Goal: Information Seeking & Learning: Learn about a topic

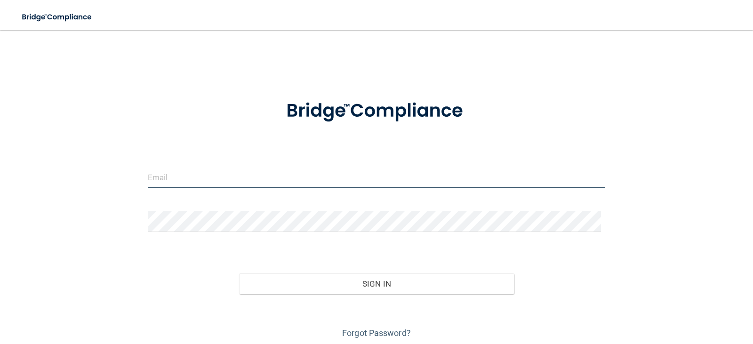
click at [187, 173] on input "email" at bounding box center [377, 177] width 458 height 21
type input "[EMAIL_ADDRESS][DOMAIN_NAME]"
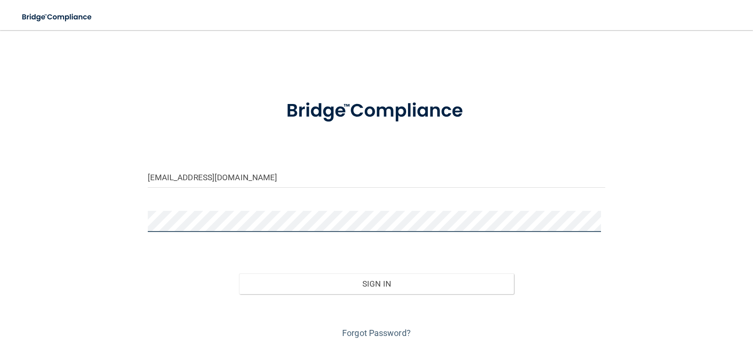
click at [239, 273] on button "Sign In" at bounding box center [376, 283] width 275 height 21
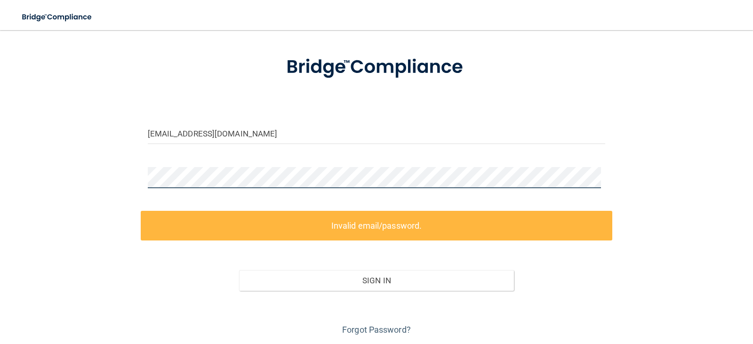
scroll to position [75, 0]
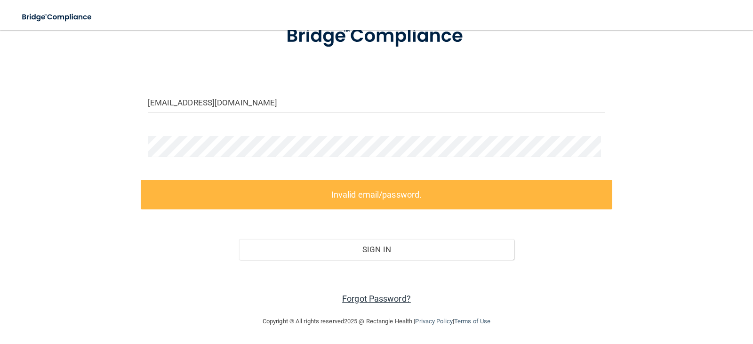
click at [359, 297] on link "Forgot Password?" at bounding box center [376, 299] width 69 height 10
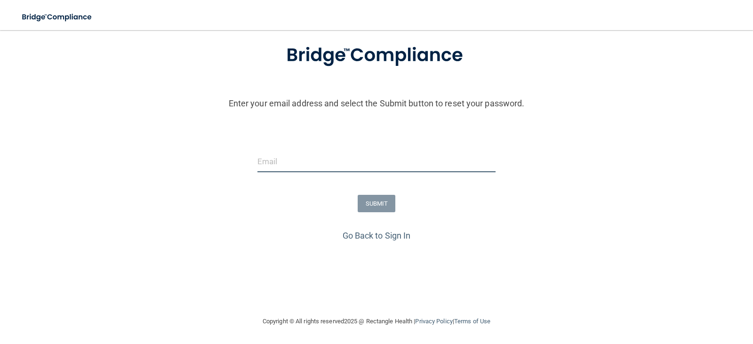
click at [304, 167] on input "email" at bounding box center [376, 161] width 239 height 21
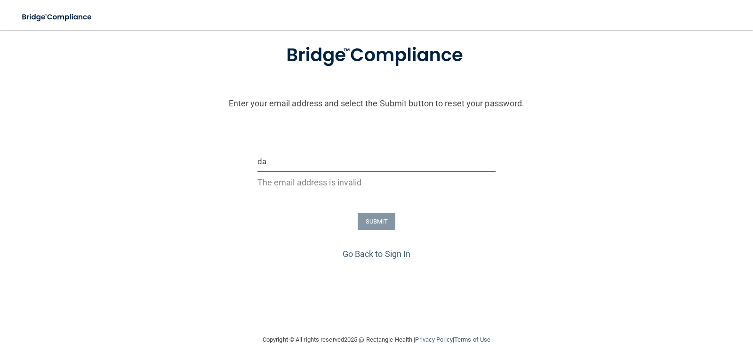
type input "d"
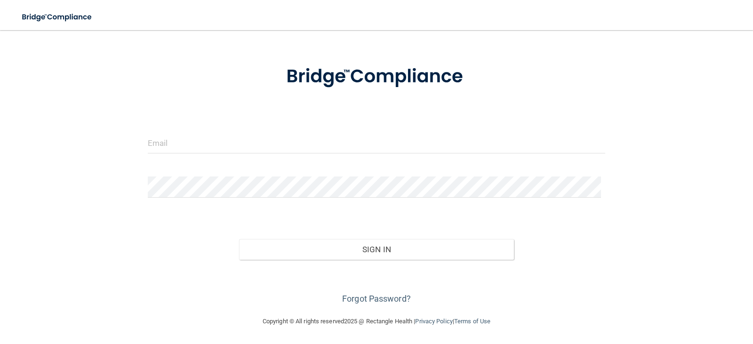
scroll to position [16, 0]
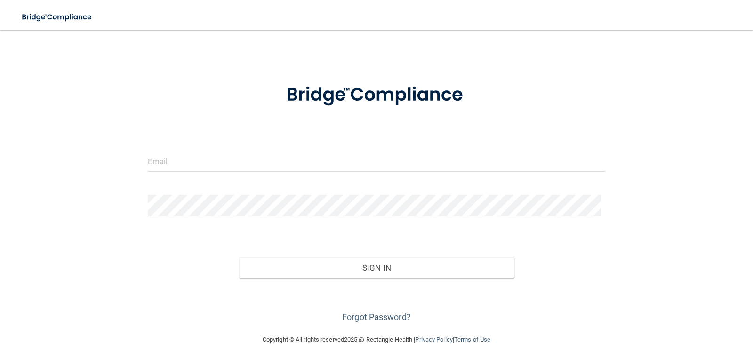
click at [176, 145] on form "Invalid email/password. You don't have permission to access that page. Sign In …" at bounding box center [377, 198] width 458 height 254
click at [174, 164] on input "email" at bounding box center [377, 161] width 458 height 21
click at [173, 167] on input "email" at bounding box center [377, 161] width 458 height 21
click at [192, 155] on input "email" at bounding box center [377, 161] width 458 height 21
click at [190, 165] on input "email" at bounding box center [377, 161] width 458 height 21
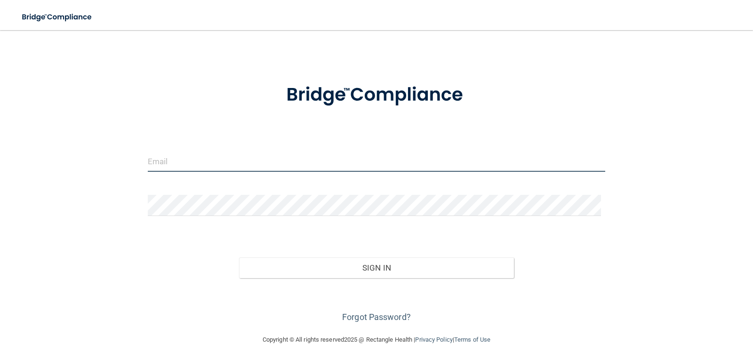
click at [288, 167] on input "email" at bounding box center [377, 161] width 458 height 21
click at [149, 160] on input "email" at bounding box center [377, 161] width 458 height 21
click at [148, 164] on input "email" at bounding box center [377, 161] width 458 height 21
drag, startPoint x: 510, startPoint y: 243, endPoint x: 752, endPoint y: 240, distance: 242.4
click at [636, 251] on div "desipierotti@gmail.com Invalid email/password. You don't have permission to acc…" at bounding box center [376, 174] width 715 height 301
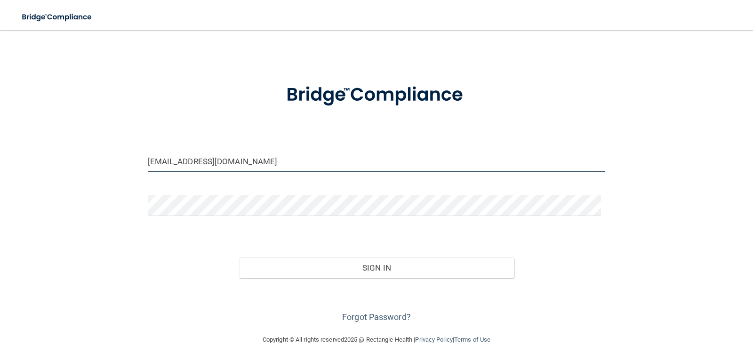
drag, startPoint x: 205, startPoint y: 156, endPoint x: 245, endPoint y: 169, distance: 42.1
click at [220, 160] on input "desipierotti@gmail.com" at bounding box center [377, 161] width 458 height 21
click at [253, 161] on input "desipierotti@gmail.com" at bounding box center [377, 161] width 458 height 21
click at [246, 156] on input "desipierotti@gmail.com" at bounding box center [377, 161] width 458 height 21
click at [249, 163] on input "desipierotti@gmail.com" at bounding box center [377, 161] width 458 height 21
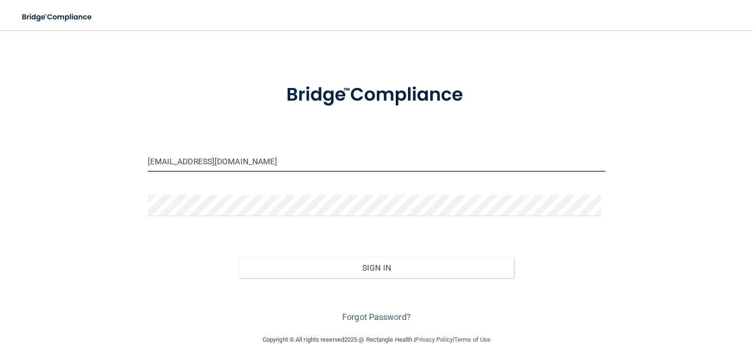
click at [290, 166] on input "desipierotti@gmail.co" at bounding box center [377, 161] width 458 height 21
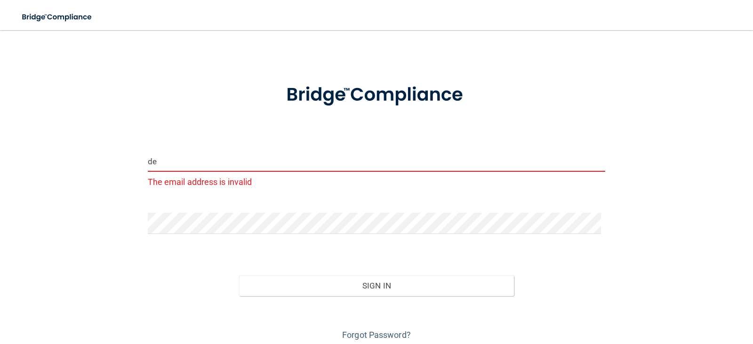
type input "d"
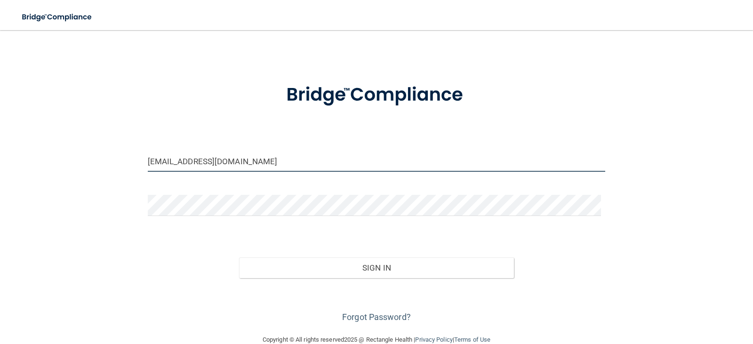
type input "[EMAIL_ADDRESS][DOMAIN_NAME]"
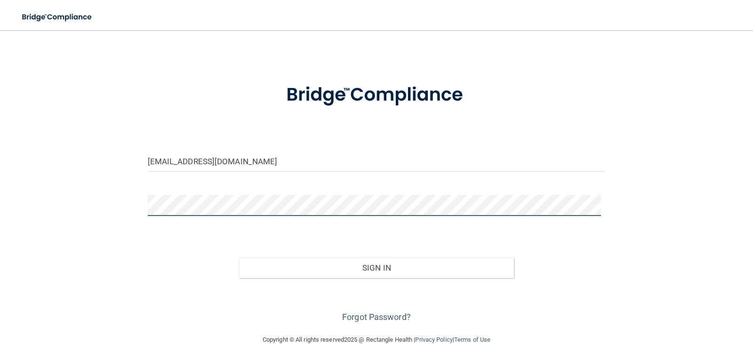
click at [239, 257] on button "Sign In" at bounding box center [376, 267] width 275 height 21
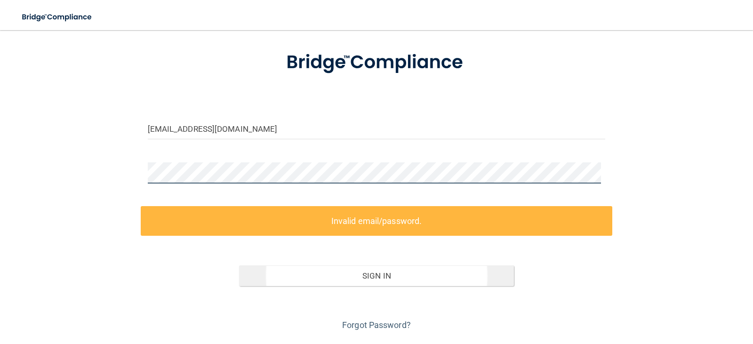
scroll to position [63, 0]
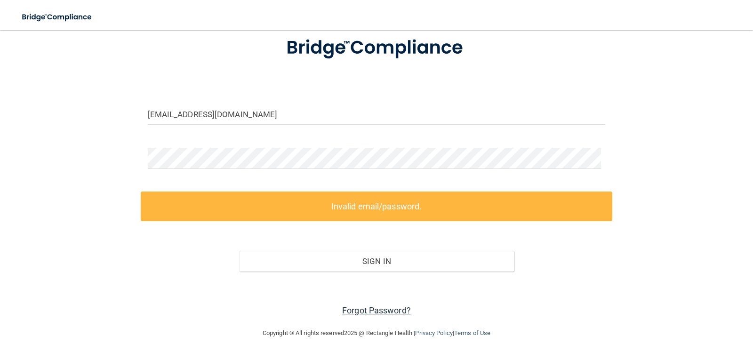
click at [368, 308] on link "Forgot Password?" at bounding box center [376, 310] width 69 height 10
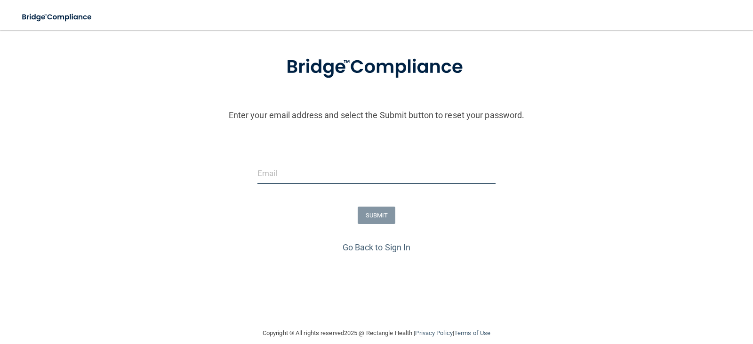
click at [308, 169] on input "email" at bounding box center [376, 173] width 239 height 21
type input "dasler.snd@gmail.com"
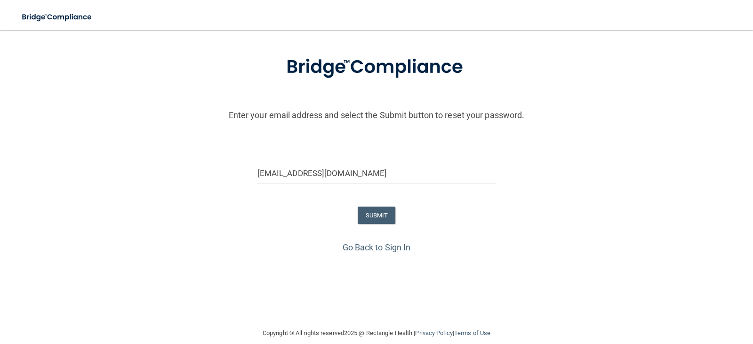
click at [204, 178] on div "dasler.snd@gmail.com" at bounding box center [377, 177] width 758 height 28
click at [371, 214] on button "SUBMIT" at bounding box center [377, 215] width 38 height 17
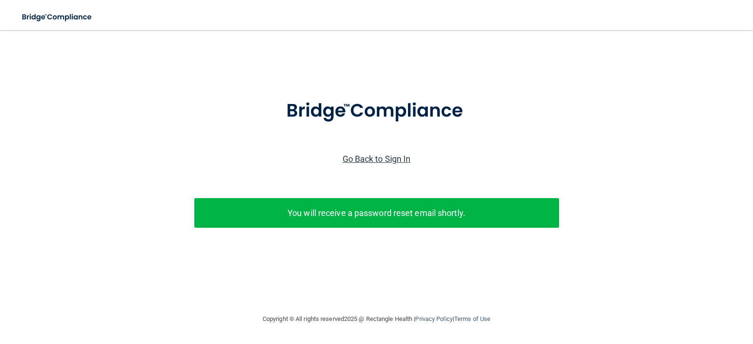
click at [370, 161] on link "Go Back to Sign In" at bounding box center [377, 159] width 68 height 10
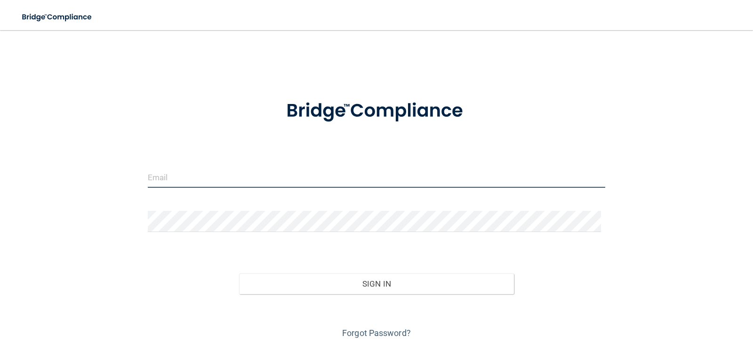
click at [164, 176] on input "email" at bounding box center [377, 177] width 458 height 21
type input "dasler.snd@gmail.com"
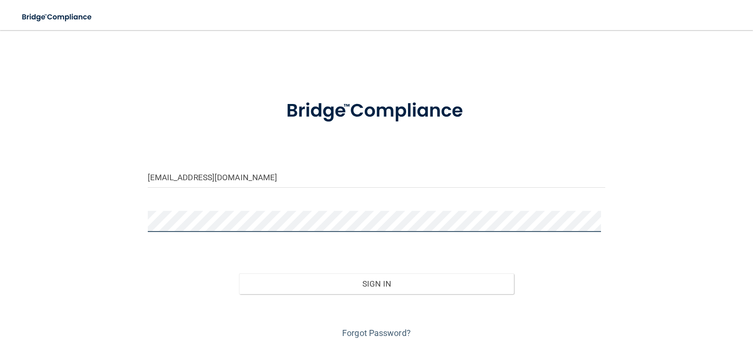
click at [239, 273] on button "Sign In" at bounding box center [376, 283] width 275 height 21
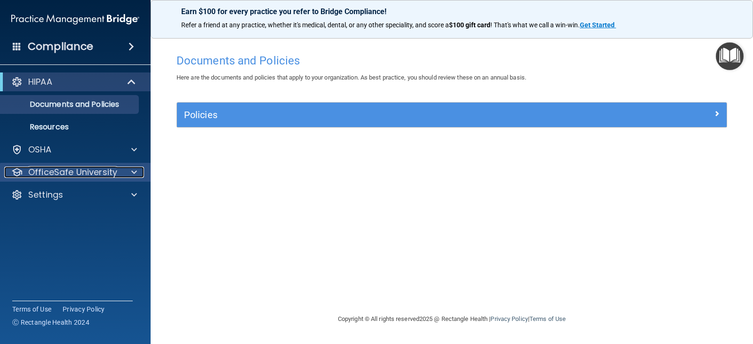
click at [135, 171] on span at bounding box center [134, 172] width 6 height 11
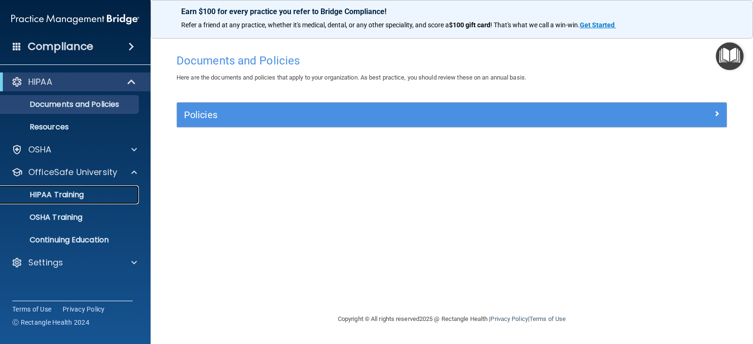
click at [83, 194] on p "HIPAA Training" at bounding box center [45, 194] width 78 height 9
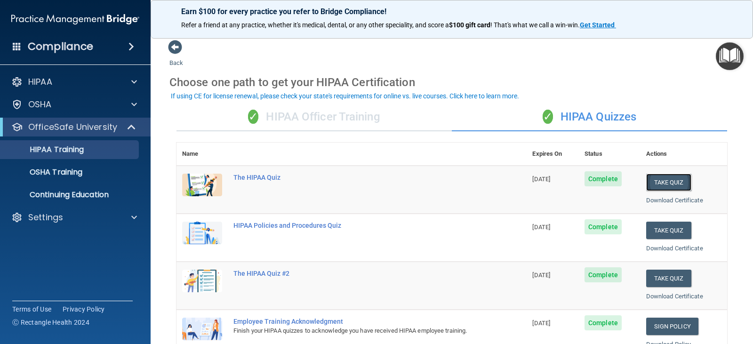
click at [675, 182] on button "Take Quiz" at bounding box center [668, 182] width 45 height 17
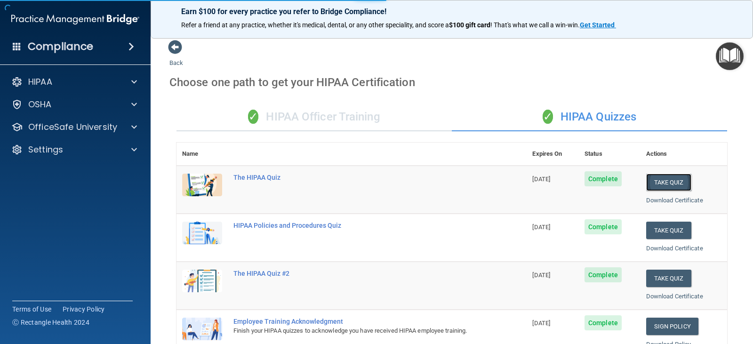
click at [646, 174] on button "Take Quiz" at bounding box center [668, 182] width 45 height 17
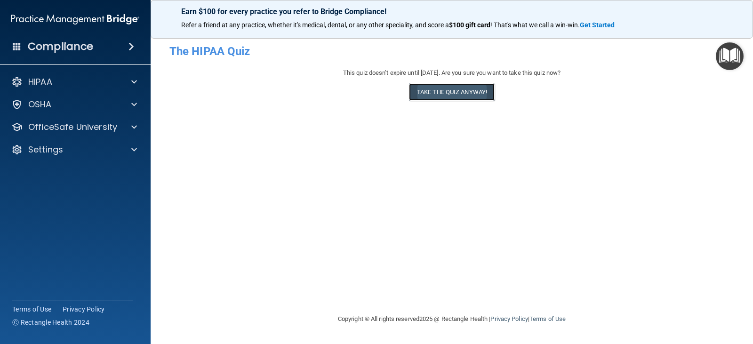
drag, startPoint x: 675, startPoint y: 182, endPoint x: 477, endPoint y: 94, distance: 216.3
click at [477, 94] on button "Take the quiz anyway!" at bounding box center [452, 91] width 86 height 17
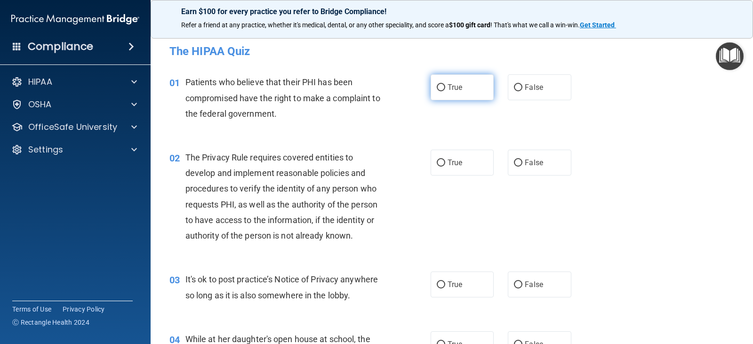
click at [468, 81] on label "True" at bounding box center [462, 87] width 63 height 26
click at [445, 84] on input "True" at bounding box center [441, 87] width 8 height 7
radio input "true"
click at [681, 112] on div "01 Patients who believe that their PHI has been compromised have the right to m…" at bounding box center [451, 100] width 579 height 75
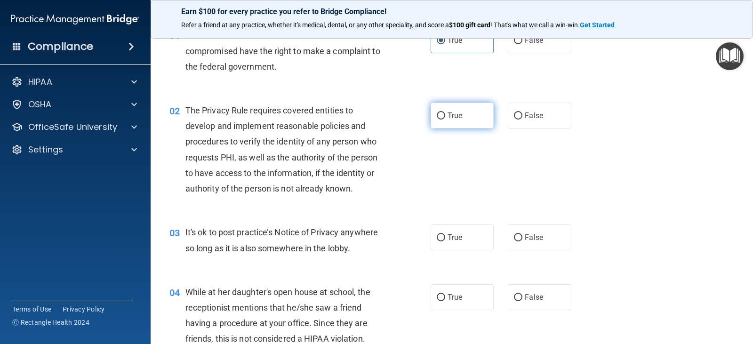
click at [465, 108] on label "True" at bounding box center [462, 116] width 63 height 26
click at [445, 112] on input "True" at bounding box center [441, 115] width 8 height 7
radio input "true"
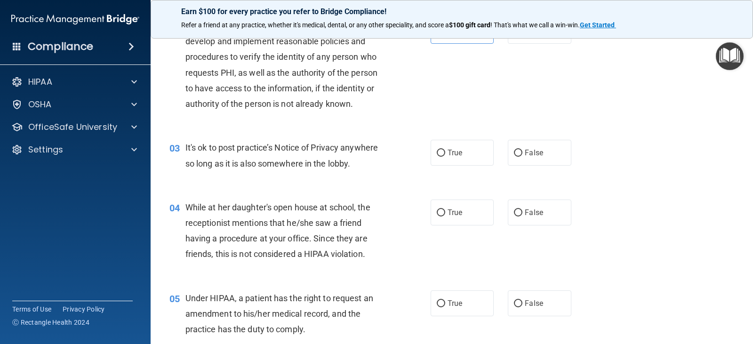
scroll to position [141, 0]
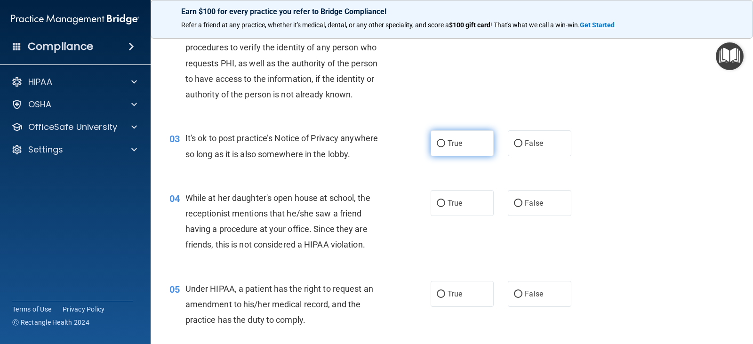
click at [443, 154] on label "True" at bounding box center [462, 143] width 63 height 26
click at [443, 147] on input "True" at bounding box center [441, 143] width 8 height 7
radio input "true"
drag, startPoint x: 478, startPoint y: 163, endPoint x: 551, endPoint y: 156, distance: 73.7
click at [485, 163] on div "03 It's ok to post practice’s Notice of Privacy anywhere so long as it is also …" at bounding box center [451, 148] width 579 height 59
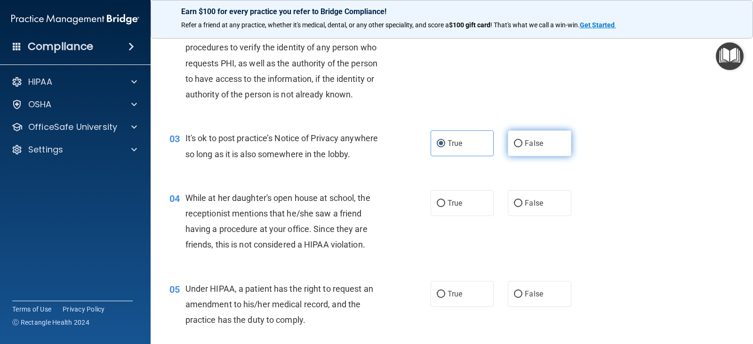
click at [542, 138] on label "False" at bounding box center [539, 143] width 63 height 26
click at [522, 140] on input "False" at bounding box center [518, 143] width 8 height 7
radio input "true"
radio input "false"
click at [654, 205] on div "04 While at her daughter's open house at school, the receptionist mentions that…" at bounding box center [451, 223] width 579 height 91
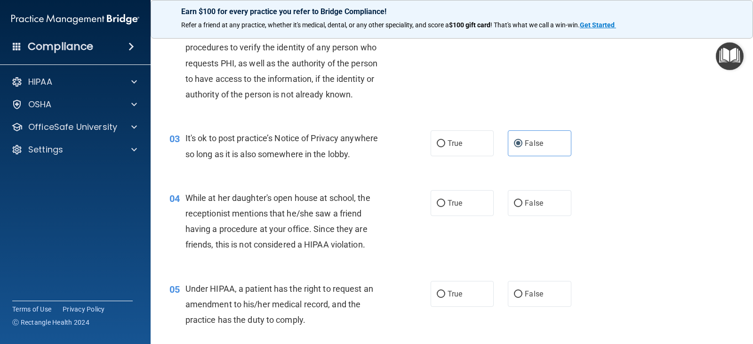
scroll to position [188, 0]
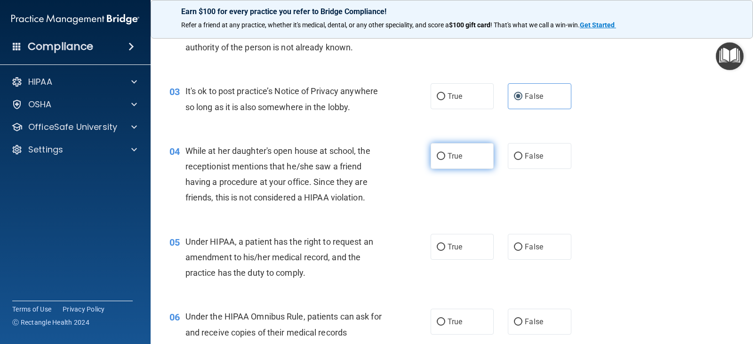
click at [431, 167] on label "True" at bounding box center [462, 156] width 63 height 26
click at [437, 160] on input "True" at bounding box center [441, 156] width 8 height 7
radio input "true"
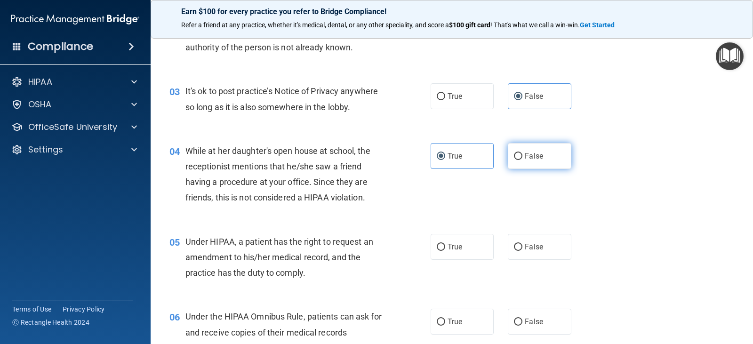
click at [533, 158] on span "False" at bounding box center [534, 156] width 18 height 9
click at [522, 158] on input "False" at bounding box center [518, 156] width 8 height 7
radio input "true"
radio input "false"
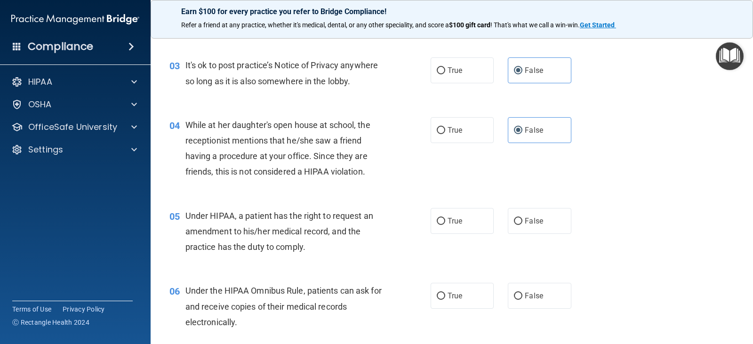
scroll to position [235, 0]
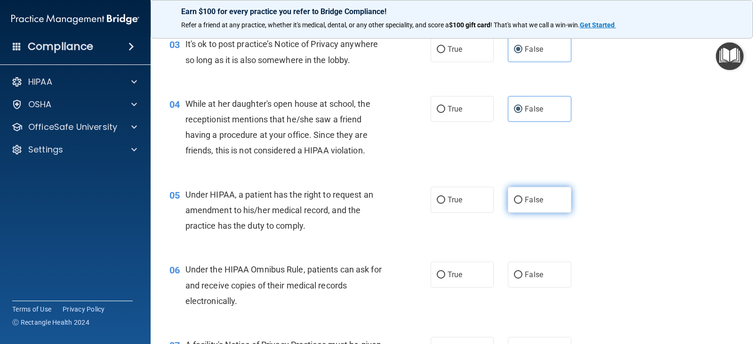
click at [554, 208] on label "False" at bounding box center [539, 200] width 63 height 26
click at [522, 204] on input "False" at bounding box center [518, 200] width 8 height 7
radio input "true"
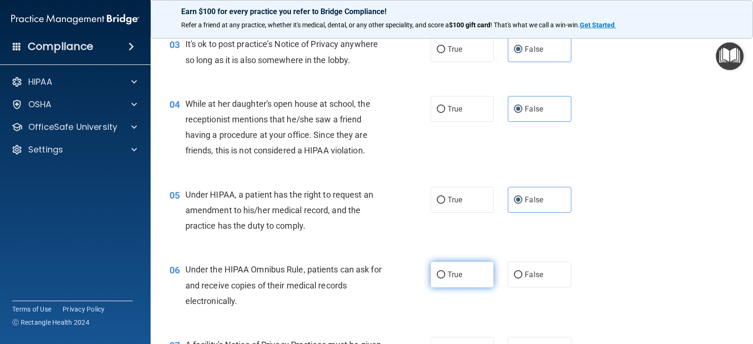
click at [451, 269] on label "True" at bounding box center [462, 275] width 63 height 26
click at [445, 272] on input "True" at bounding box center [441, 275] width 8 height 7
radio input "true"
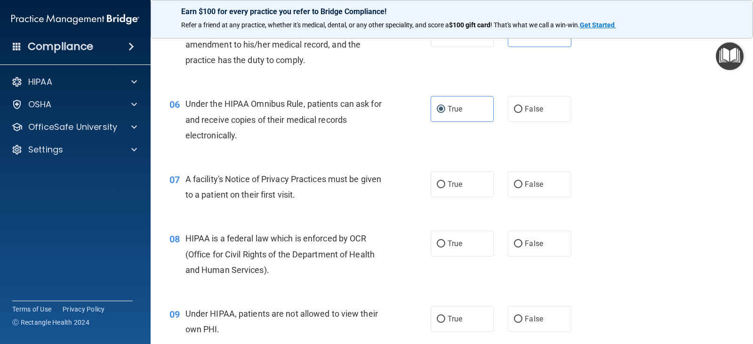
scroll to position [424, 0]
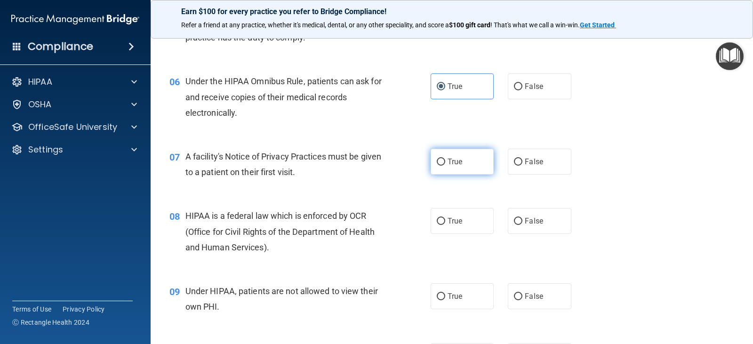
click at [456, 160] on span "True" at bounding box center [455, 161] width 15 height 9
click at [445, 160] on input "True" at bounding box center [441, 162] width 8 height 7
radio input "true"
click at [453, 228] on label "True" at bounding box center [462, 221] width 63 height 26
click at [445, 225] on input "True" at bounding box center [441, 221] width 8 height 7
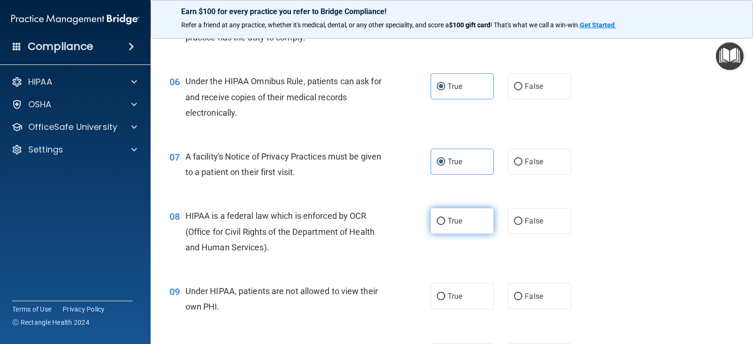
radio input "true"
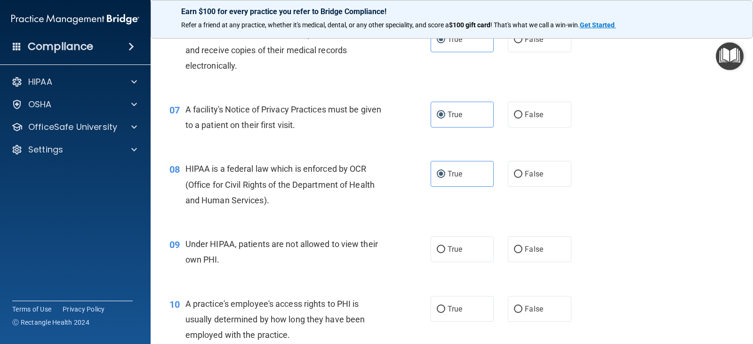
scroll to position [518, 0]
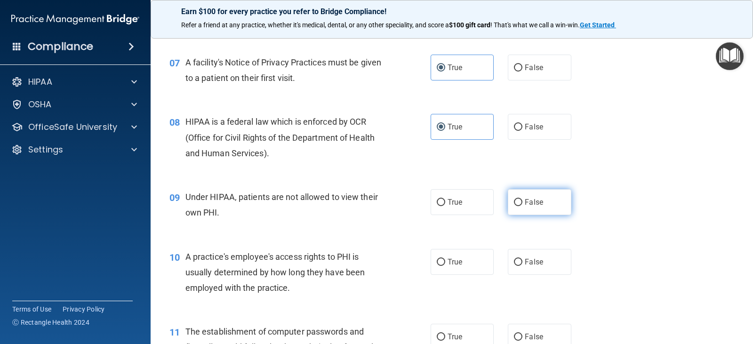
click at [551, 202] on label "False" at bounding box center [539, 202] width 63 height 26
click at [522, 202] on input "False" at bounding box center [518, 202] width 8 height 7
radio input "true"
click at [541, 260] on label "False" at bounding box center [539, 262] width 63 height 26
click at [522, 260] on input "False" at bounding box center [518, 262] width 8 height 7
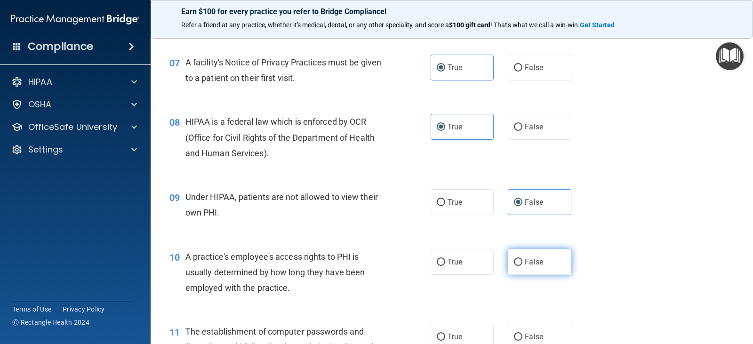
radio input "true"
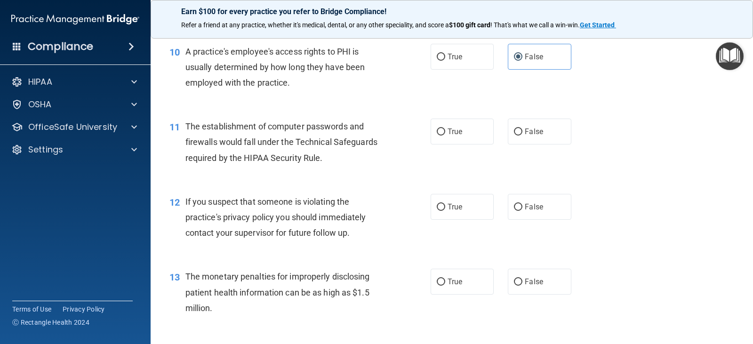
scroll to position [706, 0]
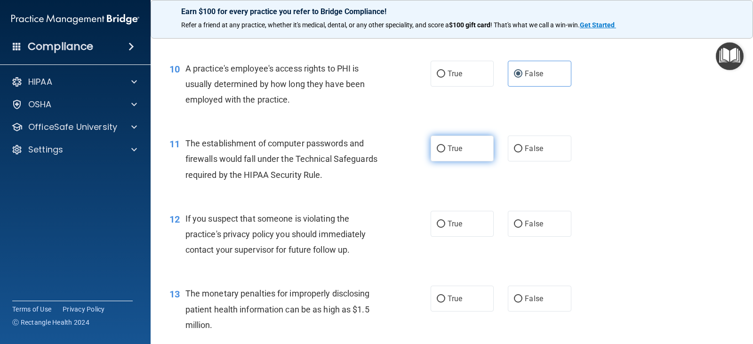
click at [461, 149] on label "True" at bounding box center [462, 149] width 63 height 26
click at [445, 149] on input "True" at bounding box center [441, 148] width 8 height 7
radio input "true"
click at [449, 232] on label "True" at bounding box center [462, 224] width 63 height 26
click at [445, 228] on input "True" at bounding box center [441, 224] width 8 height 7
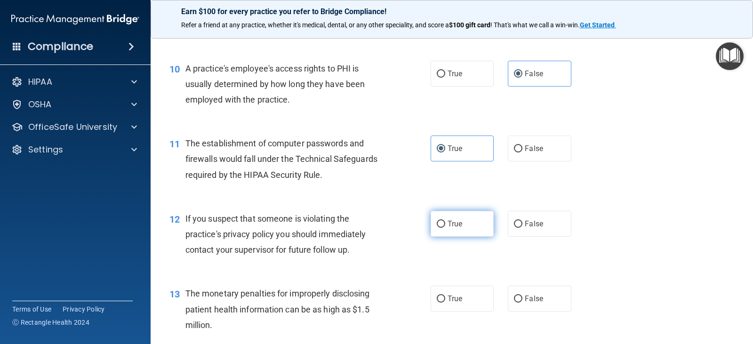
radio input "true"
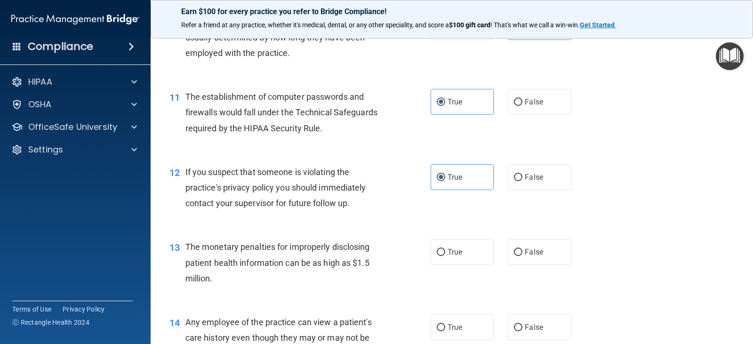
scroll to position [753, 0]
click at [439, 260] on label "True" at bounding box center [462, 252] width 63 height 26
click at [439, 256] on input "True" at bounding box center [441, 251] width 8 height 7
radio input "true"
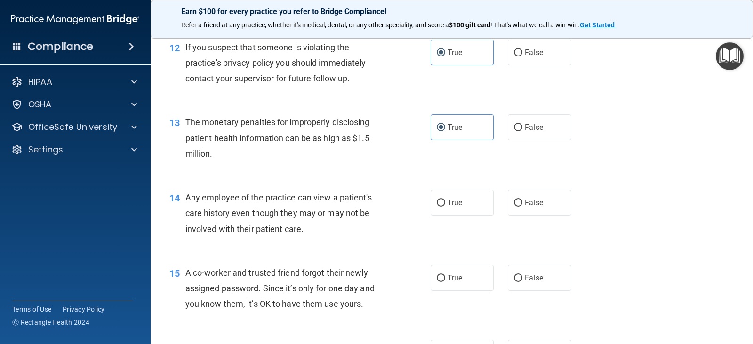
scroll to position [894, 0]
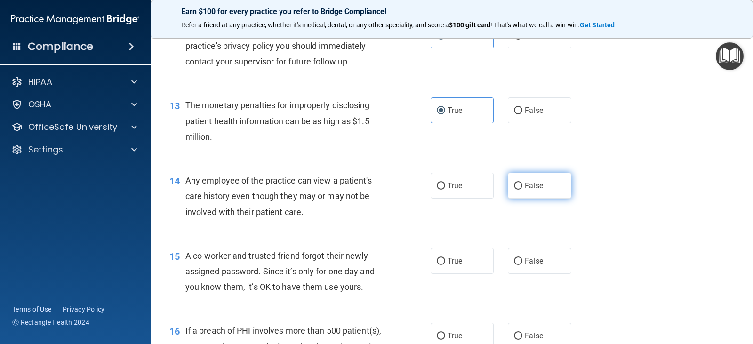
click at [533, 183] on span "False" at bounding box center [534, 185] width 18 height 9
click at [522, 183] on input "False" at bounding box center [518, 186] width 8 height 7
radio input "true"
click at [451, 269] on label "True" at bounding box center [462, 261] width 63 height 26
click at [445, 265] on input "True" at bounding box center [441, 261] width 8 height 7
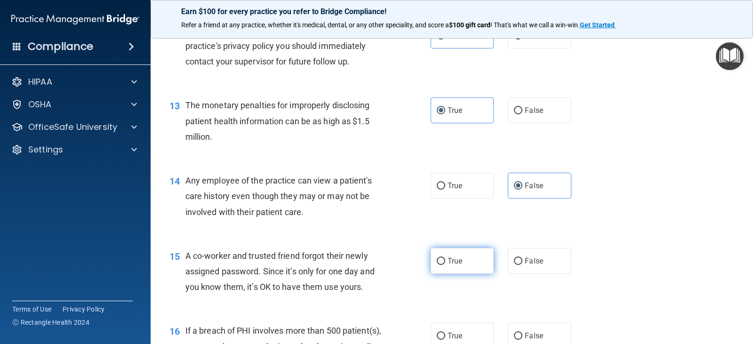
radio input "true"
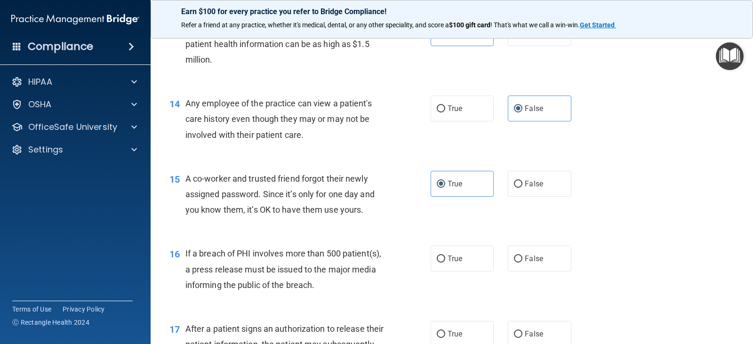
scroll to position [988, 0]
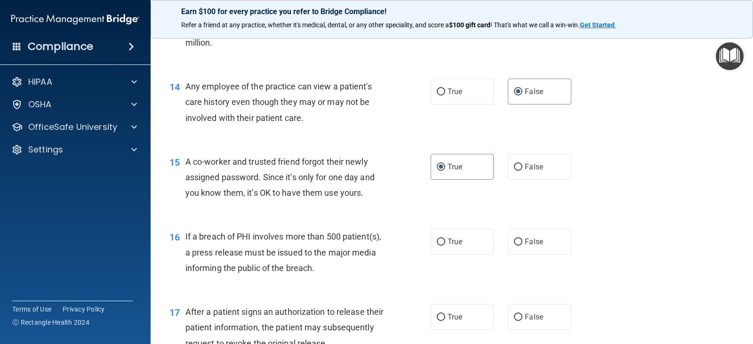
click at [453, 256] on div "16 If a breach of PHI involves more than 500 patient(s), a press release must b…" at bounding box center [451, 254] width 579 height 75
drag, startPoint x: 453, startPoint y: 252, endPoint x: 454, endPoint y: 264, distance: 12.7
click at [454, 259] on div "16 If a breach of PHI involves more than 500 patient(s), a press release must b…" at bounding box center [451, 254] width 579 height 75
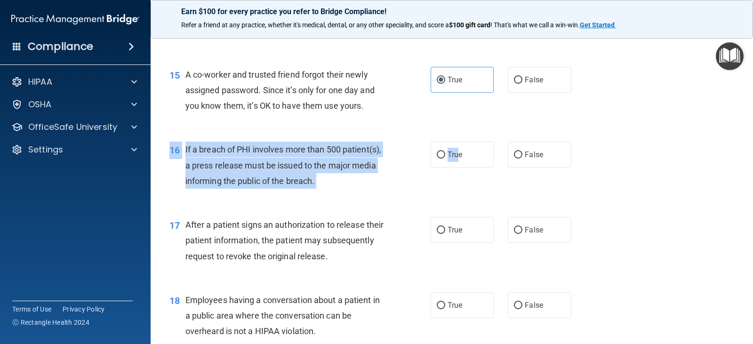
scroll to position [1082, 0]
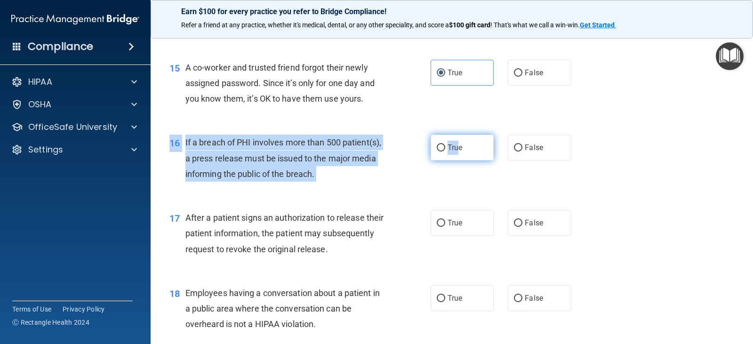
click at [441, 143] on label "True" at bounding box center [462, 148] width 63 height 26
click at [441, 144] on input "True" at bounding box center [441, 147] width 8 height 7
radio input "true"
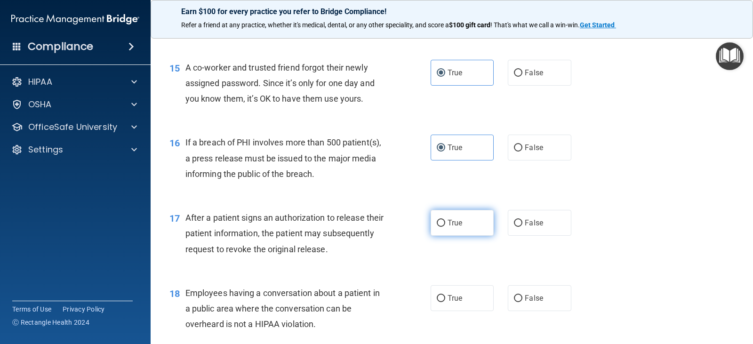
click at [460, 234] on label "True" at bounding box center [462, 223] width 63 height 26
click at [445, 227] on input "True" at bounding box center [441, 223] width 8 height 7
radio input "true"
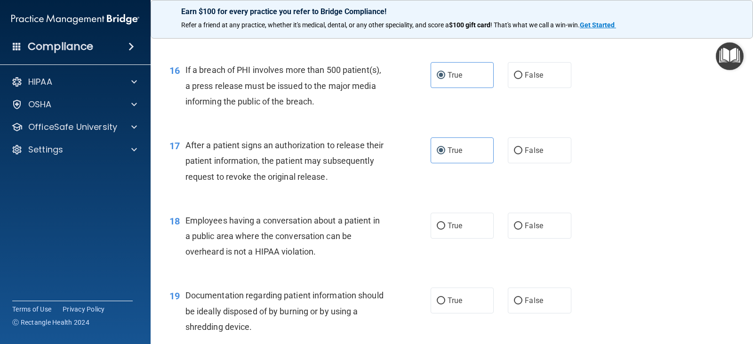
scroll to position [1223, 0]
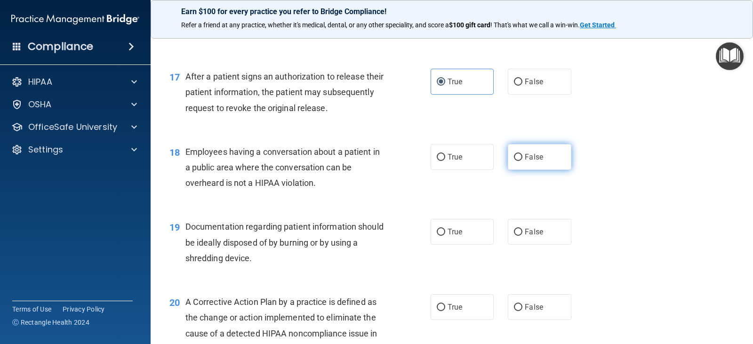
click at [540, 162] on label "False" at bounding box center [539, 157] width 63 height 26
click at [522, 161] on input "False" at bounding box center [518, 157] width 8 height 7
radio input "true"
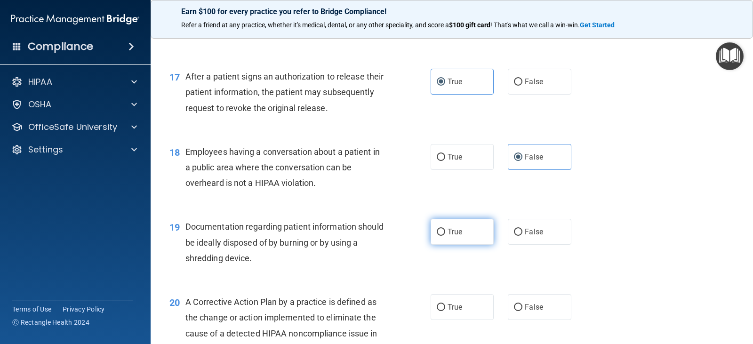
click at [451, 235] on span "True" at bounding box center [455, 231] width 15 height 9
click at [445, 235] on input "True" at bounding box center [441, 232] width 8 height 7
radio input "true"
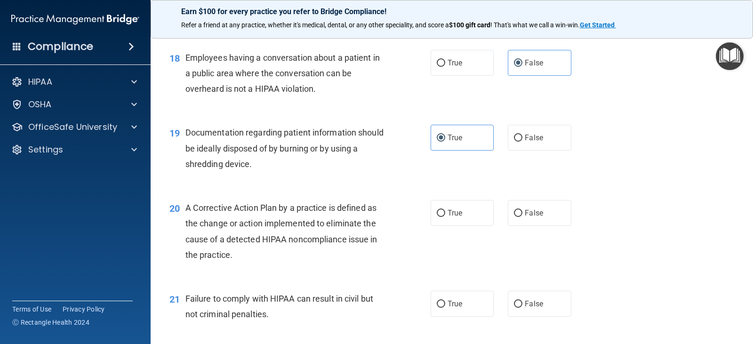
scroll to position [1365, 0]
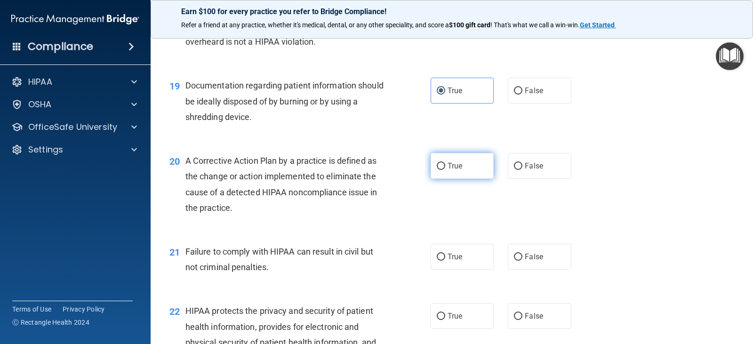
click at [473, 169] on label "True" at bounding box center [462, 166] width 63 height 26
click at [445, 169] on input "True" at bounding box center [441, 166] width 8 height 7
radio input "true"
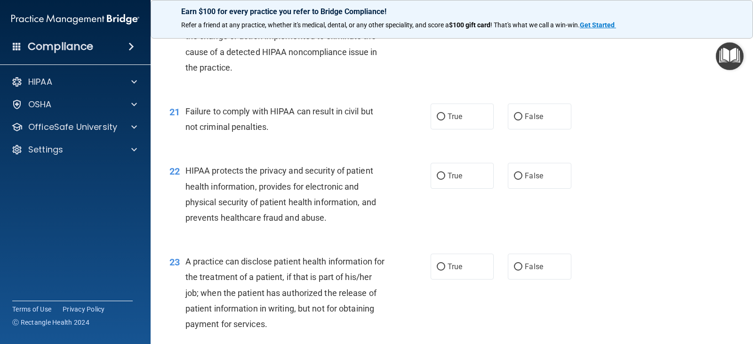
scroll to position [1506, 0]
click at [443, 118] on label "True" at bounding box center [462, 116] width 63 height 26
click at [443, 118] on input "True" at bounding box center [441, 115] width 8 height 7
radio input "true"
click at [439, 181] on label "True" at bounding box center [462, 175] width 63 height 26
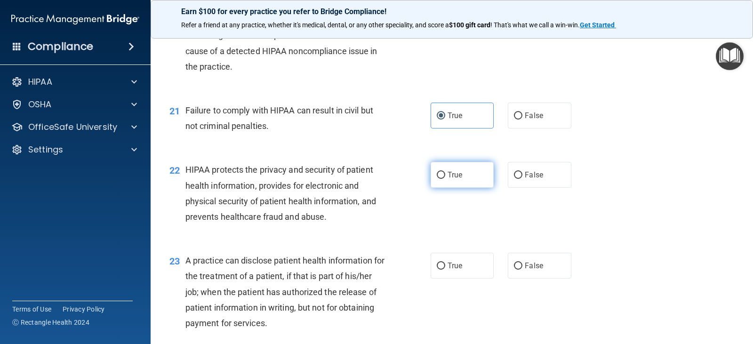
click at [439, 179] on input "True" at bounding box center [441, 175] width 8 height 7
radio input "true"
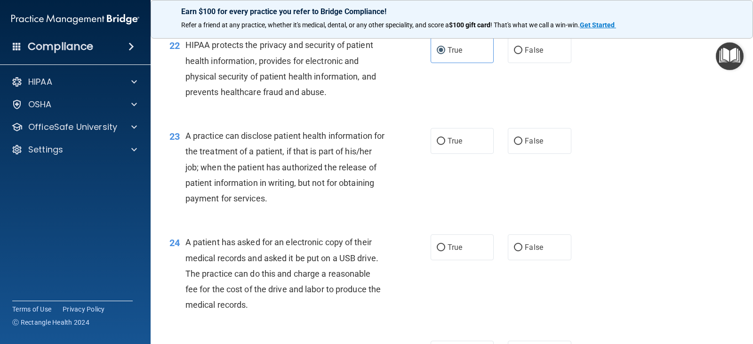
scroll to position [1666, 0]
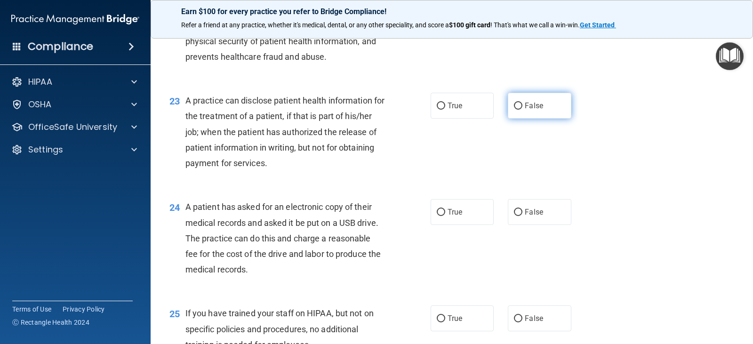
click at [514, 105] on input "False" at bounding box center [518, 106] width 8 height 7
radio input "true"
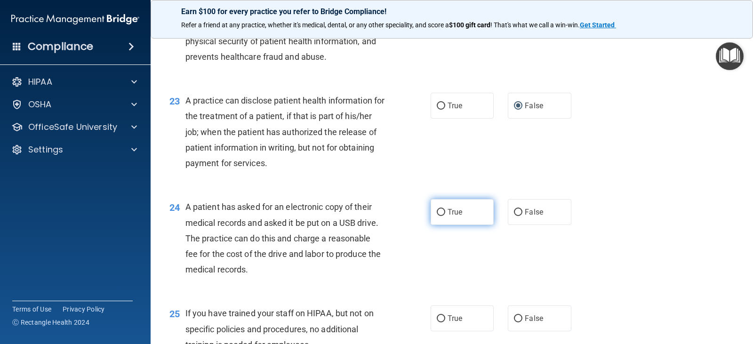
click at [439, 214] on input "True" at bounding box center [441, 212] width 8 height 7
radio input "true"
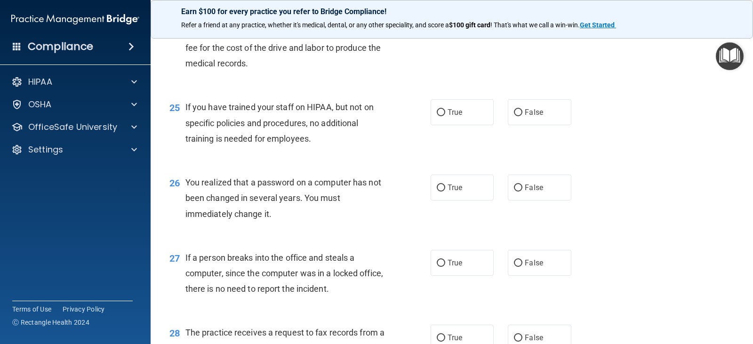
scroll to position [1868, 0]
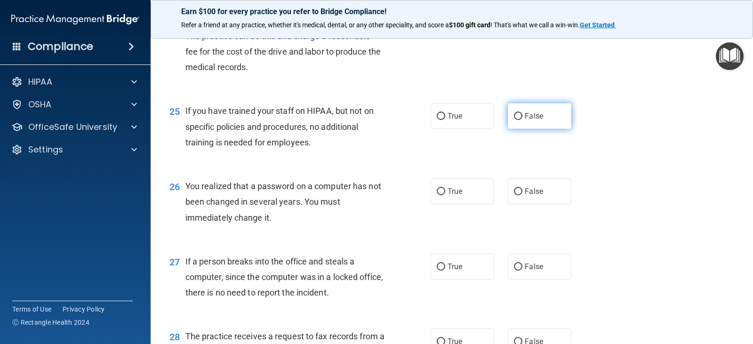
click at [515, 115] on input "False" at bounding box center [518, 116] width 8 height 7
radio input "true"
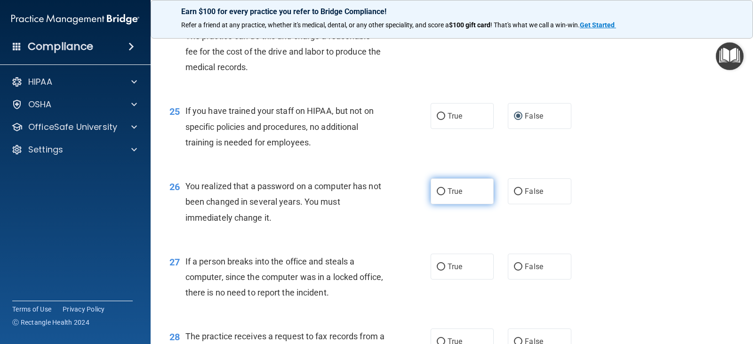
click at [438, 188] on input "True" at bounding box center [441, 191] width 8 height 7
radio input "true"
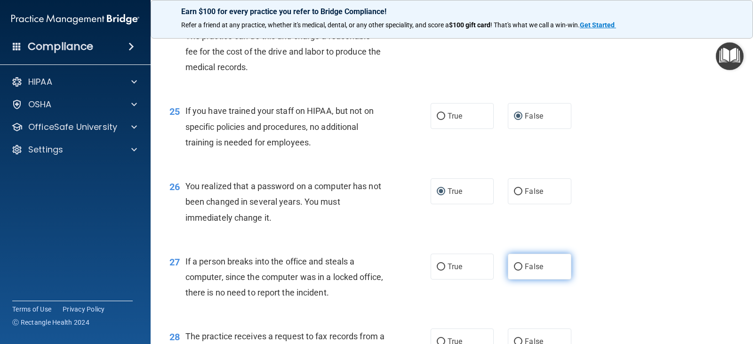
click at [516, 266] on input "False" at bounding box center [518, 267] width 8 height 7
radio input "true"
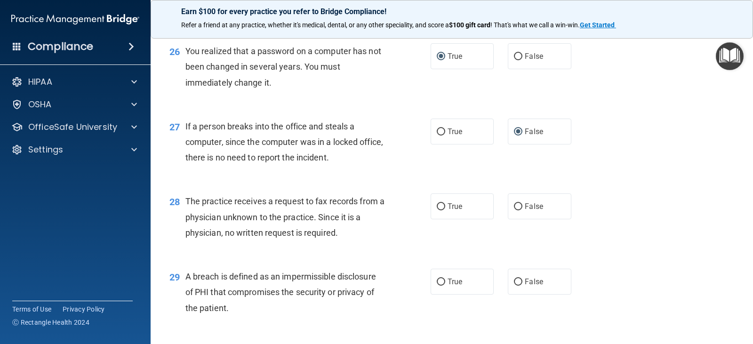
scroll to position [1999, 0]
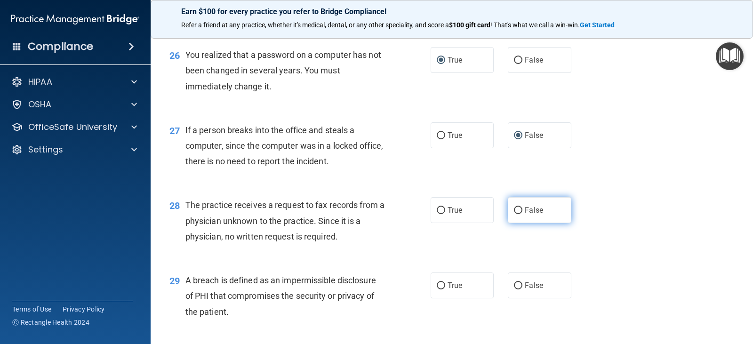
click at [538, 220] on label "False" at bounding box center [539, 210] width 63 height 26
click at [522, 214] on input "False" at bounding box center [518, 210] width 8 height 7
radio input "true"
drag, startPoint x: 444, startPoint y: 308, endPoint x: 455, endPoint y: 290, distance: 21.1
click at [450, 298] on div "29 A breach is defined as an impermissible disclosure of PHI that compromises t…" at bounding box center [451, 298] width 579 height 75
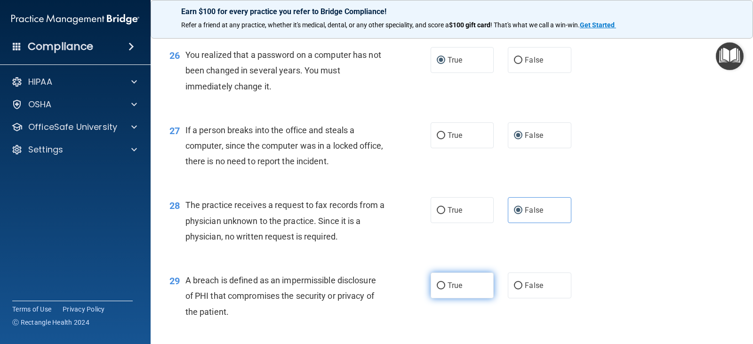
click at [455, 290] on label "True" at bounding box center [462, 285] width 63 height 26
click at [445, 289] on input "True" at bounding box center [441, 285] width 8 height 7
radio input "true"
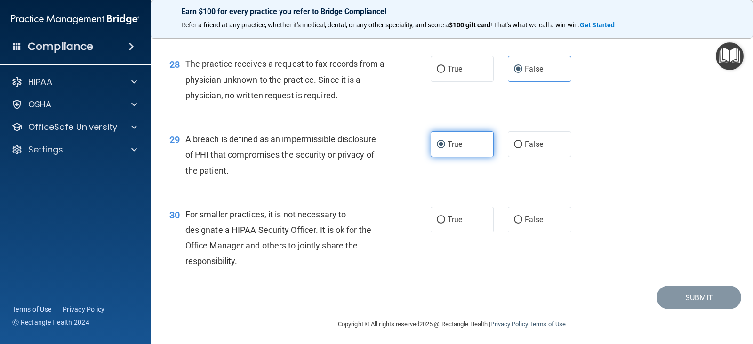
scroll to position [2143, 0]
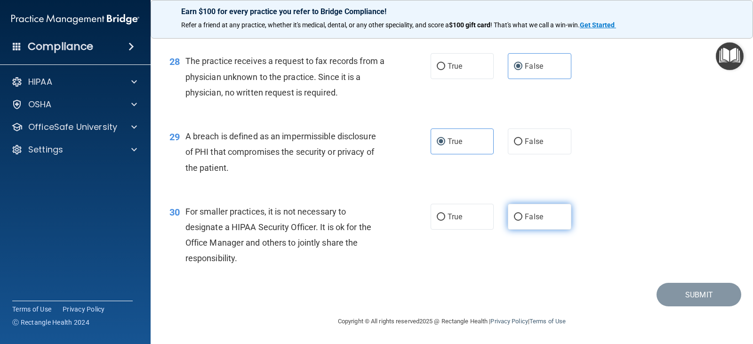
drag, startPoint x: 514, startPoint y: 229, endPoint x: 515, endPoint y: 224, distance: 5.8
click at [514, 227] on label "False" at bounding box center [539, 217] width 63 height 26
click at [514, 221] on input "False" at bounding box center [518, 217] width 8 height 7
radio input "true"
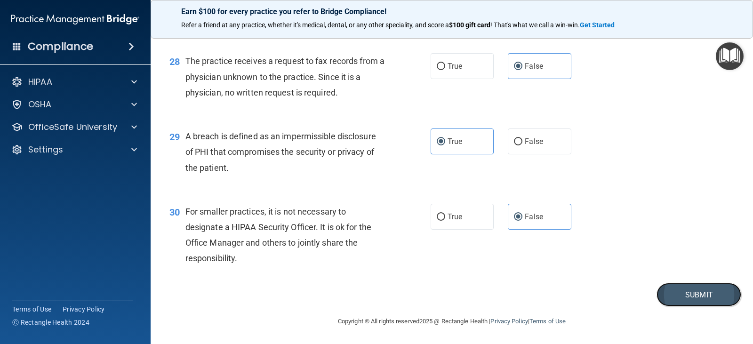
click at [668, 291] on button "Submit" at bounding box center [698, 295] width 85 height 24
click at [694, 297] on button "Submit" at bounding box center [698, 295] width 85 height 24
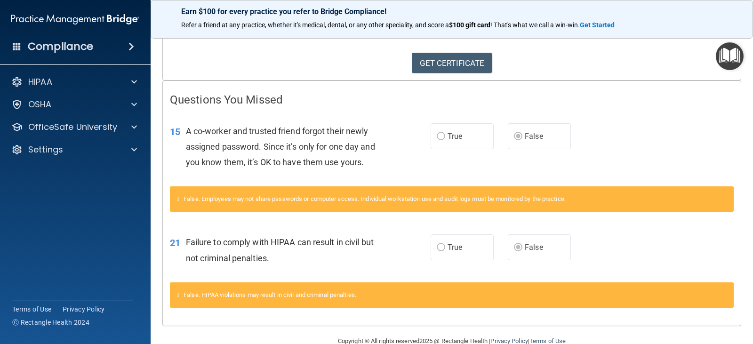
scroll to position [161, 0]
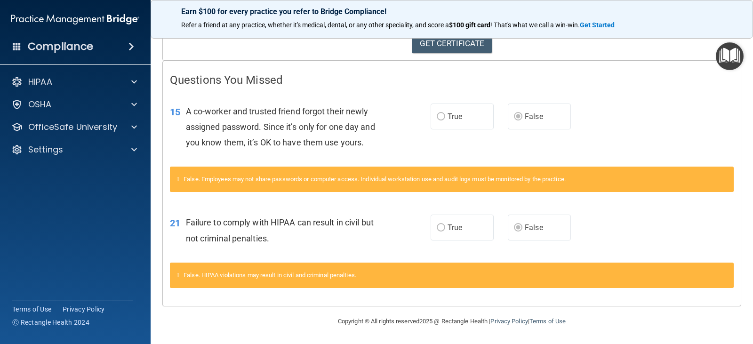
click at [456, 229] on span "True" at bounding box center [455, 227] width 15 height 9
click at [456, 230] on span "True" at bounding box center [455, 227] width 15 height 9
click at [455, 45] on link "GET CERTIFICATE" at bounding box center [452, 43] width 80 height 21
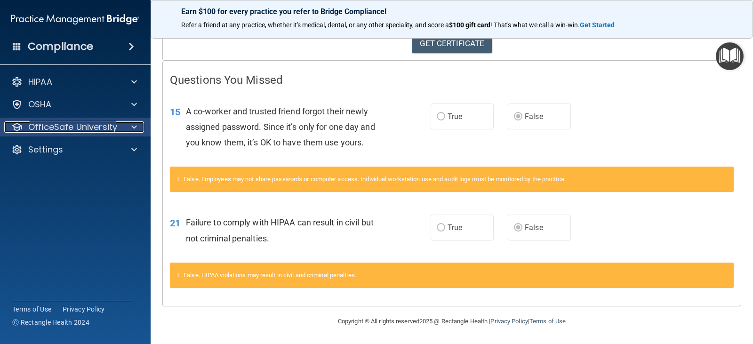
click at [136, 123] on span at bounding box center [134, 126] width 6 height 11
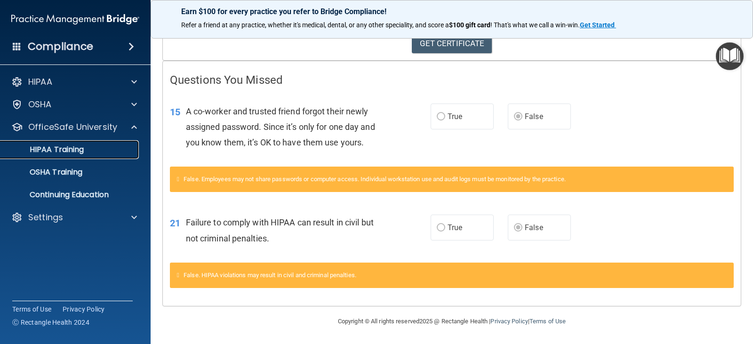
click at [69, 151] on p "HIPAA Training" at bounding box center [45, 149] width 78 height 9
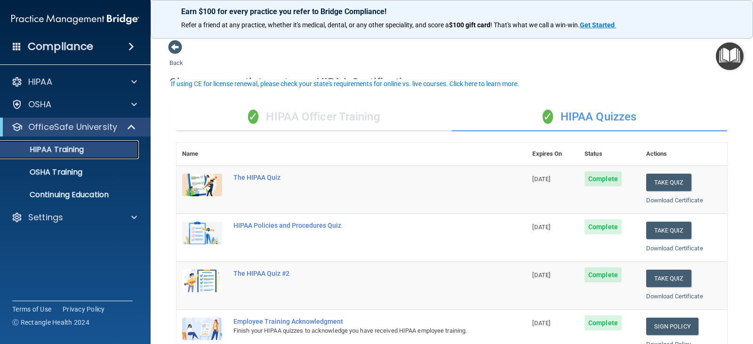
scroll to position [47, 0]
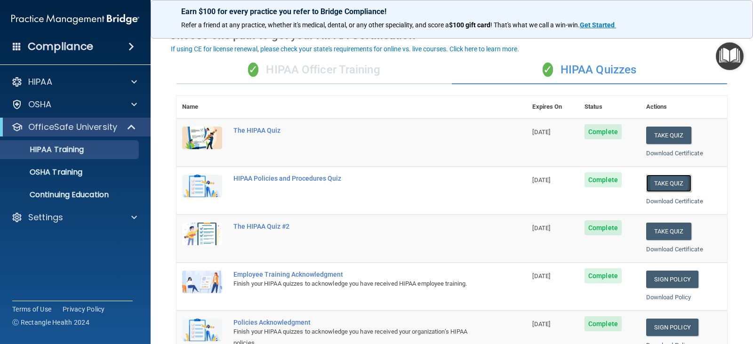
click at [668, 180] on button "Take Quiz" at bounding box center [668, 183] width 45 height 17
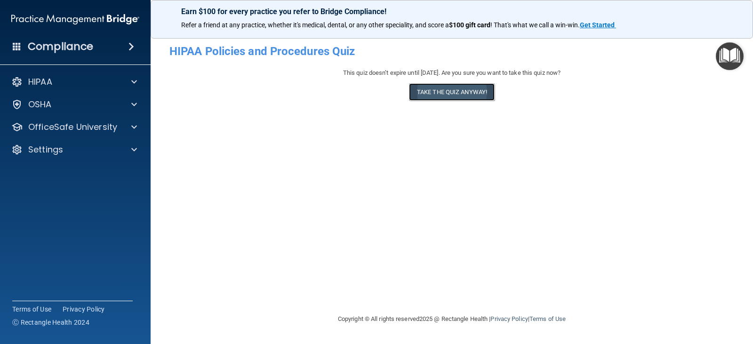
click at [471, 93] on button "Take the quiz anyway!" at bounding box center [452, 91] width 86 height 17
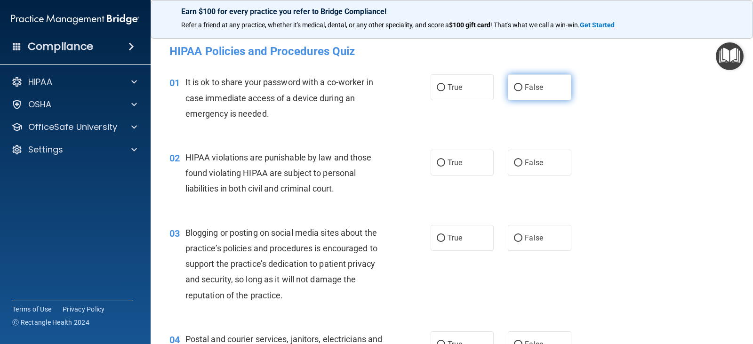
click at [514, 89] on input "False" at bounding box center [518, 87] width 8 height 7
radio input "true"
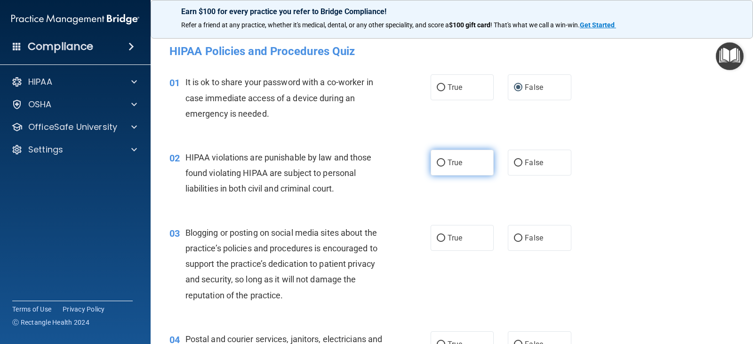
click at [437, 164] on input "True" at bounding box center [441, 163] width 8 height 7
radio input "true"
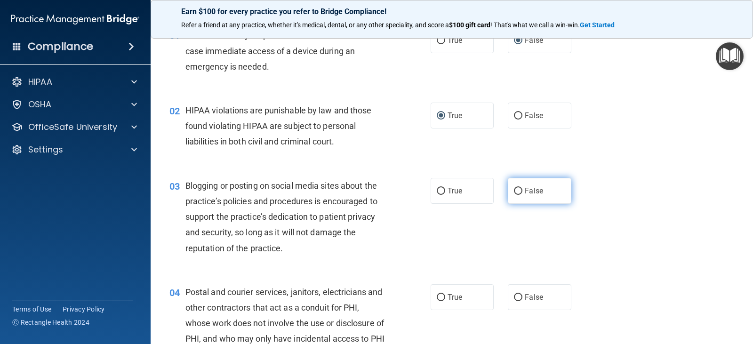
click at [525, 188] on span "False" at bounding box center [534, 190] width 18 height 9
click at [522, 188] on input "False" at bounding box center [518, 191] width 8 height 7
radio input "true"
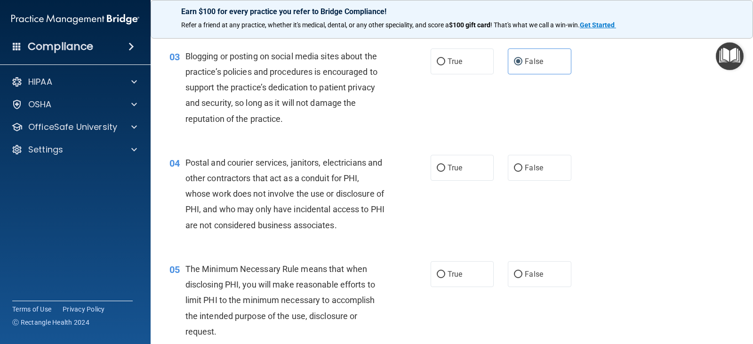
scroll to position [188, 0]
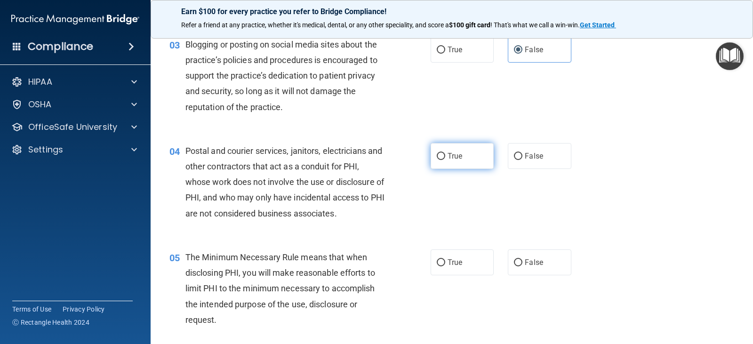
click at [440, 156] on input "True" at bounding box center [441, 156] width 8 height 7
radio input "true"
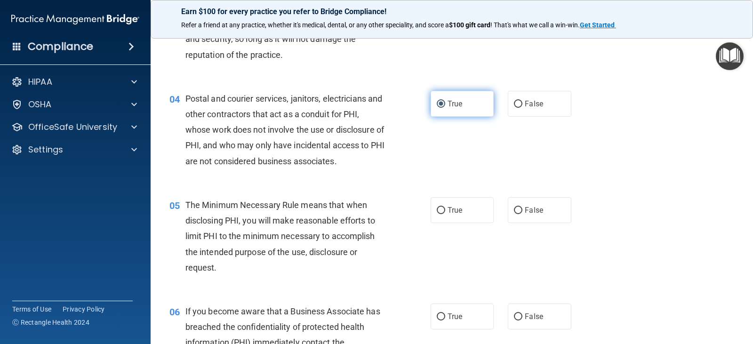
scroll to position [329, 0]
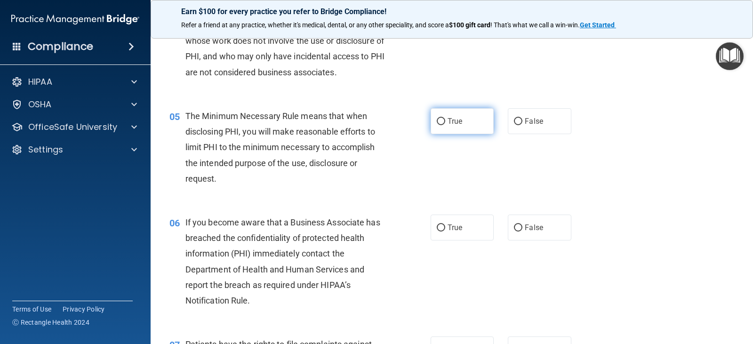
click at [468, 127] on label "True" at bounding box center [462, 121] width 63 height 26
click at [445, 125] on input "True" at bounding box center [441, 121] width 8 height 7
radio input "true"
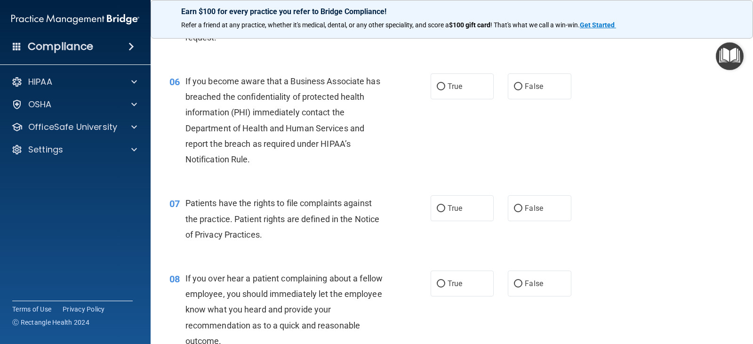
scroll to position [424, 0]
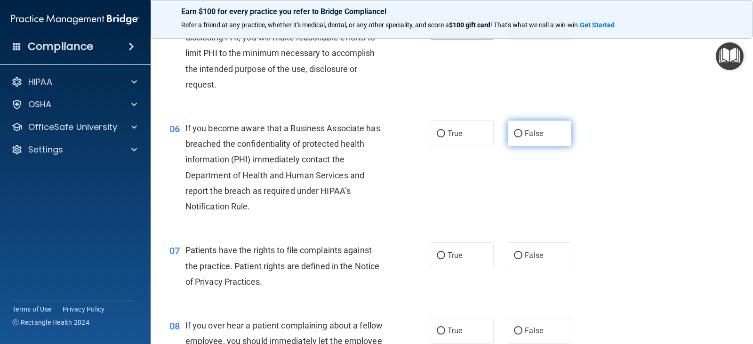
click at [544, 139] on label "False" at bounding box center [539, 133] width 63 height 26
click at [522, 137] on input "False" at bounding box center [518, 133] width 8 height 7
radio input "true"
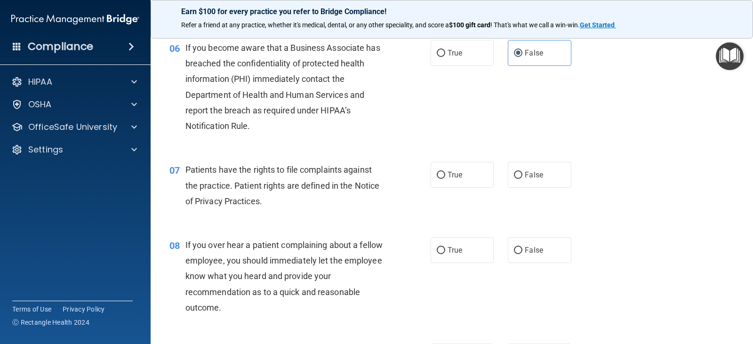
scroll to position [518, 0]
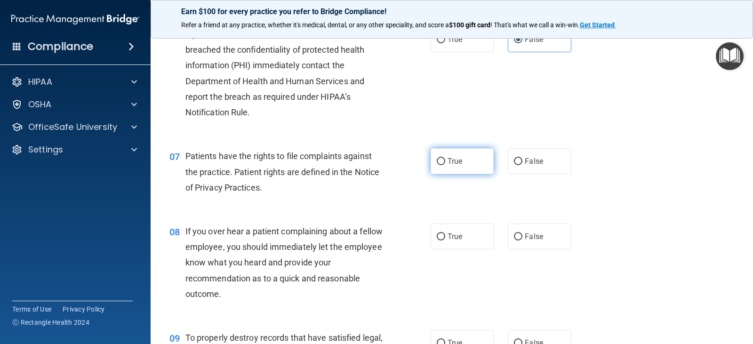
click at [461, 167] on label "True" at bounding box center [462, 161] width 63 height 26
click at [445, 165] on input "True" at bounding box center [441, 161] width 8 height 7
radio input "true"
click at [535, 160] on span "False" at bounding box center [534, 161] width 18 height 9
click at [522, 160] on input "False" at bounding box center [518, 161] width 8 height 7
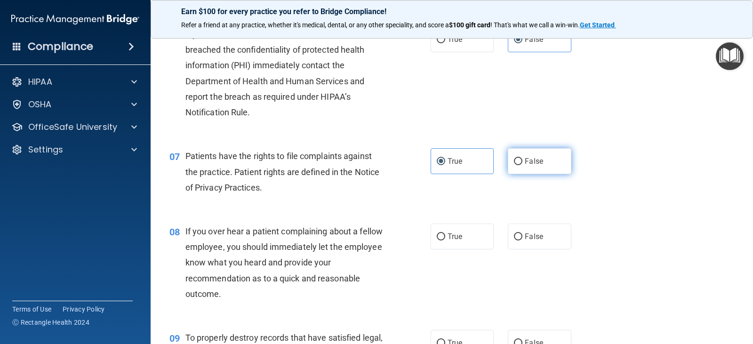
radio input "true"
radio input "false"
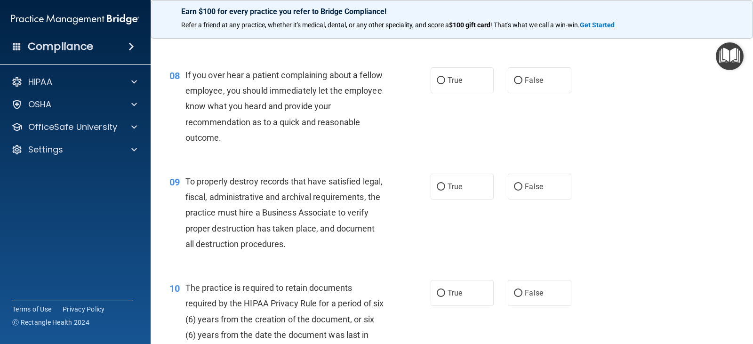
scroll to position [659, 0]
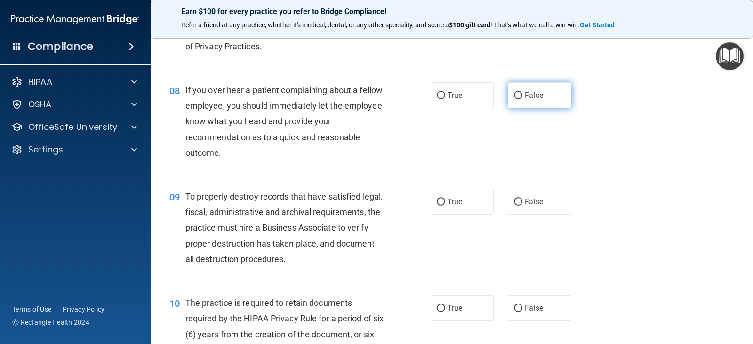
click at [546, 97] on label "False" at bounding box center [539, 95] width 63 height 26
click at [522, 97] on input "False" at bounding box center [518, 95] width 8 height 7
radio input "true"
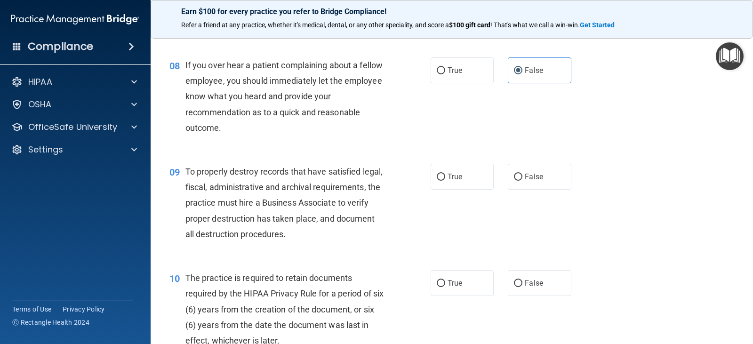
scroll to position [706, 0]
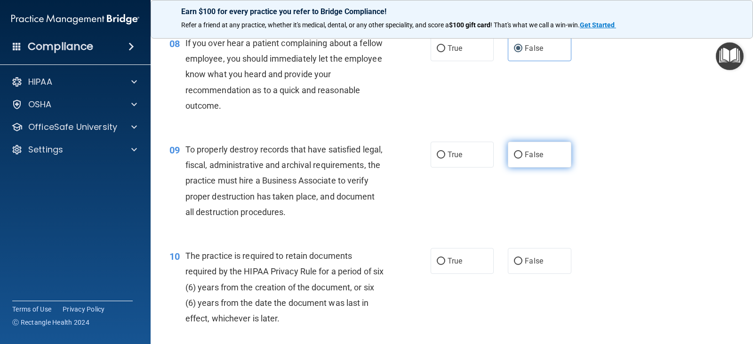
click at [525, 151] on span "False" at bounding box center [534, 154] width 18 height 9
click at [522, 152] on input "False" at bounding box center [518, 155] width 8 height 7
radio input "true"
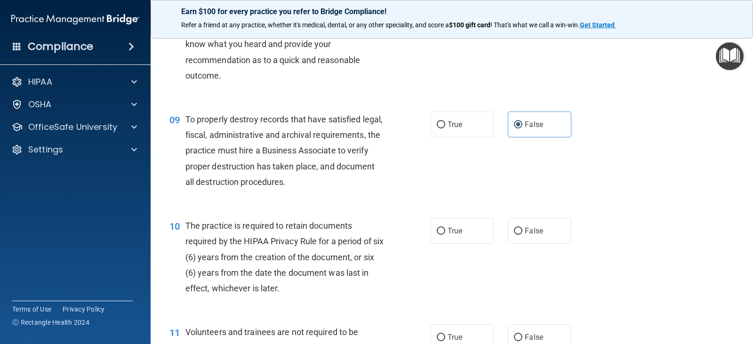
scroll to position [753, 0]
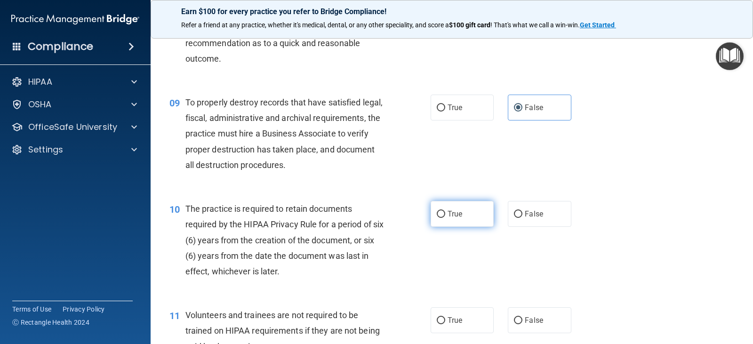
click at [463, 210] on label "True" at bounding box center [462, 214] width 63 height 26
click at [445, 211] on input "True" at bounding box center [441, 214] width 8 height 7
radio input "true"
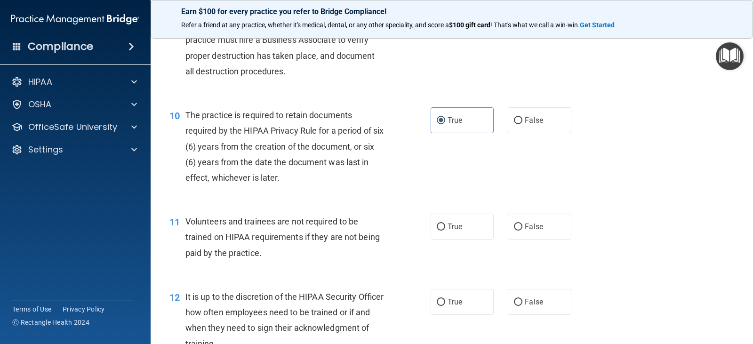
scroll to position [847, 0]
click at [464, 219] on label "True" at bounding box center [462, 226] width 63 height 26
click at [445, 223] on input "True" at bounding box center [441, 226] width 8 height 7
radio input "true"
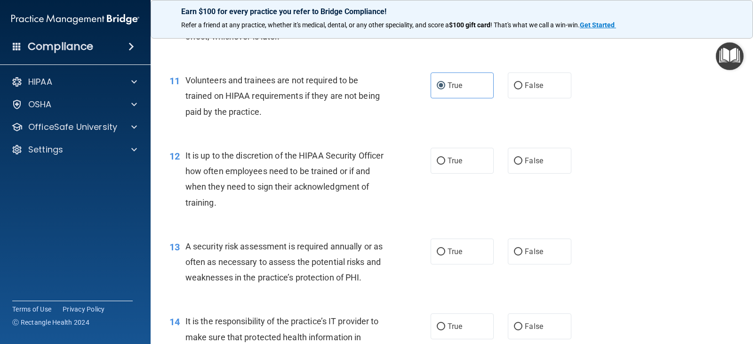
scroll to position [988, 0]
click at [430, 173] on div "12 It is up to the discretion of the HIPAA Security Officer how often employees…" at bounding box center [299, 180] width 289 height 67
click at [452, 169] on label "True" at bounding box center [462, 160] width 63 height 26
click at [445, 164] on input "True" at bounding box center [441, 160] width 8 height 7
radio input "true"
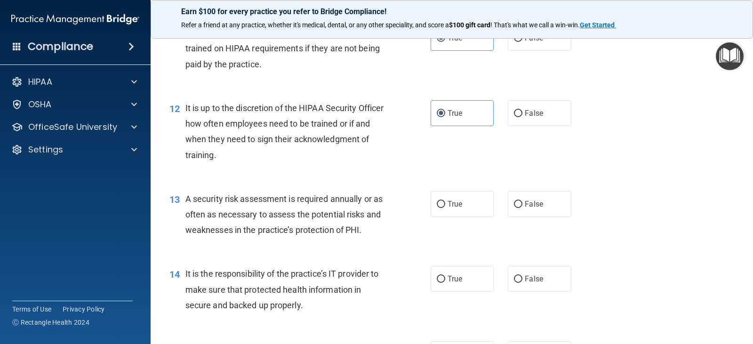
scroll to position [1082, 0]
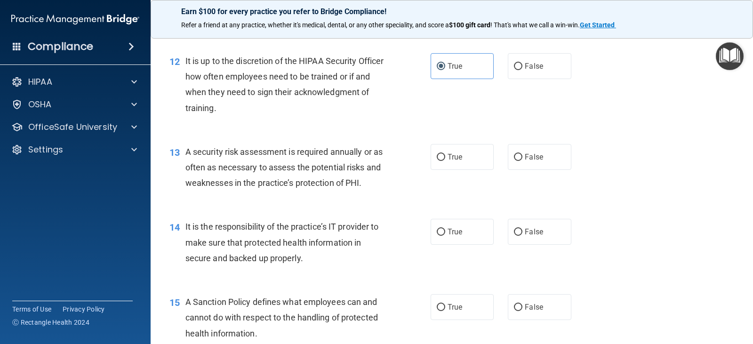
click at [380, 125] on div "12 It is up to the discretion of the HIPAA Security Officer how often employees…" at bounding box center [451, 86] width 579 height 91
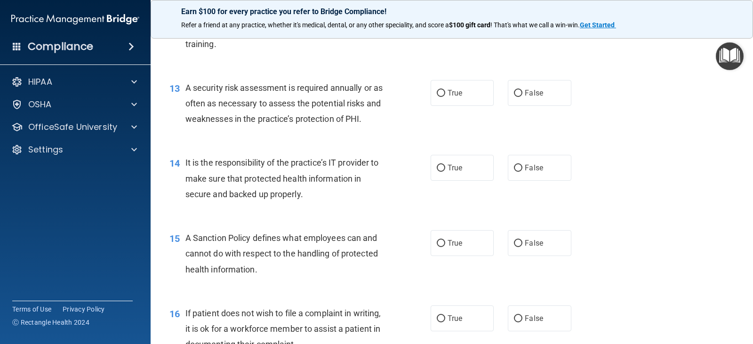
scroll to position [1129, 0]
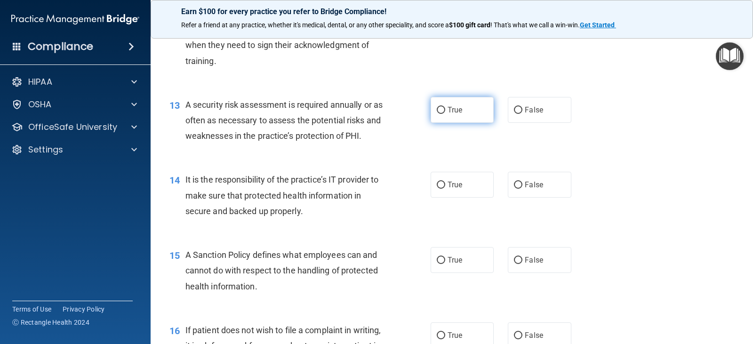
click at [472, 108] on label "True" at bounding box center [462, 110] width 63 height 26
click at [445, 108] on input "True" at bounding box center [441, 110] width 8 height 7
radio input "true"
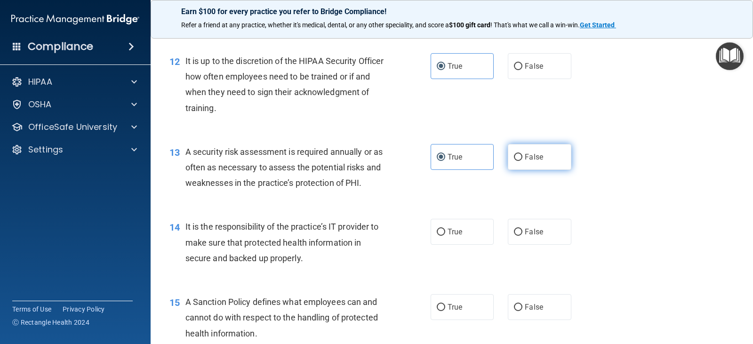
click at [540, 158] on label "False" at bounding box center [539, 157] width 63 height 26
click at [522, 158] on input "False" at bounding box center [518, 157] width 8 height 7
radio input "true"
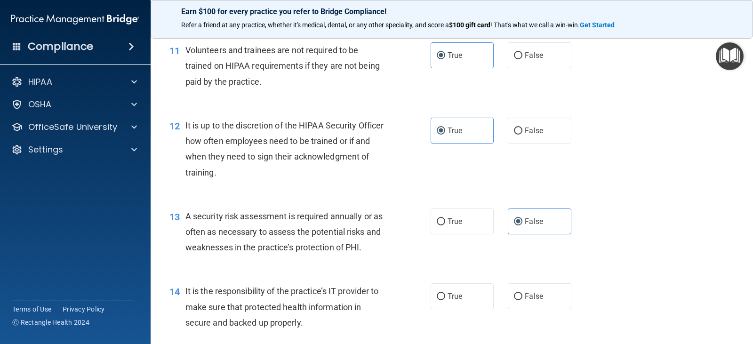
scroll to position [988, 0]
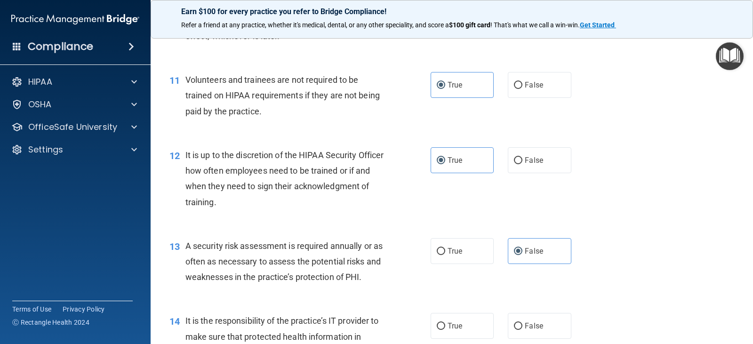
click at [468, 265] on div "13 A security risk assessment is required annually or as often as necessary to …" at bounding box center [451, 263] width 579 height 75
click at [470, 259] on label "True" at bounding box center [462, 251] width 63 height 26
click at [445, 255] on input "True" at bounding box center [441, 251] width 8 height 7
radio input "true"
click at [521, 259] on label "False" at bounding box center [539, 251] width 63 height 26
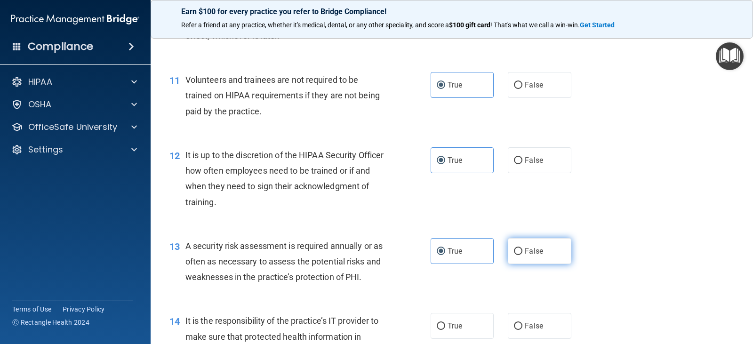
click at [521, 255] on input "False" at bounding box center [518, 251] width 8 height 7
radio input "true"
radio input "false"
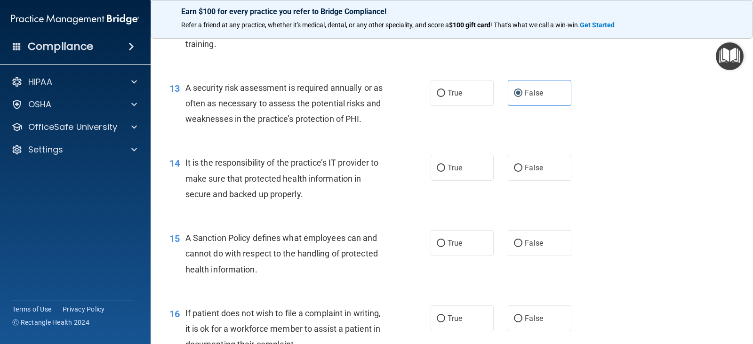
scroll to position [1129, 0]
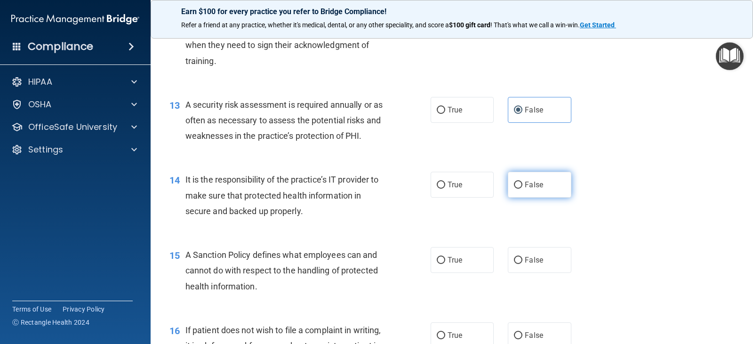
click at [541, 179] on label "False" at bounding box center [539, 185] width 63 height 26
click at [522, 182] on input "False" at bounding box center [518, 185] width 8 height 7
radio input "true"
click at [437, 263] on input "True" at bounding box center [441, 260] width 8 height 7
radio input "true"
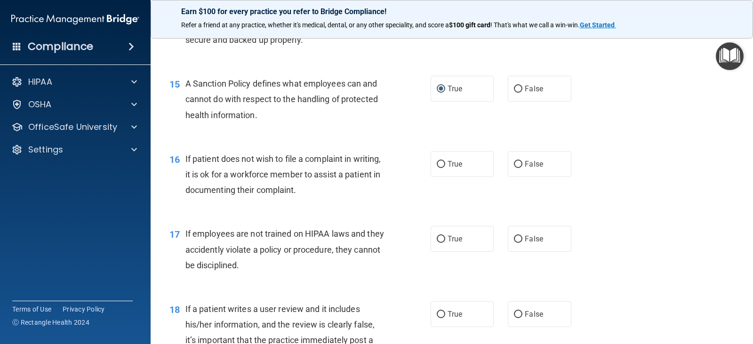
scroll to position [1318, 0]
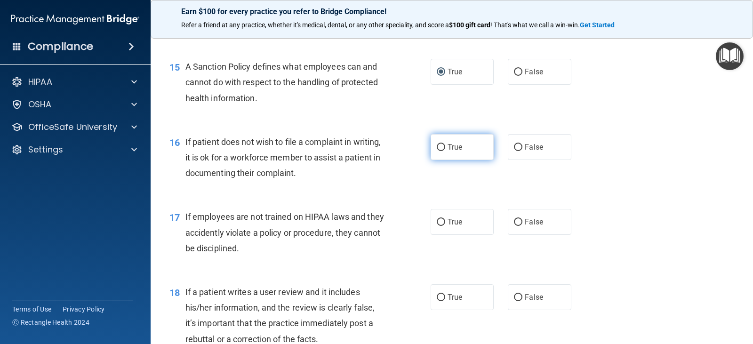
click at [440, 144] on input "True" at bounding box center [441, 147] width 8 height 7
radio input "true"
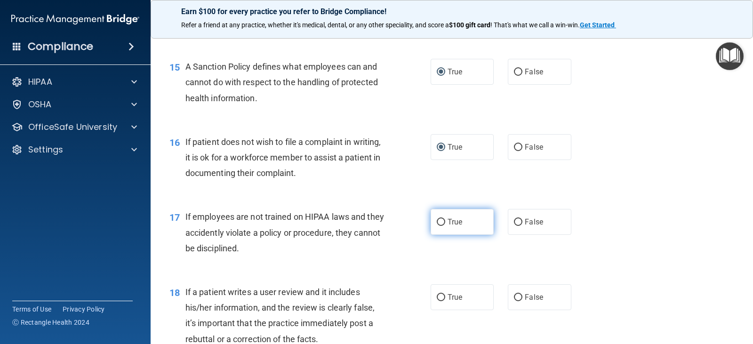
click at [437, 221] on input "True" at bounding box center [441, 222] width 8 height 7
radio input "true"
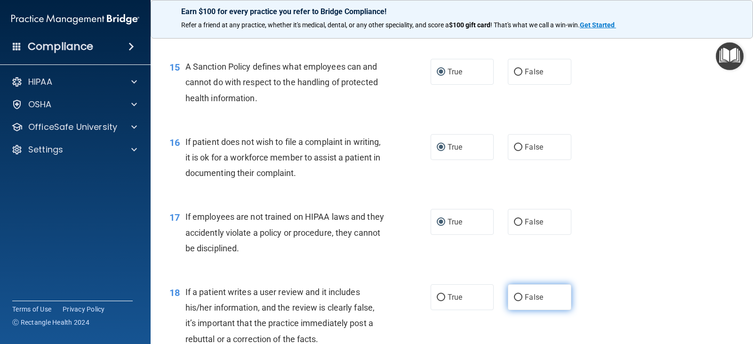
click at [514, 294] on input "False" at bounding box center [518, 297] width 8 height 7
radio input "true"
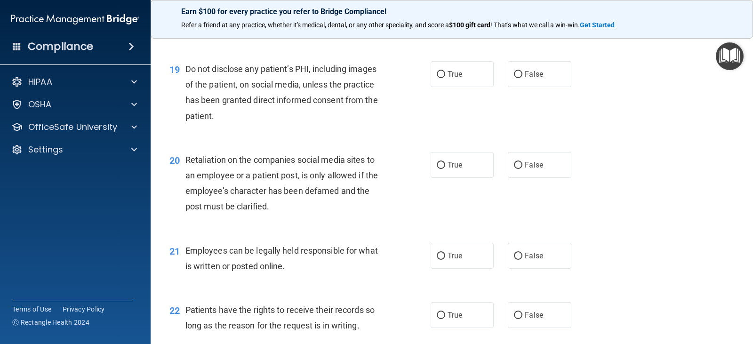
scroll to position [1483, 0]
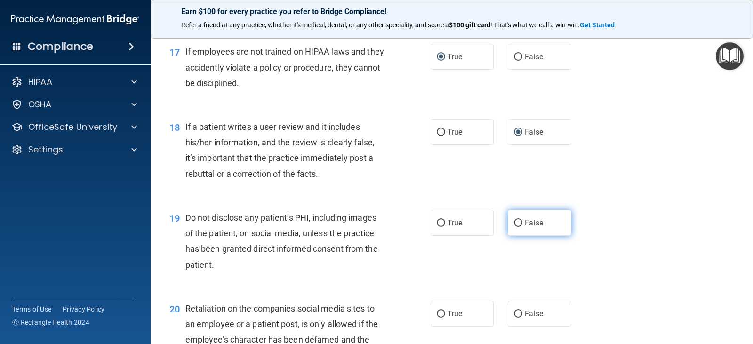
click at [518, 229] on label "False" at bounding box center [539, 223] width 63 height 26
click at [518, 227] on input "False" at bounding box center [518, 223] width 8 height 7
radio input "true"
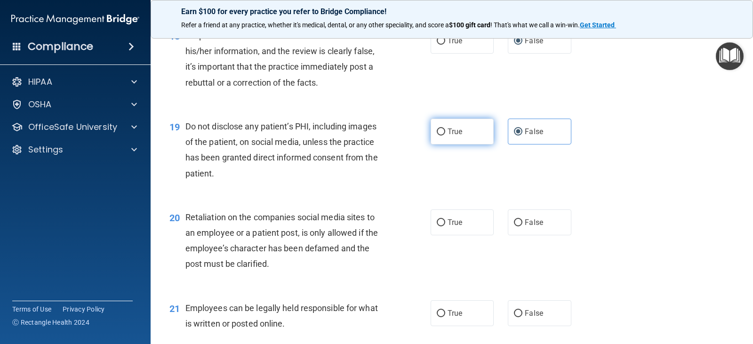
scroll to position [1577, 0]
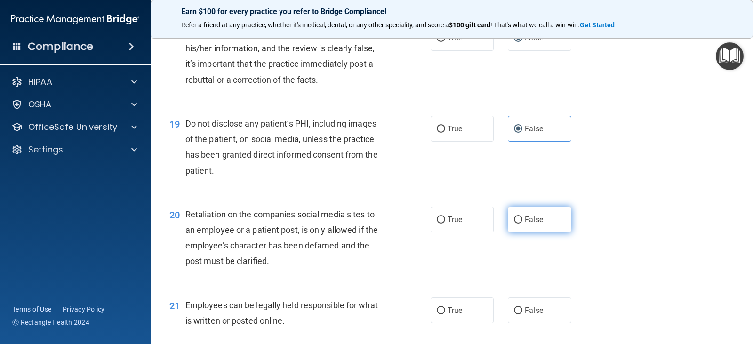
click at [523, 226] on label "False" at bounding box center [539, 220] width 63 height 26
click at [526, 215] on span "False" at bounding box center [534, 219] width 18 height 9
click at [522, 216] on input "False" at bounding box center [518, 219] width 8 height 7
radio input "true"
click at [454, 301] on label "True" at bounding box center [462, 310] width 63 height 26
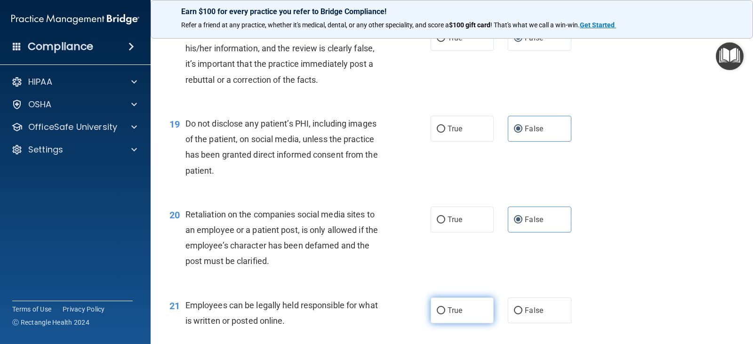
click at [445, 307] on input "True" at bounding box center [441, 310] width 8 height 7
radio input "true"
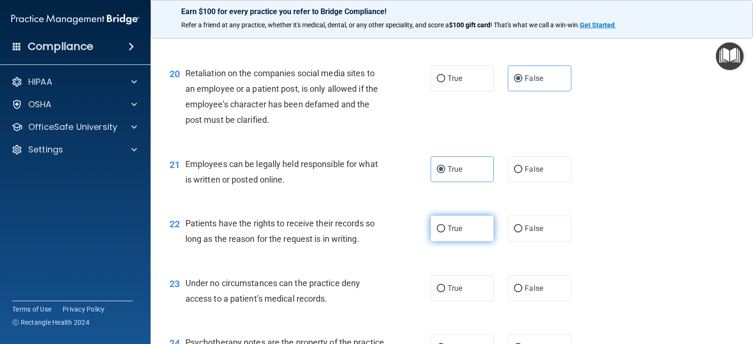
click at [442, 234] on label "True" at bounding box center [462, 229] width 63 height 26
click at [442, 232] on input "True" at bounding box center [441, 228] width 8 height 7
radio input "true"
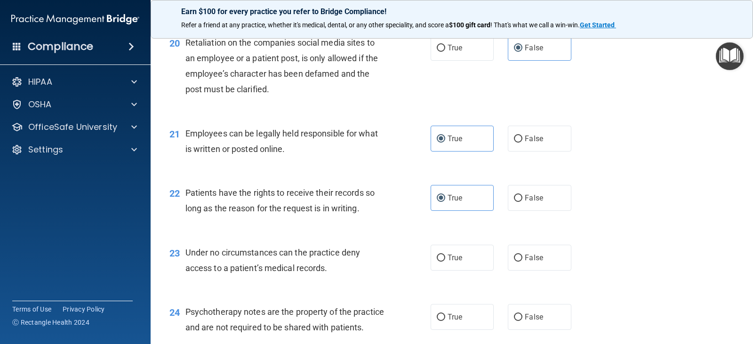
scroll to position [1765, 0]
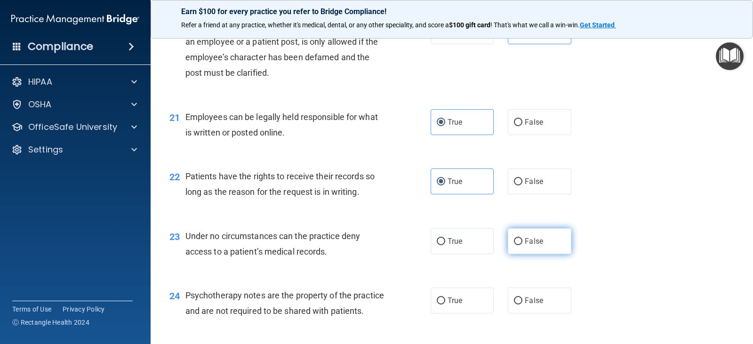
click at [528, 233] on label "False" at bounding box center [539, 241] width 63 height 26
click at [522, 238] on input "False" at bounding box center [518, 241] width 8 height 7
radio input "true"
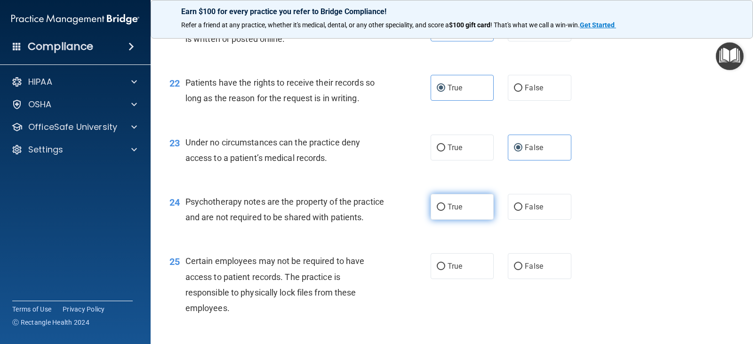
scroll to position [1859, 0]
click at [538, 212] on label "False" at bounding box center [539, 206] width 63 height 26
click at [522, 210] on input "False" at bounding box center [518, 206] width 8 height 7
radio input "true"
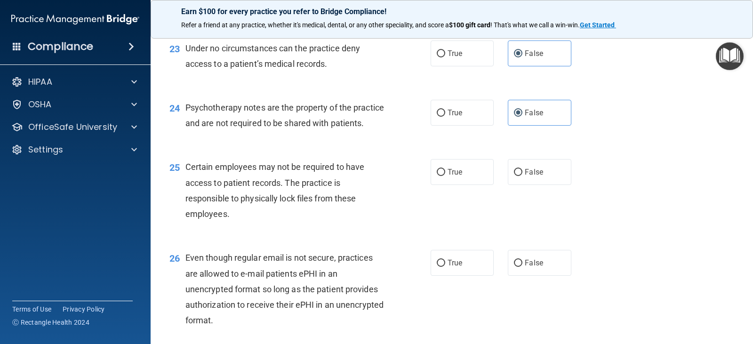
scroll to position [1953, 0]
click at [456, 176] on span "True" at bounding box center [455, 171] width 15 height 9
click at [445, 176] on input "True" at bounding box center [441, 171] width 8 height 7
radio input "true"
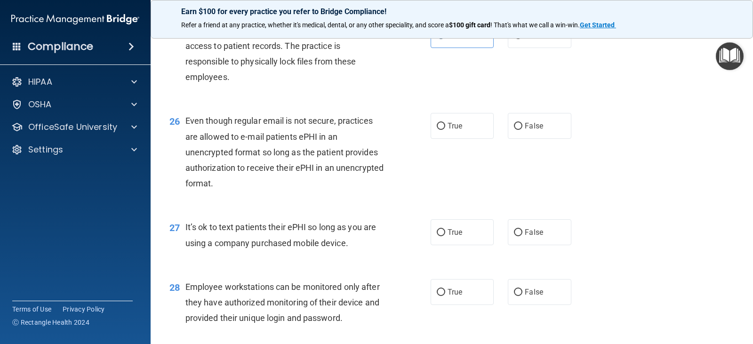
scroll to position [2094, 0]
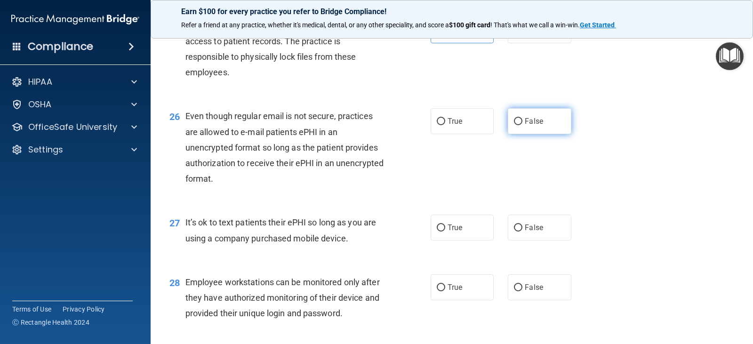
click at [536, 126] on label "False" at bounding box center [539, 121] width 63 height 26
click at [522, 125] on input "False" at bounding box center [518, 121] width 8 height 7
radio input "true"
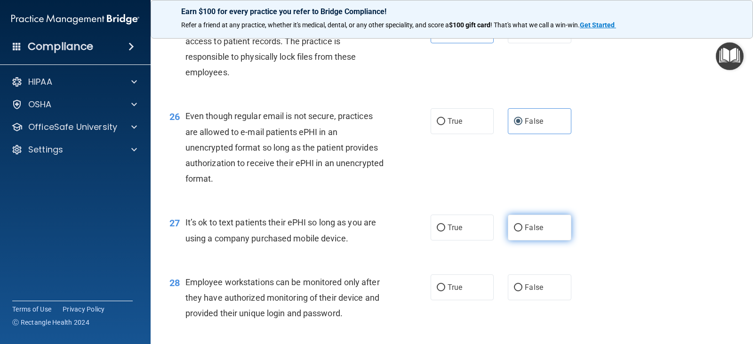
click at [519, 238] on label "False" at bounding box center [539, 228] width 63 height 26
click at [519, 232] on input "False" at bounding box center [518, 227] width 8 height 7
radio input "true"
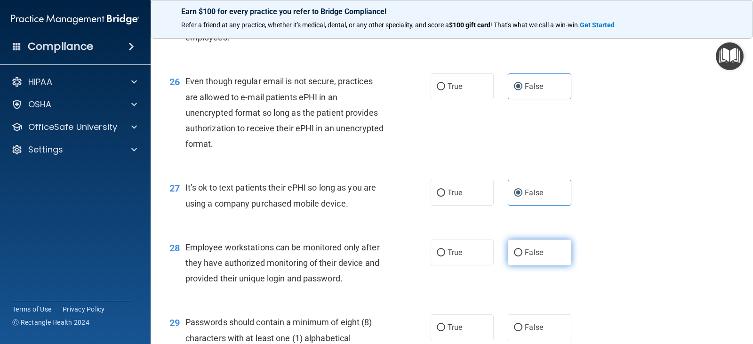
scroll to position [2189, 0]
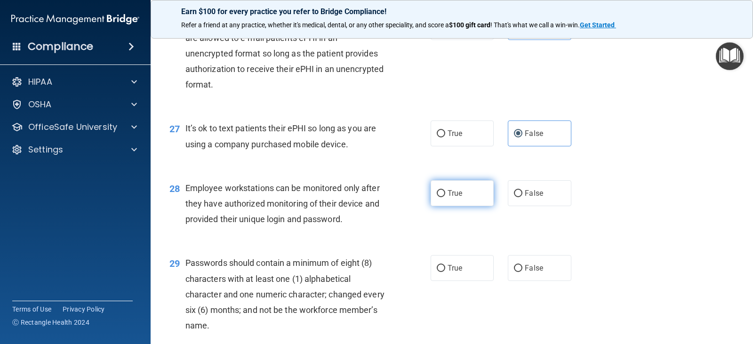
click at [469, 206] on label "True" at bounding box center [462, 193] width 63 height 26
click at [445, 197] on input "True" at bounding box center [441, 193] width 8 height 7
radio input "true"
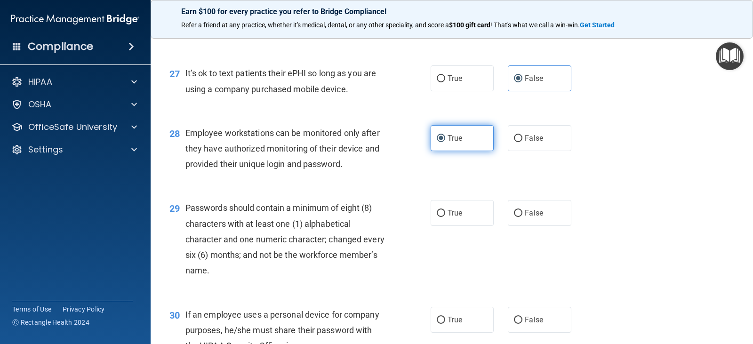
scroll to position [2330, 0]
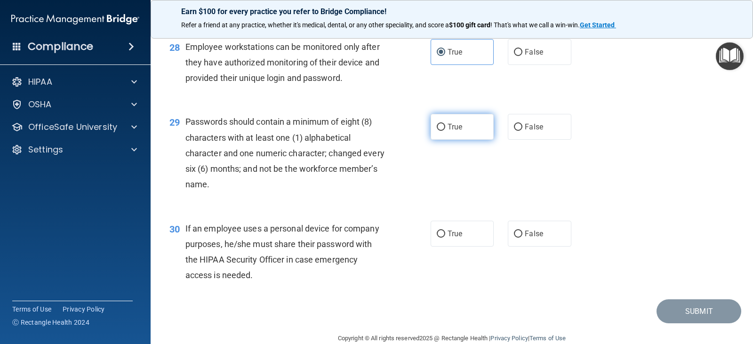
click at [466, 136] on label "True" at bounding box center [462, 127] width 63 height 26
click at [445, 131] on input "True" at bounding box center [441, 127] width 8 height 7
radio input "true"
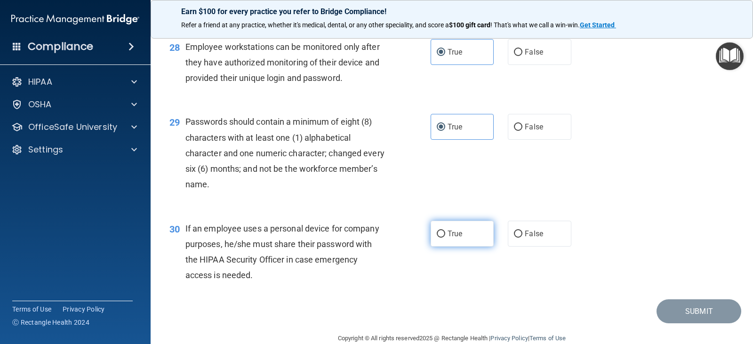
click at [454, 238] on span "True" at bounding box center [455, 233] width 15 height 9
click at [445, 238] on input "True" at bounding box center [441, 234] width 8 height 7
radio input "true"
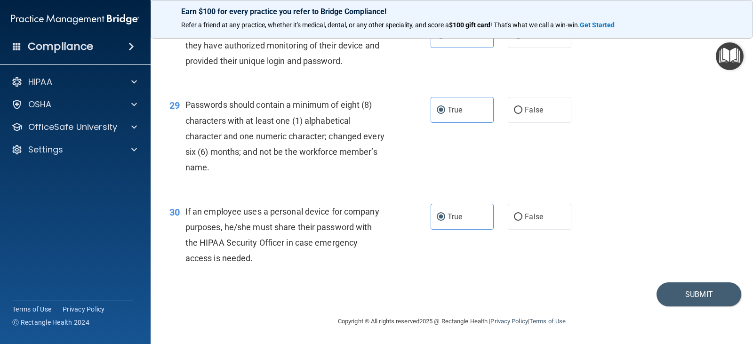
scroll to position [2362, 0]
click at [697, 288] on button "Submit" at bounding box center [698, 294] width 85 height 24
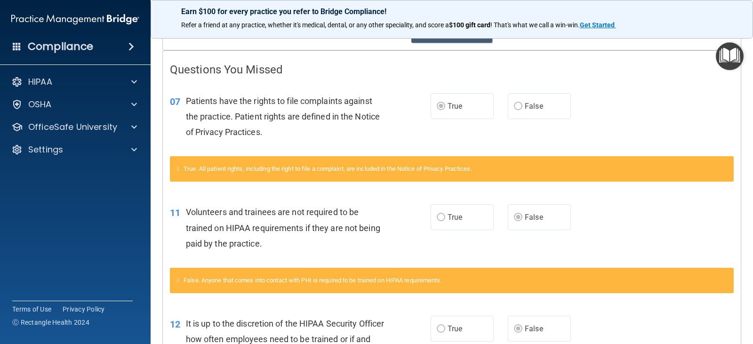
scroll to position [94, 0]
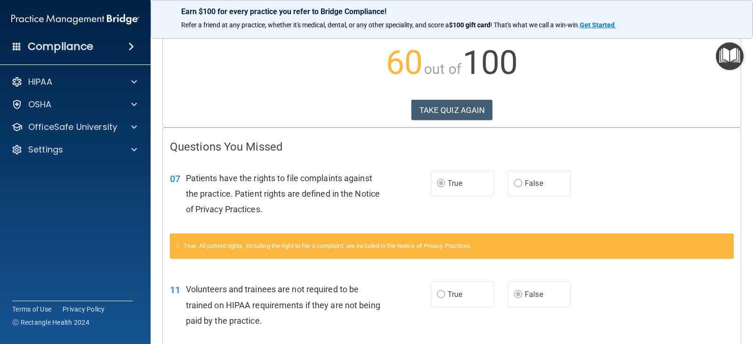
drag, startPoint x: 425, startPoint y: 259, endPoint x: 467, endPoint y: 182, distance: 87.4
click at [428, 247] on div "True. All patient rights, including the right to file a complaint, are included…" at bounding box center [452, 245] width 564 height 25
click at [552, 179] on label "False" at bounding box center [539, 183] width 63 height 26
drag, startPoint x: 551, startPoint y: 179, endPoint x: 551, endPoint y: 174, distance: 5.6
click at [551, 174] on label "False" at bounding box center [539, 183] width 63 height 26
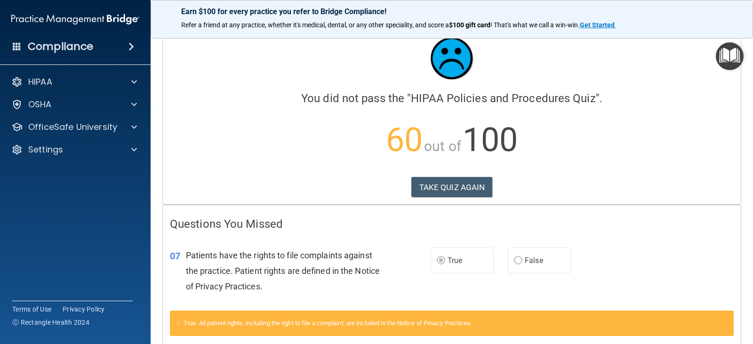
scroll to position [0, 0]
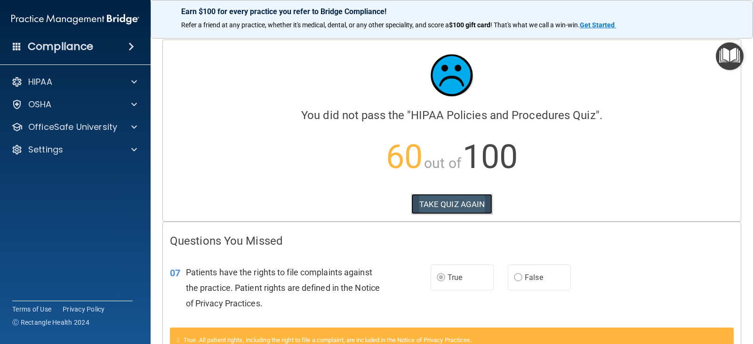
click at [457, 204] on button "TAKE QUIZ AGAIN" at bounding box center [451, 204] width 81 height 21
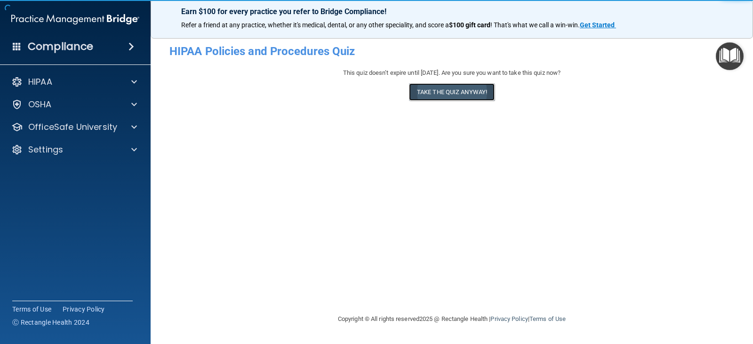
click at [451, 93] on button "Take the quiz anyway!" at bounding box center [452, 91] width 86 height 17
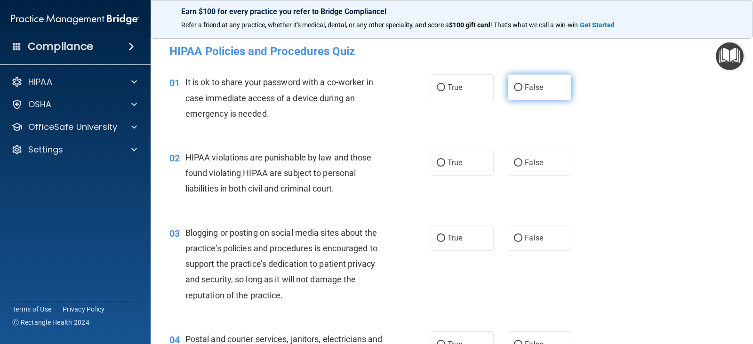
click at [561, 91] on label "False" at bounding box center [539, 87] width 63 height 26
click at [522, 91] on input "False" at bounding box center [518, 87] width 8 height 7
radio input "true"
click at [477, 163] on label "True" at bounding box center [462, 163] width 63 height 26
click at [445, 163] on input "True" at bounding box center [441, 163] width 8 height 7
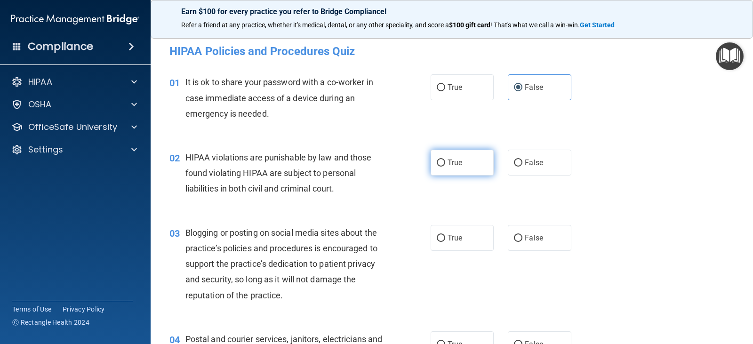
radio input "true"
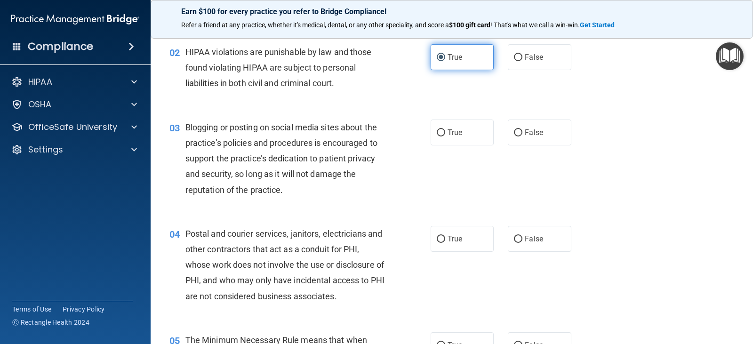
scroll to position [141, 0]
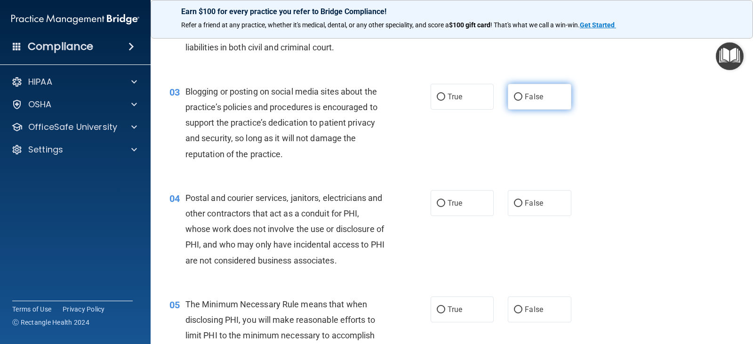
click at [551, 92] on label "False" at bounding box center [539, 97] width 63 height 26
click at [522, 94] on input "False" at bounding box center [518, 97] width 8 height 7
radio input "true"
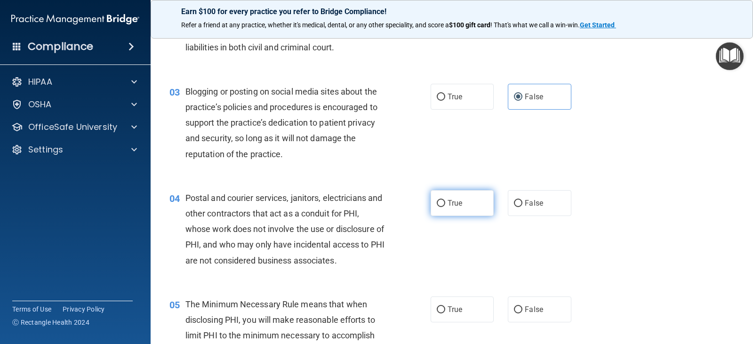
click at [470, 208] on label "True" at bounding box center [462, 203] width 63 height 26
click at [445, 207] on input "True" at bounding box center [441, 203] width 8 height 7
radio input "true"
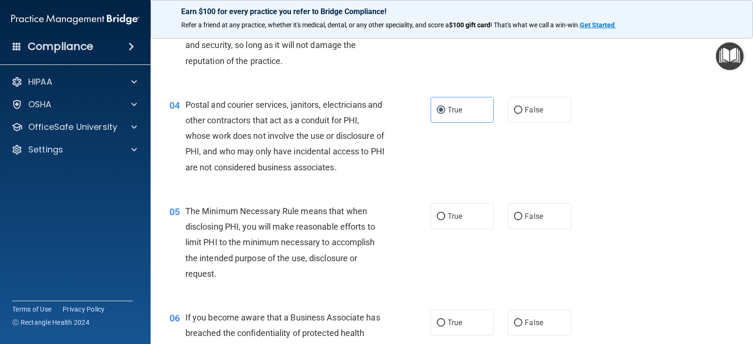
scroll to position [235, 0]
click at [469, 216] on label "True" at bounding box center [462, 215] width 63 height 26
click at [445, 216] on input "True" at bounding box center [441, 215] width 8 height 7
radio input "true"
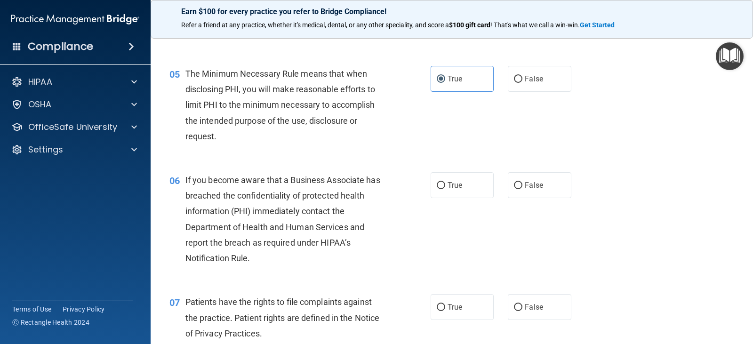
scroll to position [376, 0]
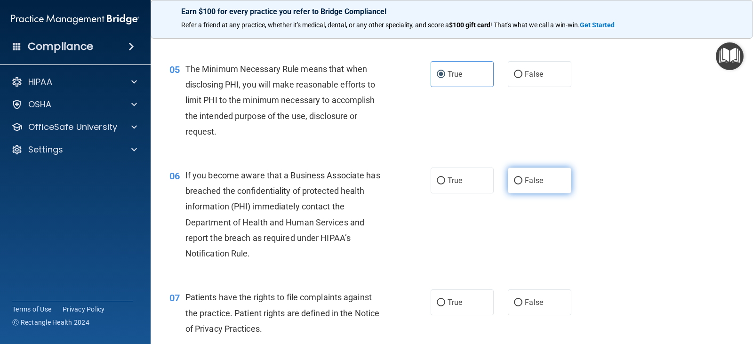
click at [547, 184] on label "False" at bounding box center [539, 181] width 63 height 26
click at [522, 184] on input "False" at bounding box center [518, 180] width 8 height 7
radio input "true"
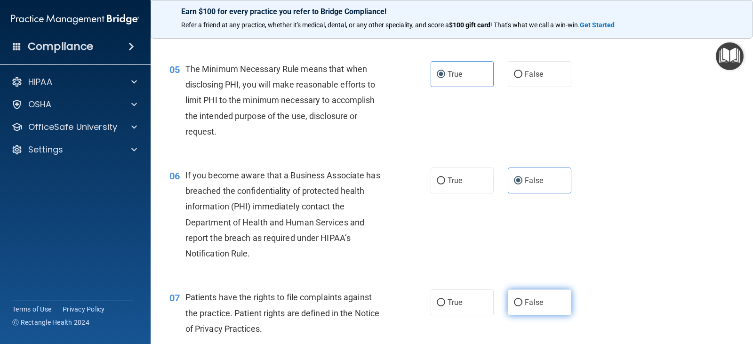
click at [536, 298] on span "False" at bounding box center [534, 302] width 18 height 9
click at [522, 299] on input "False" at bounding box center [518, 302] width 8 height 7
radio input "true"
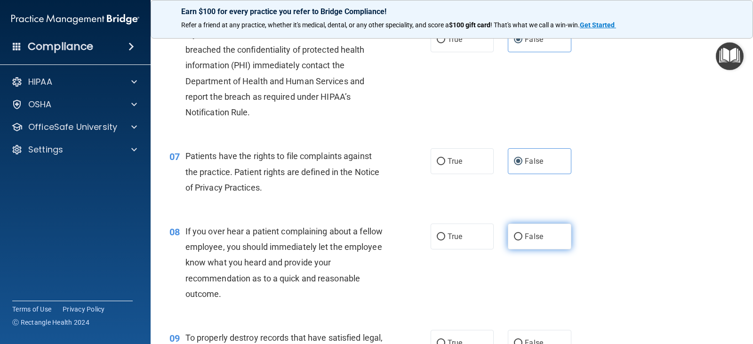
click at [528, 230] on label "False" at bounding box center [539, 237] width 63 height 26
click at [522, 233] on input "False" at bounding box center [518, 236] width 8 height 7
radio input "true"
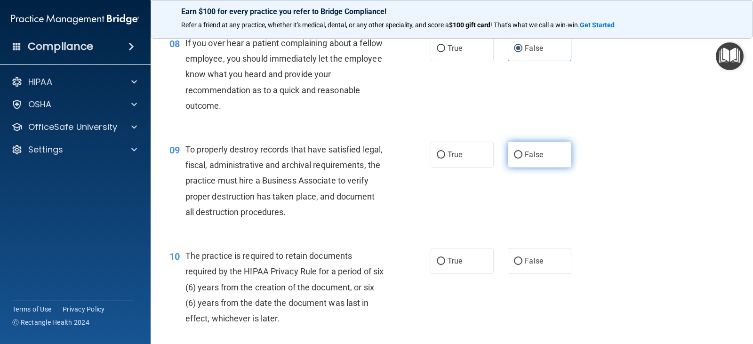
click at [531, 145] on label "False" at bounding box center [539, 155] width 63 height 26
click at [522, 152] on input "False" at bounding box center [518, 155] width 8 height 7
radio input "true"
click at [464, 264] on label "True" at bounding box center [462, 261] width 63 height 26
click at [445, 264] on input "True" at bounding box center [441, 261] width 8 height 7
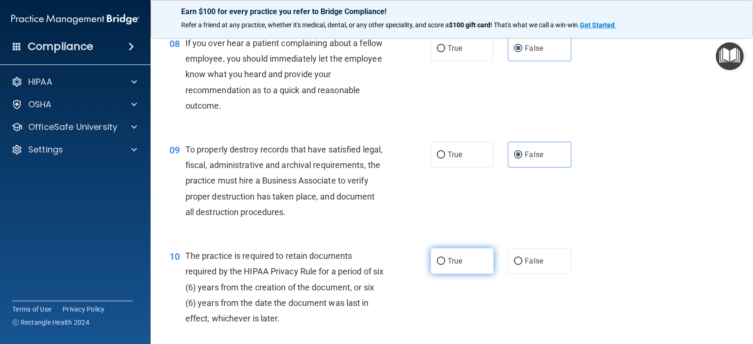
radio input "true"
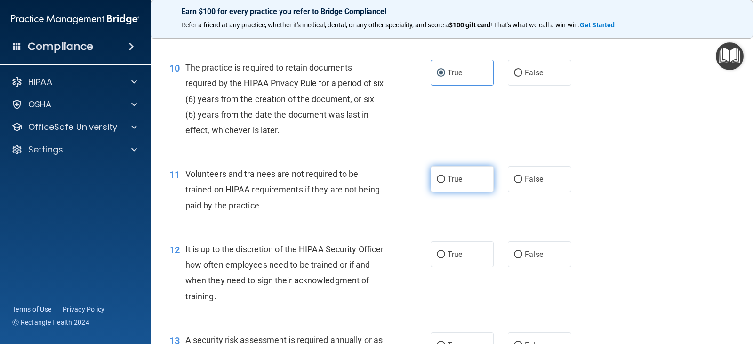
click at [469, 177] on label "True" at bounding box center [462, 179] width 63 height 26
click at [445, 177] on input "True" at bounding box center [441, 179] width 8 height 7
radio input "true"
click at [458, 260] on label "True" at bounding box center [462, 254] width 63 height 26
click at [445, 258] on input "True" at bounding box center [441, 254] width 8 height 7
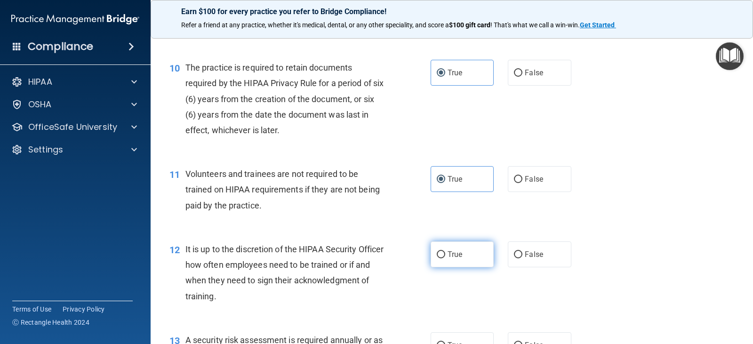
radio input "true"
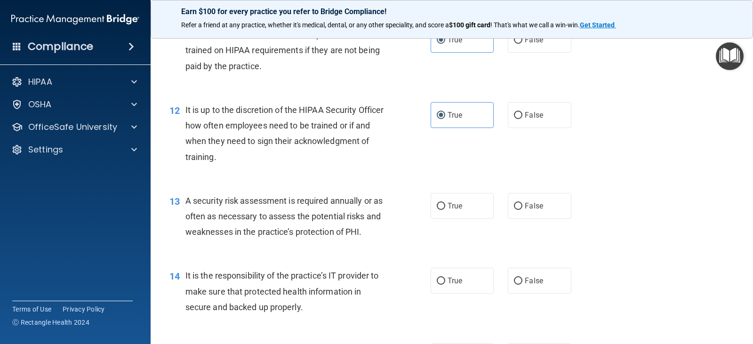
scroll to position [1035, 0]
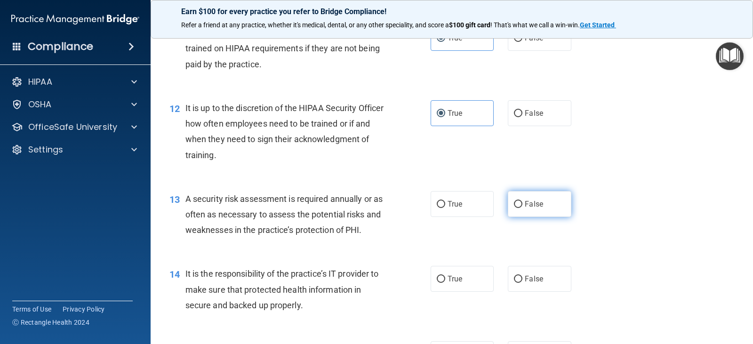
click at [531, 208] on label "False" at bounding box center [539, 204] width 63 height 26
click at [522, 208] on input "False" at bounding box center [518, 204] width 8 height 7
radio input "true"
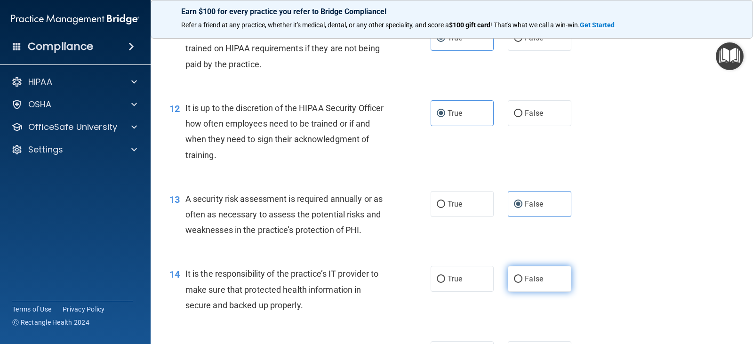
click at [526, 280] on span "False" at bounding box center [534, 278] width 18 height 9
click at [522, 280] on input "False" at bounding box center [518, 279] width 8 height 7
radio input "true"
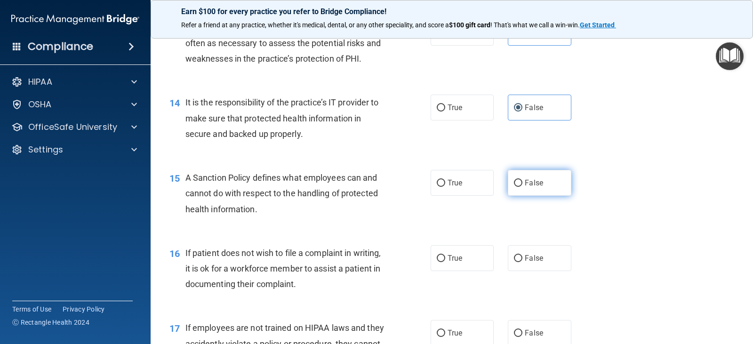
scroll to position [1223, 0]
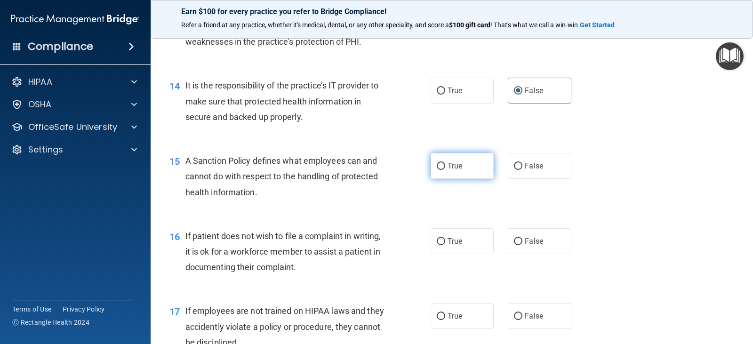
click at [457, 177] on label "True" at bounding box center [462, 166] width 63 height 26
click at [445, 170] on input "True" at bounding box center [441, 166] width 8 height 7
radio input "true"
click at [452, 242] on span "True" at bounding box center [455, 241] width 15 height 9
click at [445, 242] on input "True" at bounding box center [441, 241] width 8 height 7
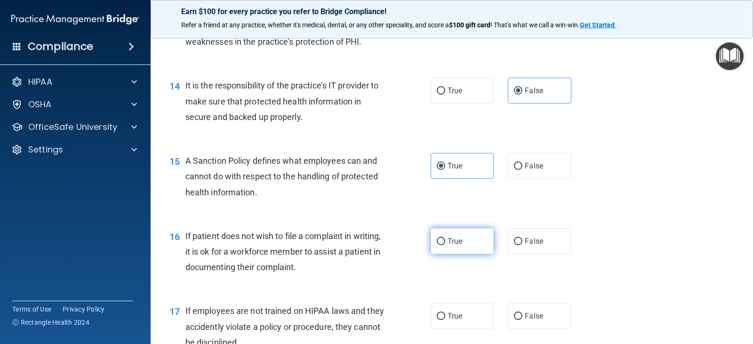
radio input "true"
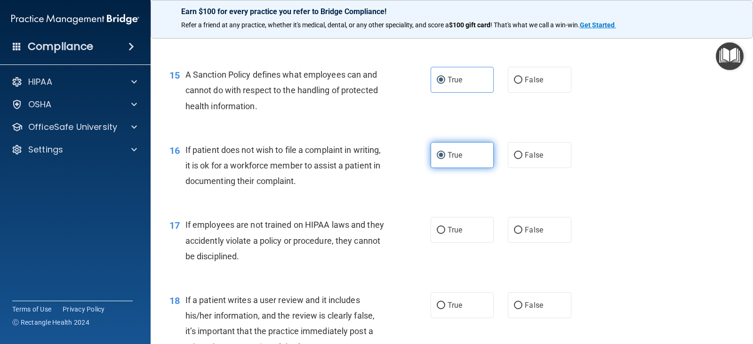
scroll to position [1318, 0]
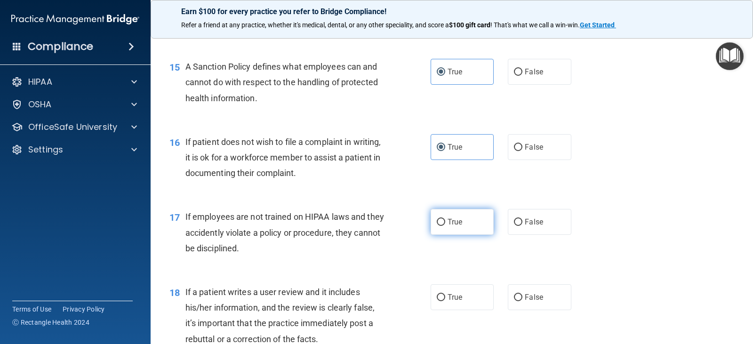
click at [465, 223] on label "True" at bounding box center [462, 222] width 63 height 26
click at [445, 223] on input "True" at bounding box center [441, 222] width 8 height 7
radio input "true"
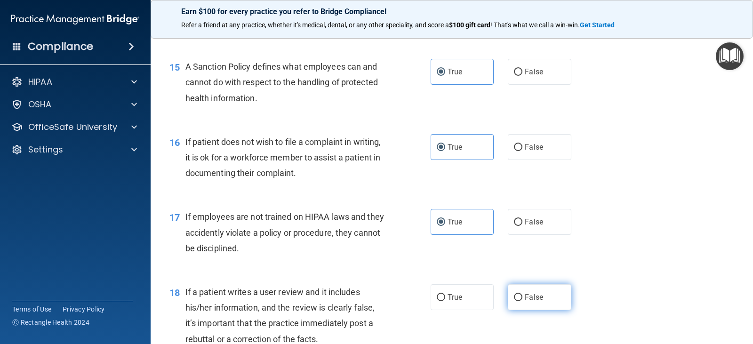
click at [544, 293] on label "False" at bounding box center [539, 297] width 63 height 26
click at [522, 294] on input "False" at bounding box center [518, 297] width 8 height 7
radio input "true"
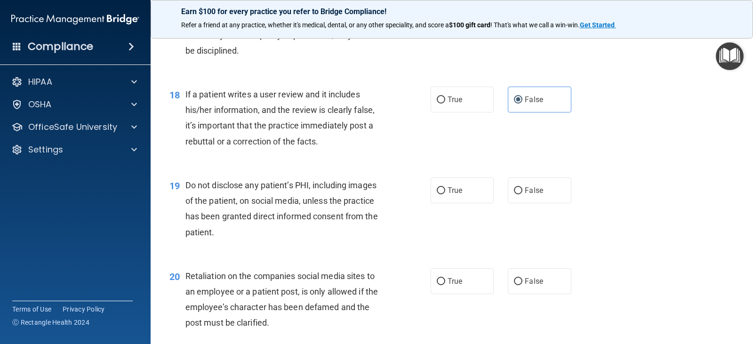
scroll to position [1553, 0]
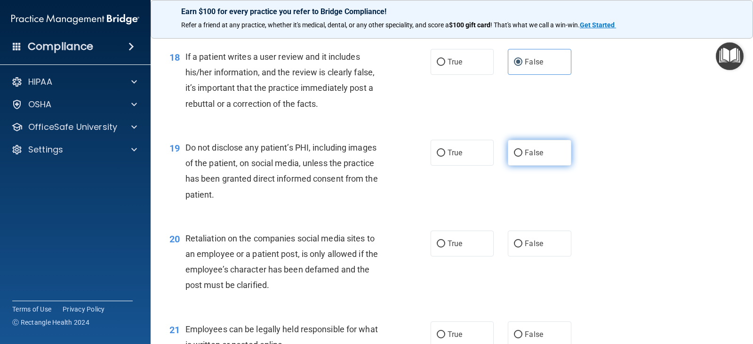
click at [514, 150] on input "False" at bounding box center [518, 153] width 8 height 7
radio input "true"
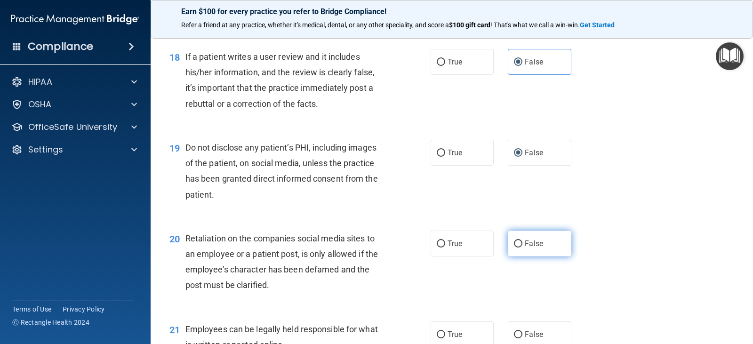
click at [539, 234] on label "False" at bounding box center [539, 244] width 63 height 26
click at [522, 240] on input "False" at bounding box center [518, 243] width 8 height 7
radio input "true"
click at [448, 339] on label "True" at bounding box center [462, 334] width 63 height 26
click at [445, 338] on input "True" at bounding box center [441, 334] width 8 height 7
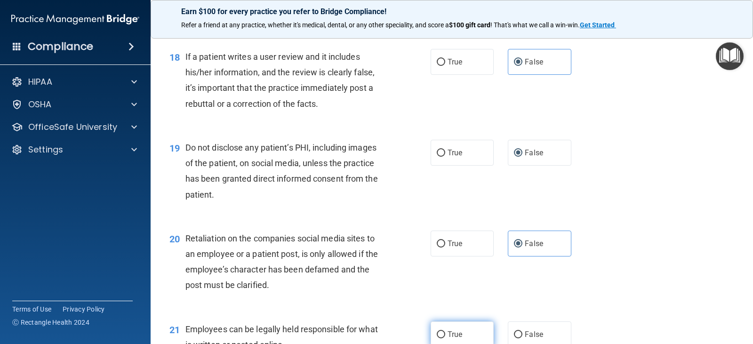
radio input "true"
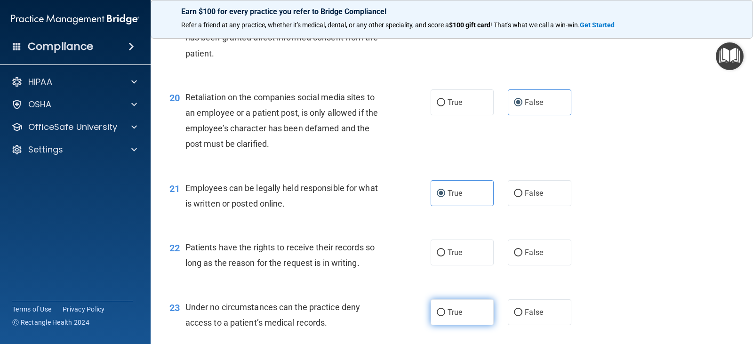
scroll to position [1788, 0]
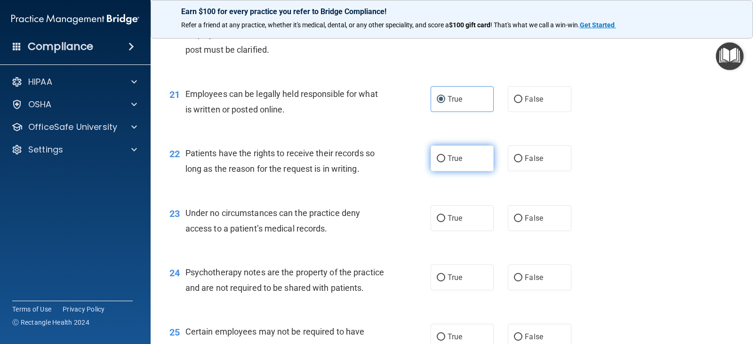
click at [476, 162] on label "True" at bounding box center [462, 158] width 63 height 26
click at [445, 162] on input "True" at bounding box center [441, 158] width 8 height 7
radio input "true"
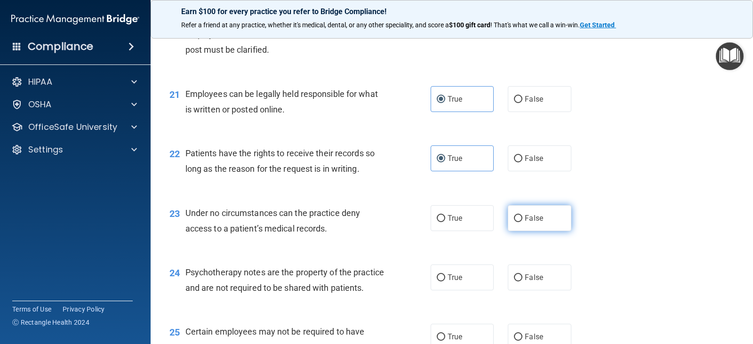
click at [525, 216] on span "False" at bounding box center [534, 218] width 18 height 9
click at [520, 216] on input "False" at bounding box center [518, 218] width 8 height 7
radio input "true"
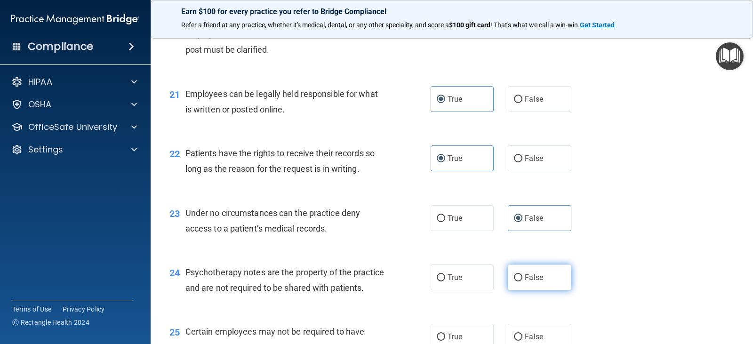
click at [528, 277] on span "False" at bounding box center [534, 277] width 18 height 9
click at [522, 277] on input "False" at bounding box center [518, 277] width 8 height 7
radio input "true"
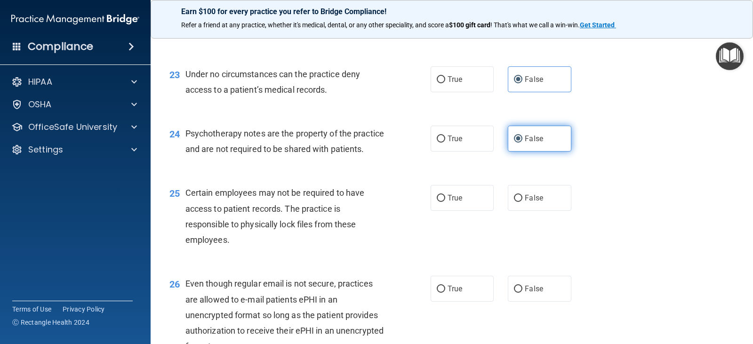
scroll to position [1929, 0]
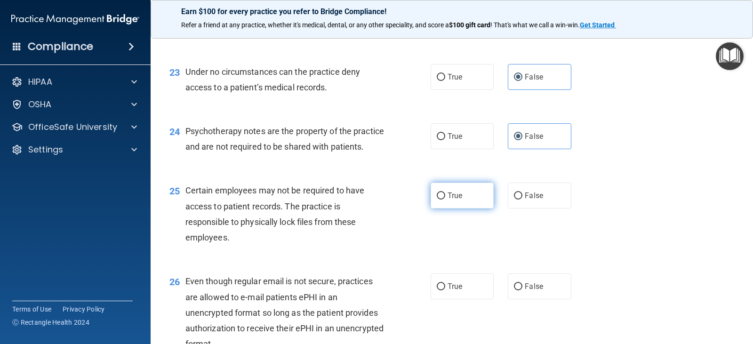
click at [449, 208] on label "True" at bounding box center [462, 196] width 63 height 26
click at [445, 200] on input "True" at bounding box center [441, 195] width 8 height 7
radio input "true"
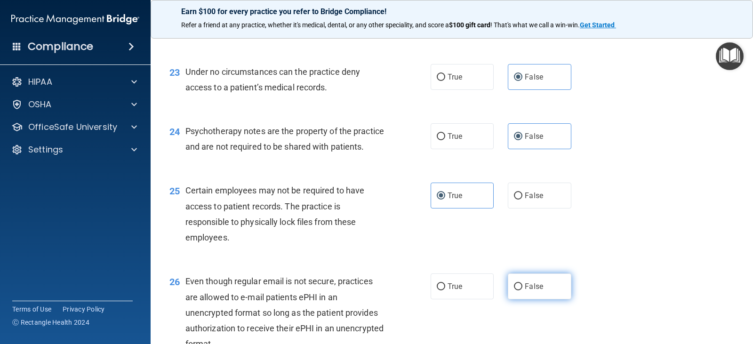
click at [522, 292] on label "False" at bounding box center [539, 286] width 63 height 26
click at [522, 290] on input "False" at bounding box center [518, 286] width 8 height 7
radio input "true"
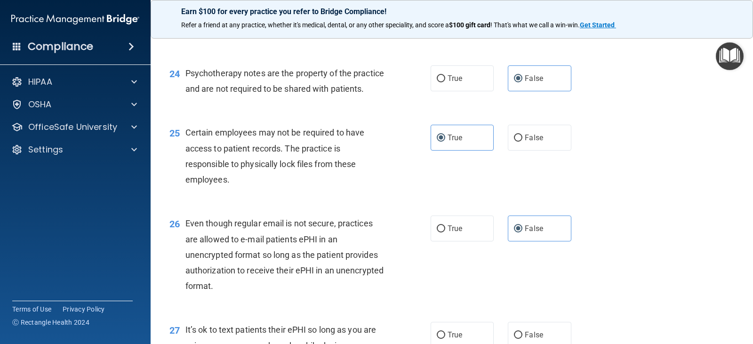
scroll to position [2165, 0]
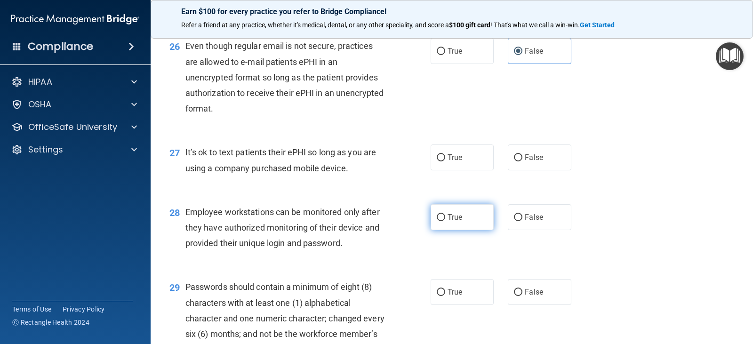
click at [452, 230] on label "True" at bounding box center [462, 217] width 63 height 26
click at [445, 221] on input "True" at bounding box center [441, 217] width 8 height 7
radio input "true"
click at [490, 305] on div "True False" at bounding box center [507, 292] width 152 height 26
click at [488, 305] on label "True" at bounding box center [462, 292] width 63 height 26
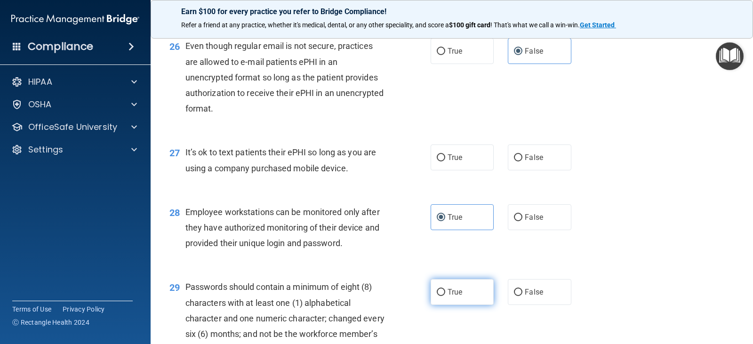
click at [445, 296] on input "True" at bounding box center [441, 292] width 8 height 7
radio input "true"
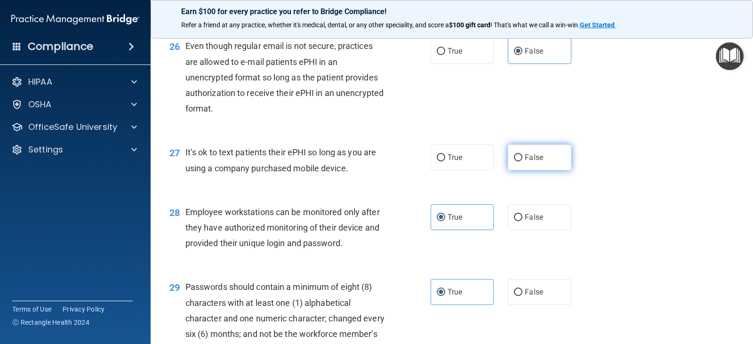
click at [508, 170] on label "False" at bounding box center [539, 157] width 63 height 26
click at [514, 161] on input "False" at bounding box center [518, 157] width 8 height 7
radio input "true"
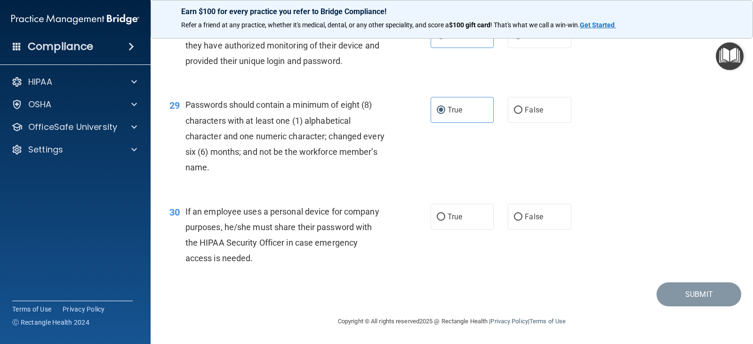
scroll to position [2362, 0]
click at [452, 222] on label "True" at bounding box center [462, 217] width 63 height 26
click at [445, 221] on input "True" at bounding box center [441, 217] width 8 height 7
radio input "true"
click at [676, 299] on button "Submit" at bounding box center [698, 294] width 85 height 24
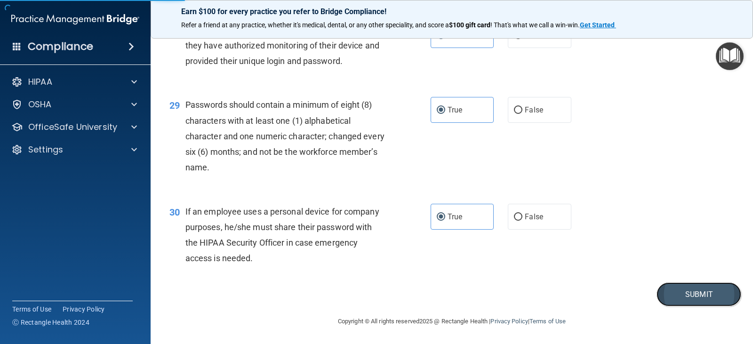
click at [701, 292] on button "Submit" at bounding box center [698, 294] width 85 height 24
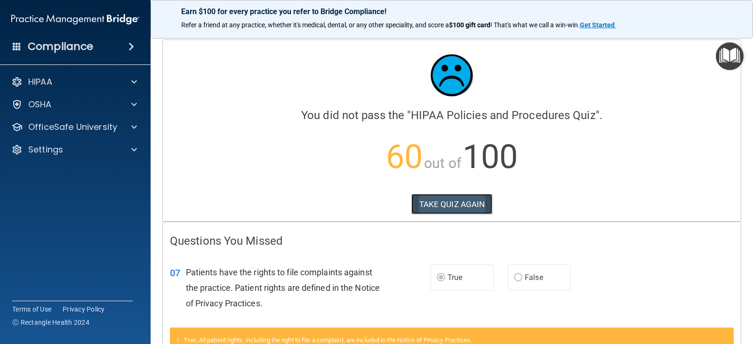
click at [463, 202] on button "TAKE QUIZ AGAIN" at bounding box center [451, 204] width 81 height 21
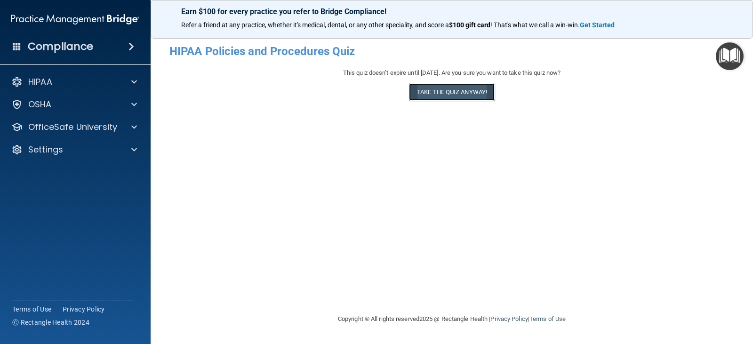
click at [475, 95] on button "Take the quiz anyway!" at bounding box center [452, 91] width 86 height 17
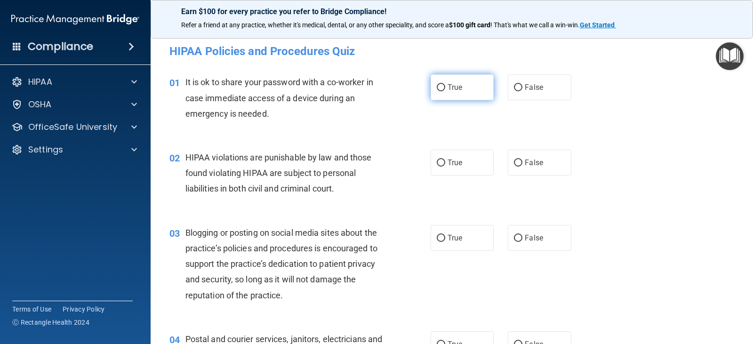
click at [466, 92] on label "True" at bounding box center [462, 87] width 63 height 26
click at [445, 91] on input "True" at bounding box center [441, 87] width 8 height 7
radio input "true"
click at [514, 86] on input "False" at bounding box center [518, 87] width 8 height 7
radio input "true"
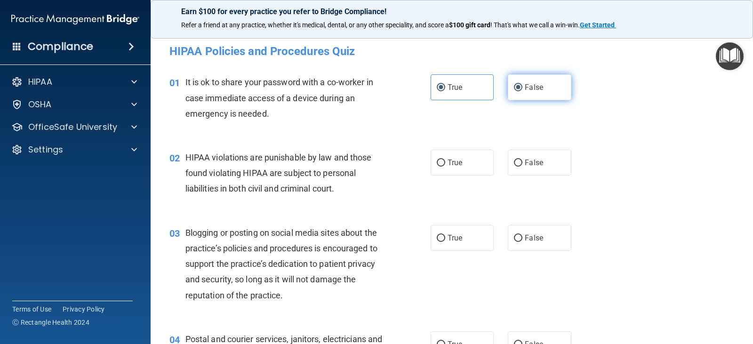
radio input "false"
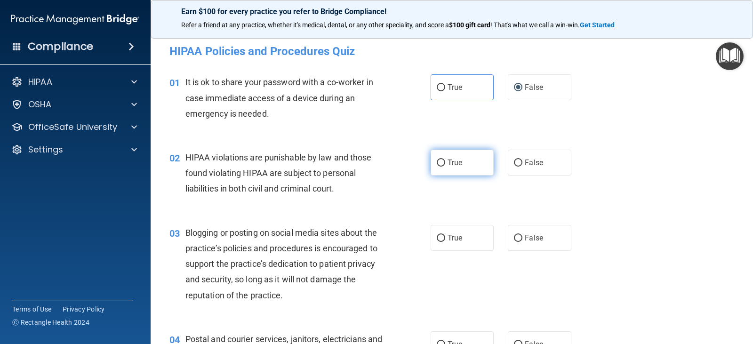
click at [487, 170] on label "True" at bounding box center [462, 163] width 63 height 26
click at [445, 167] on input "True" at bounding box center [441, 163] width 8 height 7
radio input "true"
click at [525, 242] on span "False" at bounding box center [534, 237] width 18 height 9
click at [522, 242] on input "False" at bounding box center [518, 238] width 8 height 7
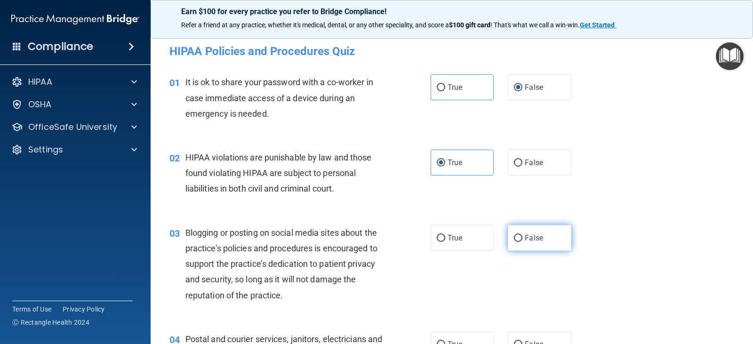
radio input "true"
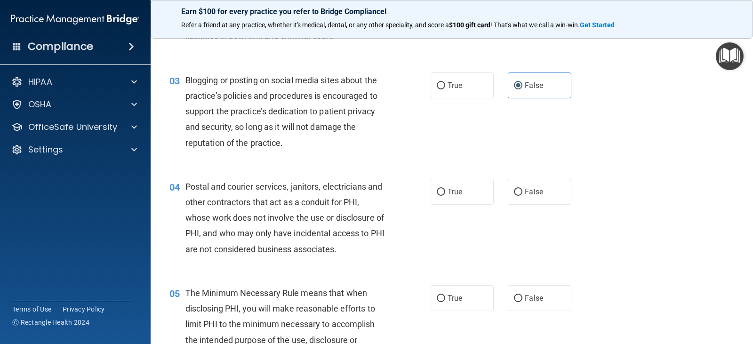
scroll to position [188, 0]
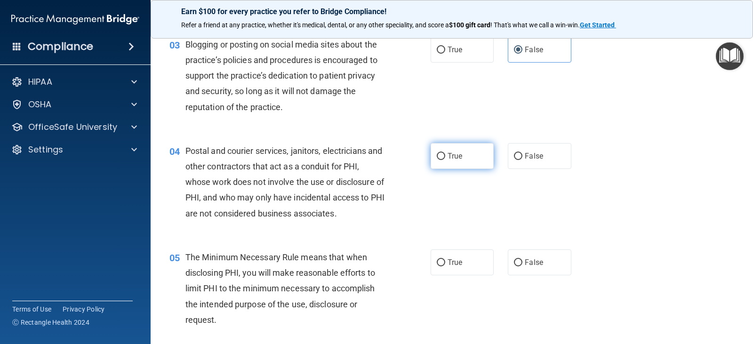
click at [469, 162] on label "True" at bounding box center [462, 156] width 63 height 26
click at [445, 160] on input "True" at bounding box center [441, 156] width 8 height 7
radio input "true"
click at [452, 260] on span "True" at bounding box center [455, 262] width 15 height 9
click at [445, 260] on input "True" at bounding box center [441, 262] width 8 height 7
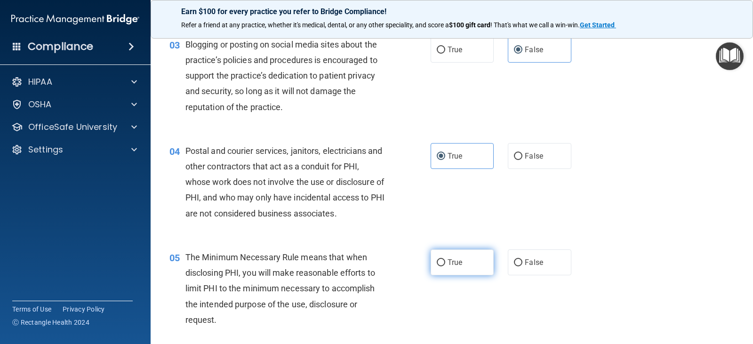
radio input "true"
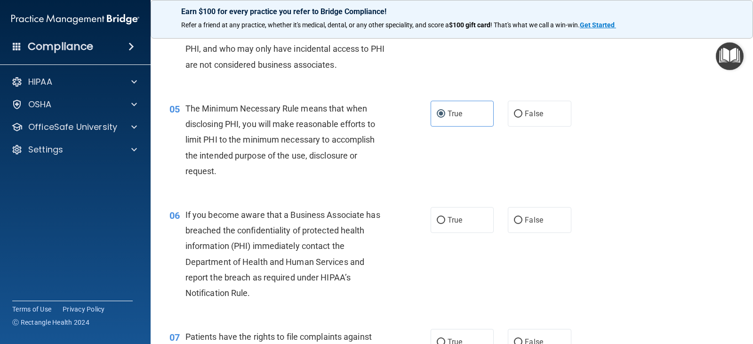
scroll to position [329, 0]
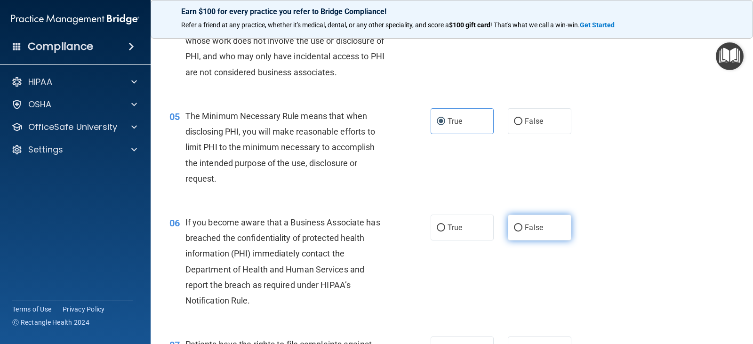
click at [514, 227] on input "False" at bounding box center [518, 227] width 8 height 7
radio input "true"
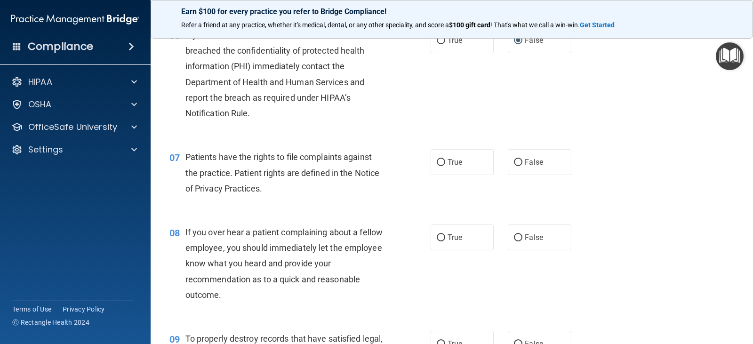
scroll to position [518, 0]
click at [456, 160] on span "True" at bounding box center [455, 161] width 15 height 9
click at [445, 160] on input "True" at bounding box center [441, 161] width 8 height 7
radio input "true"
click at [546, 239] on label "False" at bounding box center [539, 237] width 63 height 26
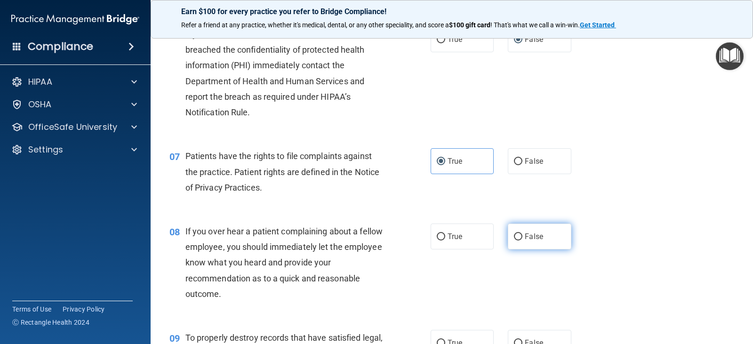
click at [522, 239] on input "False" at bounding box center [518, 236] width 8 height 7
radio input "true"
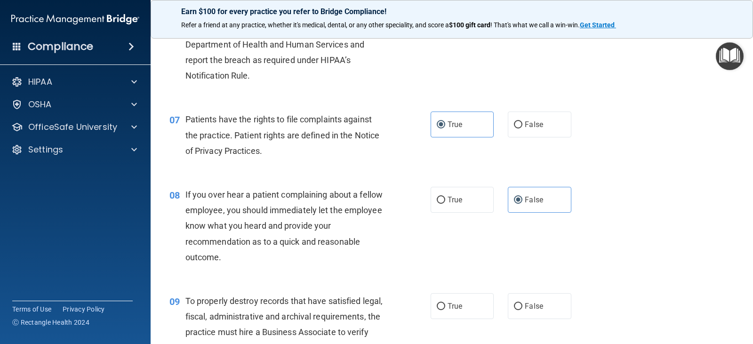
scroll to position [612, 0]
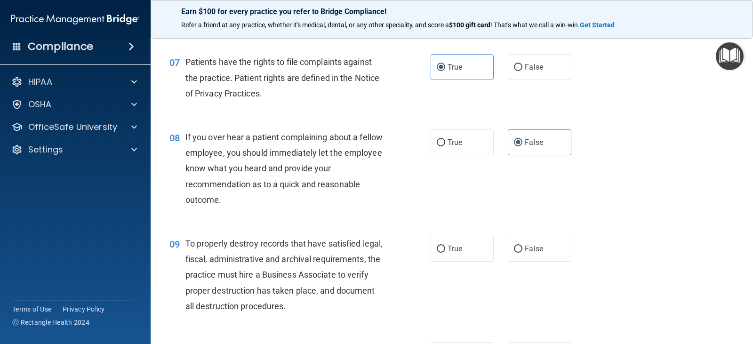
click at [534, 227] on div "09 To properly destroy records that have satisfied legal, fiscal, administrativ…" at bounding box center [451, 277] width 579 height 106
click at [536, 245] on span "False" at bounding box center [534, 248] width 18 height 9
click at [522, 246] on input "False" at bounding box center [518, 249] width 8 height 7
radio input "true"
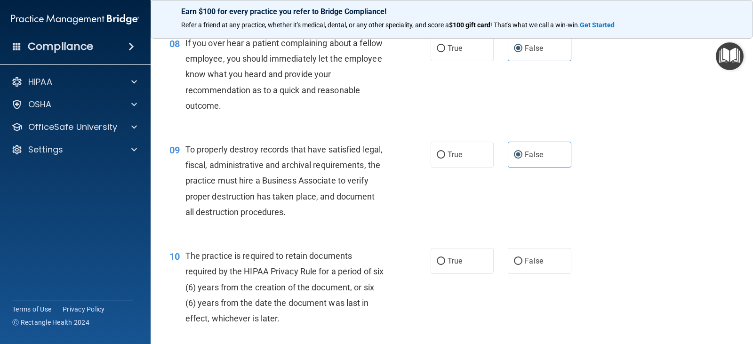
scroll to position [800, 0]
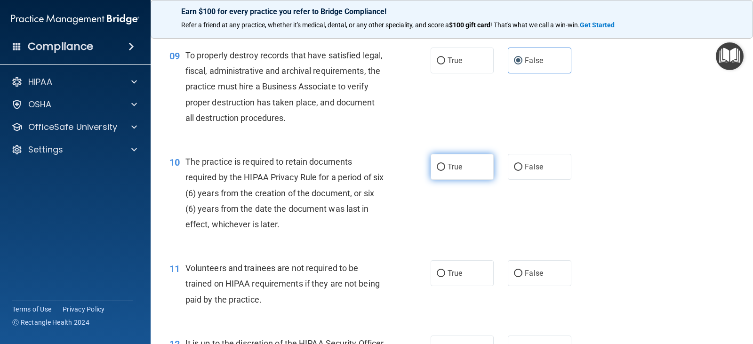
click at [465, 173] on label "True" at bounding box center [462, 167] width 63 height 26
click at [445, 171] on input "True" at bounding box center [441, 167] width 8 height 7
radio input "true"
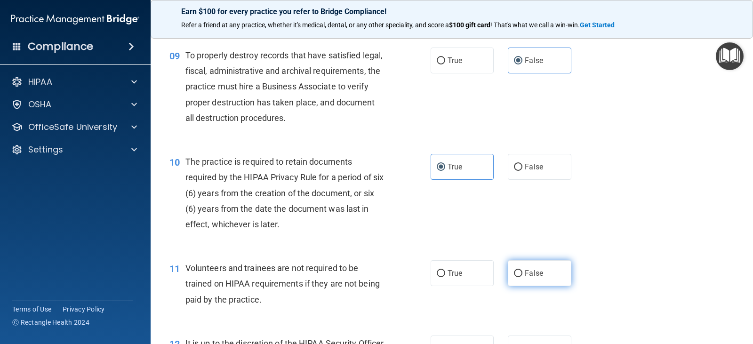
click at [539, 268] on label "False" at bounding box center [539, 273] width 63 height 26
click at [522, 270] on input "False" at bounding box center [518, 273] width 8 height 7
radio input "true"
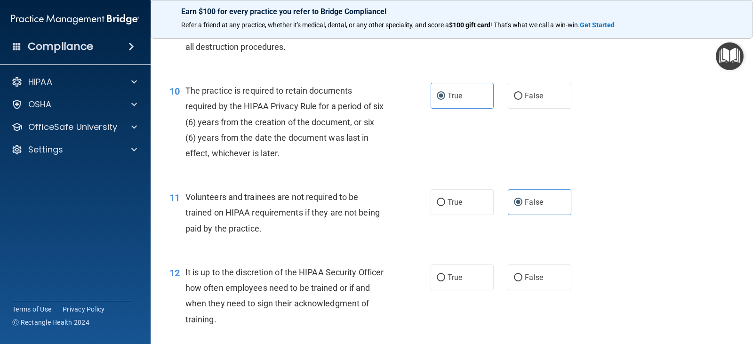
scroll to position [988, 0]
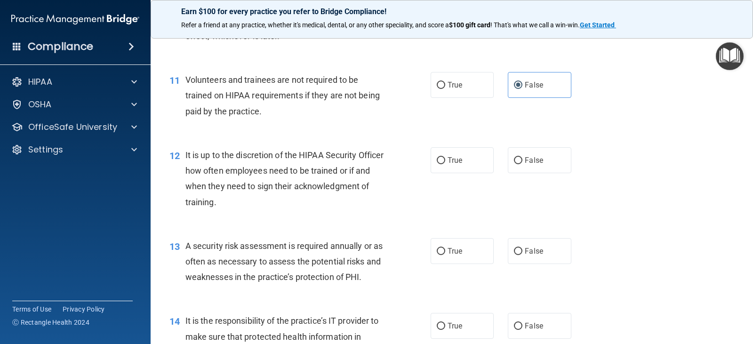
click at [553, 144] on div "12 It is up to the discretion of the HIPAA Security Officer how often employees…" at bounding box center [451, 181] width 579 height 91
click at [552, 152] on label "False" at bounding box center [539, 160] width 63 height 26
click at [522, 157] on input "False" at bounding box center [518, 160] width 8 height 7
radio input "true"
click at [460, 252] on label "True" at bounding box center [462, 251] width 63 height 26
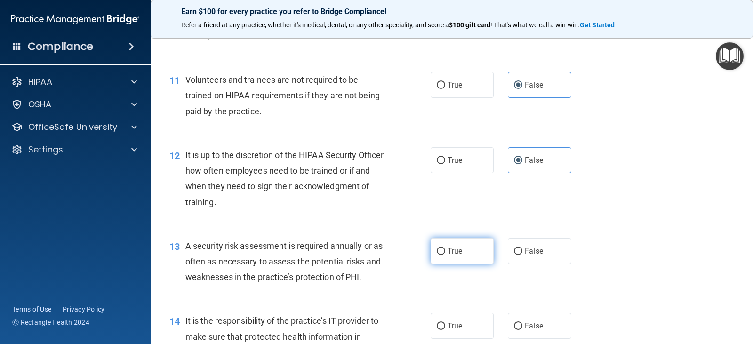
click at [445, 252] on input "True" at bounding box center [441, 251] width 8 height 7
radio input "true"
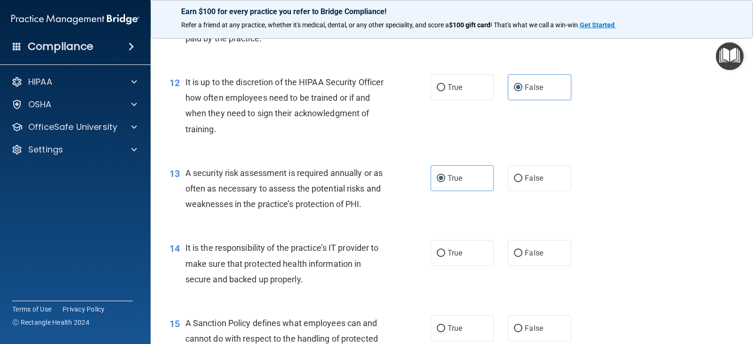
scroll to position [1082, 0]
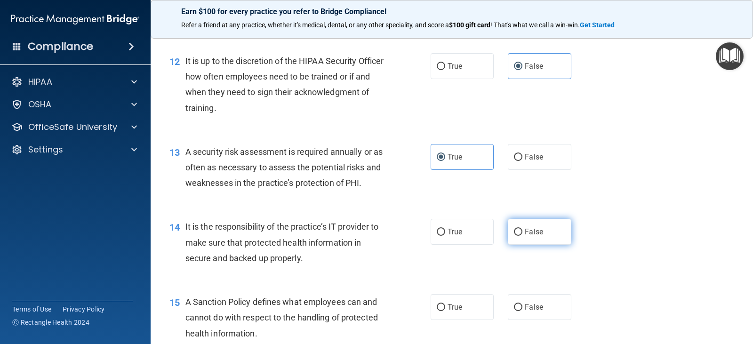
click at [536, 232] on span "False" at bounding box center [534, 231] width 18 height 9
click at [522, 232] on input "False" at bounding box center [518, 232] width 8 height 7
radio input "true"
click at [540, 310] on label "False" at bounding box center [539, 307] width 63 height 26
click at [522, 310] on input "False" at bounding box center [518, 307] width 8 height 7
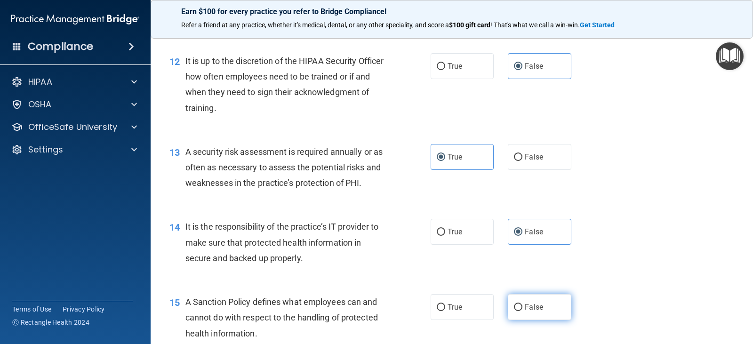
radio input "true"
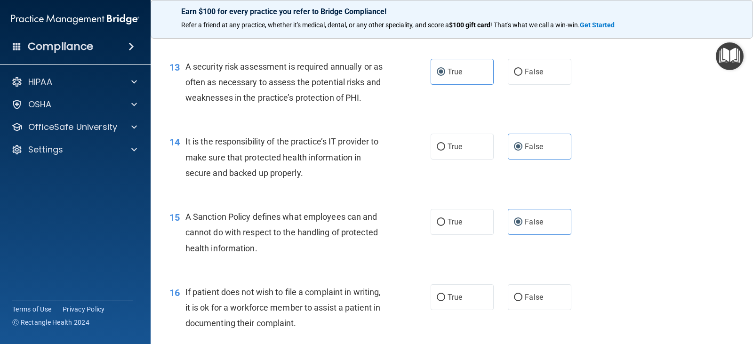
scroll to position [1271, 0]
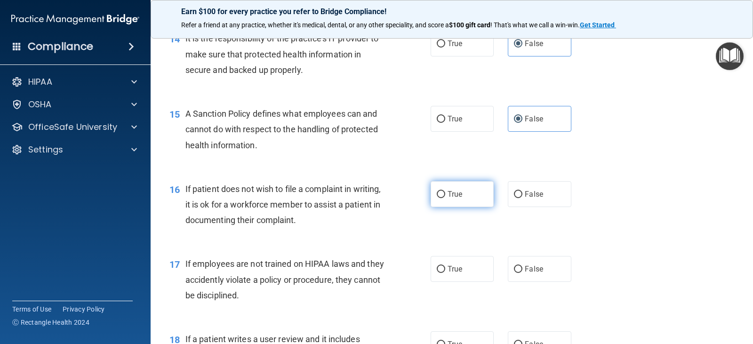
click at [464, 202] on label "True" at bounding box center [462, 194] width 63 height 26
click at [445, 198] on input "True" at bounding box center [441, 194] width 8 height 7
radio input "true"
click at [471, 273] on label "True" at bounding box center [462, 269] width 63 height 26
click at [445, 273] on input "True" at bounding box center [441, 269] width 8 height 7
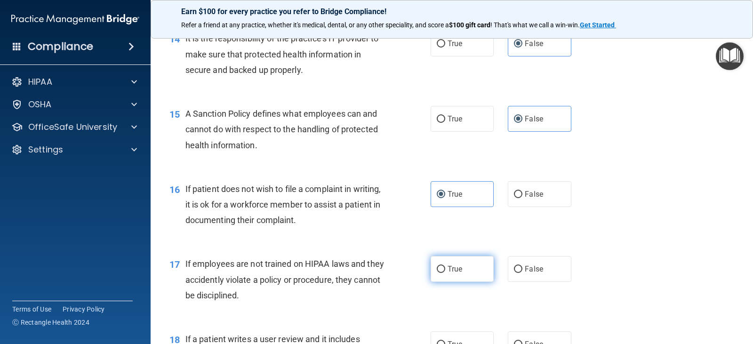
radio input "true"
click at [526, 263] on label "False" at bounding box center [539, 269] width 63 height 26
click at [522, 266] on input "False" at bounding box center [518, 269] width 8 height 7
radio input "true"
radio input "false"
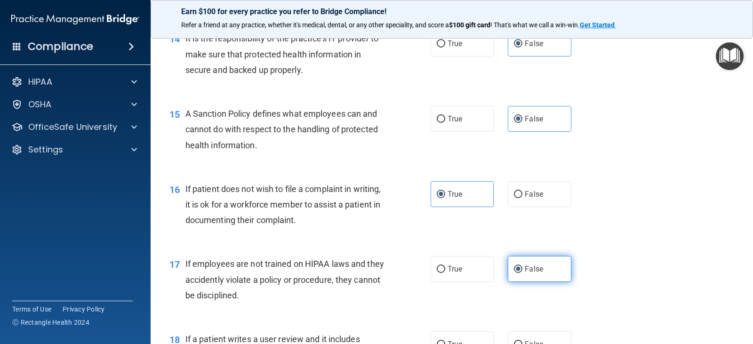
scroll to position [1459, 0]
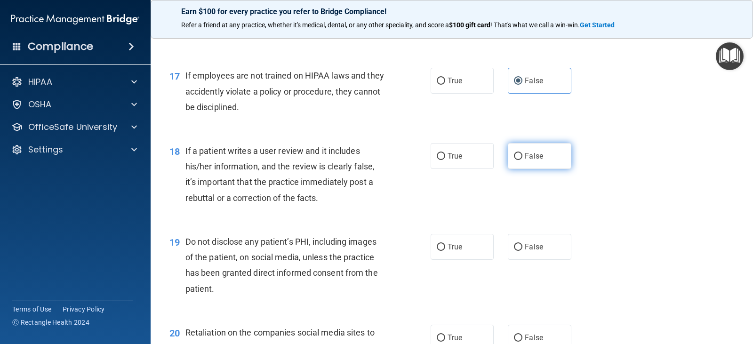
click at [550, 150] on label "False" at bounding box center [539, 156] width 63 height 26
click at [522, 153] on input "False" at bounding box center [518, 156] width 8 height 7
radio input "true"
click at [475, 257] on label "True" at bounding box center [462, 247] width 63 height 26
click at [445, 251] on input "True" at bounding box center [441, 247] width 8 height 7
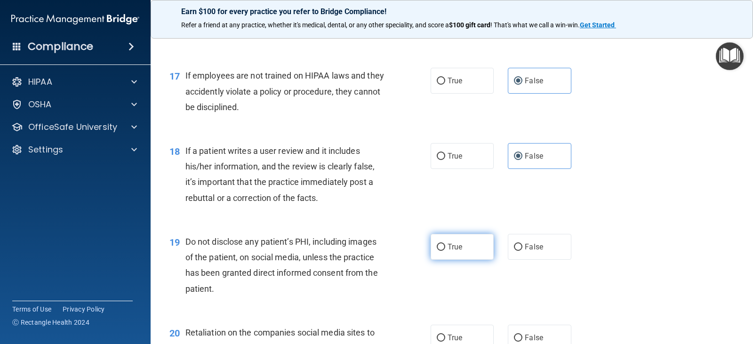
radio input "true"
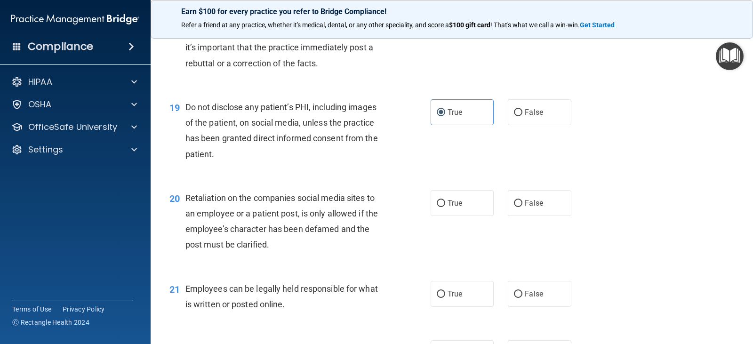
scroll to position [1647, 0]
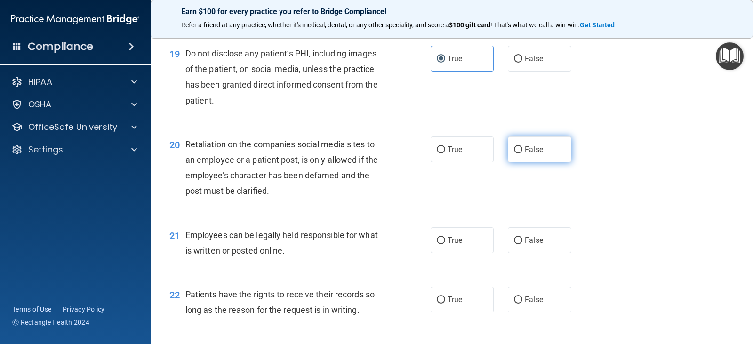
drag, startPoint x: 522, startPoint y: 146, endPoint x: 525, endPoint y: 152, distance: 6.7
click at [525, 147] on span "False" at bounding box center [534, 149] width 18 height 9
click at [522, 147] on input "False" at bounding box center [518, 149] width 8 height 7
radio input "true"
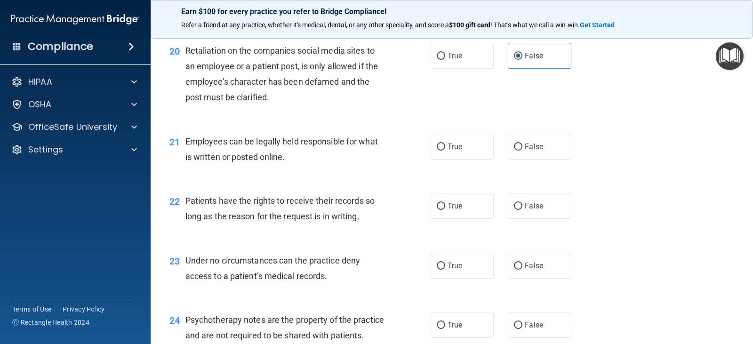
scroll to position [1741, 0]
click at [455, 145] on span "True" at bounding box center [455, 146] width 15 height 9
click at [445, 145] on input "True" at bounding box center [441, 146] width 8 height 7
radio input "true"
click at [536, 205] on span "False" at bounding box center [534, 205] width 18 height 9
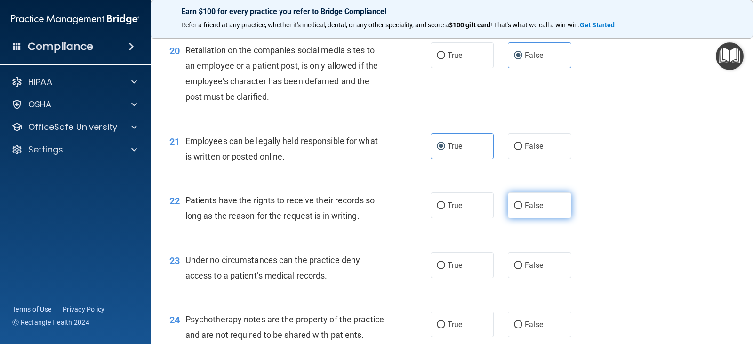
click at [522, 205] on input "False" at bounding box center [518, 205] width 8 height 7
radio input "true"
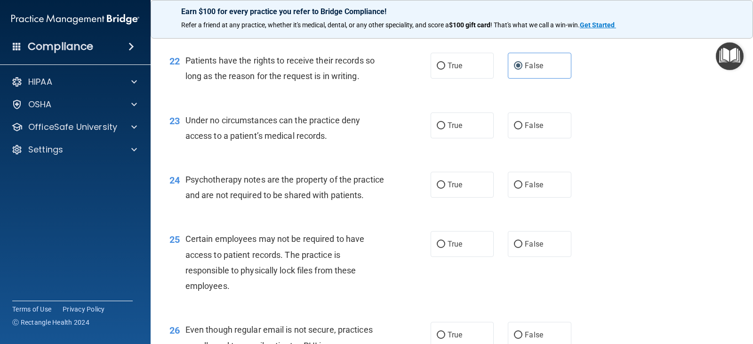
scroll to position [1882, 0]
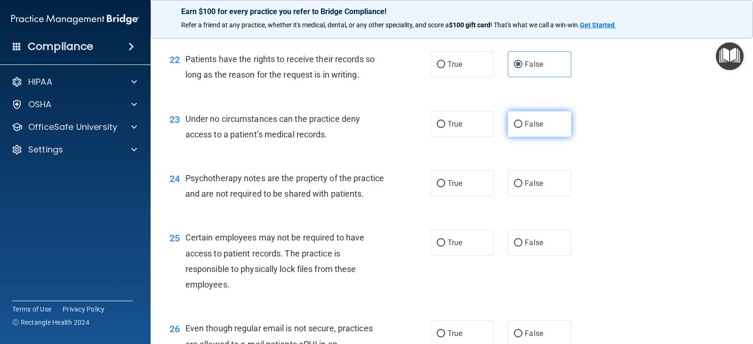
click at [528, 123] on span "False" at bounding box center [534, 124] width 18 height 9
click at [522, 123] on input "False" at bounding box center [518, 124] width 8 height 7
radio input "true"
click at [465, 186] on label "True" at bounding box center [462, 183] width 63 height 26
click at [445, 186] on input "True" at bounding box center [441, 183] width 8 height 7
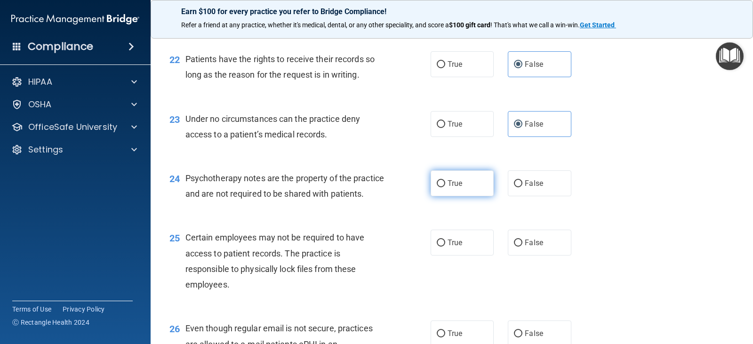
radio input "true"
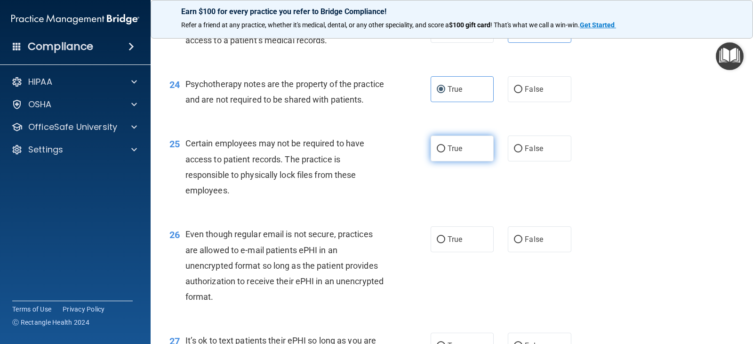
click at [470, 161] on label "True" at bounding box center [462, 149] width 63 height 26
click at [445, 152] on input "True" at bounding box center [441, 148] width 8 height 7
radio input "true"
click at [462, 252] on label "True" at bounding box center [462, 239] width 63 height 26
click at [445, 243] on input "True" at bounding box center [441, 239] width 8 height 7
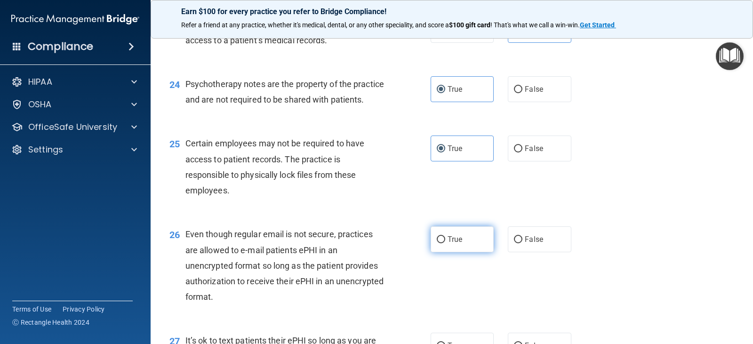
radio input "true"
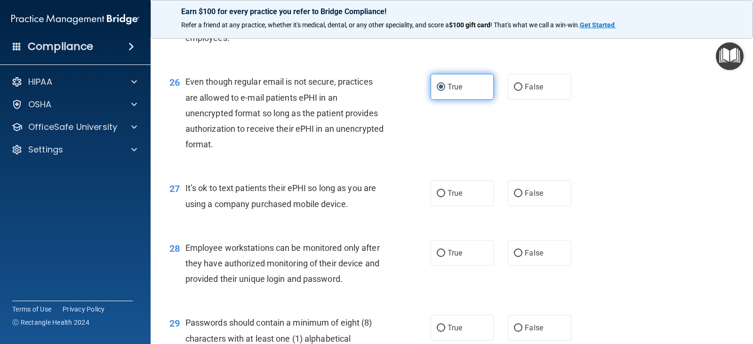
scroll to position [2165, 0]
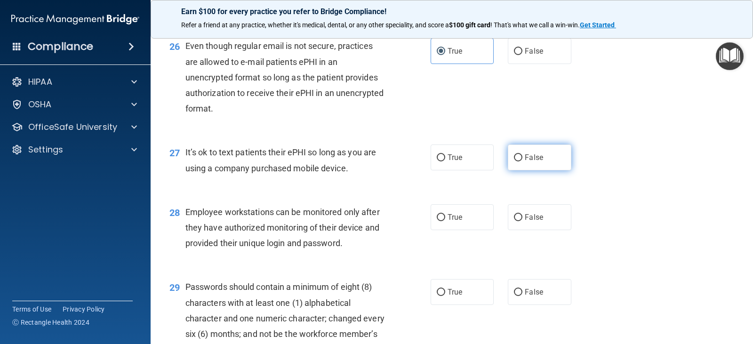
click at [529, 162] on span "False" at bounding box center [534, 157] width 18 height 9
click at [522, 161] on input "False" at bounding box center [518, 157] width 8 height 7
radio input "true"
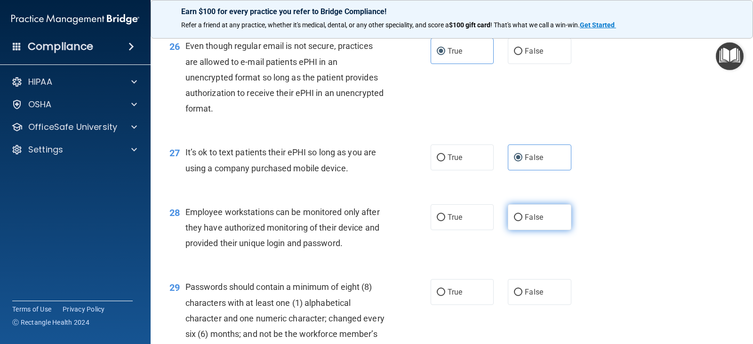
click at [508, 230] on label "False" at bounding box center [539, 217] width 63 height 26
click at [514, 221] on input "False" at bounding box center [518, 217] width 8 height 7
radio input "true"
click at [475, 305] on label "True" at bounding box center [462, 292] width 63 height 26
click at [445, 296] on input "True" at bounding box center [441, 292] width 8 height 7
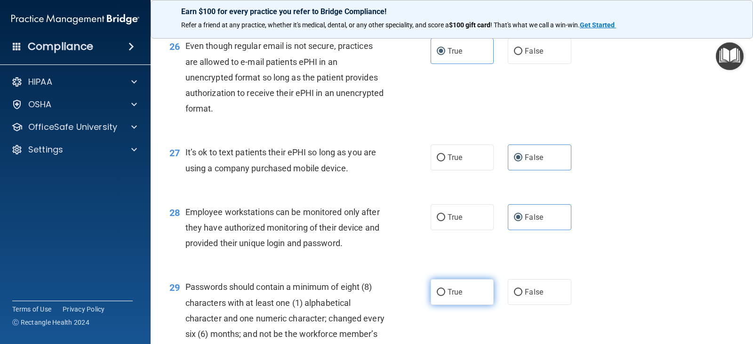
radio input "true"
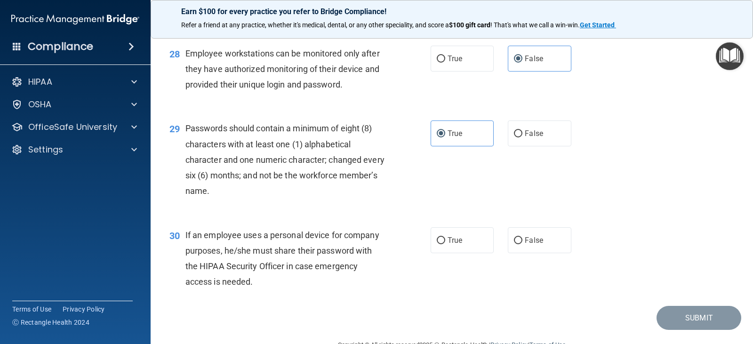
scroll to position [2353, 0]
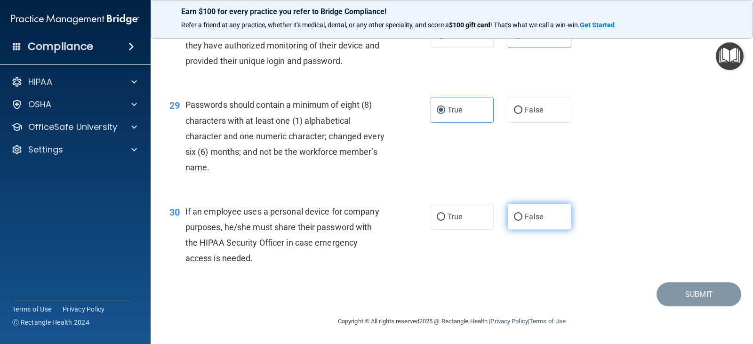
click at [544, 229] on label "False" at bounding box center [539, 217] width 63 height 26
click at [522, 221] on input "False" at bounding box center [518, 217] width 8 height 7
radio input "true"
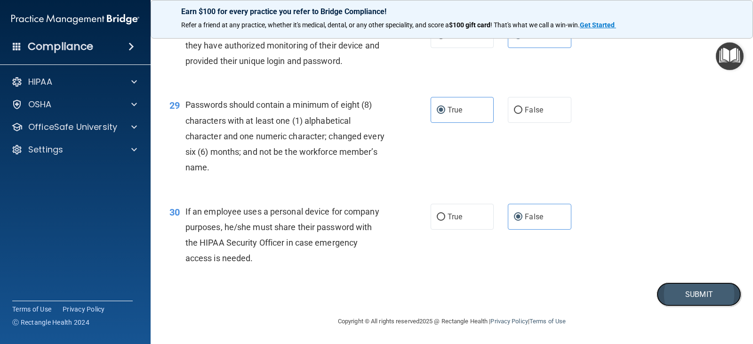
click at [698, 299] on button "Submit" at bounding box center [698, 294] width 85 height 24
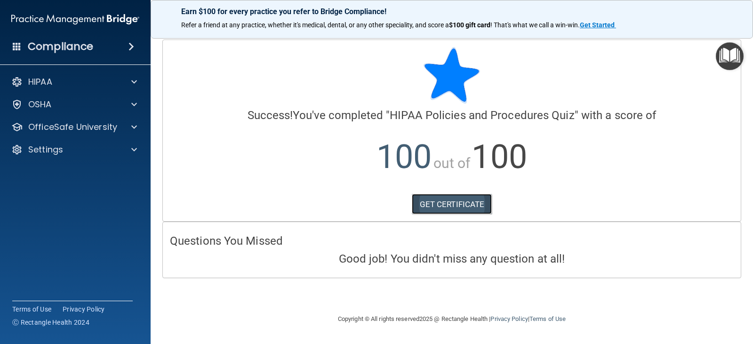
click at [478, 204] on link "GET CERTIFICATE" at bounding box center [452, 204] width 80 height 21
click at [99, 118] on div "OfficeSafe University" at bounding box center [75, 127] width 151 height 19
click at [103, 126] on p "OfficeSafe University" at bounding box center [72, 126] width 89 height 11
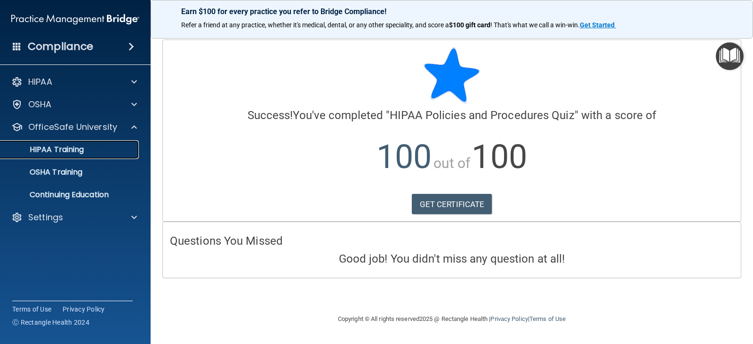
click at [102, 154] on div "HIPAA Training" at bounding box center [70, 149] width 128 height 9
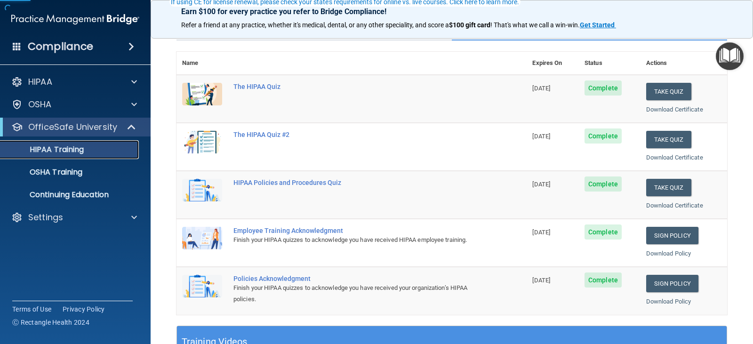
scroll to position [94, 0]
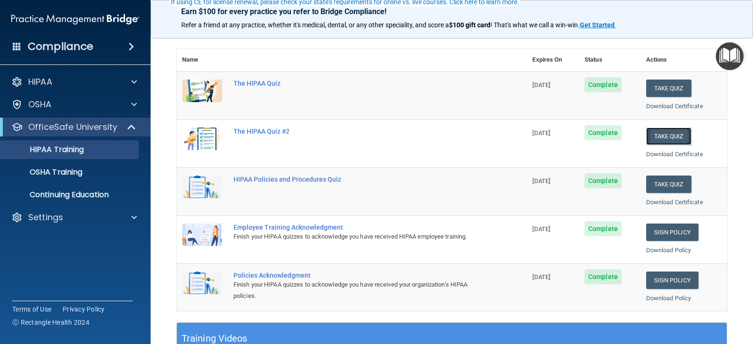
click at [651, 138] on button "Take Quiz" at bounding box center [668, 136] width 45 height 17
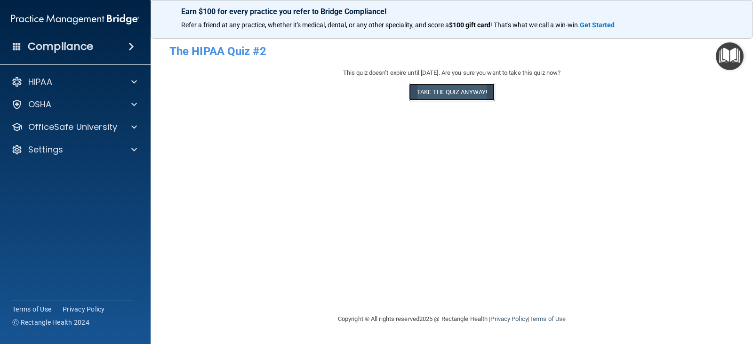
click at [423, 91] on button "Take the quiz anyway!" at bounding box center [452, 91] width 86 height 17
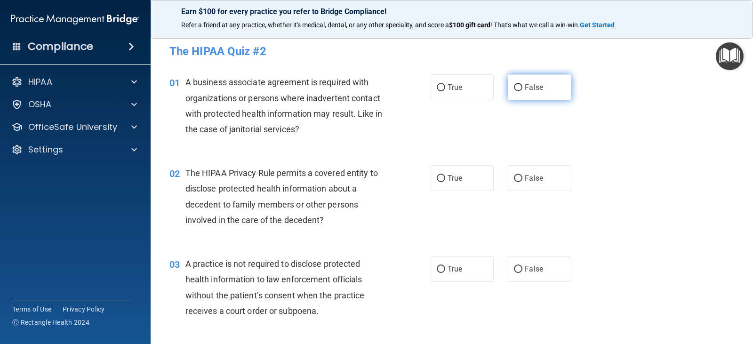
click at [554, 96] on label "False" at bounding box center [539, 87] width 63 height 26
click at [522, 91] on input "False" at bounding box center [518, 87] width 8 height 7
radio input "true"
click at [455, 176] on span "True" at bounding box center [455, 178] width 15 height 9
click at [445, 176] on input "True" at bounding box center [441, 178] width 8 height 7
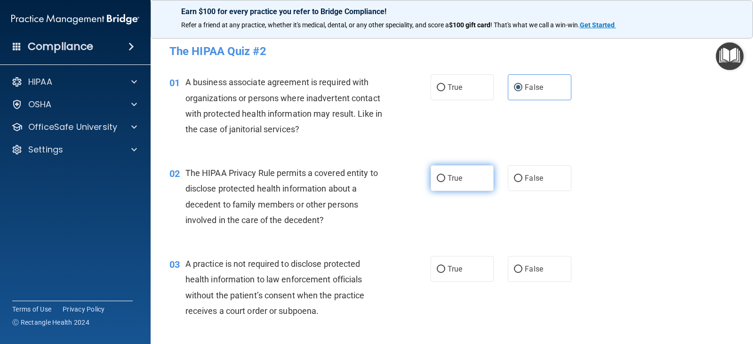
radio input "true"
click at [514, 272] on input "False" at bounding box center [518, 269] width 8 height 7
radio input "true"
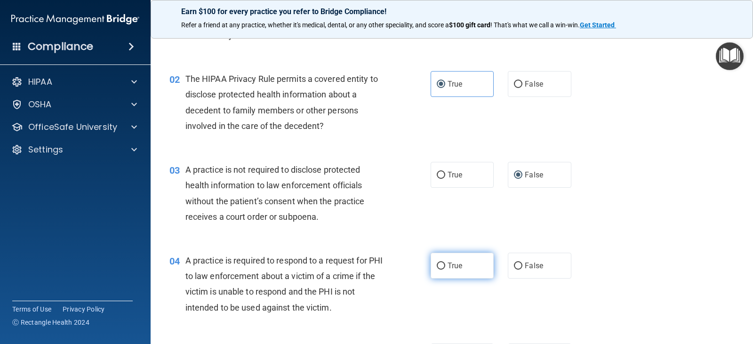
click at [442, 274] on label "True" at bounding box center [462, 266] width 63 height 26
click at [442, 270] on input "True" at bounding box center [441, 266] width 8 height 7
radio input "true"
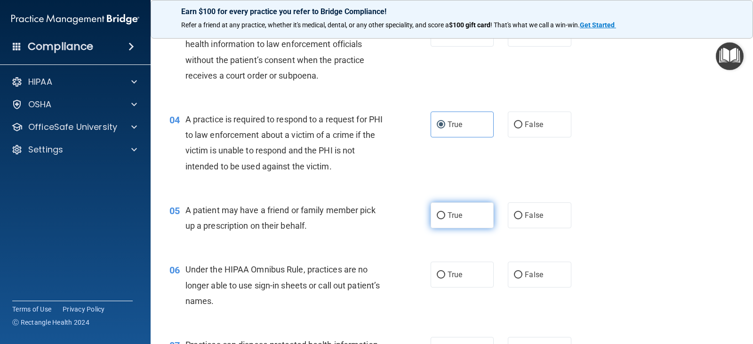
click at [478, 212] on label "True" at bounding box center [462, 215] width 63 height 26
click at [445, 212] on input "True" at bounding box center [441, 215] width 8 height 7
radio input "true"
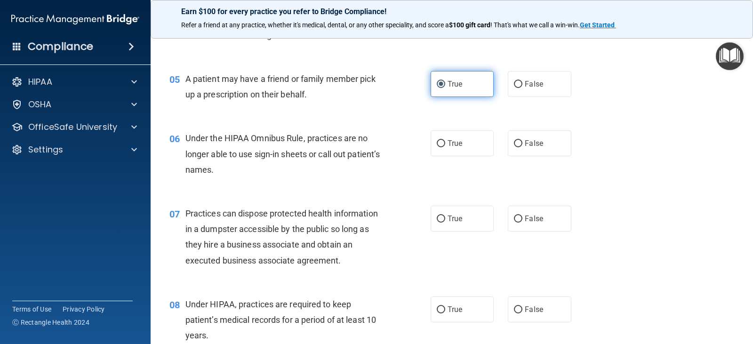
scroll to position [376, 0]
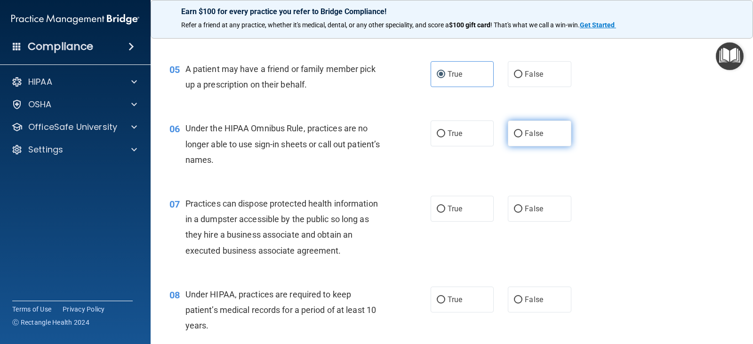
drag, startPoint x: 541, startPoint y: 114, endPoint x: 538, endPoint y: 125, distance: 10.7
click at [541, 115] on div "06 Under the HIPAA Omnibus Rule, practices are no longer able to use sign-in sh…" at bounding box center [451, 146] width 579 height 75
click at [537, 127] on label "False" at bounding box center [539, 133] width 63 height 26
click at [522, 130] on input "False" at bounding box center [518, 133] width 8 height 7
radio input "true"
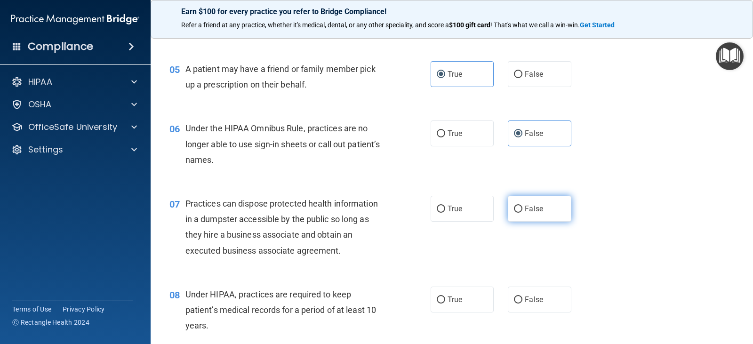
click at [528, 205] on span "False" at bounding box center [534, 208] width 18 height 9
click at [522, 206] on input "False" at bounding box center [518, 209] width 8 height 7
radio input "true"
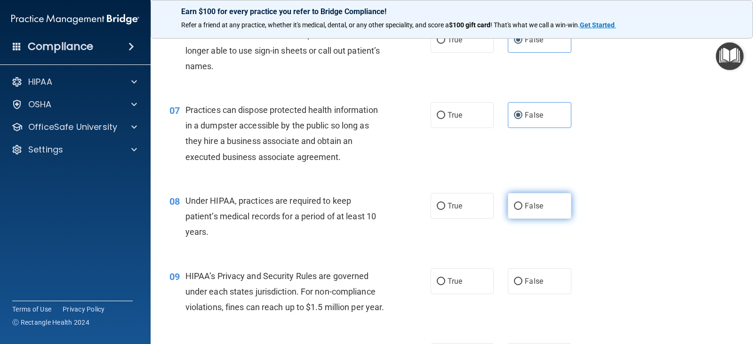
scroll to position [471, 0]
click at [530, 212] on label "False" at bounding box center [539, 205] width 63 height 26
click at [522, 209] on input "False" at bounding box center [518, 205] width 8 height 7
radio input "true"
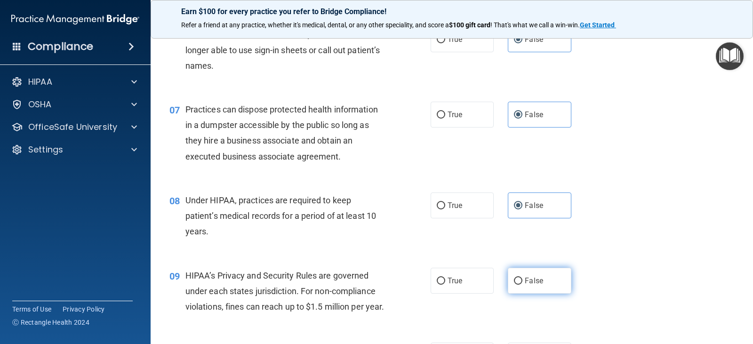
click at [534, 276] on label "False" at bounding box center [539, 281] width 63 height 26
click at [522, 278] on input "False" at bounding box center [518, 281] width 8 height 7
radio input "true"
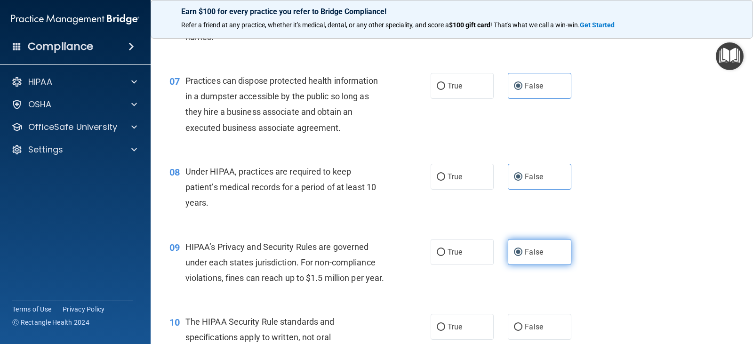
scroll to position [612, 0]
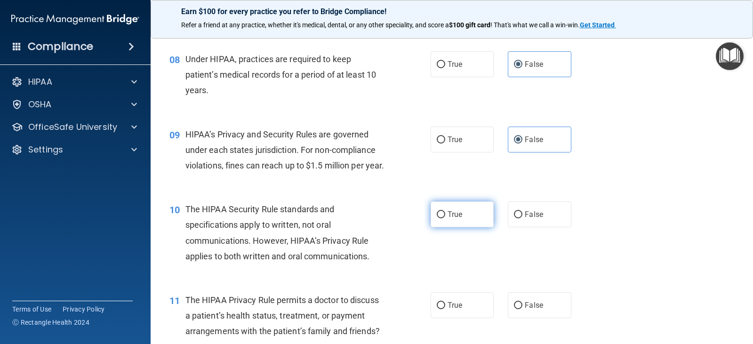
click at [448, 219] on span "True" at bounding box center [455, 214] width 15 height 9
click at [445, 218] on input "True" at bounding box center [441, 214] width 8 height 7
radio input "true"
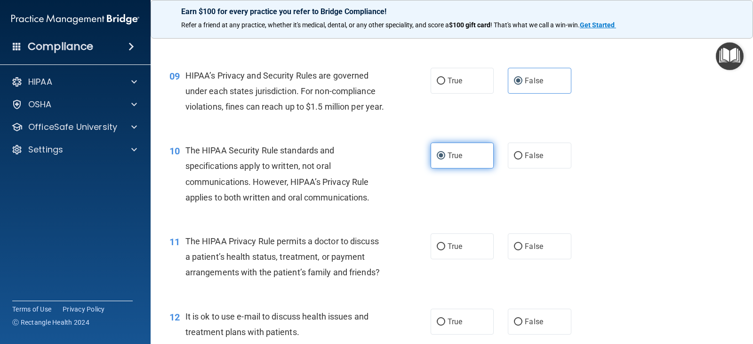
scroll to position [753, 0]
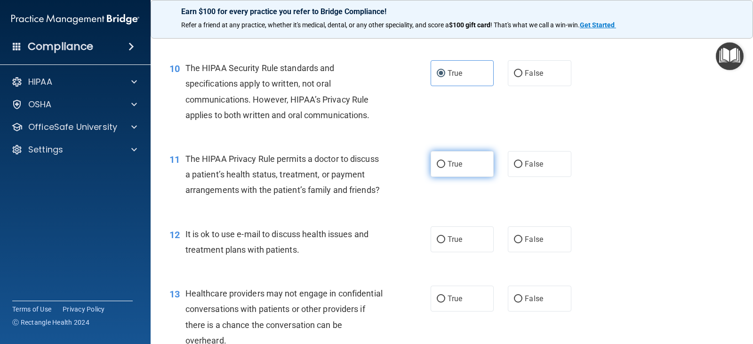
click at [474, 173] on label "True" at bounding box center [462, 164] width 63 height 26
click at [445, 168] on input "True" at bounding box center [441, 164] width 8 height 7
radio input "true"
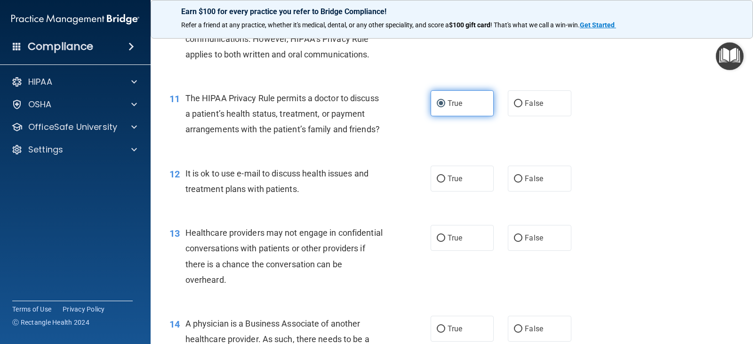
scroll to position [941, 0]
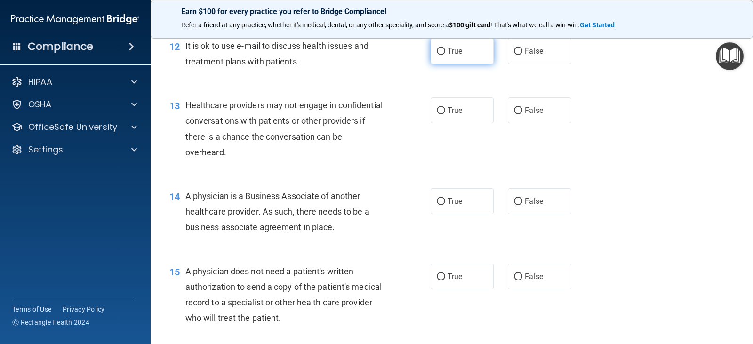
click at [454, 56] on span "True" at bounding box center [455, 51] width 15 height 9
click at [445, 55] on input "True" at bounding box center [441, 51] width 8 height 7
radio input "true"
click at [533, 123] on label "False" at bounding box center [539, 110] width 63 height 26
click at [522, 114] on input "False" at bounding box center [518, 110] width 8 height 7
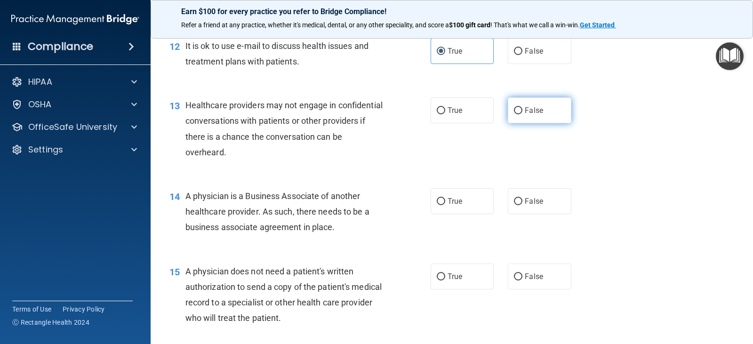
radio input "true"
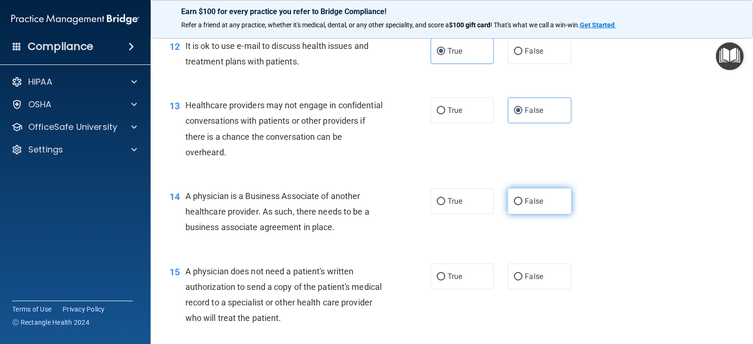
click at [536, 206] on span "False" at bounding box center [534, 201] width 18 height 9
click at [522, 205] on input "False" at bounding box center [518, 201] width 8 height 7
radio input "true"
click at [476, 289] on label "True" at bounding box center [462, 277] width 63 height 26
click at [445, 280] on input "True" at bounding box center [441, 276] width 8 height 7
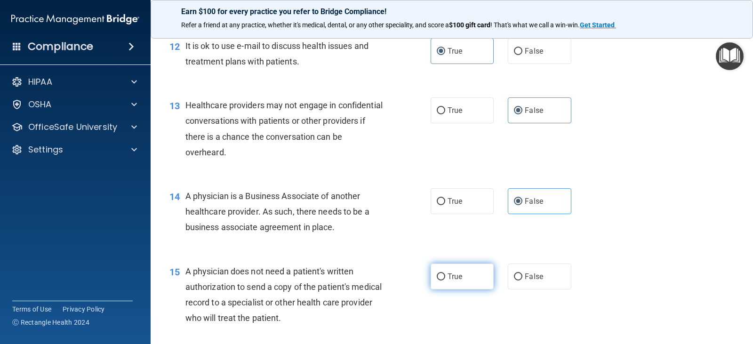
radio input "true"
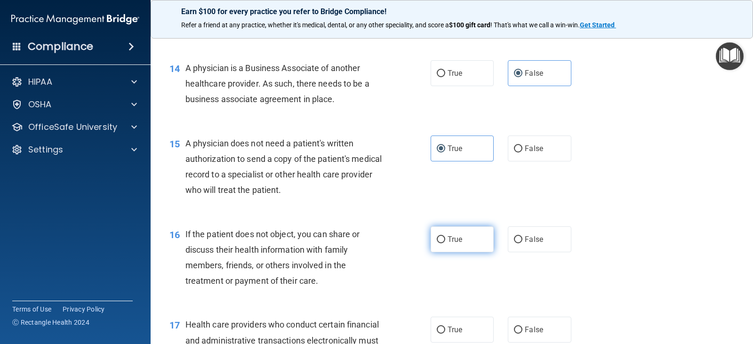
scroll to position [1082, 0]
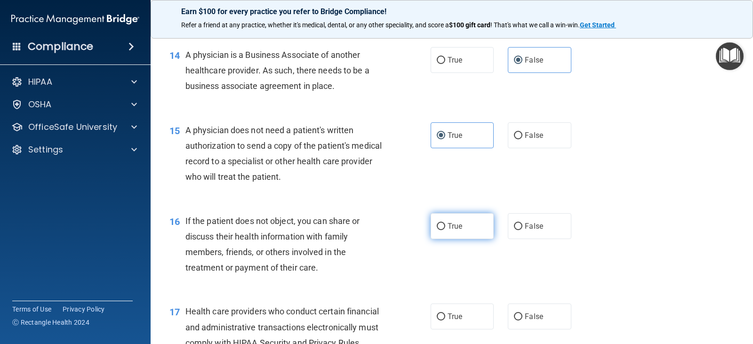
click at [453, 231] on span "True" at bounding box center [455, 226] width 15 height 9
click at [445, 230] on input "True" at bounding box center [441, 226] width 8 height 7
radio input "true"
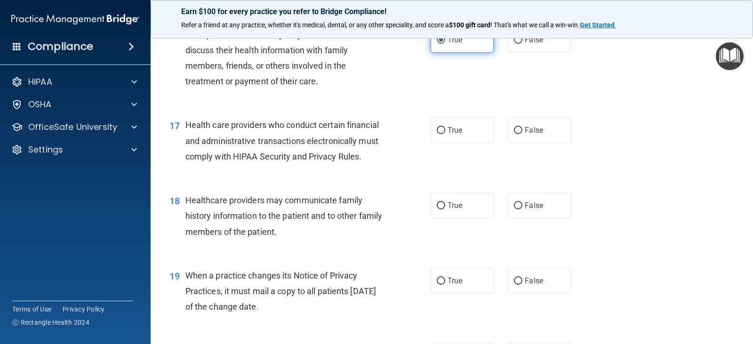
scroll to position [1271, 0]
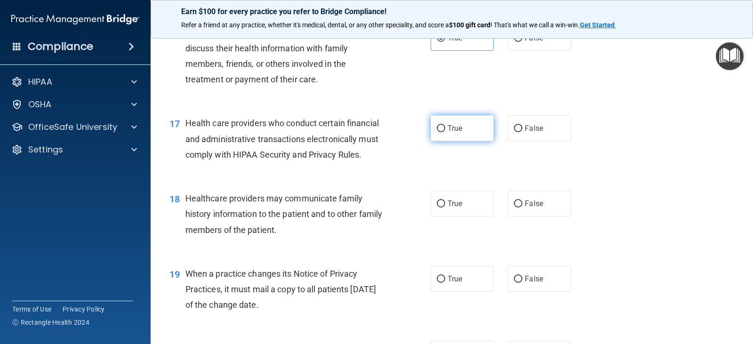
click at [469, 141] on label "True" at bounding box center [462, 128] width 63 height 26
click at [445, 132] on input "True" at bounding box center [441, 128] width 8 height 7
radio input "true"
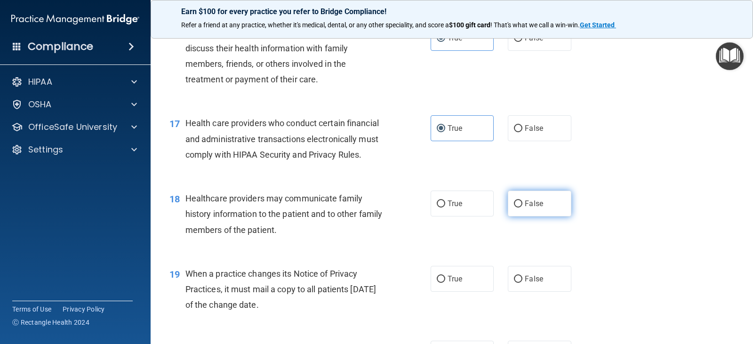
click at [525, 208] on span "False" at bounding box center [534, 203] width 18 height 9
click at [522, 208] on input "False" at bounding box center [518, 203] width 8 height 7
radio input "true"
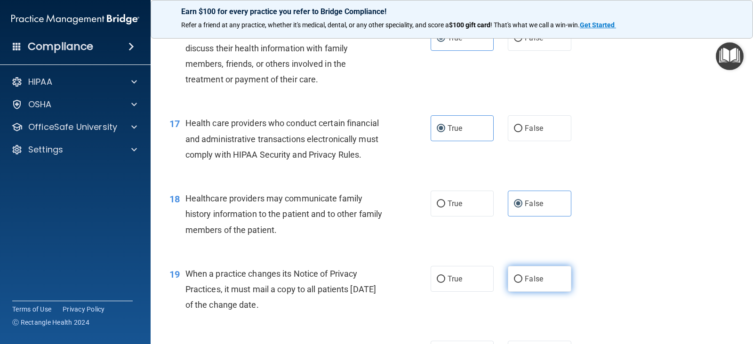
click at [531, 283] on span "False" at bounding box center [534, 278] width 18 height 9
click at [522, 283] on input "False" at bounding box center [518, 279] width 8 height 7
radio input "true"
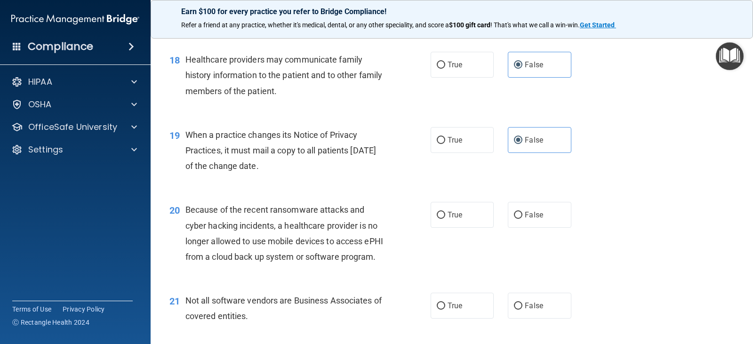
scroll to position [1412, 0]
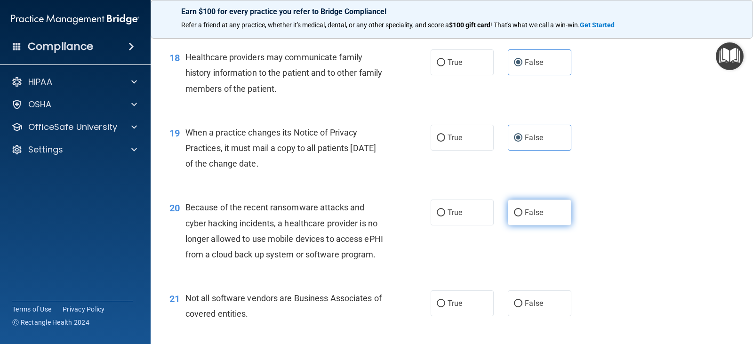
click at [525, 217] on span "False" at bounding box center [534, 212] width 18 height 9
click at [520, 216] on input "False" at bounding box center [518, 212] width 8 height 7
radio input "true"
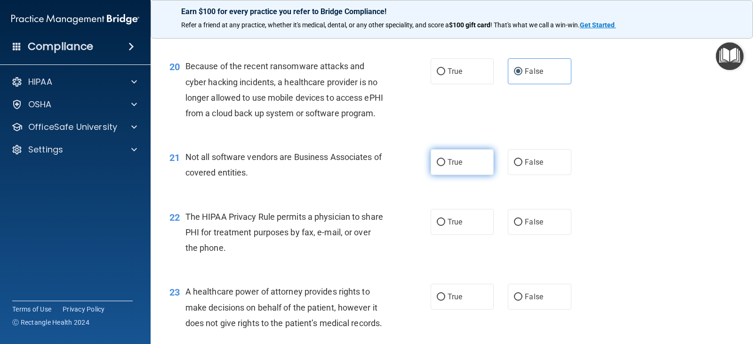
click at [476, 175] on label "True" at bounding box center [462, 162] width 63 height 26
click at [445, 166] on input "True" at bounding box center [441, 162] width 8 height 7
radio input "true"
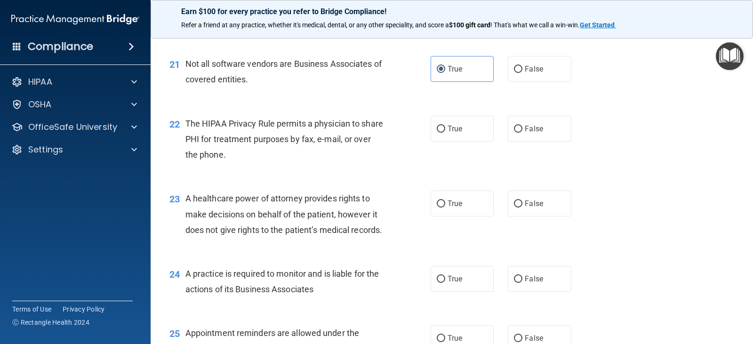
scroll to position [1647, 0]
click at [431, 141] on label "True" at bounding box center [462, 128] width 63 height 26
click at [437, 132] on input "True" at bounding box center [441, 128] width 8 height 7
radio input "true"
click at [514, 216] on label "False" at bounding box center [539, 203] width 63 height 26
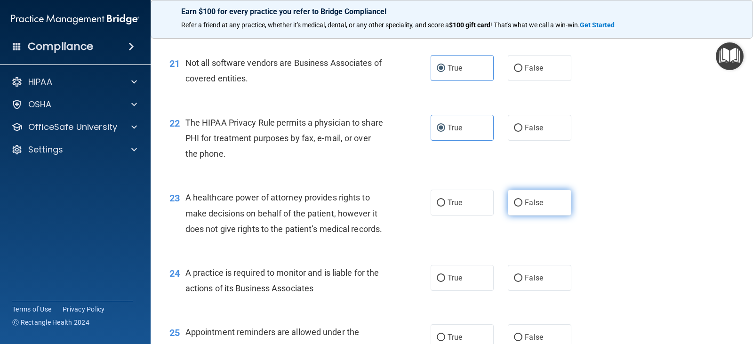
click at [514, 207] on input "False" at bounding box center [518, 203] width 8 height 7
radio input "true"
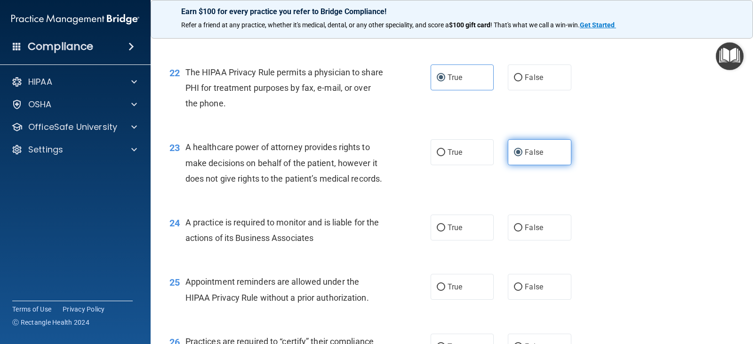
scroll to position [1788, 0]
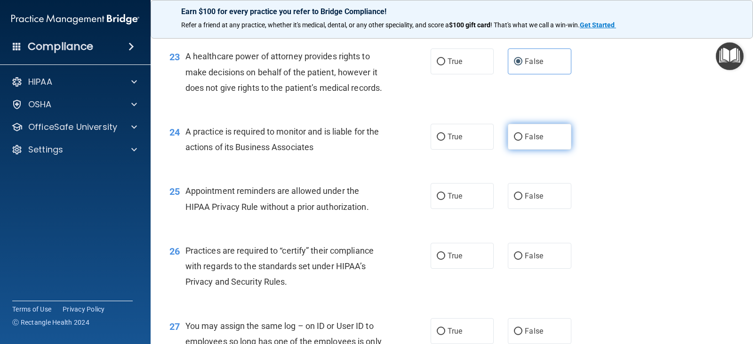
click at [534, 150] on label "False" at bounding box center [539, 137] width 63 height 26
click at [522, 141] on input "False" at bounding box center [518, 137] width 8 height 7
radio input "true"
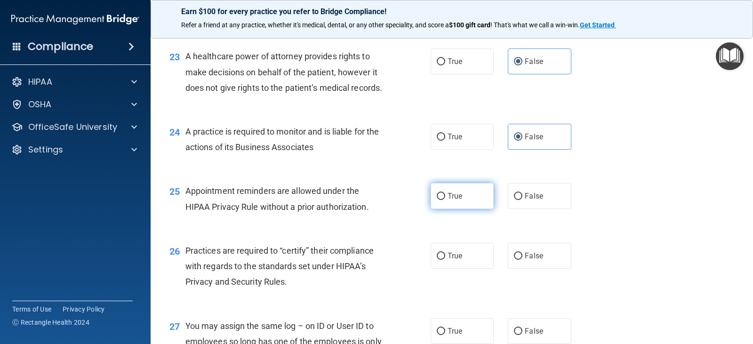
click at [443, 209] on label "True" at bounding box center [462, 196] width 63 height 26
click at [443, 200] on input "True" at bounding box center [441, 196] width 8 height 7
radio input "true"
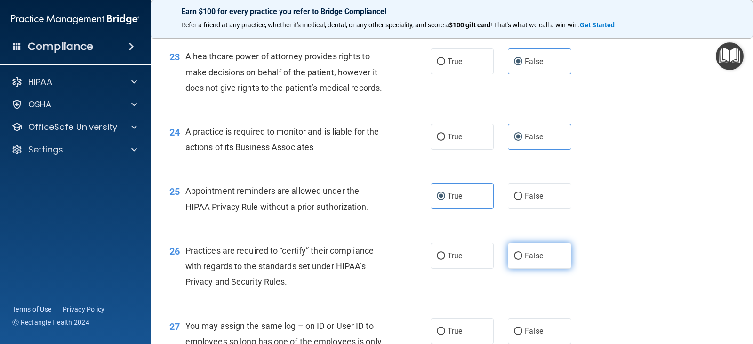
click at [525, 269] on label "False" at bounding box center [539, 256] width 63 height 26
click at [522, 260] on input "False" at bounding box center [518, 256] width 8 height 7
radio input "true"
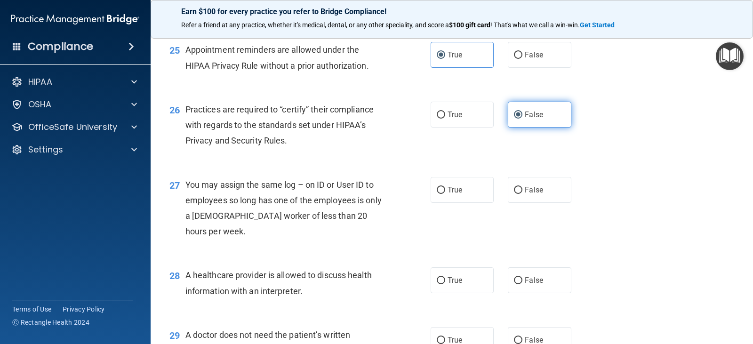
scroll to position [2023, 0]
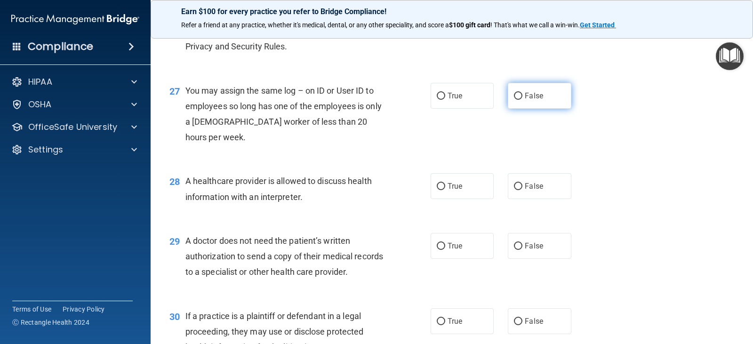
click at [545, 109] on label "False" at bounding box center [539, 96] width 63 height 26
click at [522, 100] on input "False" at bounding box center [518, 96] width 8 height 7
radio input "true"
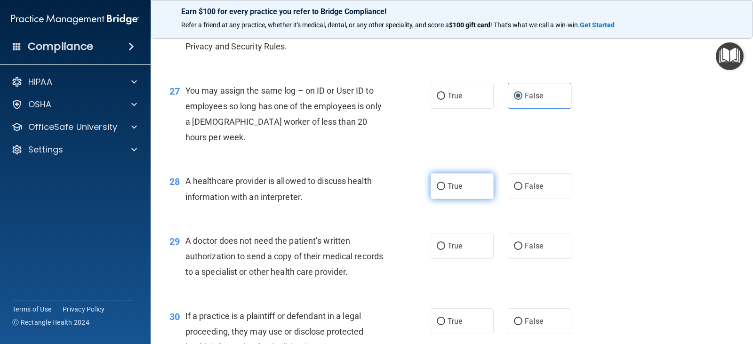
click at [452, 191] on span "True" at bounding box center [455, 186] width 15 height 9
click at [445, 190] on input "True" at bounding box center [441, 186] width 8 height 7
radio input "true"
click at [468, 259] on label "True" at bounding box center [462, 246] width 63 height 26
click at [445, 250] on input "True" at bounding box center [441, 246] width 8 height 7
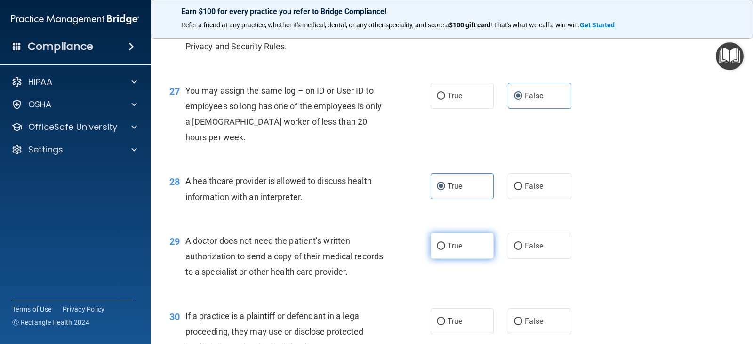
radio input "true"
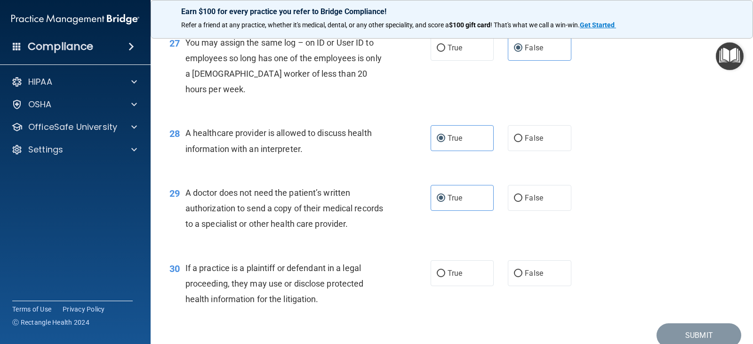
scroll to position [2159, 0]
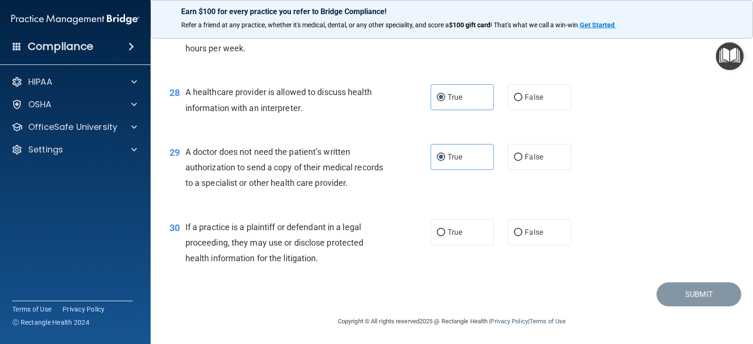
click at [417, 222] on div "30 If a practice is a plaintiff or defendant in a legal proceeding, they may us…" at bounding box center [299, 245] width 289 height 52
click at [442, 228] on label "True" at bounding box center [462, 232] width 63 height 26
click at [442, 229] on input "True" at bounding box center [441, 232] width 8 height 7
radio input "true"
click at [681, 297] on button "Submit" at bounding box center [698, 294] width 85 height 24
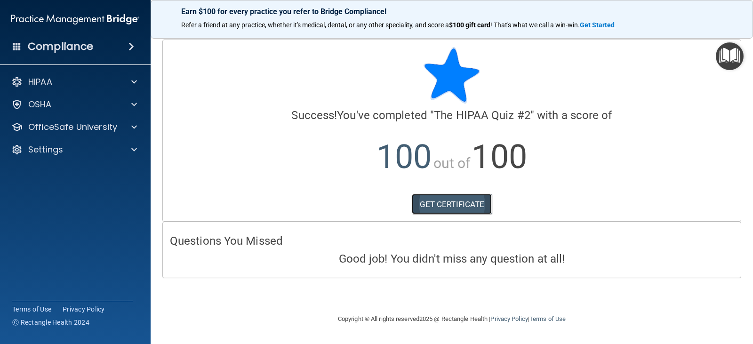
click at [453, 211] on link "GET CERTIFICATE" at bounding box center [452, 204] width 80 height 21
drag, startPoint x: 97, startPoint y: 76, endPoint x: 103, endPoint y: 78, distance: 5.4
click at [97, 76] on div "HIPAA" at bounding box center [62, 81] width 117 height 11
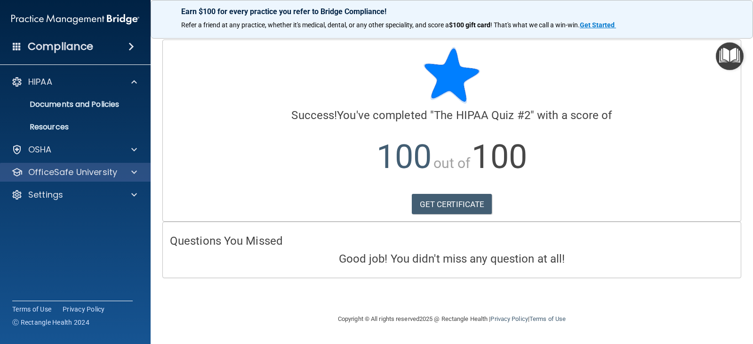
click at [151, 164] on div "OfficeSafe University" at bounding box center [75, 172] width 151 height 19
click at [127, 173] on div at bounding box center [133, 172] width 24 height 11
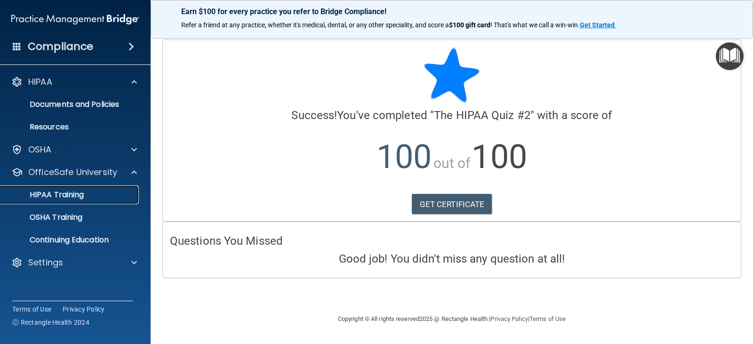
click at [43, 200] on link "HIPAA Training" at bounding box center [65, 194] width 148 height 19
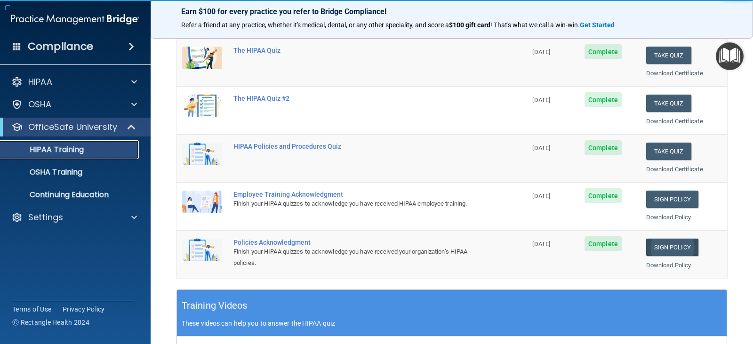
scroll to position [141, 0]
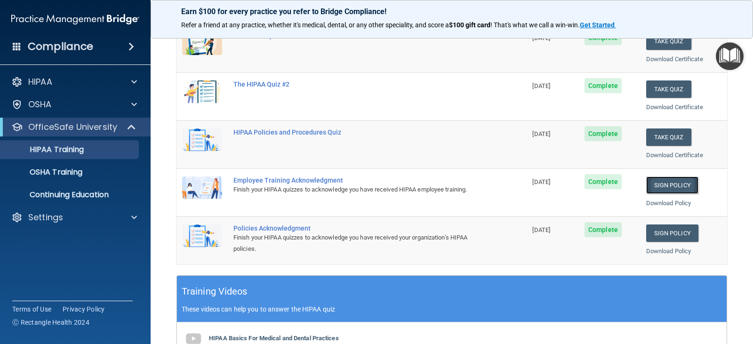
click at [683, 179] on link "Sign Policy" at bounding box center [672, 184] width 52 height 17
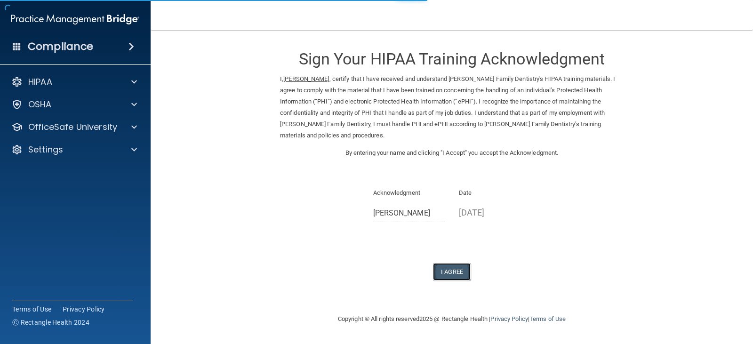
click at [455, 263] on button "I Agree" at bounding box center [452, 271] width 38 height 17
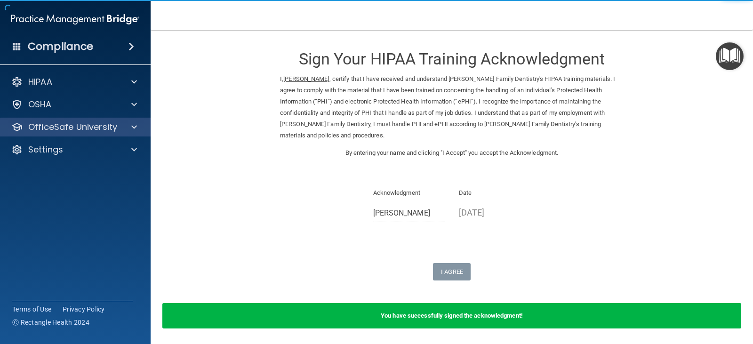
click at [141, 119] on div "OfficeSafe University" at bounding box center [75, 127] width 151 height 19
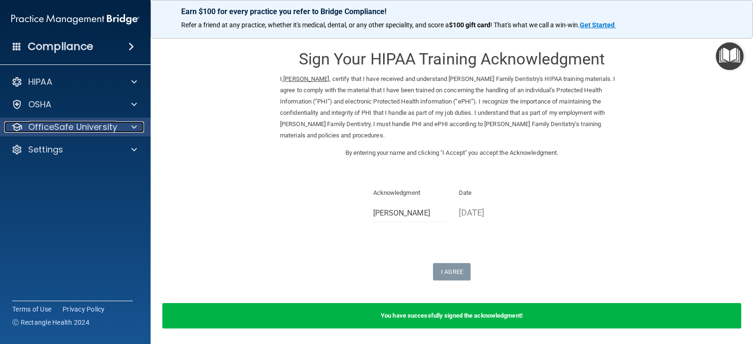
click at [132, 124] on span at bounding box center [134, 126] width 6 height 11
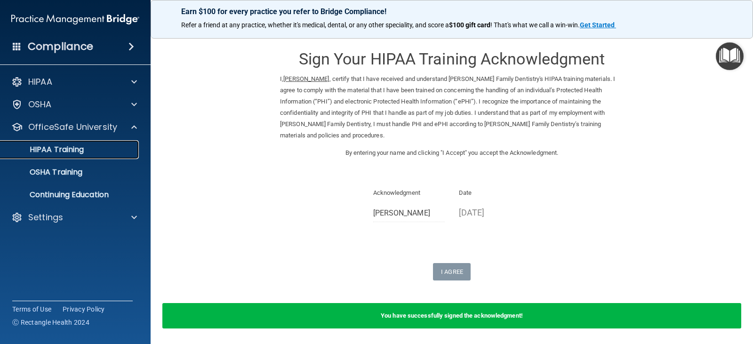
click at [69, 154] on p "HIPAA Training" at bounding box center [45, 149] width 78 height 9
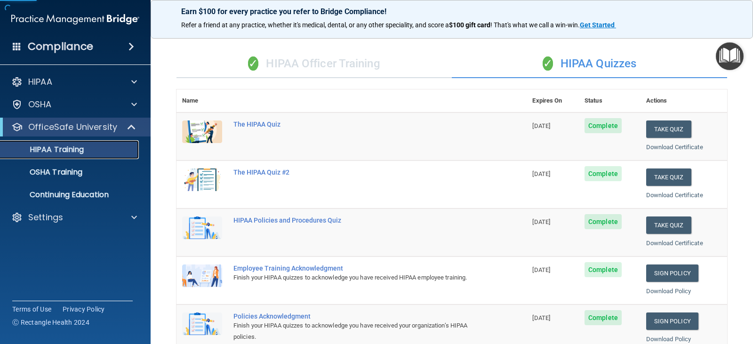
scroll to position [141, 0]
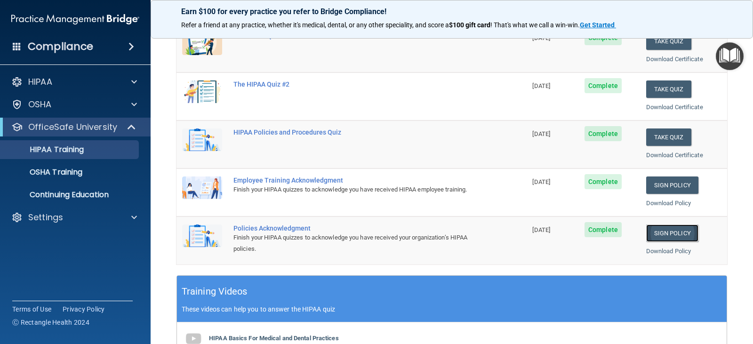
click at [672, 231] on link "Sign Policy" at bounding box center [672, 232] width 52 height 17
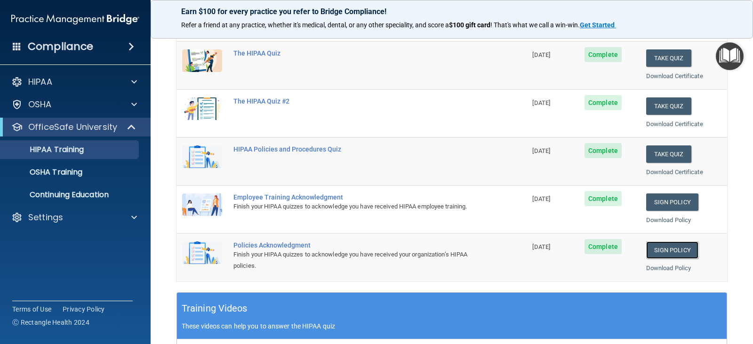
scroll to position [188, 0]
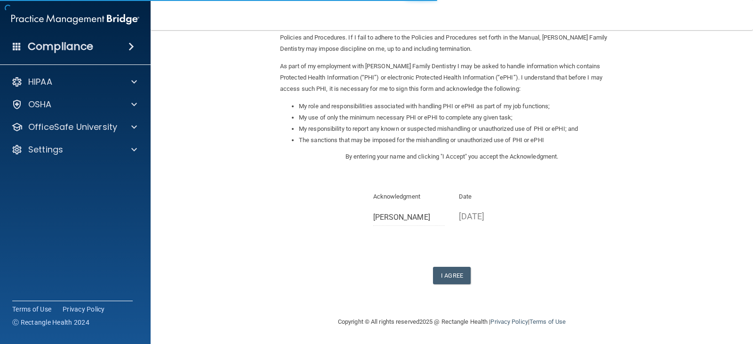
scroll to position [87, 0]
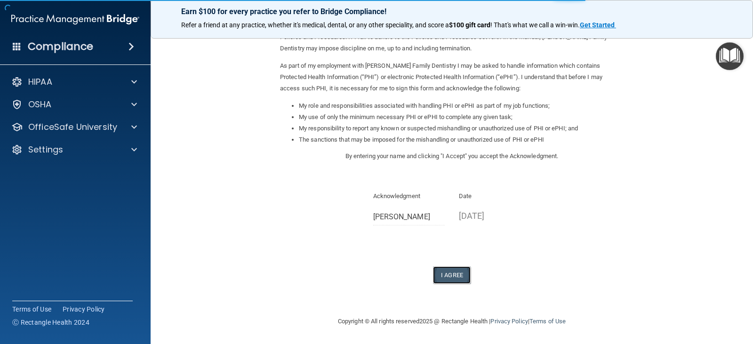
click at [446, 274] on button "I Agree" at bounding box center [452, 274] width 38 height 17
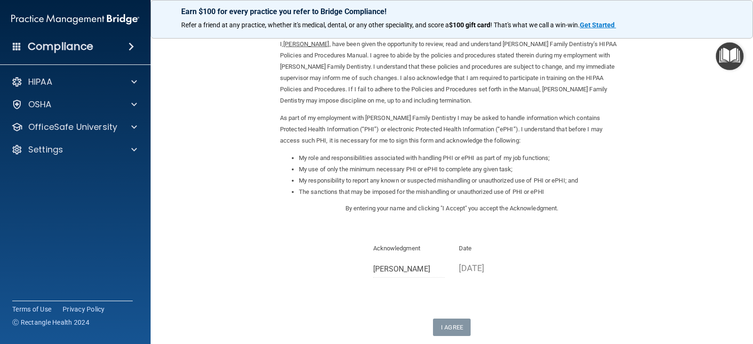
scroll to position [94, 0]
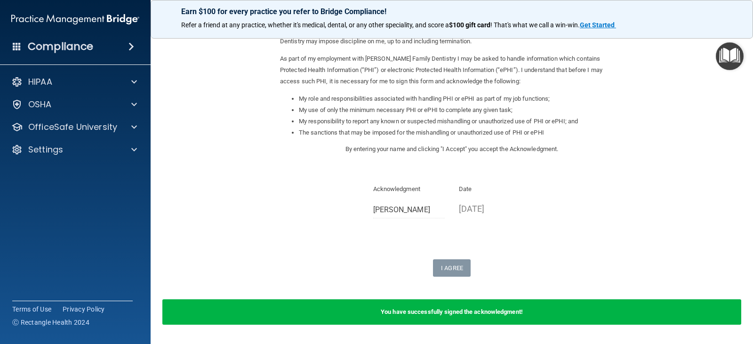
click at [62, 41] on h4 "Compliance" at bounding box center [60, 46] width 65 height 13
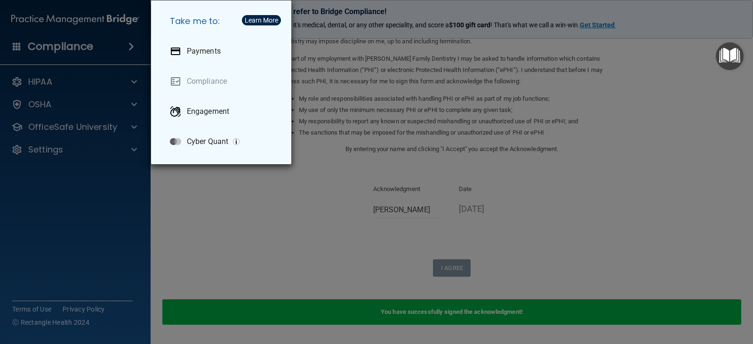
click at [88, 232] on div "Take me to: Payments Compliance Engagement Cyber Quant" at bounding box center [376, 172] width 753 height 344
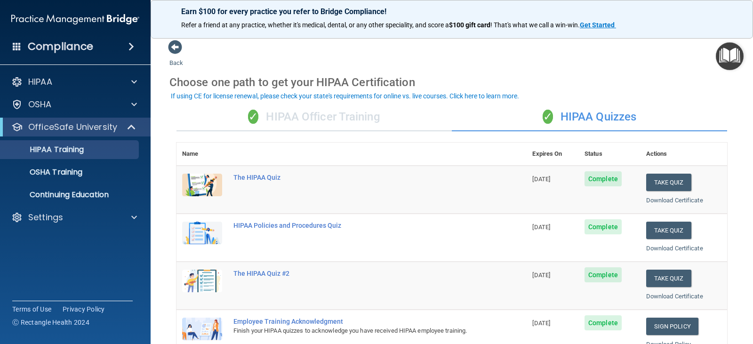
click at [134, 46] on span at bounding box center [131, 46] width 6 height 11
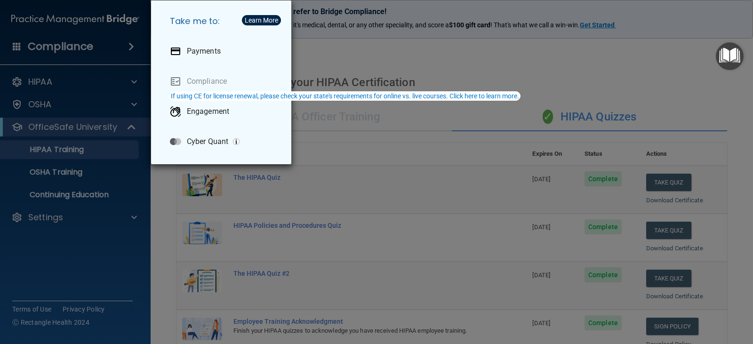
click at [96, 28] on div "Take me to: Payments Compliance Engagement Cyber Quant" at bounding box center [376, 172] width 753 height 344
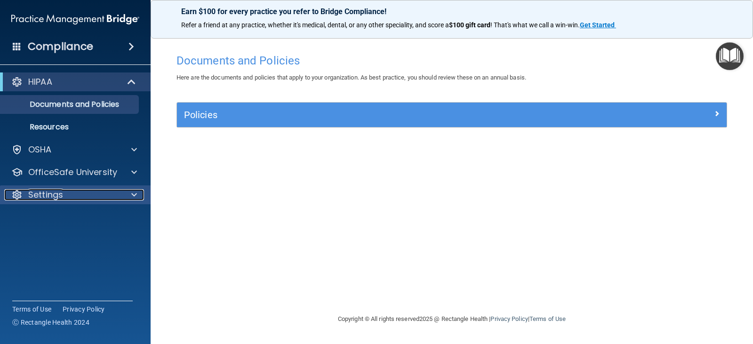
click at [51, 200] on p "Settings" at bounding box center [45, 194] width 35 height 11
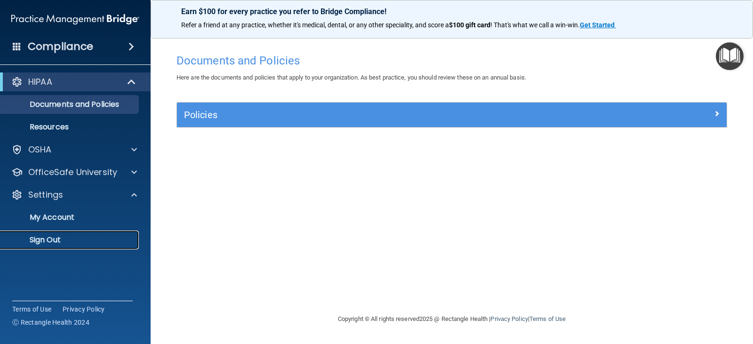
click at [47, 243] on p "Sign Out" at bounding box center [70, 239] width 128 height 9
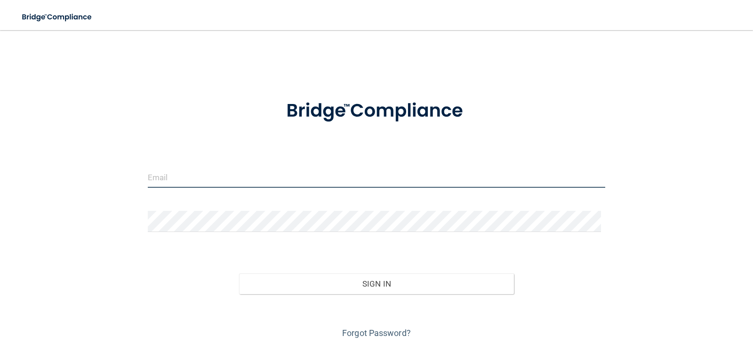
click at [253, 176] on input "email" at bounding box center [377, 177] width 458 height 21
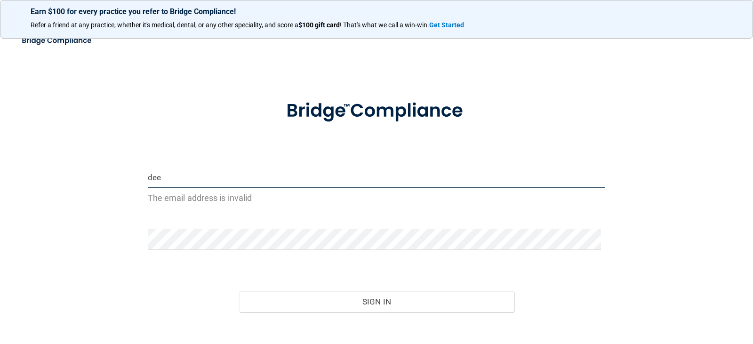
type input "[EMAIL_ADDRESS][DOMAIN_NAME]"
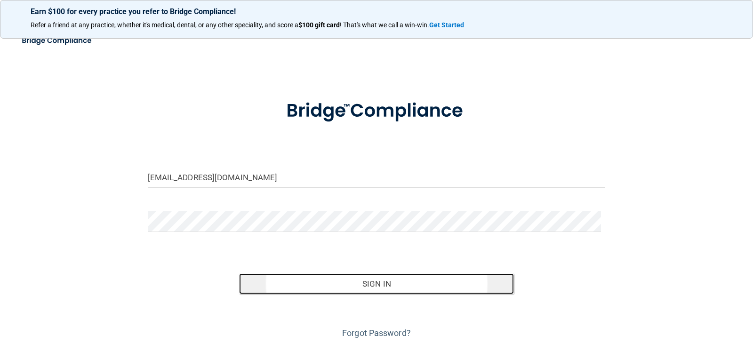
click at [325, 288] on button "Sign In" at bounding box center [376, 283] width 275 height 21
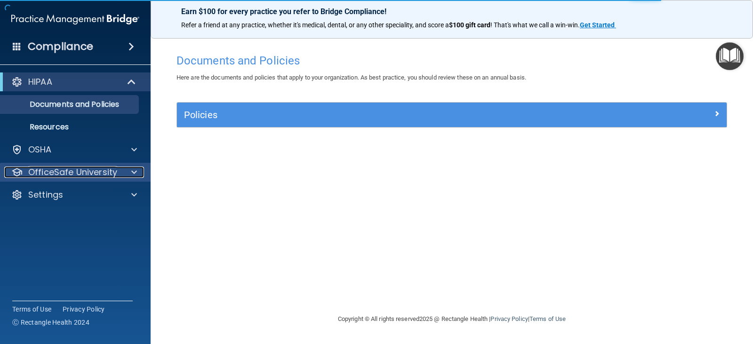
click at [142, 169] on div at bounding box center [133, 172] width 24 height 11
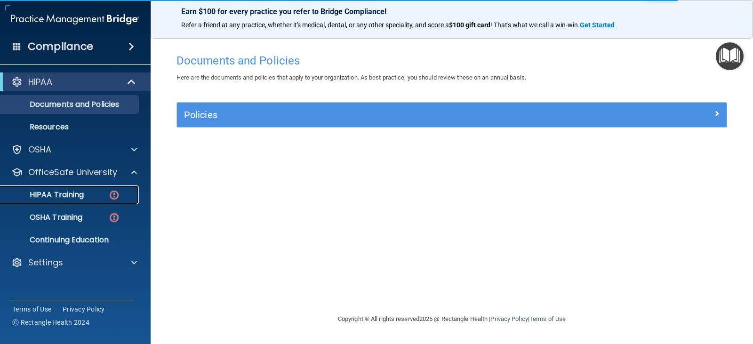
click at [78, 196] on p "HIPAA Training" at bounding box center [45, 194] width 78 height 9
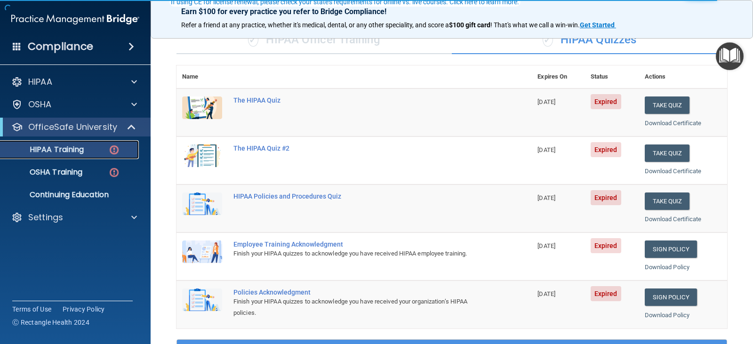
scroll to position [94, 0]
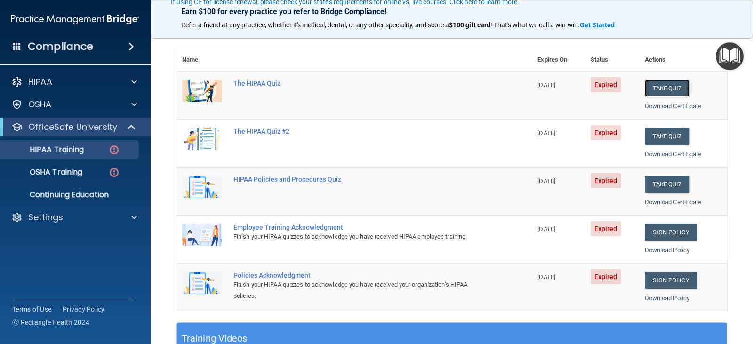
click at [664, 94] on button "Take Quiz" at bounding box center [667, 88] width 45 height 17
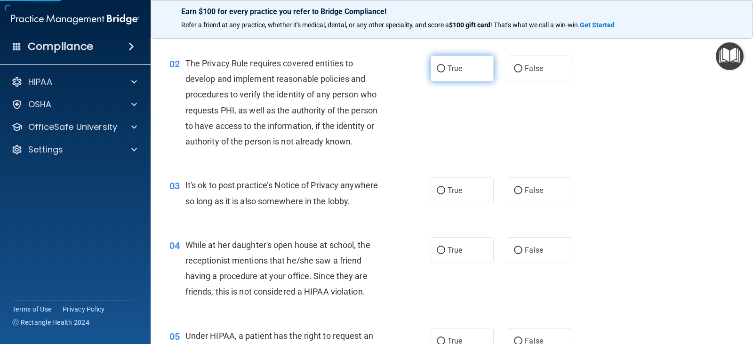
click at [437, 67] on input "True" at bounding box center [441, 68] width 8 height 7
radio input "true"
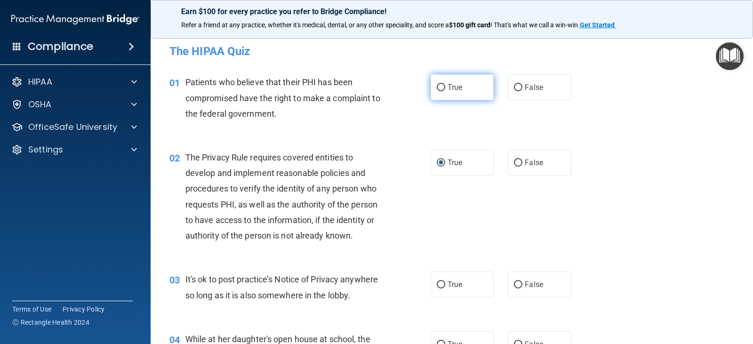
click at [442, 75] on label "True" at bounding box center [462, 87] width 63 height 26
click at [442, 84] on input "True" at bounding box center [441, 87] width 8 height 7
radio input "true"
click at [441, 82] on label "True" at bounding box center [462, 87] width 63 height 26
click at [441, 84] on input "True" at bounding box center [441, 87] width 8 height 7
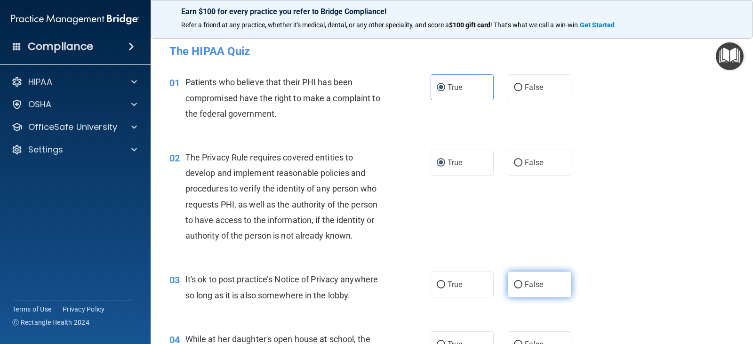
click at [528, 279] on label "False" at bounding box center [539, 285] width 63 height 26
click at [522, 281] on input "False" at bounding box center [518, 284] width 8 height 7
radio input "true"
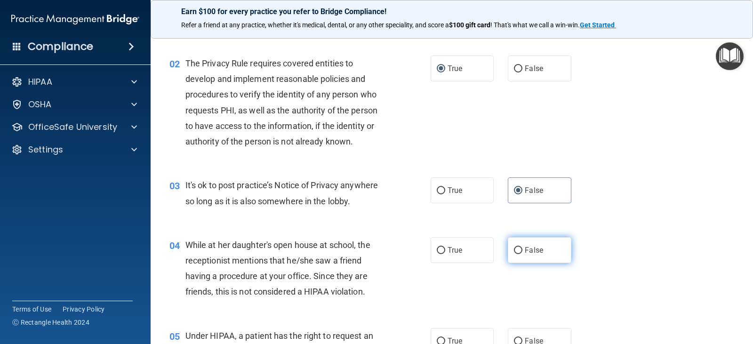
click at [521, 256] on label "False" at bounding box center [539, 250] width 63 height 26
click at [521, 254] on input "False" at bounding box center [518, 250] width 8 height 7
radio input "true"
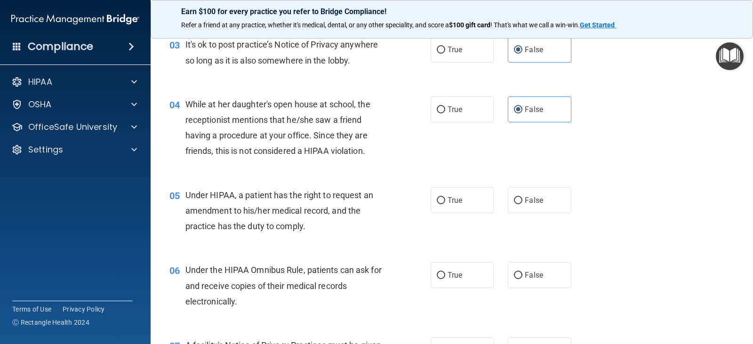
scroll to position [235, 0]
click at [530, 204] on span "False" at bounding box center [534, 199] width 18 height 9
click at [522, 204] on input "False" at bounding box center [518, 200] width 8 height 7
radio input "true"
click at [448, 279] on span "True" at bounding box center [455, 274] width 15 height 9
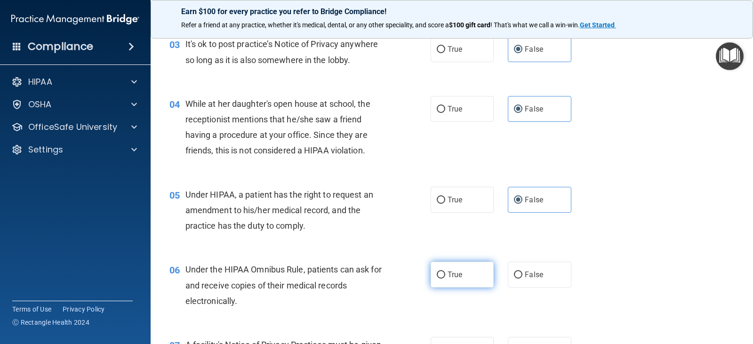
click at [445, 279] on input "True" at bounding box center [441, 275] width 8 height 7
radio input "true"
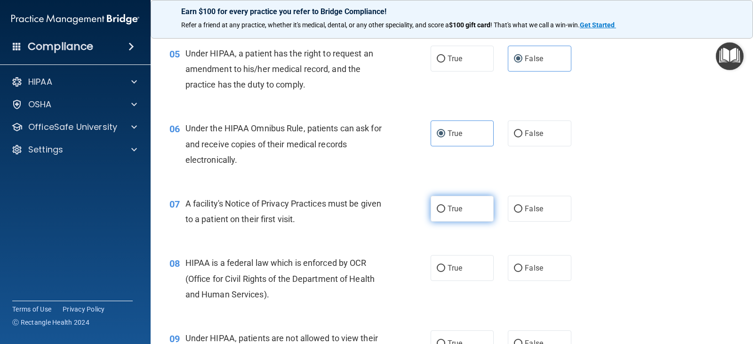
click at [459, 215] on label "True" at bounding box center [462, 209] width 63 height 26
click at [445, 213] on input "True" at bounding box center [441, 209] width 8 height 7
radio input "true"
click at [462, 276] on label "True" at bounding box center [462, 268] width 63 height 26
click at [445, 272] on input "True" at bounding box center [441, 268] width 8 height 7
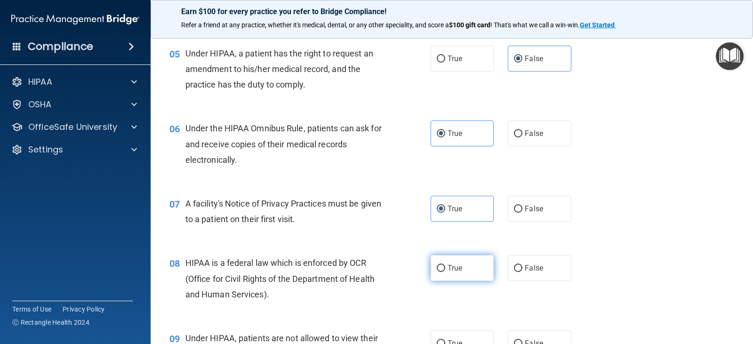
radio input "true"
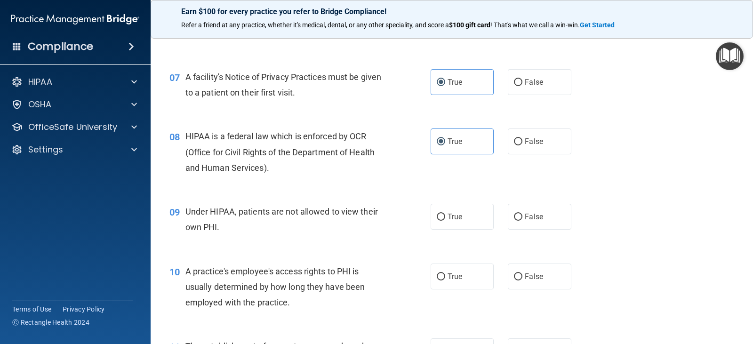
scroll to position [518, 0]
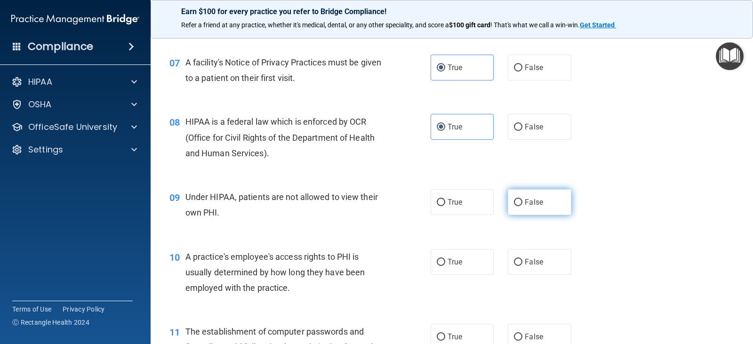
click at [525, 201] on span "False" at bounding box center [534, 202] width 18 height 9
click at [520, 201] on input "False" at bounding box center [518, 202] width 8 height 7
radio input "true"
drag, startPoint x: 539, startPoint y: 247, endPoint x: 539, endPoint y: 256, distance: 8.5
click at [539, 248] on div "10 A practice's employee's access rights to PHI is usually determined by how lo…" at bounding box center [451, 274] width 579 height 75
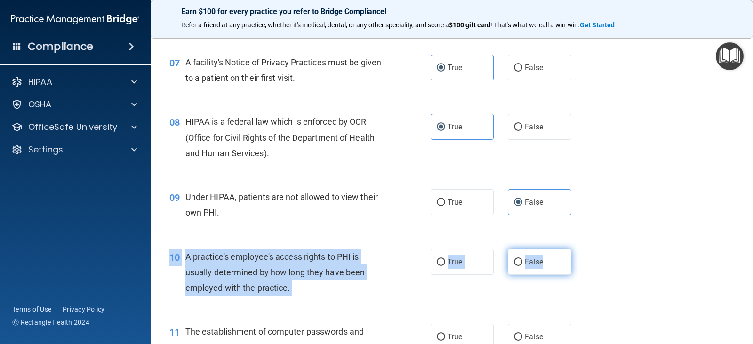
click at [539, 256] on label "False" at bounding box center [539, 262] width 63 height 26
click at [522, 259] on input "False" at bounding box center [518, 262] width 8 height 7
radio input "true"
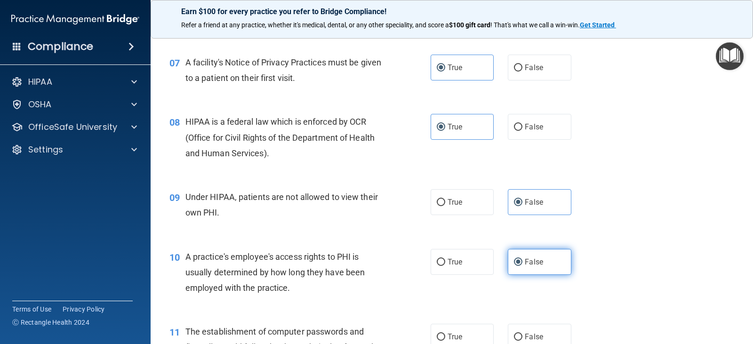
scroll to position [659, 0]
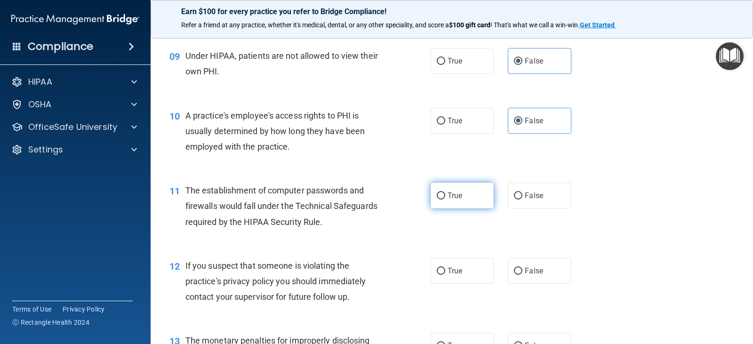
click at [462, 200] on label "True" at bounding box center [462, 196] width 63 height 26
click at [445, 200] on input "True" at bounding box center [441, 195] width 8 height 7
radio input "true"
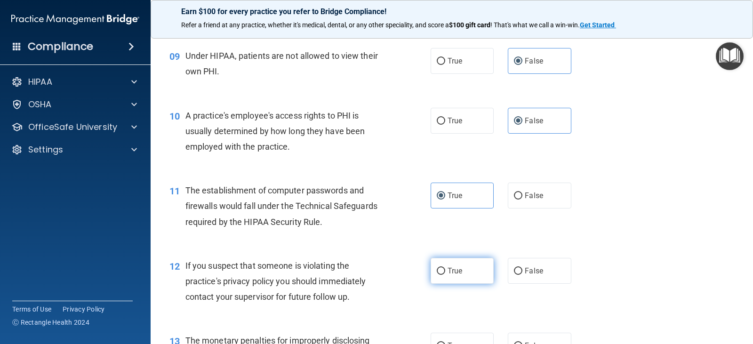
click at [459, 274] on span "True" at bounding box center [455, 270] width 15 height 9
click at [445, 274] on input "True" at bounding box center [441, 271] width 8 height 7
radio input "true"
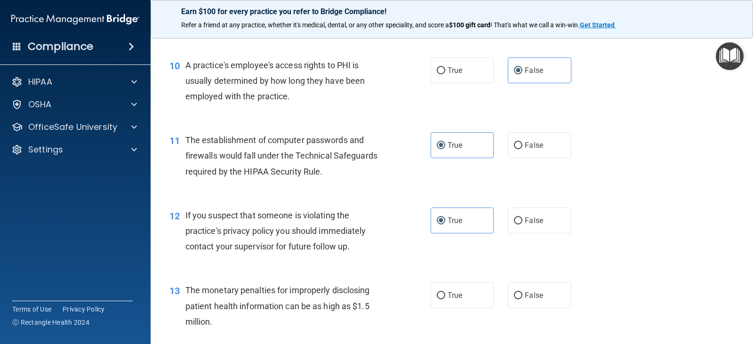
scroll to position [800, 0]
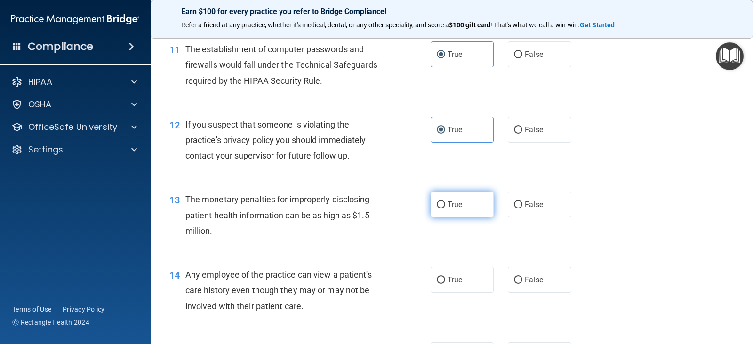
click at [470, 215] on label "True" at bounding box center [462, 205] width 63 height 26
click at [445, 208] on input "True" at bounding box center [441, 204] width 8 height 7
radio input "true"
click at [536, 274] on label "False" at bounding box center [539, 280] width 63 height 26
click at [522, 277] on input "False" at bounding box center [518, 280] width 8 height 7
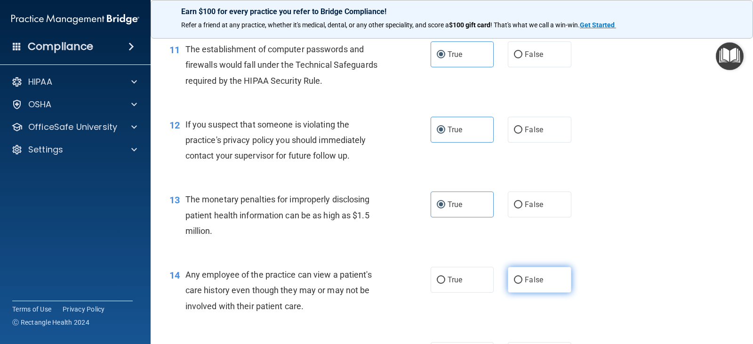
radio input "true"
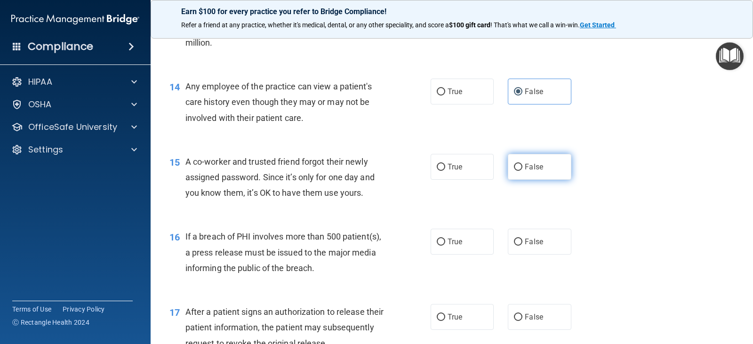
click at [508, 159] on label "False" at bounding box center [539, 167] width 63 height 26
click at [514, 164] on input "False" at bounding box center [518, 167] width 8 height 7
radio input "true"
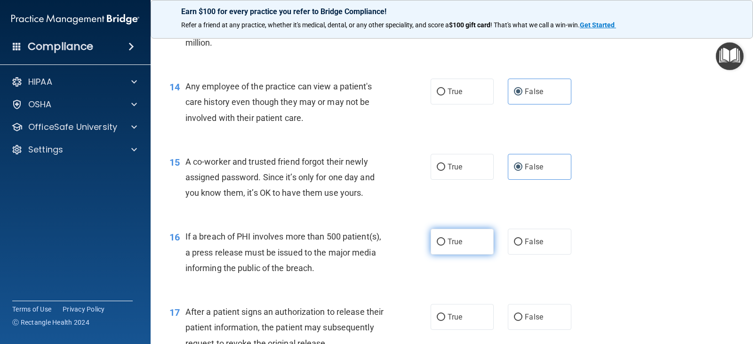
click at [466, 251] on label "True" at bounding box center [462, 242] width 63 height 26
click at [445, 246] on input "True" at bounding box center [441, 242] width 8 height 7
radio input "true"
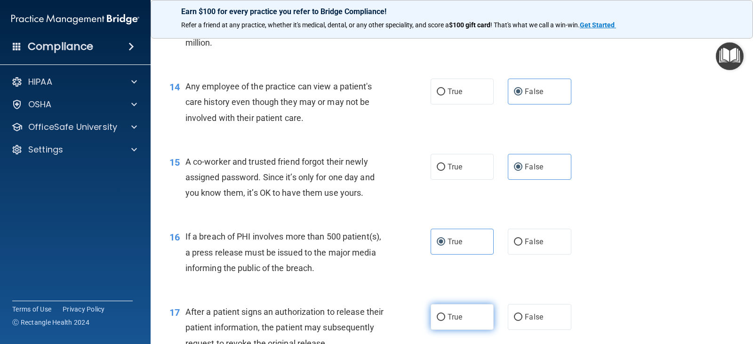
click at [472, 319] on label "True" at bounding box center [462, 317] width 63 height 26
click at [445, 319] on input "True" at bounding box center [441, 317] width 8 height 7
radio input "true"
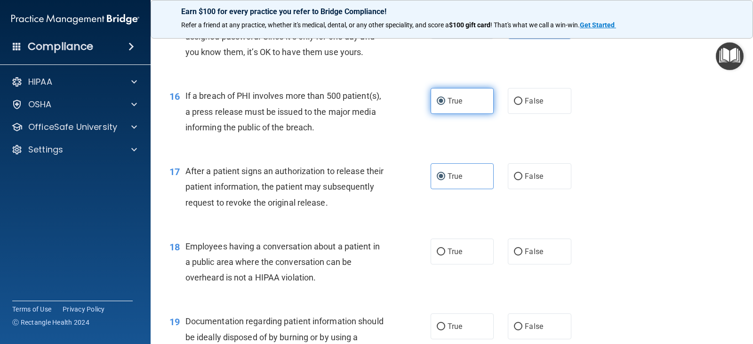
scroll to position [1129, 0]
click at [503, 252] on div "True False" at bounding box center [507, 251] width 152 height 26
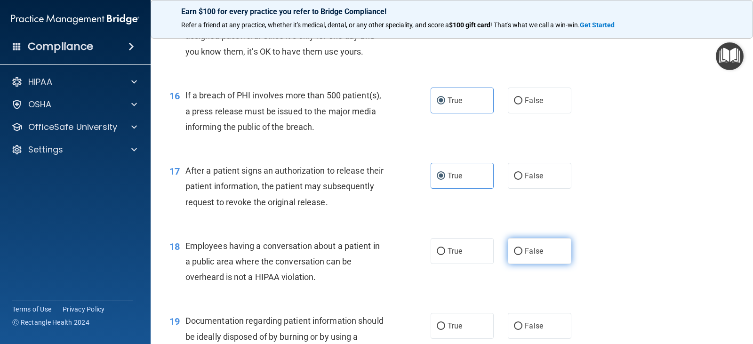
click at [525, 251] on span "False" at bounding box center [534, 251] width 18 height 9
click at [520, 251] on input "False" at bounding box center [518, 251] width 8 height 7
radio input "true"
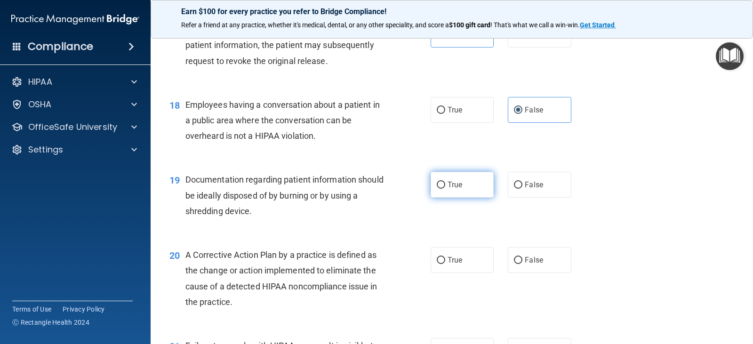
scroll to position [1318, 0]
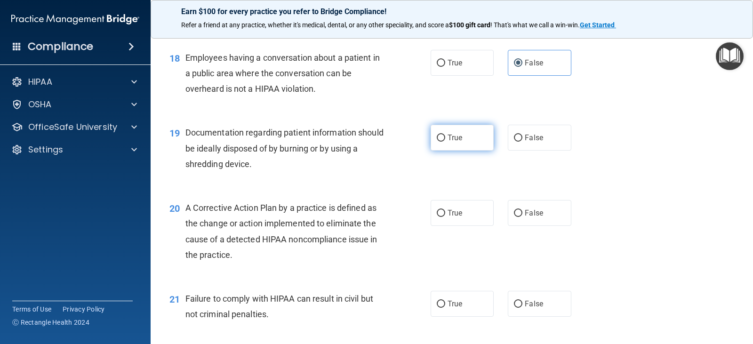
click at [463, 145] on label "True" at bounding box center [462, 138] width 63 height 26
click at [445, 142] on input "True" at bounding box center [441, 138] width 8 height 7
radio input "true"
click at [471, 217] on label "True" at bounding box center [462, 213] width 63 height 26
click at [445, 217] on input "True" at bounding box center [441, 213] width 8 height 7
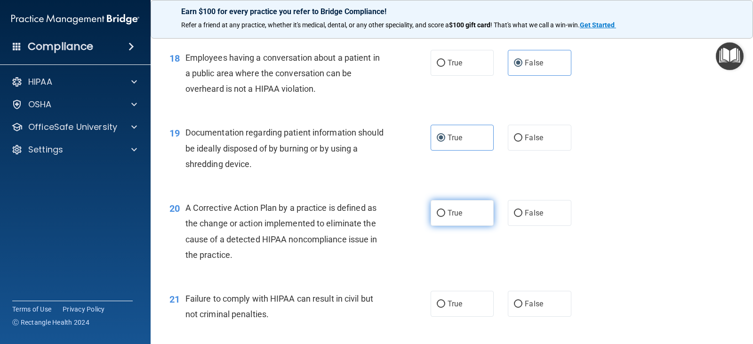
radio input "true"
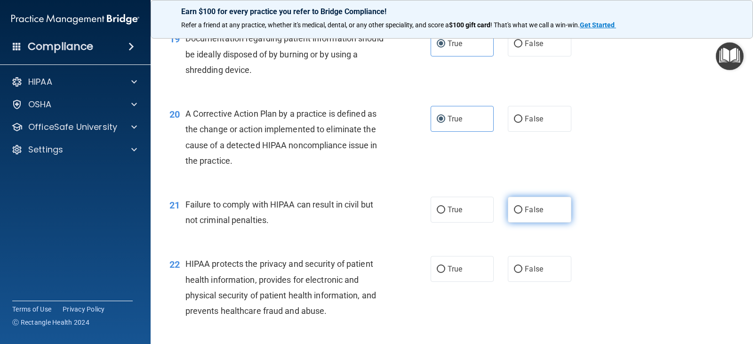
click at [509, 213] on label "False" at bounding box center [539, 210] width 63 height 26
click at [514, 213] on input "False" at bounding box center [518, 210] width 8 height 7
radio input "true"
click at [448, 271] on span "True" at bounding box center [455, 268] width 15 height 9
click at [445, 271] on input "True" at bounding box center [441, 269] width 8 height 7
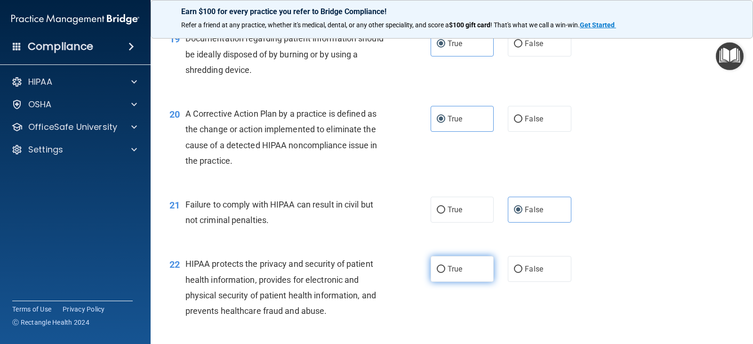
radio input "true"
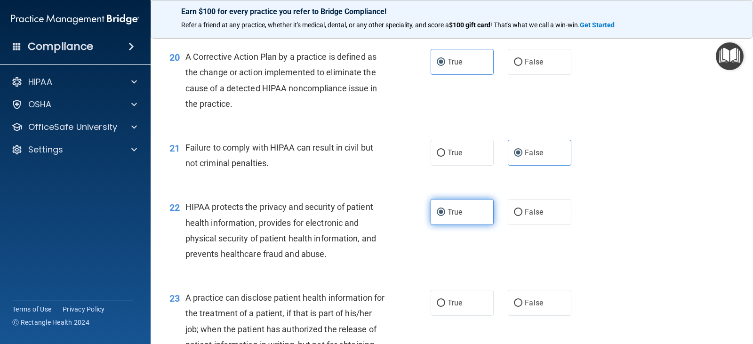
scroll to position [1553, 0]
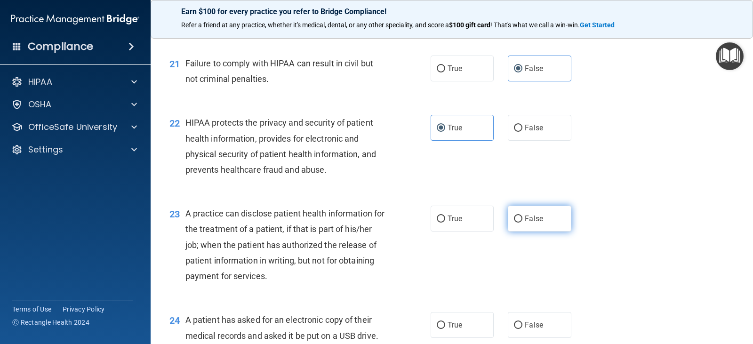
click at [525, 216] on span "False" at bounding box center [534, 218] width 18 height 9
click at [522, 216] on input "False" at bounding box center [518, 219] width 8 height 7
radio input "true"
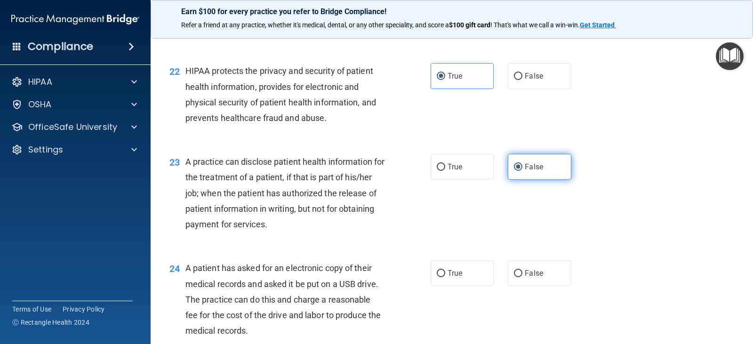
scroll to position [1694, 0]
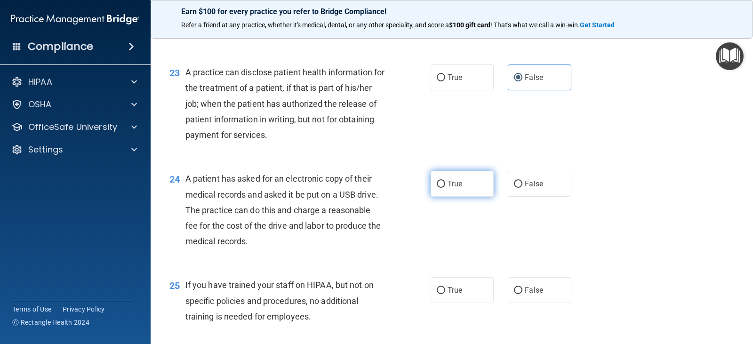
click at [472, 191] on label "True" at bounding box center [462, 184] width 63 height 26
click at [445, 188] on input "True" at bounding box center [441, 184] width 8 height 7
radio input "true"
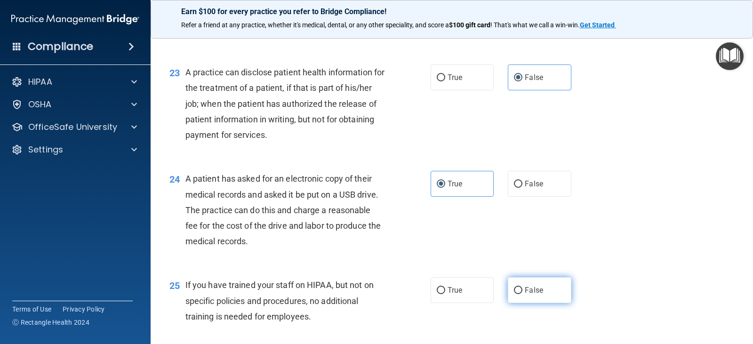
click at [560, 283] on label "False" at bounding box center [539, 290] width 63 height 26
click at [522, 287] on input "False" at bounding box center [518, 290] width 8 height 7
radio input "true"
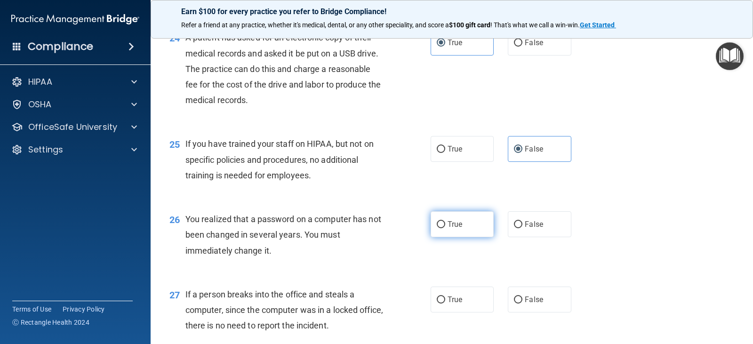
click at [471, 232] on label "True" at bounding box center [462, 224] width 63 height 26
click at [445, 228] on input "True" at bounding box center [441, 224] width 8 height 7
radio input "true"
click at [525, 296] on span "False" at bounding box center [534, 299] width 18 height 9
click at [522, 296] on input "False" at bounding box center [518, 299] width 8 height 7
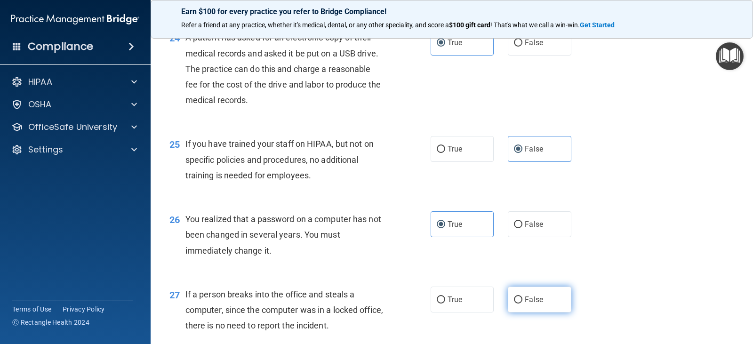
radio input "true"
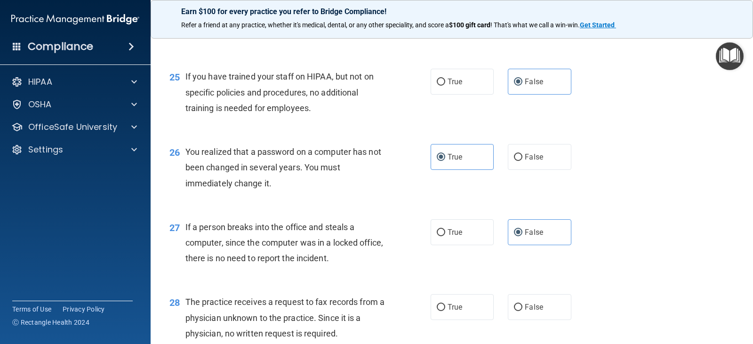
scroll to position [1976, 0]
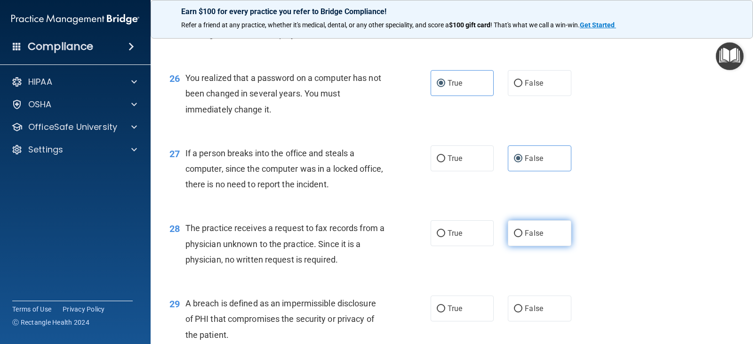
click at [536, 239] on label "False" at bounding box center [539, 233] width 63 height 26
click at [522, 237] on input "False" at bounding box center [518, 233] width 8 height 7
radio input "true"
click at [463, 308] on label "True" at bounding box center [462, 309] width 63 height 26
click at [445, 308] on input "True" at bounding box center [441, 308] width 8 height 7
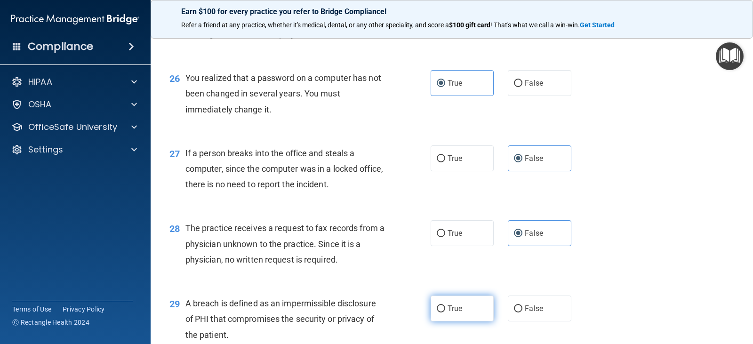
radio input "true"
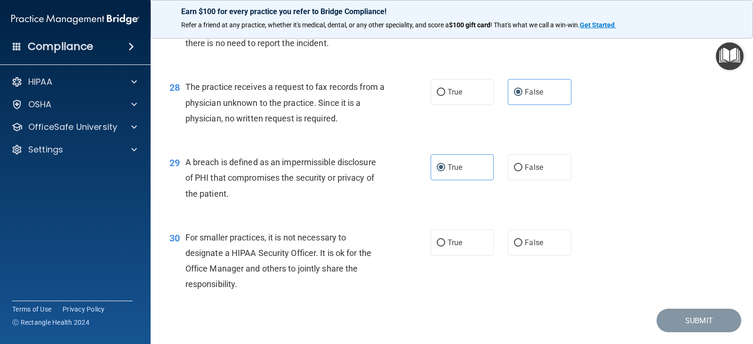
click at [526, 224] on div "30 For smaller practices, it is not necessary to designate a HIPAA Security Off…" at bounding box center [451, 263] width 579 height 91
click at [526, 242] on span "False" at bounding box center [534, 242] width 18 height 9
click at [522, 242] on input "False" at bounding box center [518, 243] width 8 height 7
radio input "true"
click at [703, 330] on button "Submit" at bounding box center [698, 321] width 85 height 24
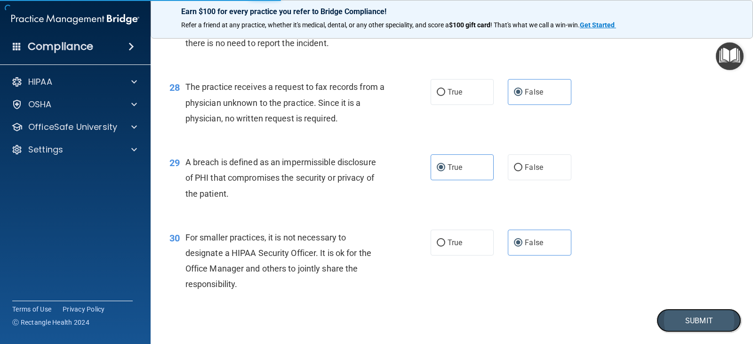
click at [680, 316] on button "Submit" at bounding box center [698, 321] width 85 height 24
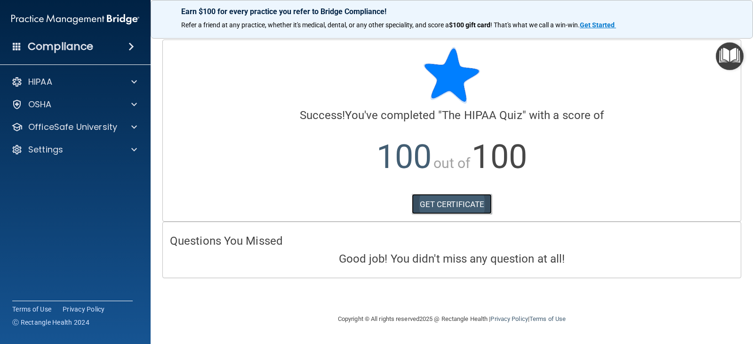
click at [479, 198] on link "GET CERTIFICATE" at bounding box center [452, 204] width 80 height 21
click at [50, 125] on p "OfficeSafe University" at bounding box center [72, 126] width 89 height 11
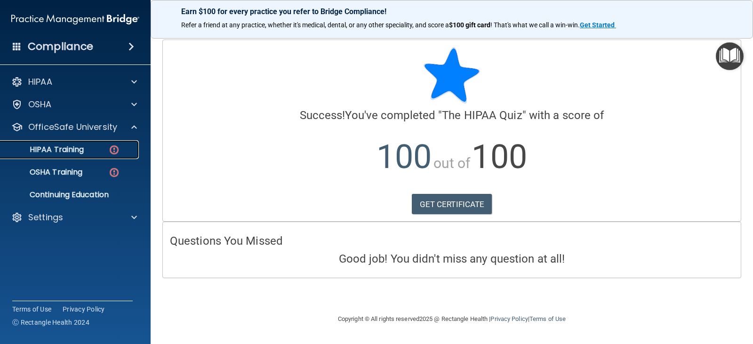
click at [89, 152] on div "HIPAA Training" at bounding box center [70, 149] width 128 height 9
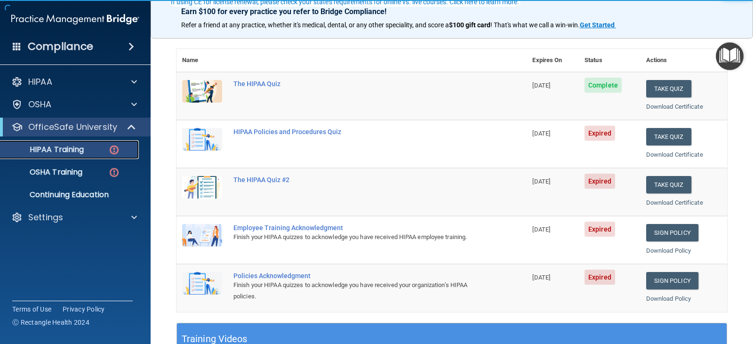
scroll to position [94, 0]
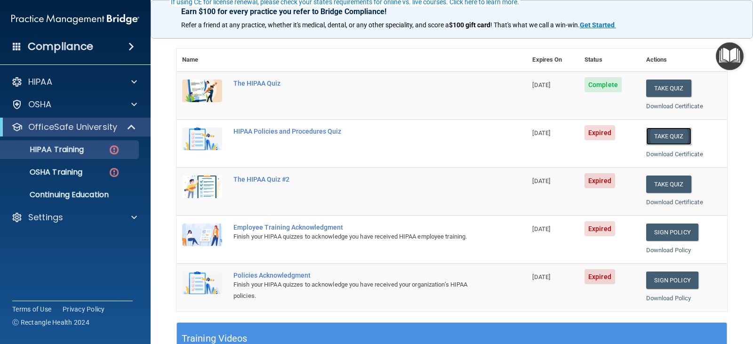
click at [665, 141] on button "Take Quiz" at bounding box center [668, 136] width 45 height 17
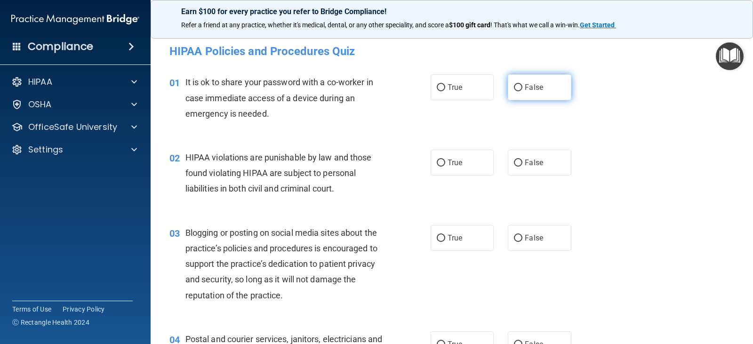
click at [515, 86] on input "False" at bounding box center [518, 87] width 8 height 7
radio input "true"
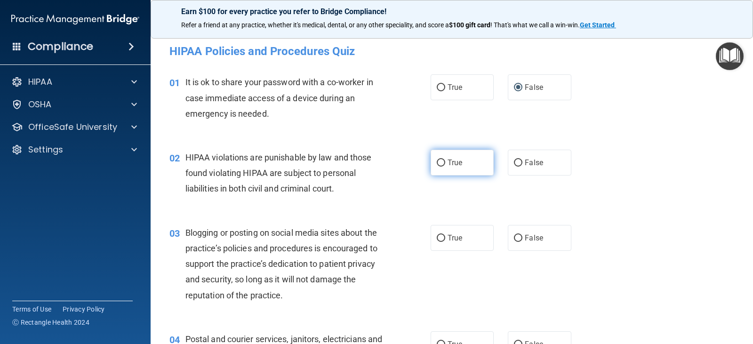
click at [440, 161] on input "True" at bounding box center [441, 163] width 8 height 7
radio input "true"
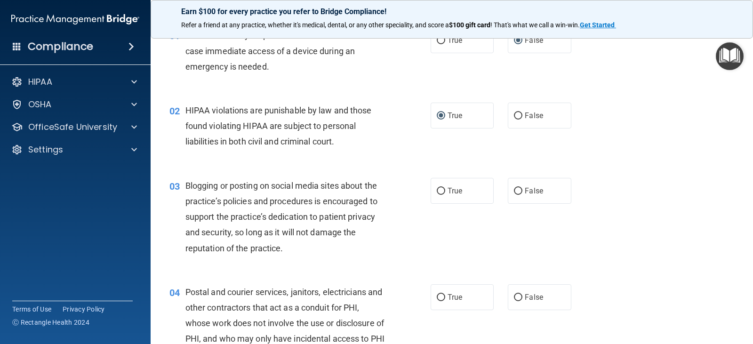
scroll to position [94, 0]
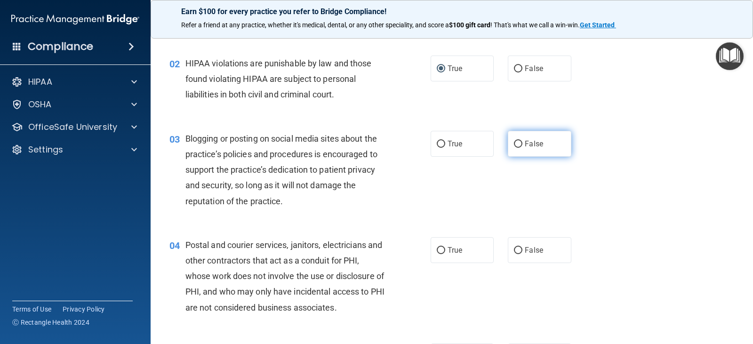
click at [516, 146] on input "False" at bounding box center [518, 144] width 8 height 7
radio input "true"
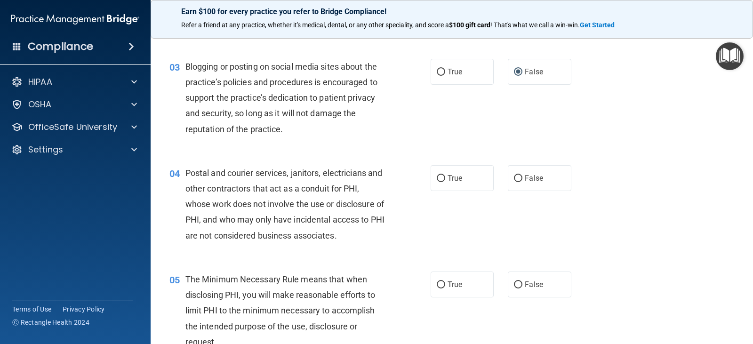
scroll to position [188, 0]
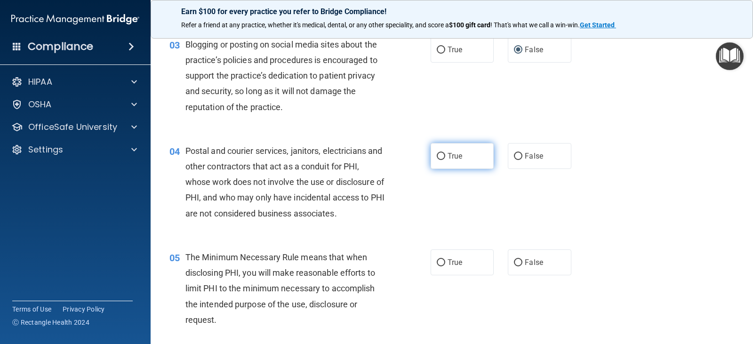
click at [439, 155] on input "True" at bounding box center [441, 156] width 8 height 7
radio input "true"
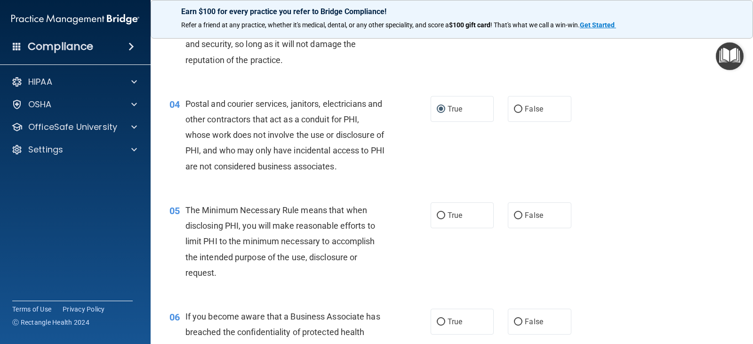
scroll to position [282, 0]
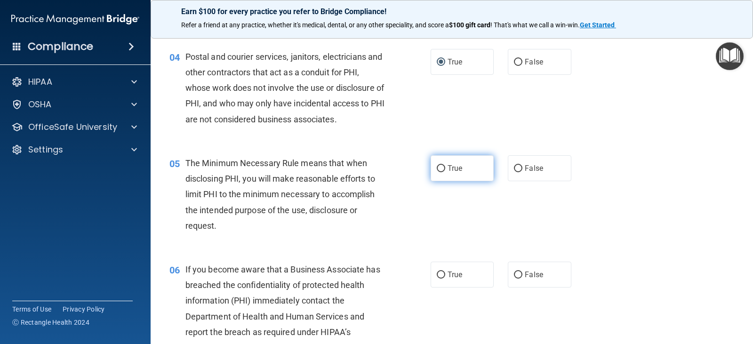
click at [440, 163] on label "True" at bounding box center [462, 168] width 63 height 26
click at [440, 165] on input "True" at bounding box center [441, 168] width 8 height 7
radio input "true"
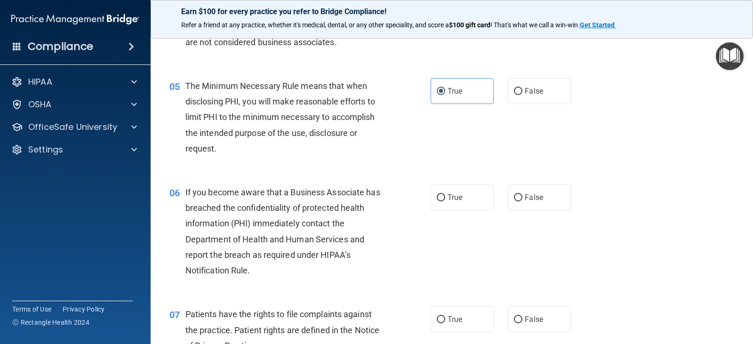
scroll to position [376, 0]
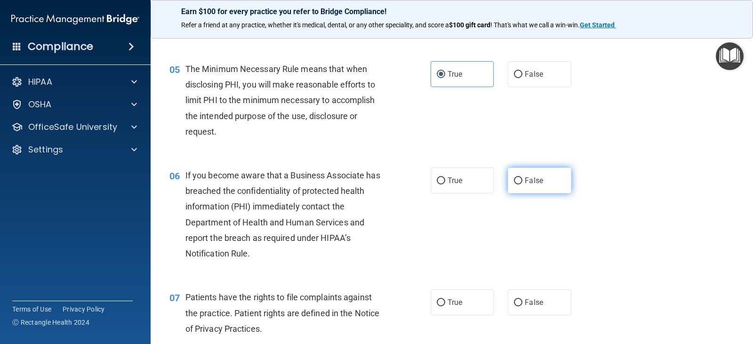
click at [514, 182] on input "False" at bounding box center [518, 180] width 8 height 7
radio input "true"
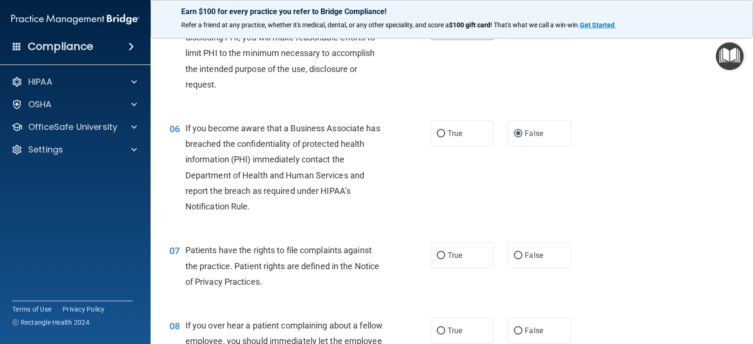
scroll to position [471, 0]
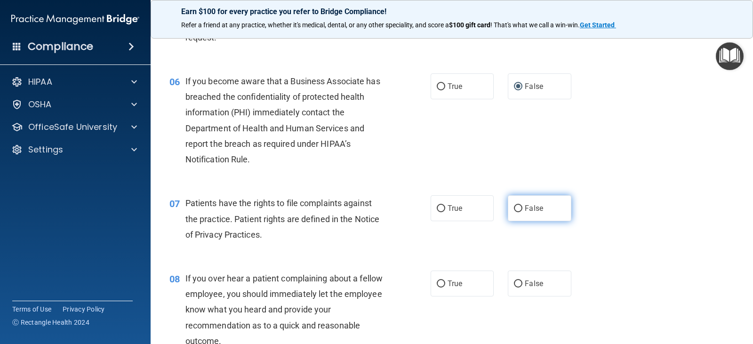
click at [514, 210] on input "False" at bounding box center [518, 208] width 8 height 7
radio input "true"
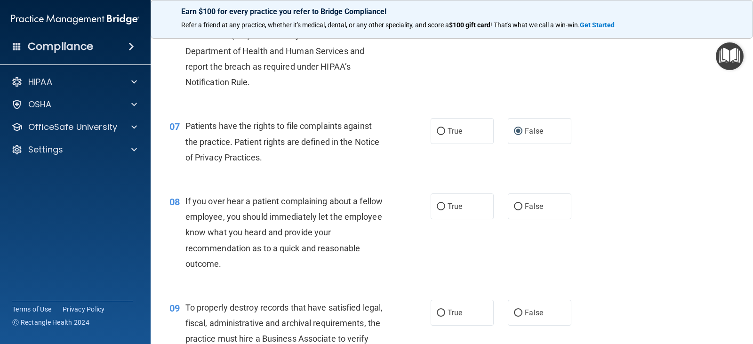
scroll to position [565, 0]
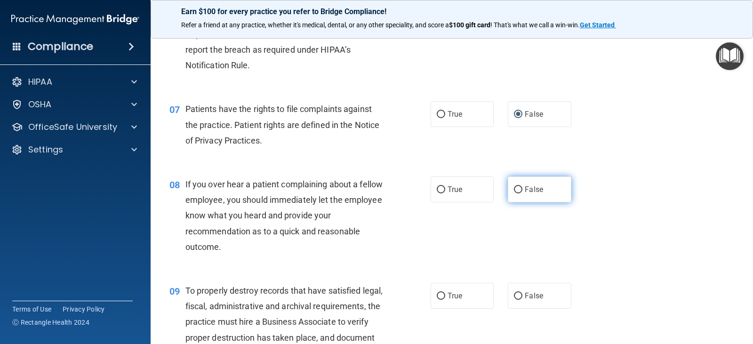
click at [514, 189] on input "False" at bounding box center [518, 189] width 8 height 7
radio input "true"
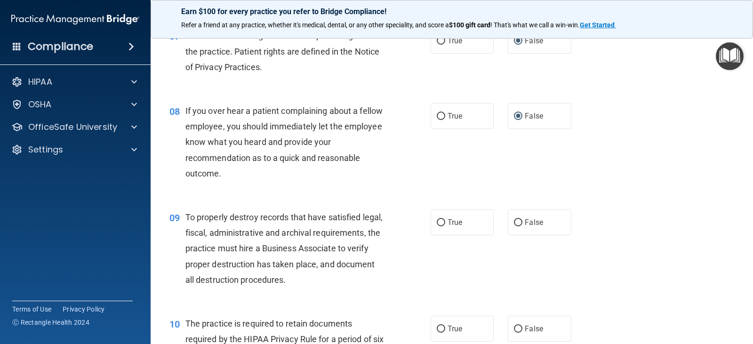
scroll to position [659, 0]
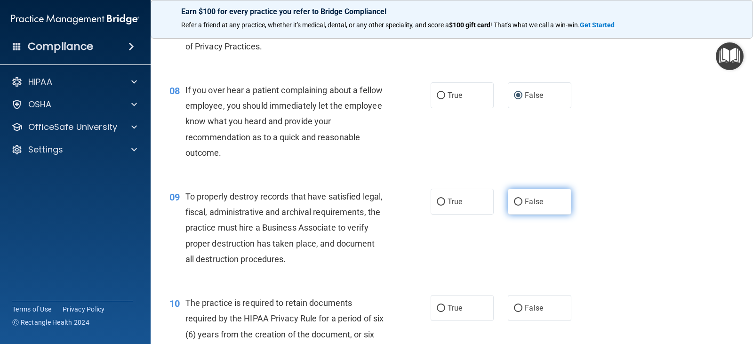
click at [517, 202] on input "False" at bounding box center [518, 202] width 8 height 7
radio input "true"
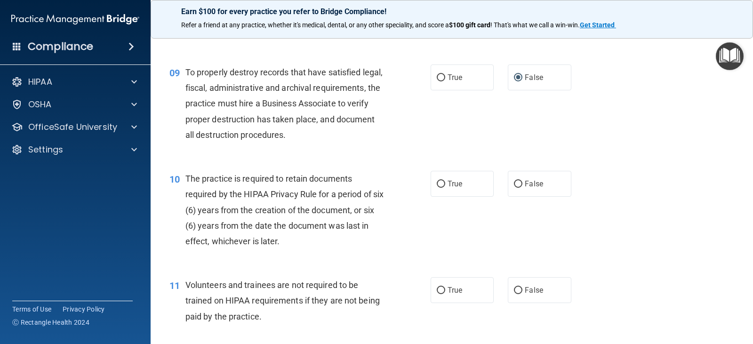
scroll to position [800, 0]
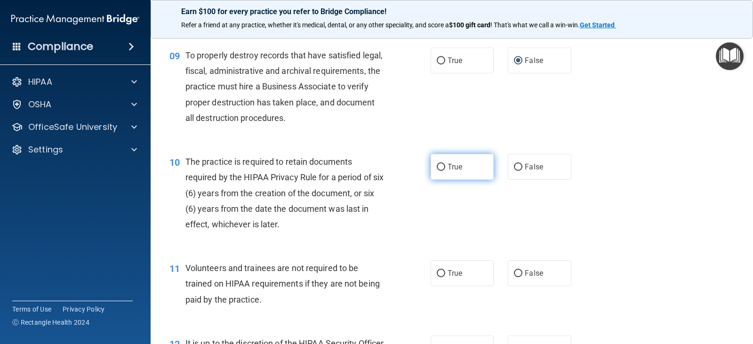
click at [443, 171] on label "True" at bounding box center [462, 167] width 63 height 26
click at [443, 171] on input "True" at bounding box center [441, 167] width 8 height 7
radio input "true"
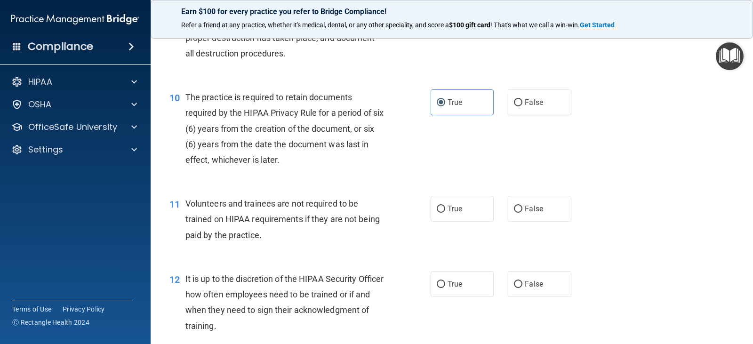
scroll to position [894, 0]
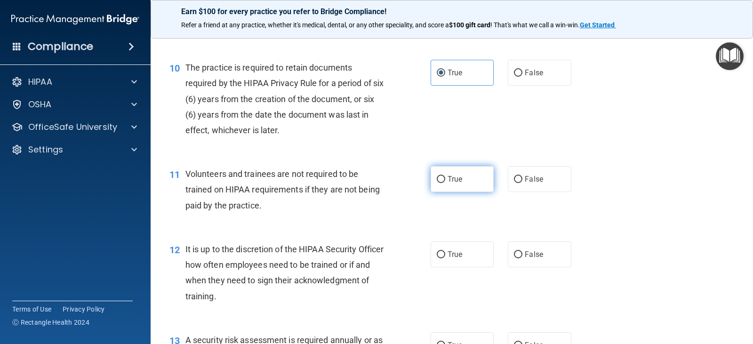
click at [434, 174] on label "True" at bounding box center [462, 179] width 63 height 26
click at [437, 176] on input "True" at bounding box center [441, 179] width 8 height 7
radio input "true"
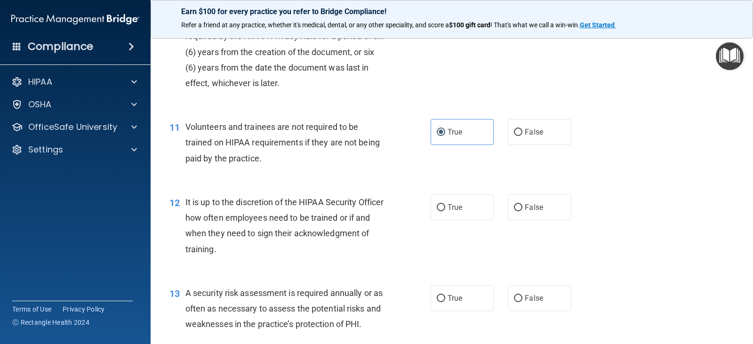
scroll to position [988, 0]
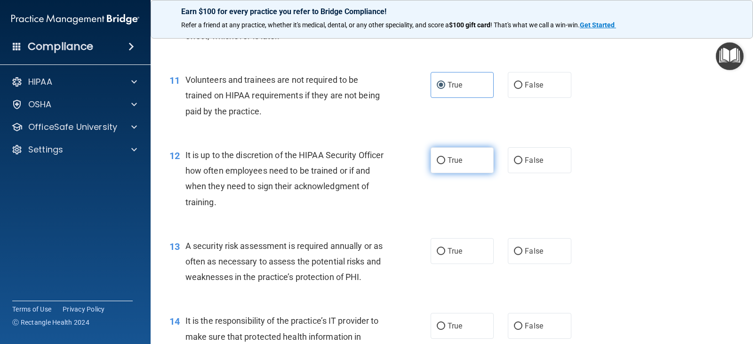
click at [443, 160] on label "True" at bounding box center [462, 160] width 63 height 26
click at [443, 160] on input "True" at bounding box center [441, 160] width 8 height 7
radio input "true"
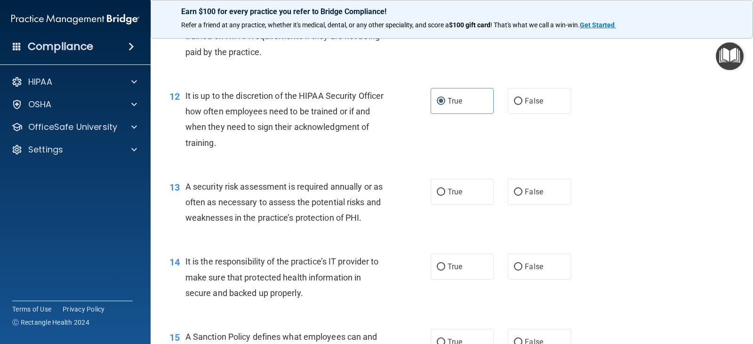
scroll to position [1082, 0]
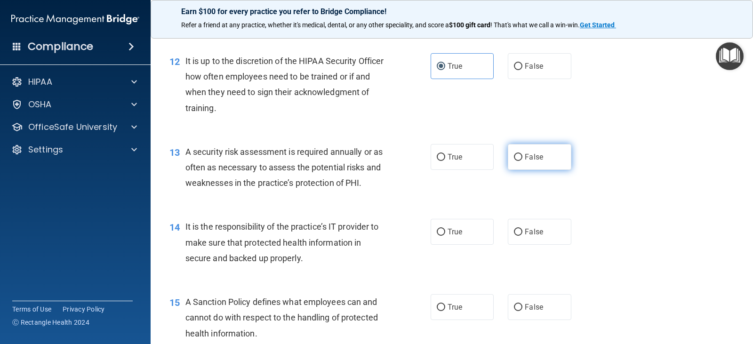
click at [514, 160] on input "False" at bounding box center [518, 157] width 8 height 7
radio input "true"
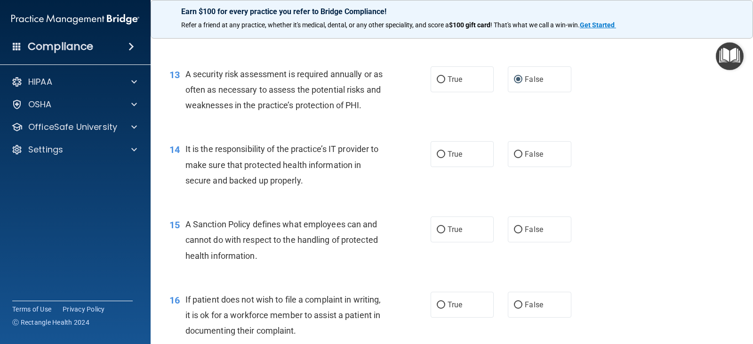
scroll to position [1176, 0]
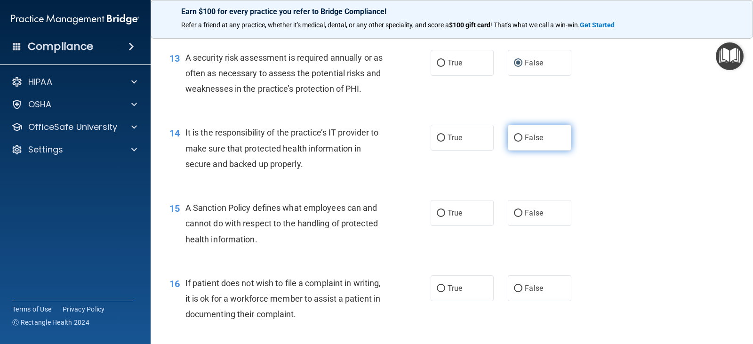
click at [514, 136] on input "False" at bounding box center [518, 138] width 8 height 7
radio input "true"
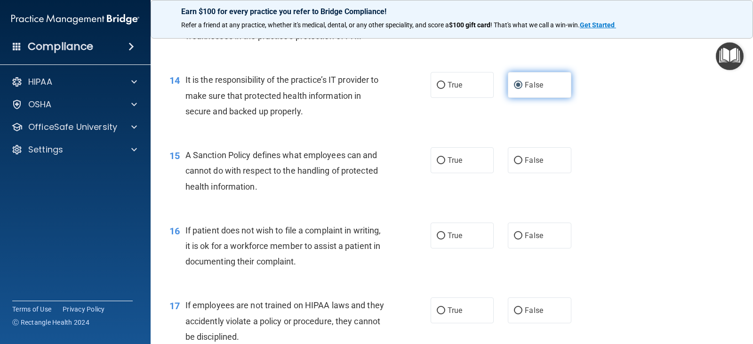
scroll to position [1271, 0]
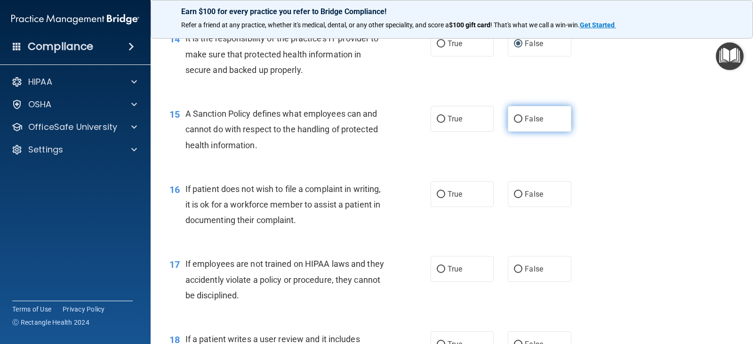
click at [515, 121] on input "False" at bounding box center [518, 119] width 8 height 7
radio input "true"
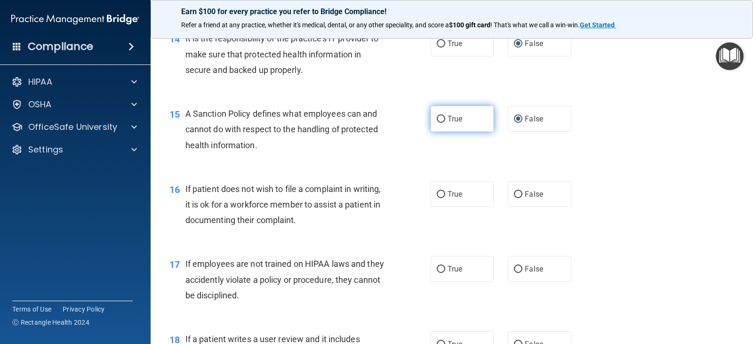
click at [437, 116] on input "True" at bounding box center [441, 119] width 8 height 7
radio input "true"
radio input "false"
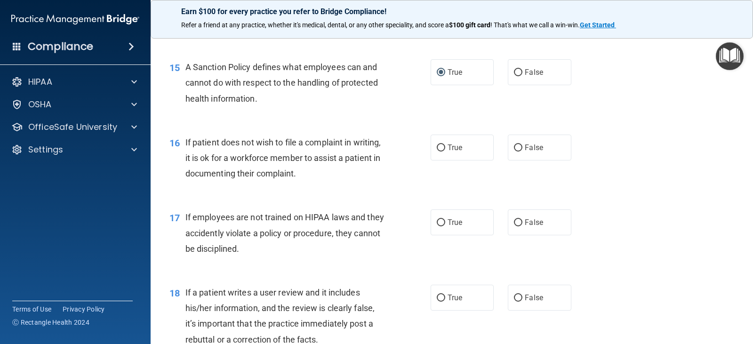
scroll to position [1318, 0]
click at [441, 146] on input "True" at bounding box center [441, 147] width 8 height 7
radio input "true"
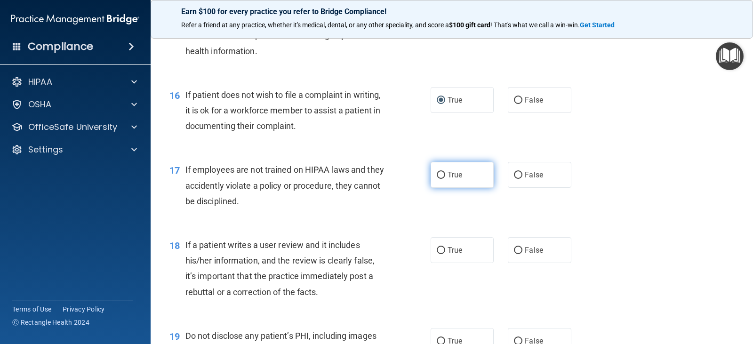
drag, startPoint x: 432, startPoint y: 172, endPoint x: 457, endPoint y: 177, distance: 25.8
click at [437, 172] on label "True" at bounding box center [462, 175] width 63 height 26
click at [439, 177] on input "True" at bounding box center [441, 175] width 8 height 7
radio input "true"
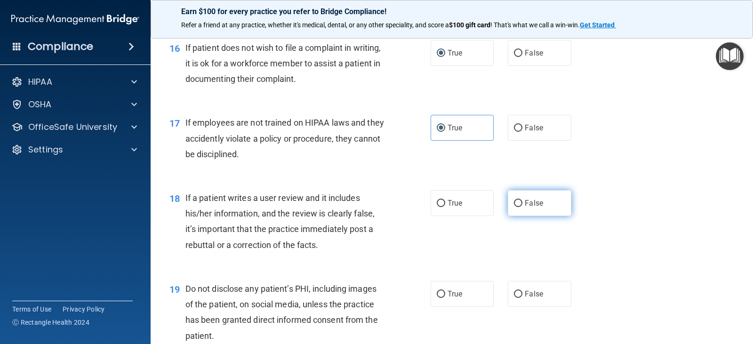
click at [514, 200] on input "False" at bounding box center [518, 203] width 8 height 7
radio input "true"
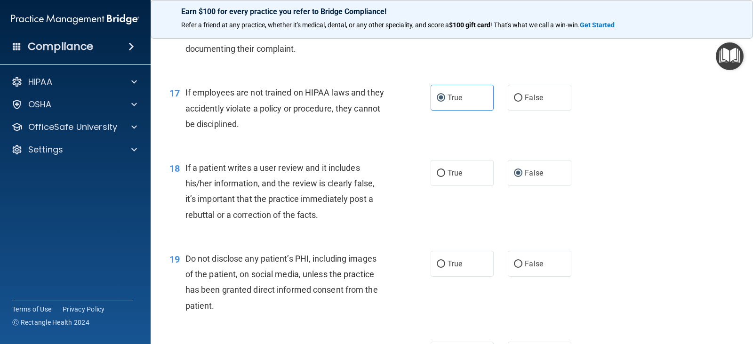
scroll to position [1459, 0]
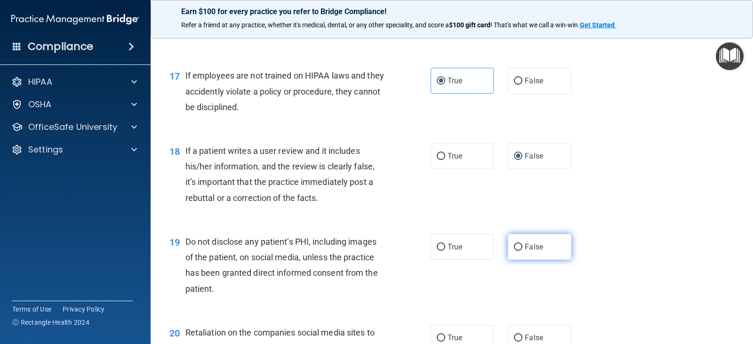
click at [519, 242] on label "False" at bounding box center [539, 247] width 63 height 26
click at [519, 244] on input "False" at bounding box center [518, 247] width 8 height 7
radio input "true"
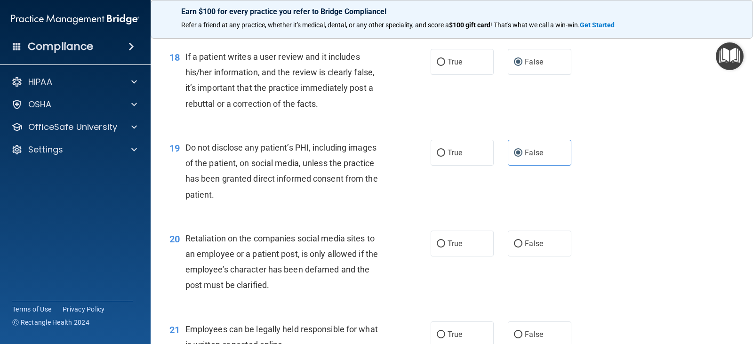
scroll to position [1600, 0]
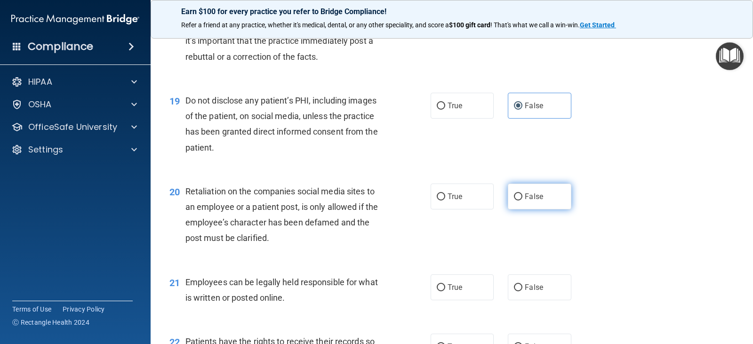
click at [517, 196] on input "False" at bounding box center [518, 196] width 8 height 7
radio input "true"
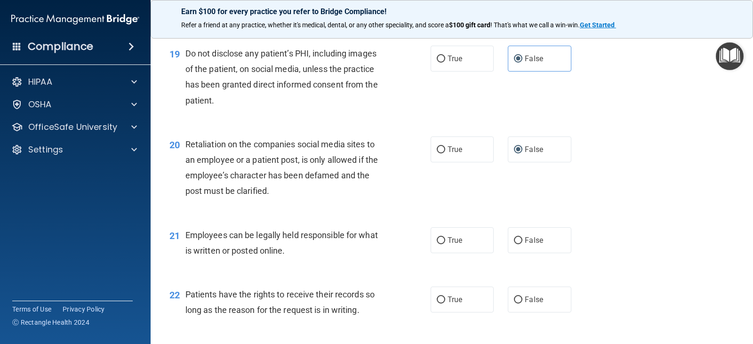
scroll to position [1694, 0]
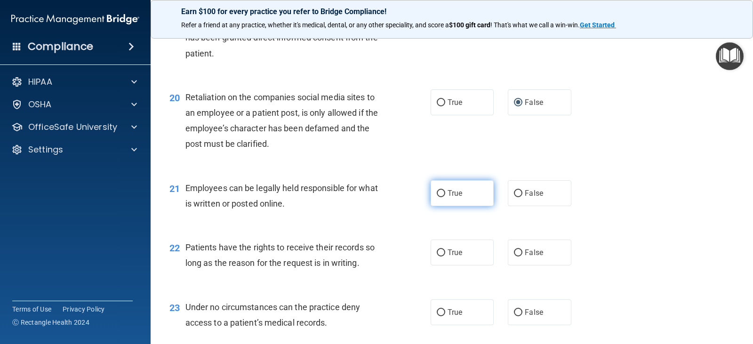
click at [441, 193] on input "True" at bounding box center [441, 193] width 8 height 7
radio input "true"
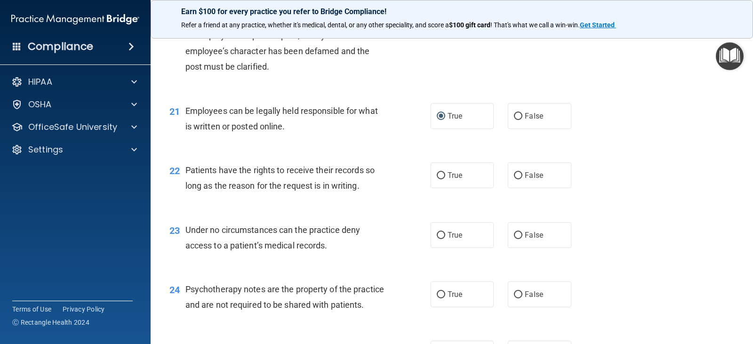
scroll to position [1788, 0]
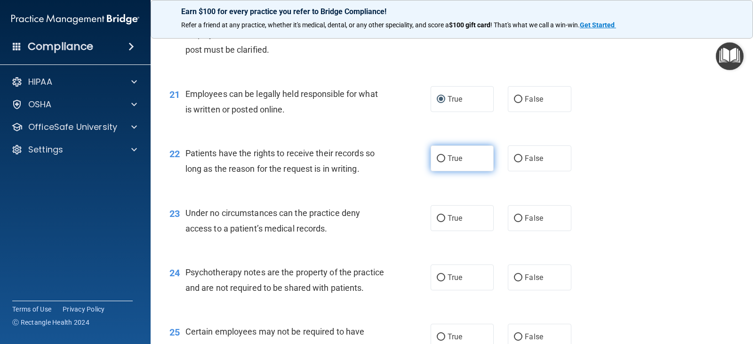
click at [438, 160] on input "True" at bounding box center [441, 158] width 8 height 7
radio input "true"
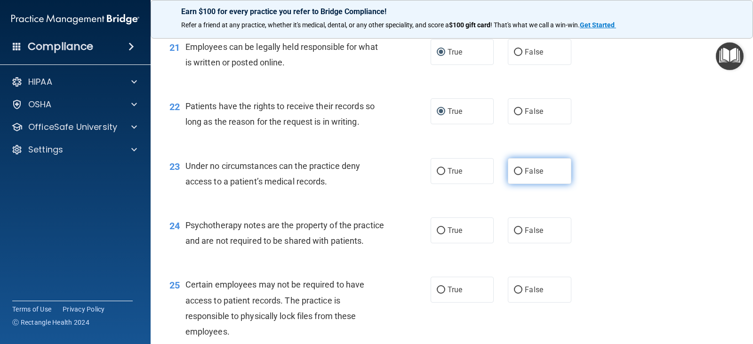
drag, startPoint x: 513, startPoint y: 167, endPoint x: 563, endPoint y: 174, distance: 50.8
click at [514, 168] on input "False" at bounding box center [518, 171] width 8 height 7
radio input "true"
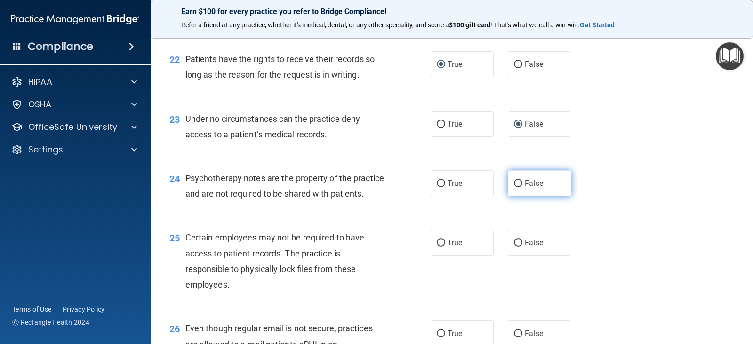
click at [509, 177] on label "False" at bounding box center [539, 183] width 63 height 26
click at [514, 180] on input "False" at bounding box center [518, 183] width 8 height 7
radio input "true"
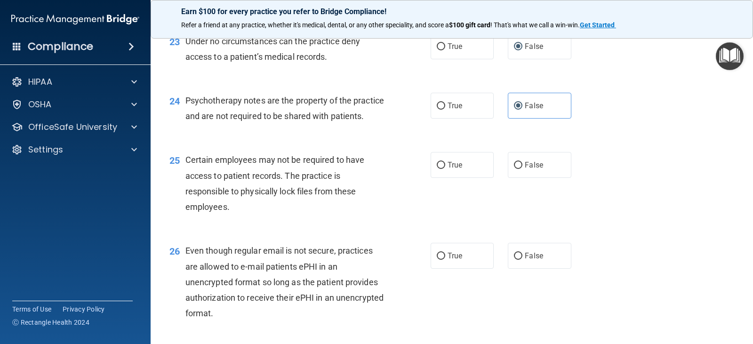
scroll to position [1976, 0]
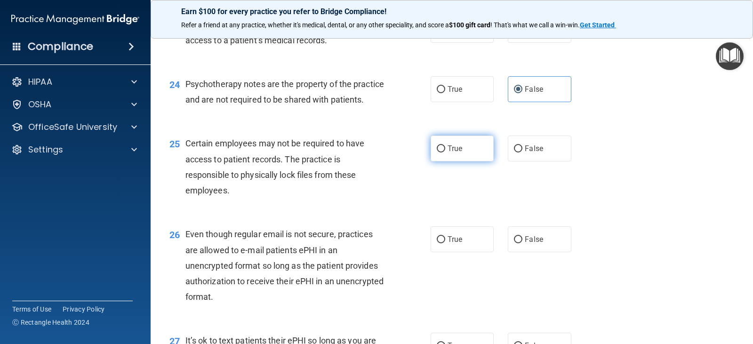
click at [437, 152] on input "True" at bounding box center [441, 148] width 8 height 7
radio input "true"
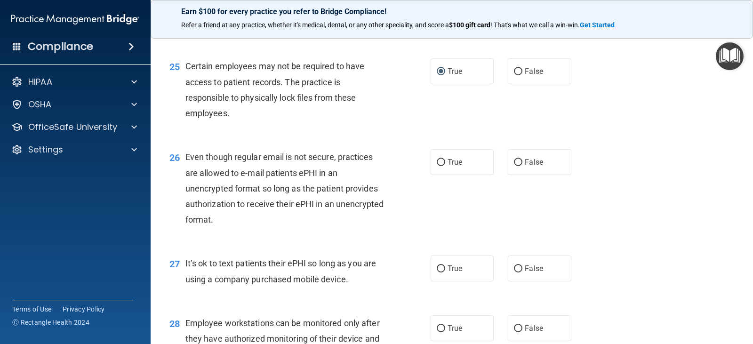
scroll to position [2070, 0]
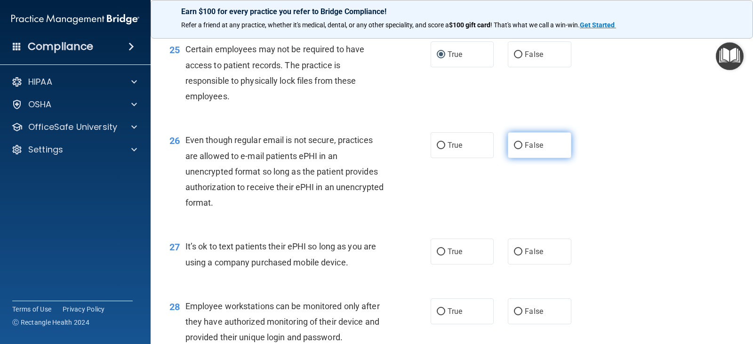
click at [514, 149] on input "False" at bounding box center [518, 145] width 8 height 7
radio input "true"
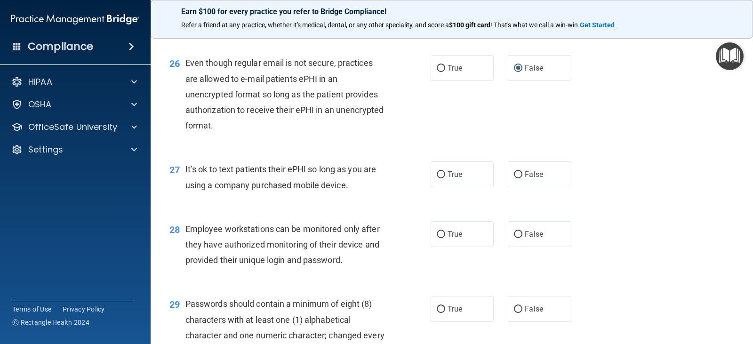
scroll to position [2165, 0]
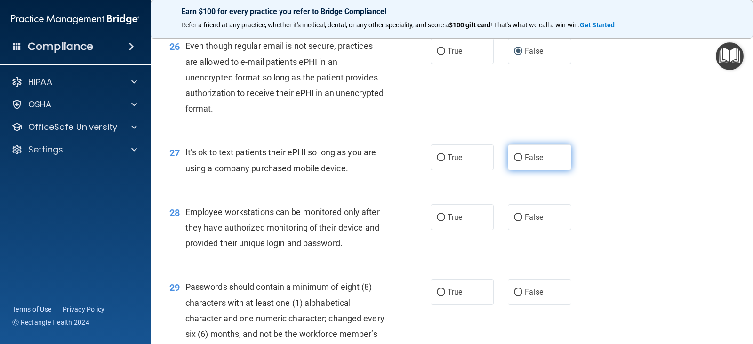
click at [513, 168] on label "False" at bounding box center [539, 157] width 63 height 26
click at [514, 161] on input "False" at bounding box center [518, 157] width 8 height 7
radio input "true"
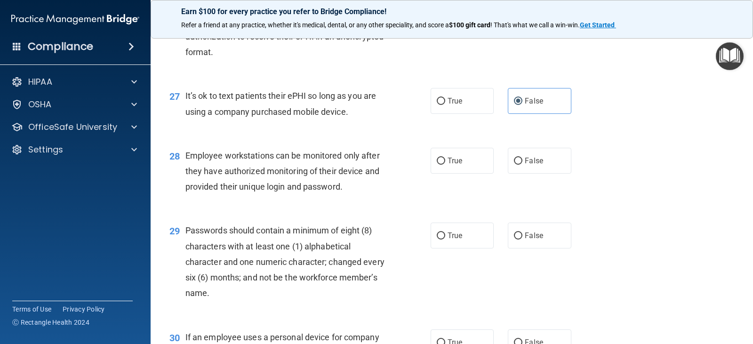
scroll to position [2259, 0]
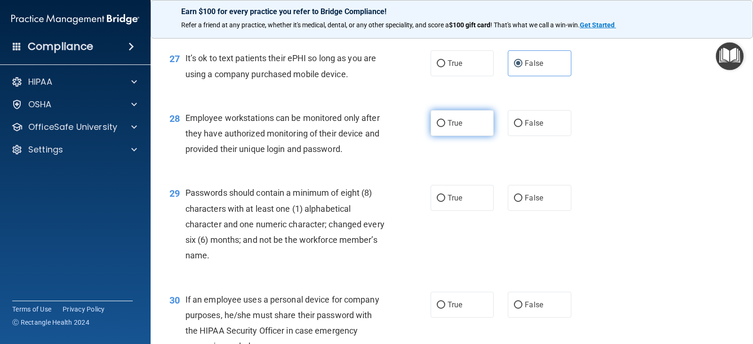
click at [437, 127] on input "True" at bounding box center [441, 123] width 8 height 7
radio input "true"
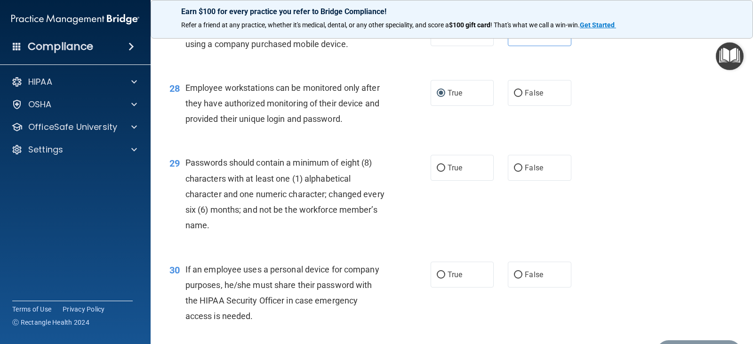
scroll to position [2306, 0]
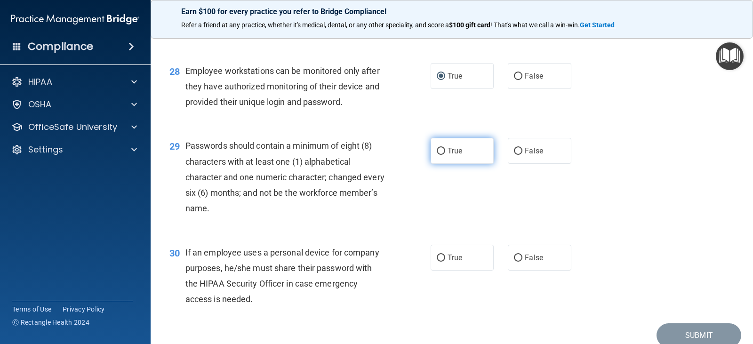
click at [439, 155] on input "True" at bounding box center [441, 151] width 8 height 7
radio input "true"
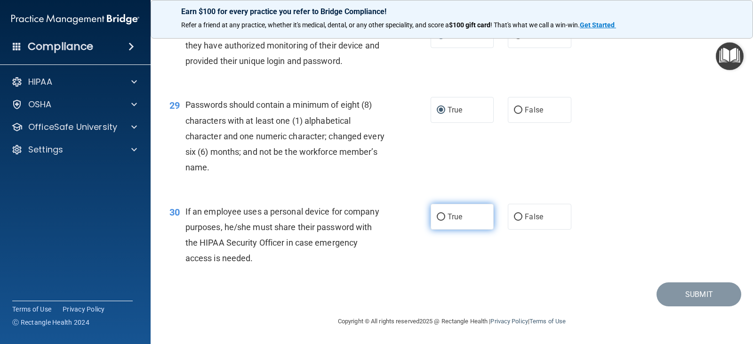
click at [437, 221] on input "True" at bounding box center [441, 217] width 8 height 7
radio input "true"
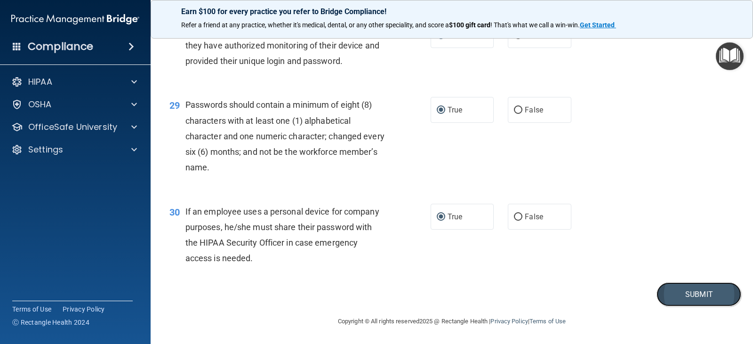
click at [671, 304] on button "Submit" at bounding box center [698, 294] width 85 height 24
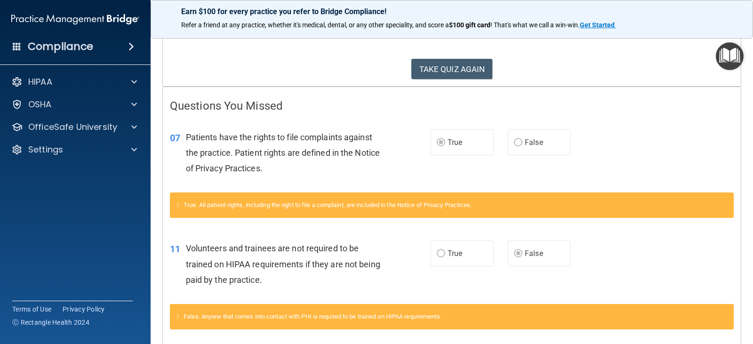
scroll to position [141, 0]
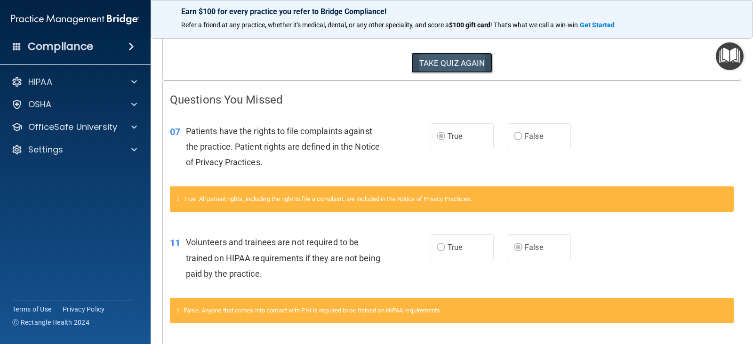
click at [473, 64] on button "TAKE QUIZ AGAIN" at bounding box center [451, 63] width 81 height 21
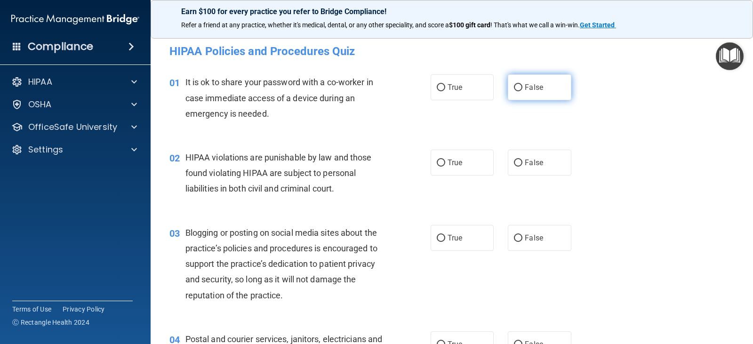
click at [514, 84] on input "False" at bounding box center [518, 87] width 8 height 7
radio input "true"
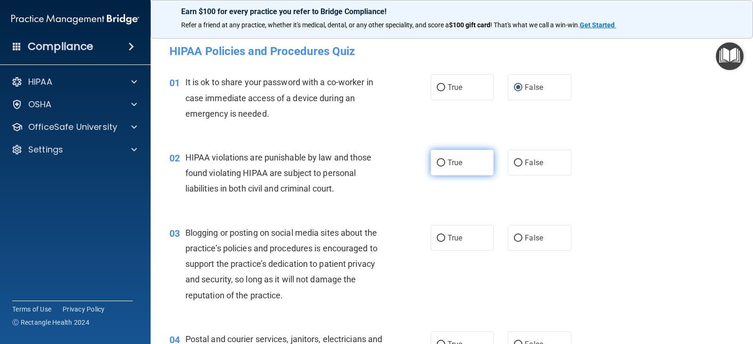
drag, startPoint x: 434, startPoint y: 160, endPoint x: 458, endPoint y: 162, distance: 23.6
click at [437, 160] on input "True" at bounding box center [441, 163] width 8 height 7
radio input "true"
click at [514, 238] on input "False" at bounding box center [518, 238] width 8 height 7
radio input "true"
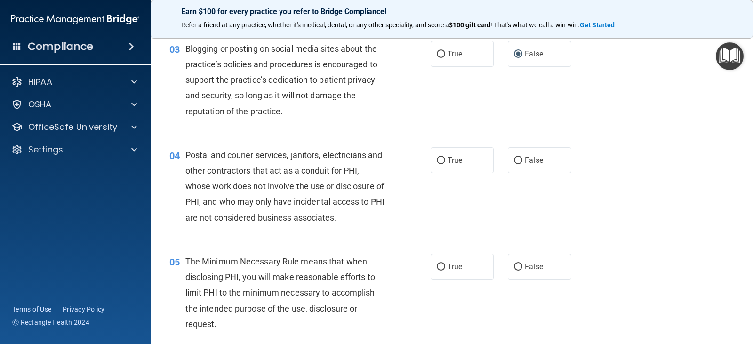
scroll to position [188, 0]
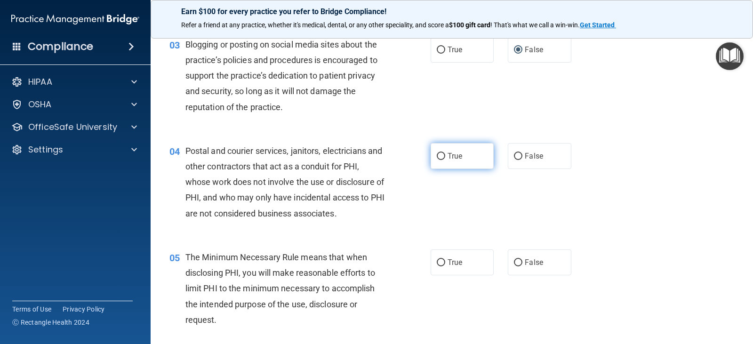
click at [439, 155] on input "True" at bounding box center [441, 156] width 8 height 7
radio input "true"
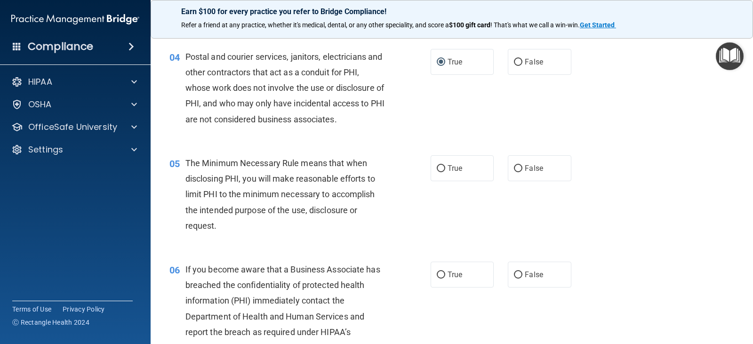
scroll to position [329, 0]
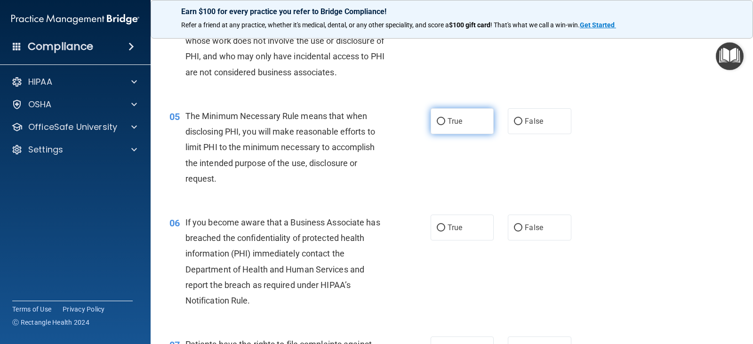
click at [437, 120] on input "True" at bounding box center [441, 121] width 8 height 7
radio input "true"
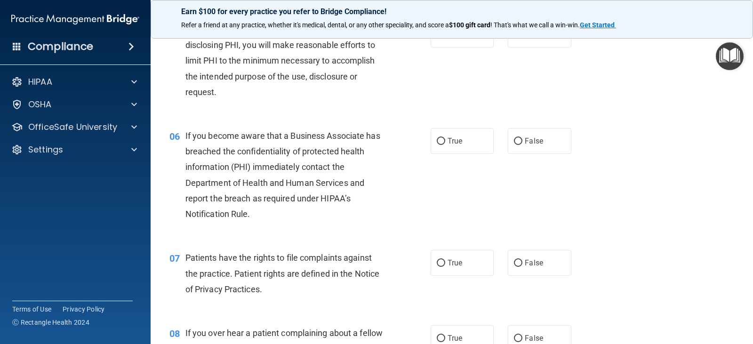
scroll to position [424, 0]
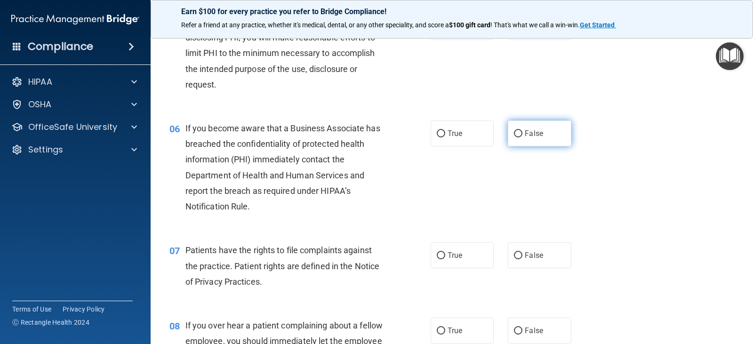
click at [515, 131] on input "False" at bounding box center [518, 133] width 8 height 7
radio input "true"
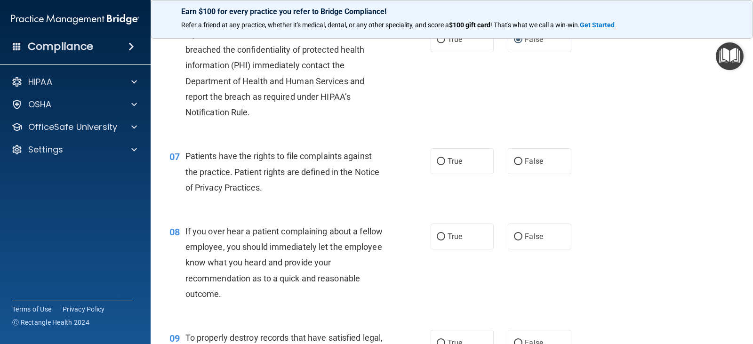
scroll to position [565, 0]
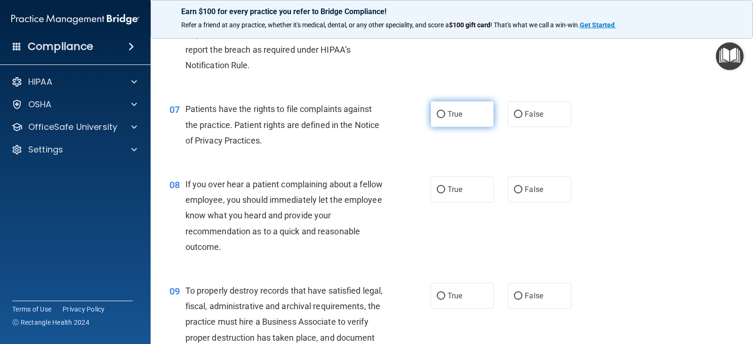
click at [443, 112] on label "True" at bounding box center [462, 114] width 63 height 26
click at [443, 112] on input "True" at bounding box center [441, 114] width 8 height 7
radio input "true"
click at [514, 184] on label "False" at bounding box center [539, 189] width 63 height 26
click at [514, 186] on input "False" at bounding box center [518, 189] width 8 height 7
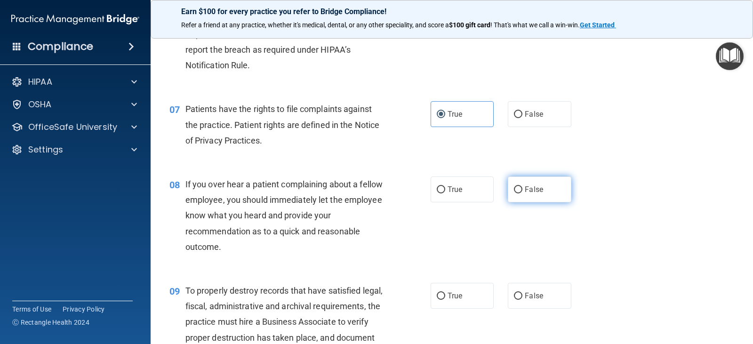
radio input "true"
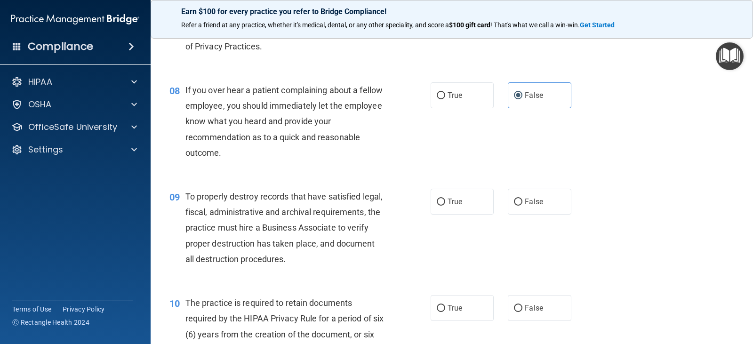
scroll to position [706, 0]
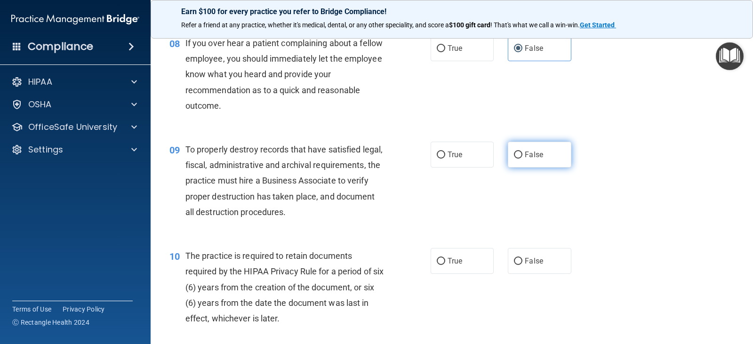
click at [508, 153] on label "False" at bounding box center [539, 155] width 63 height 26
click at [514, 153] on input "False" at bounding box center [518, 155] width 8 height 7
radio input "true"
click at [437, 259] on input "True" at bounding box center [441, 261] width 8 height 7
radio input "true"
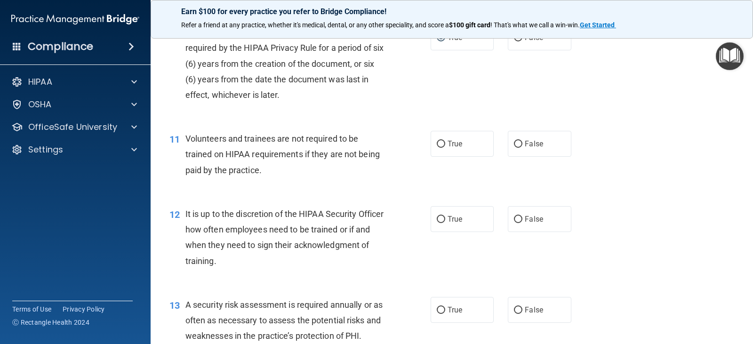
scroll to position [941, 0]
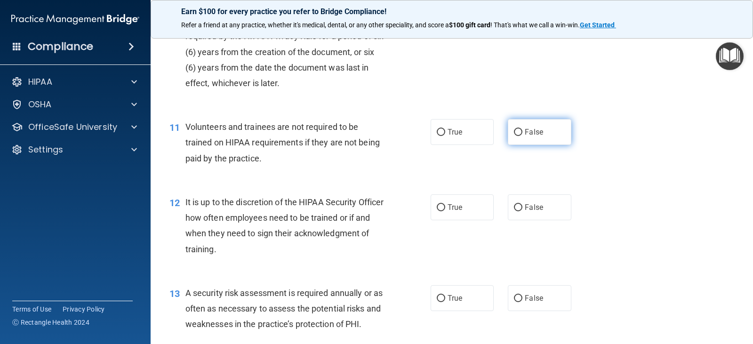
click at [516, 133] on input "False" at bounding box center [518, 132] width 8 height 7
radio input "true"
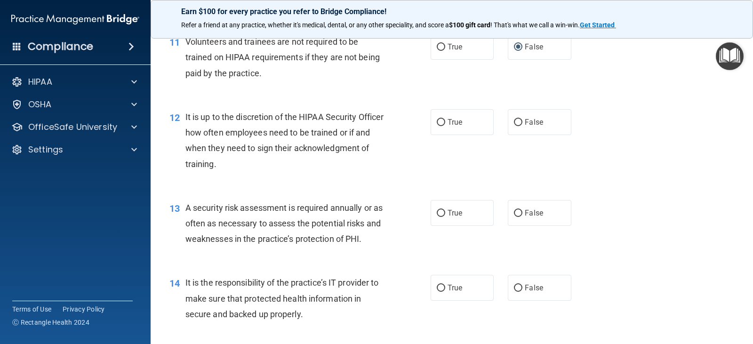
scroll to position [1035, 0]
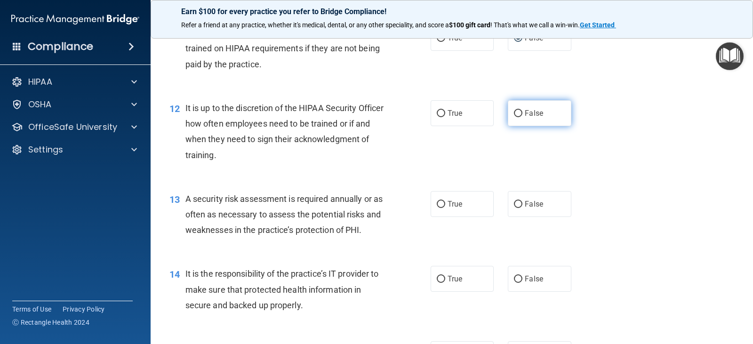
click at [514, 114] on input "False" at bounding box center [518, 113] width 8 height 7
radio input "true"
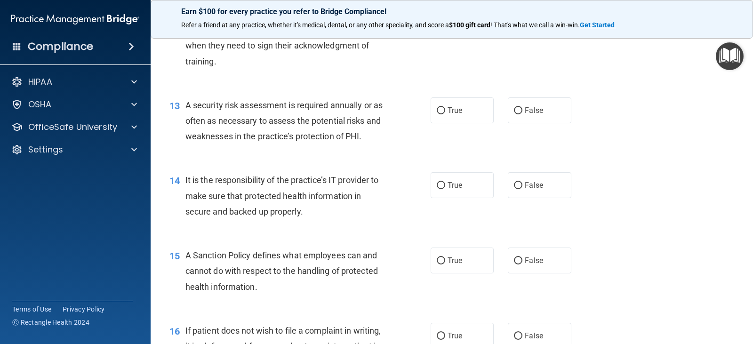
scroll to position [1129, 0]
click at [435, 114] on label "True" at bounding box center [462, 110] width 63 height 26
click at [437, 114] on input "True" at bounding box center [441, 110] width 8 height 7
radio input "true"
click at [514, 183] on input "False" at bounding box center [518, 185] width 8 height 7
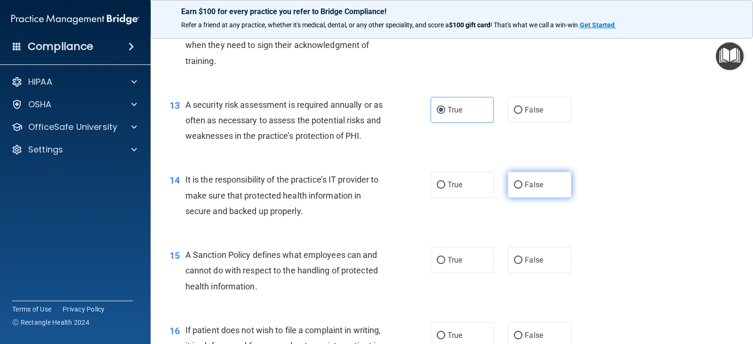
radio input "true"
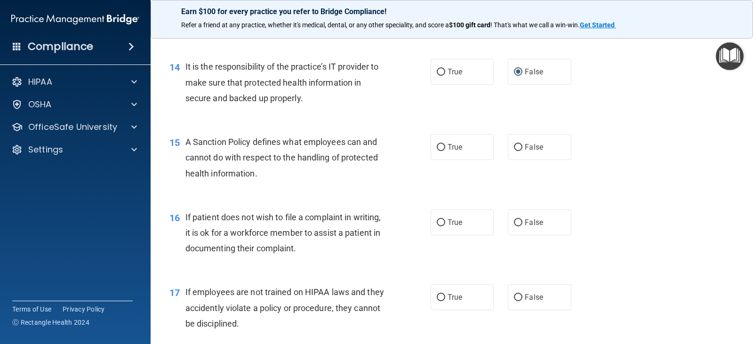
scroll to position [1271, 0]
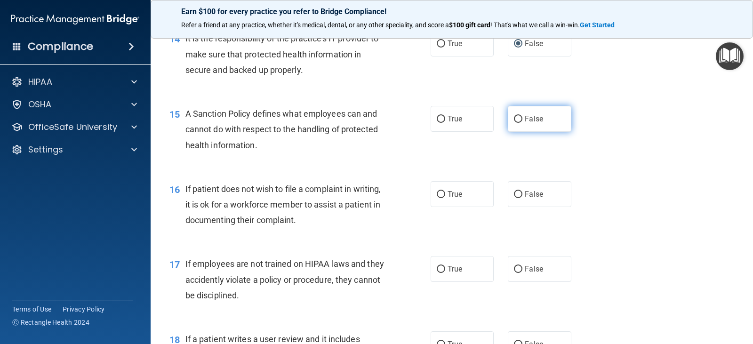
click at [519, 120] on label "False" at bounding box center [539, 119] width 63 height 26
click at [519, 120] on input "False" at bounding box center [518, 119] width 8 height 7
radio input "true"
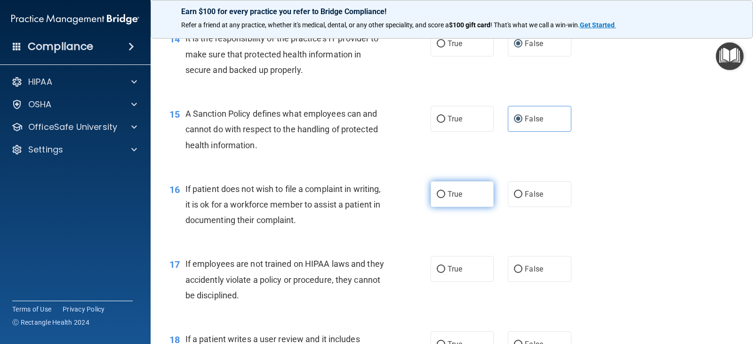
click at [431, 198] on label "True" at bounding box center [462, 194] width 63 height 26
click at [437, 198] on input "True" at bounding box center [441, 194] width 8 height 7
radio input "true"
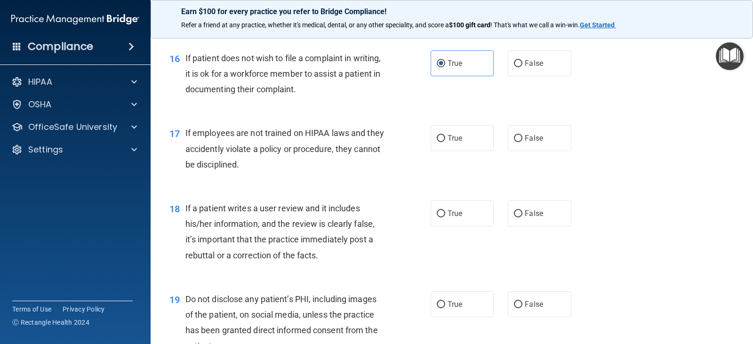
scroll to position [1412, 0]
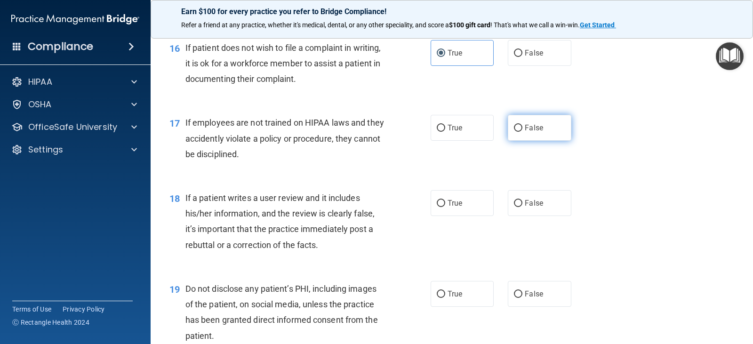
click at [527, 130] on span "False" at bounding box center [534, 127] width 18 height 9
click at [522, 130] on input "False" at bounding box center [518, 128] width 8 height 7
radio input "true"
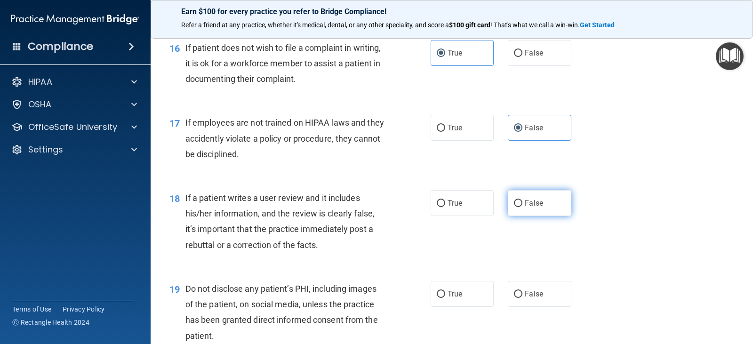
click at [523, 196] on label "False" at bounding box center [539, 203] width 63 height 26
click at [522, 200] on input "False" at bounding box center [518, 203] width 8 height 7
radio input "true"
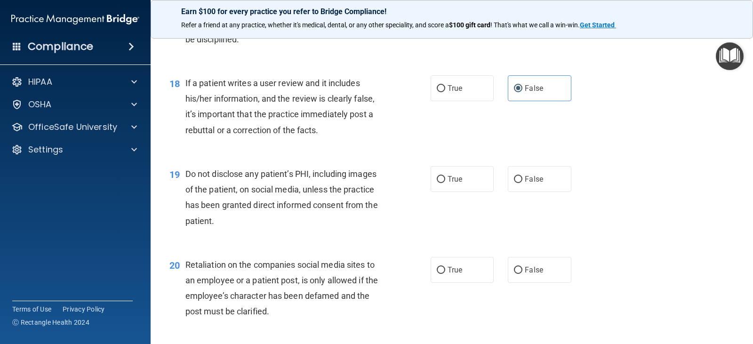
scroll to position [1553, 0]
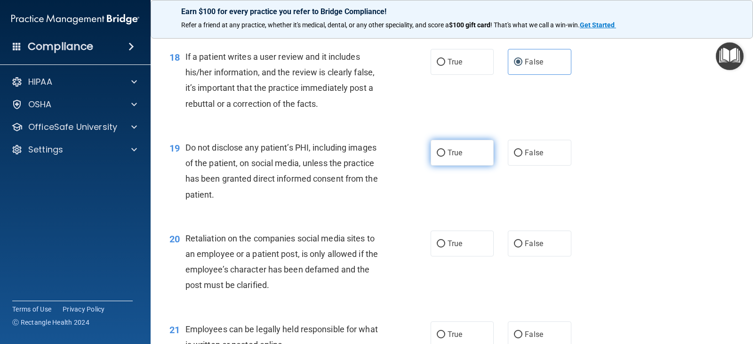
click at [450, 157] on label "True" at bounding box center [462, 153] width 63 height 26
click at [445, 157] on input "True" at bounding box center [441, 153] width 8 height 7
radio input "true"
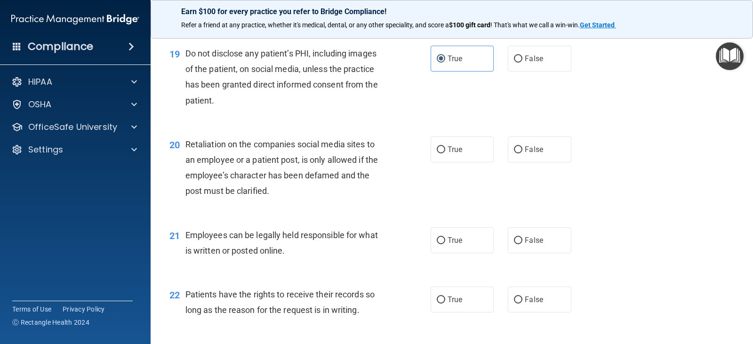
scroll to position [1694, 0]
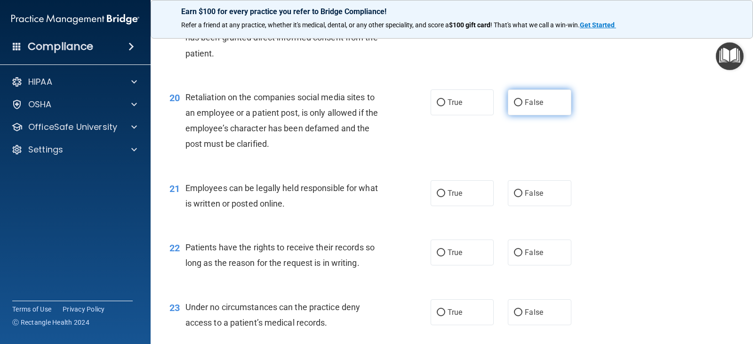
click at [525, 104] on span "False" at bounding box center [534, 102] width 18 height 9
click at [522, 104] on input "False" at bounding box center [518, 102] width 8 height 7
radio input "true"
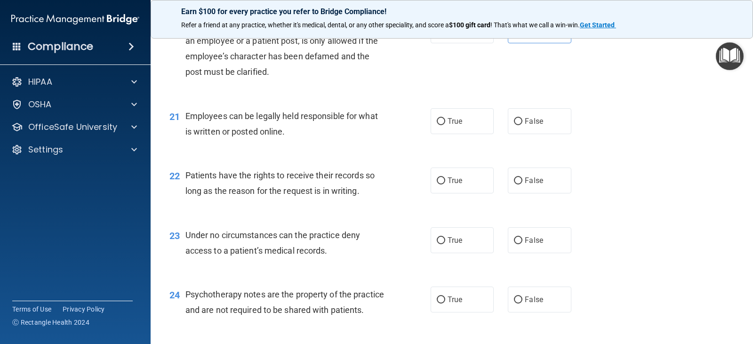
scroll to position [1788, 0]
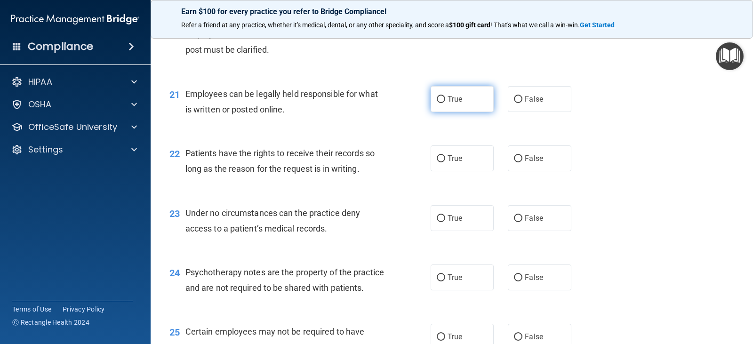
click at [455, 105] on label "True" at bounding box center [462, 99] width 63 height 26
click at [445, 103] on input "True" at bounding box center [441, 99] width 8 height 7
radio input "true"
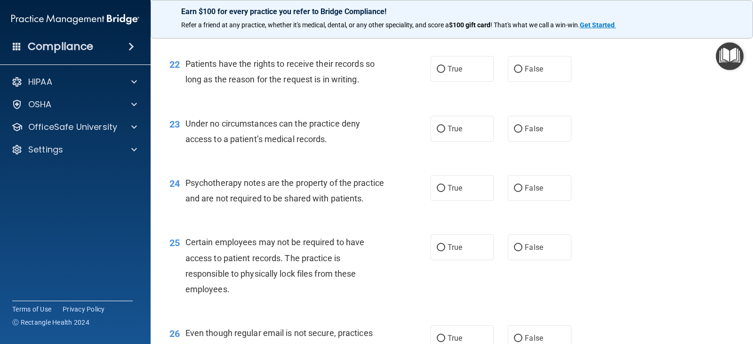
scroll to position [1882, 0]
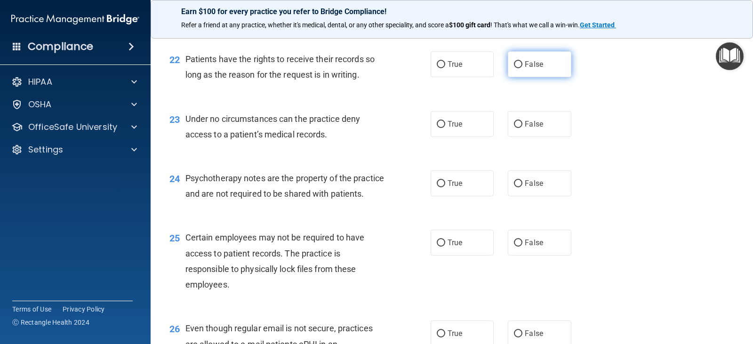
click at [519, 68] on label "False" at bounding box center [539, 64] width 63 height 26
click at [519, 68] on input "False" at bounding box center [518, 64] width 8 height 7
radio input "true"
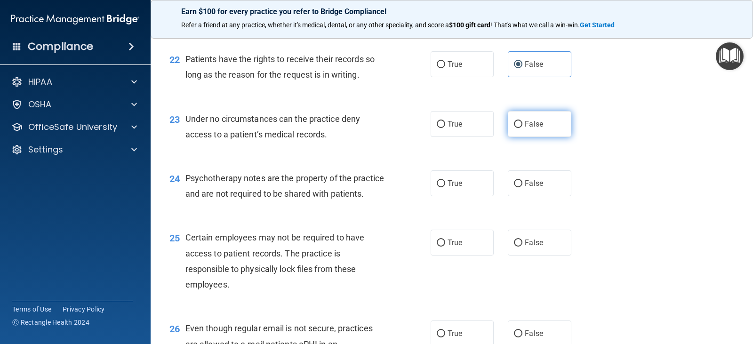
drag, startPoint x: 534, startPoint y: 122, endPoint x: 569, endPoint y: 127, distance: 35.5
click at [536, 124] on span "False" at bounding box center [534, 124] width 18 height 9
click at [522, 124] on input "False" at bounding box center [518, 124] width 8 height 7
radio input "true"
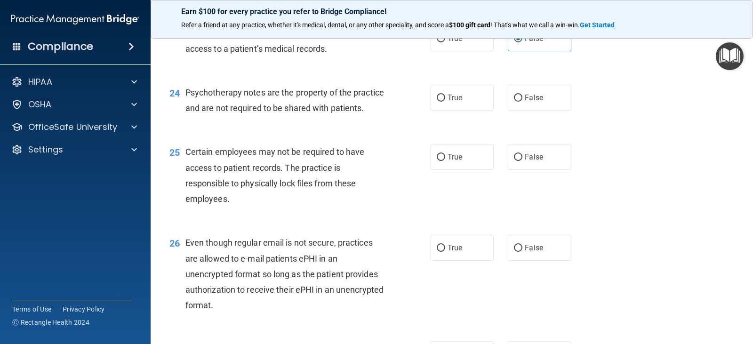
scroll to position [1976, 0]
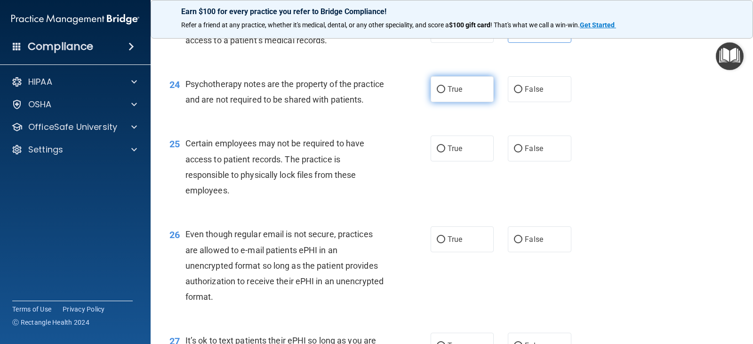
click at [453, 90] on span "True" at bounding box center [455, 89] width 15 height 9
click at [445, 90] on input "True" at bounding box center [441, 89] width 8 height 7
radio input "true"
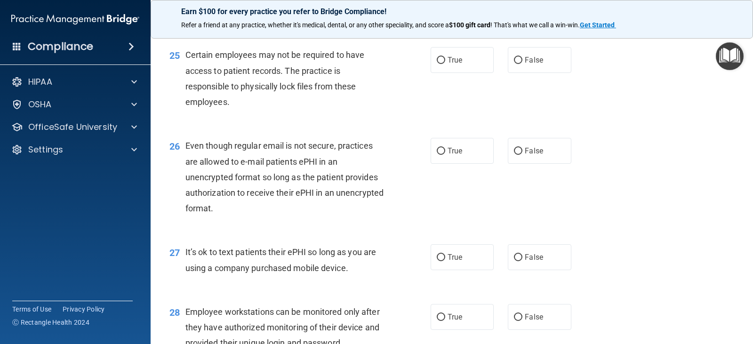
scroll to position [2070, 0]
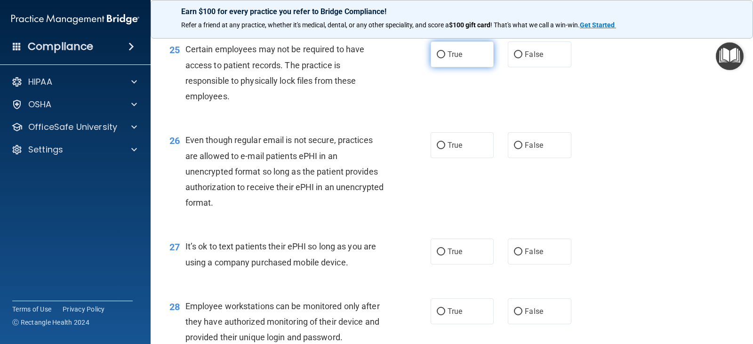
click at [452, 67] on label "True" at bounding box center [462, 54] width 63 height 26
click at [445, 58] on input "True" at bounding box center [441, 54] width 8 height 7
radio input "true"
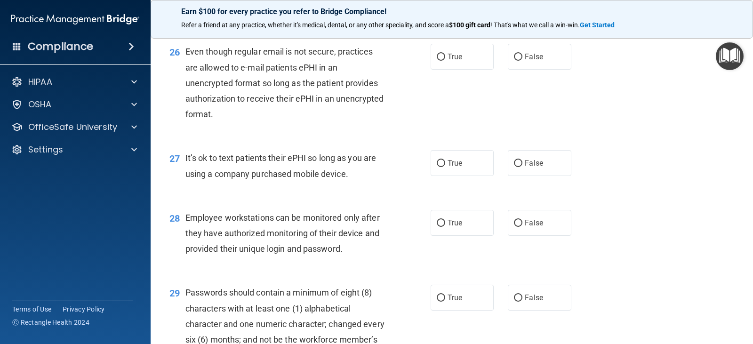
scroll to position [2165, 0]
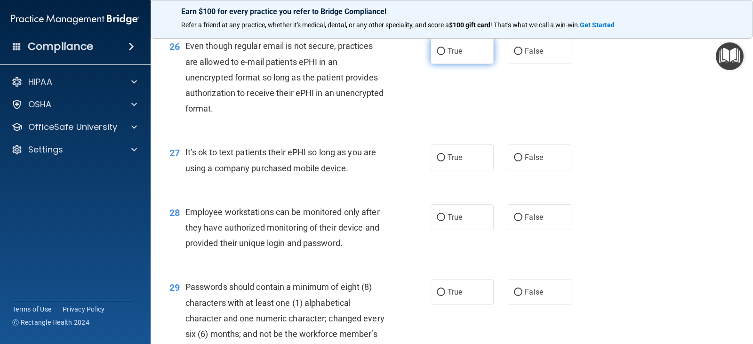
click at [458, 56] on span "True" at bounding box center [455, 51] width 15 height 9
click at [445, 55] on input "True" at bounding box center [441, 51] width 8 height 7
radio input "true"
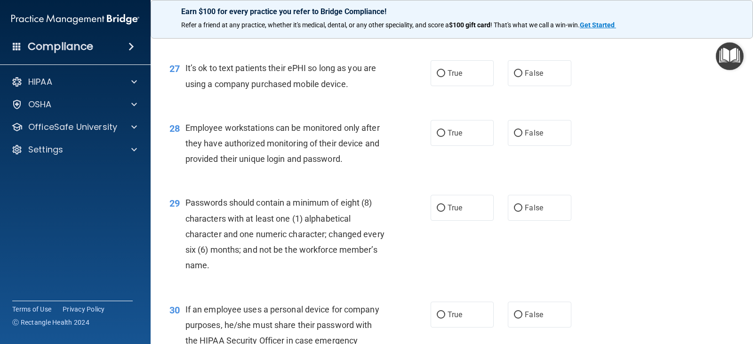
scroll to position [2259, 0]
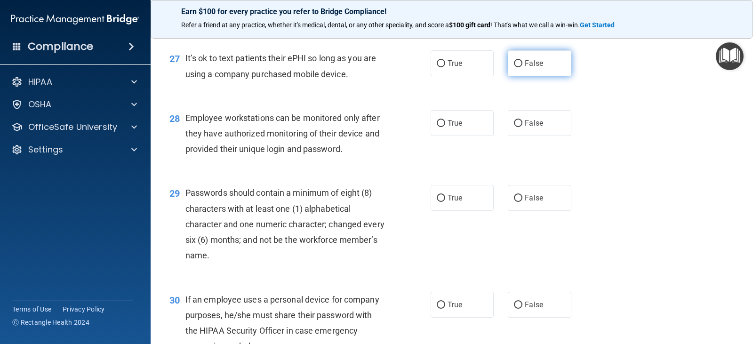
click at [526, 76] on label "False" at bounding box center [539, 63] width 63 height 26
click at [522, 67] on input "False" at bounding box center [518, 63] width 8 height 7
radio input "true"
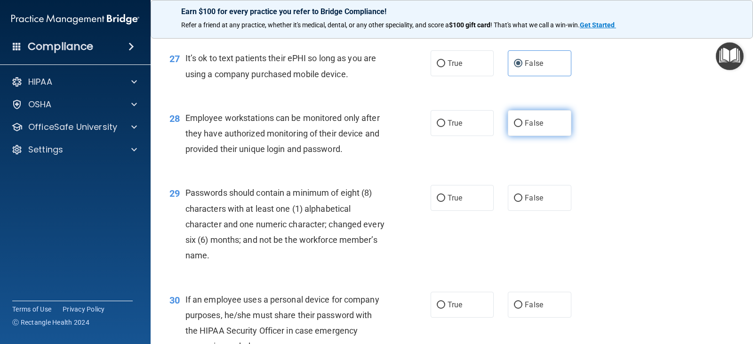
click at [532, 128] on span "False" at bounding box center [534, 123] width 18 height 9
click at [522, 127] on input "False" at bounding box center [518, 123] width 8 height 7
radio input "true"
click at [437, 202] on input "True" at bounding box center [441, 198] width 8 height 7
radio input "true"
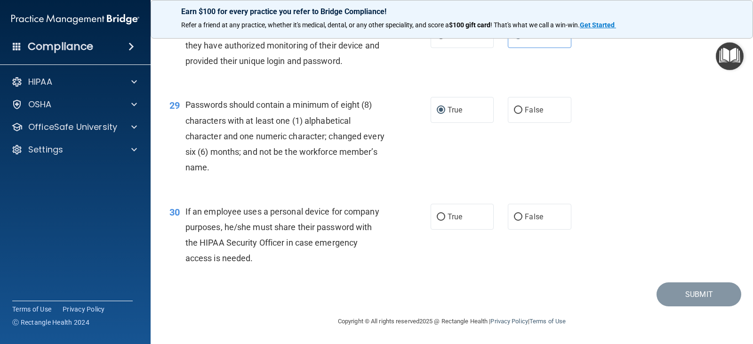
scroll to position [2362, 0]
click at [539, 210] on label "False" at bounding box center [539, 217] width 63 height 26
click at [522, 214] on input "False" at bounding box center [518, 217] width 8 height 7
radio input "true"
click at [696, 293] on button "Submit" at bounding box center [698, 294] width 85 height 24
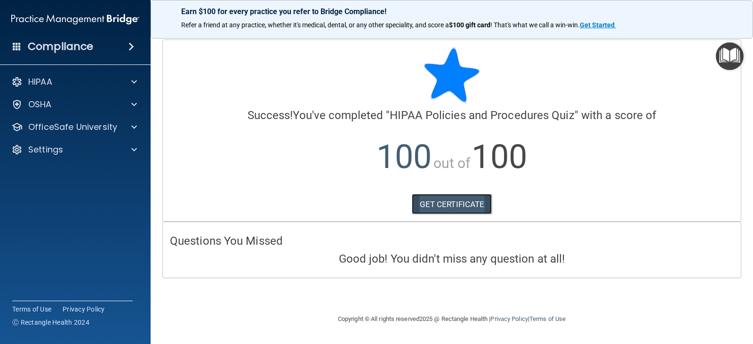
click at [456, 208] on link "GET CERTIFICATE" at bounding box center [452, 204] width 80 height 21
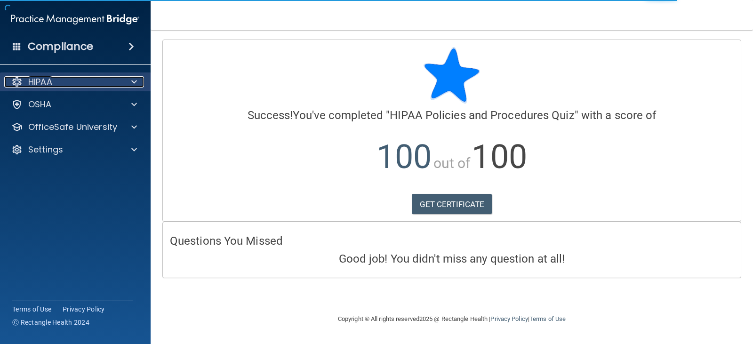
click at [140, 83] on div at bounding box center [133, 81] width 24 height 11
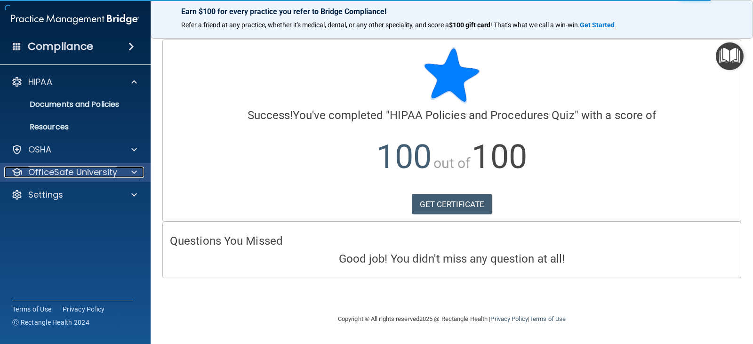
click at [121, 168] on div at bounding box center [133, 172] width 24 height 11
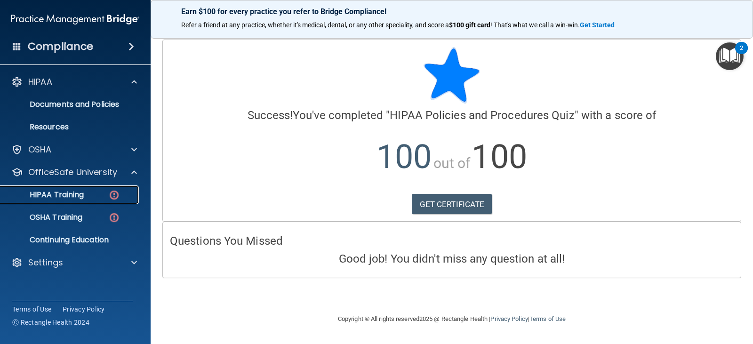
click at [55, 188] on link "HIPAA Training" at bounding box center [65, 194] width 148 height 19
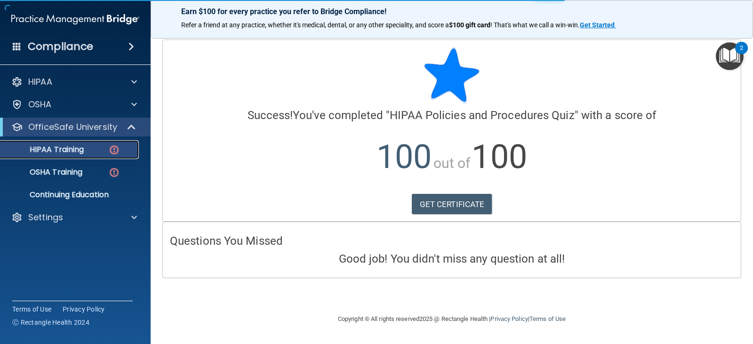
click at [76, 153] on p "HIPAA Training" at bounding box center [45, 149] width 78 height 9
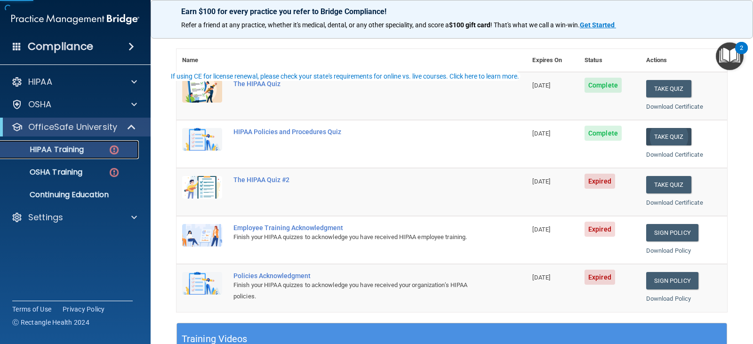
scroll to position [94, 0]
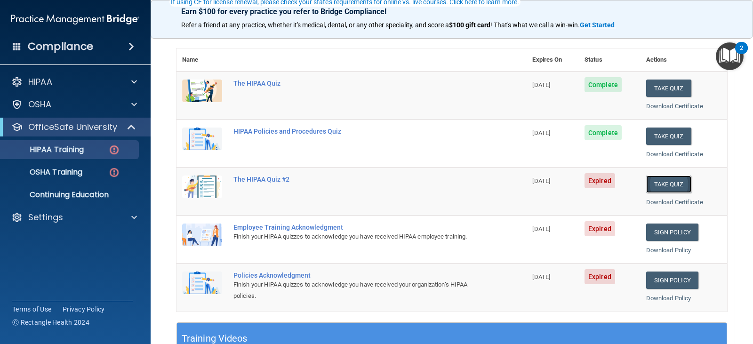
click at [654, 176] on button "Take Quiz" at bounding box center [668, 184] width 45 height 17
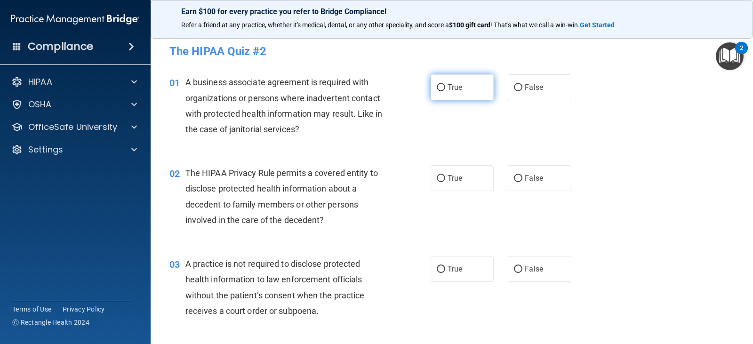
click at [451, 86] on span "True" at bounding box center [455, 87] width 15 height 9
click at [445, 86] on input "True" at bounding box center [441, 87] width 8 height 7
radio input "true"
click at [540, 88] on label "False" at bounding box center [539, 87] width 63 height 26
click at [522, 88] on input "False" at bounding box center [518, 87] width 8 height 7
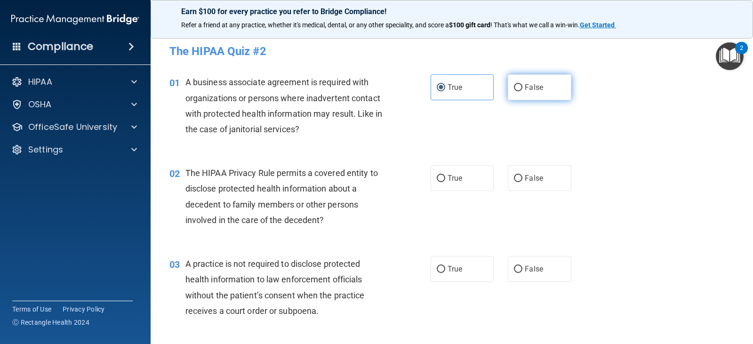
radio input "true"
radio input "false"
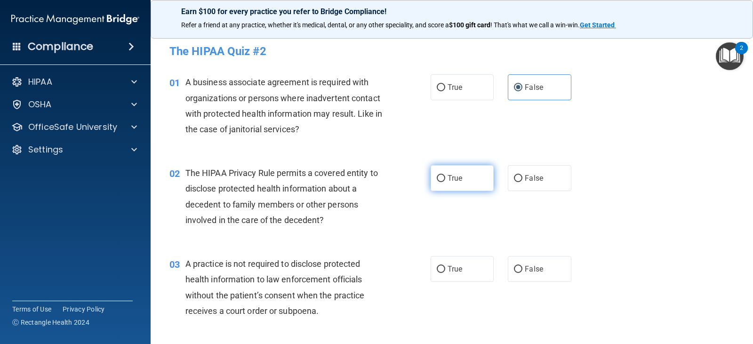
click at [470, 178] on label "True" at bounding box center [462, 178] width 63 height 26
click at [445, 178] on input "True" at bounding box center [441, 178] width 8 height 7
radio input "true"
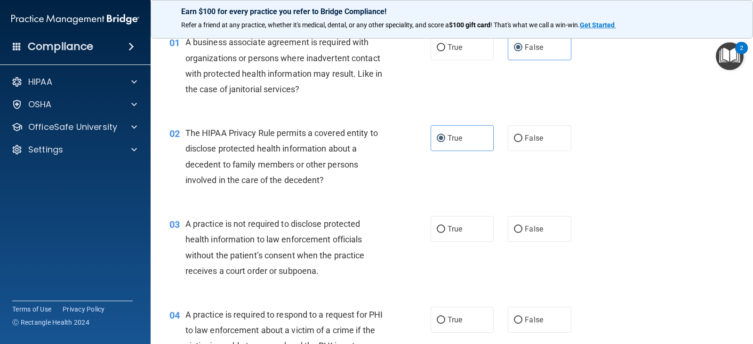
scroll to position [94, 0]
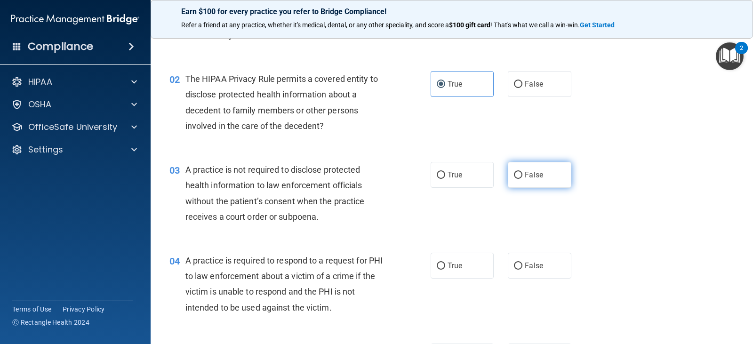
click at [537, 178] on span "False" at bounding box center [534, 174] width 18 height 9
click at [522, 178] on input "False" at bounding box center [518, 175] width 8 height 7
radio input "true"
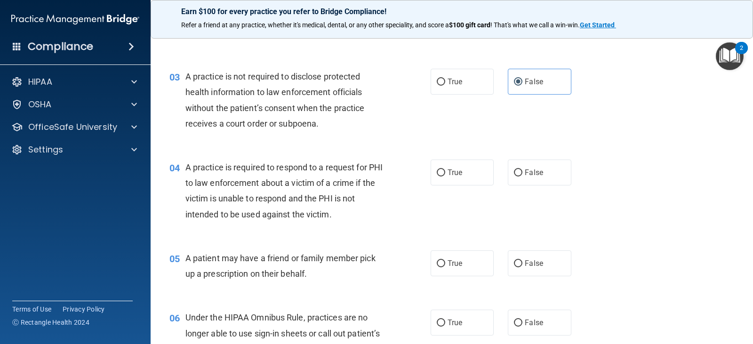
scroll to position [188, 0]
click at [478, 172] on label "True" at bounding box center [462, 172] width 63 height 26
click at [445, 172] on input "True" at bounding box center [441, 171] width 8 height 7
radio input "true"
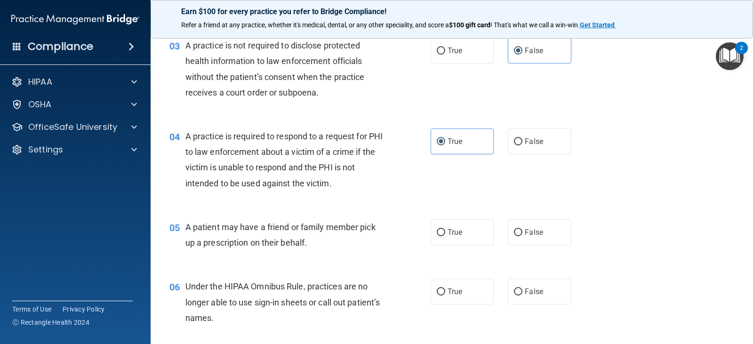
scroll to position [235, 0]
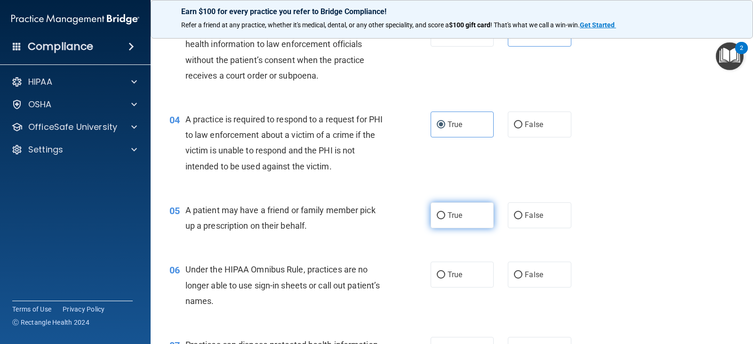
click at [468, 224] on label "True" at bounding box center [462, 215] width 63 height 26
click at [445, 219] on input "True" at bounding box center [441, 215] width 8 height 7
radio input "true"
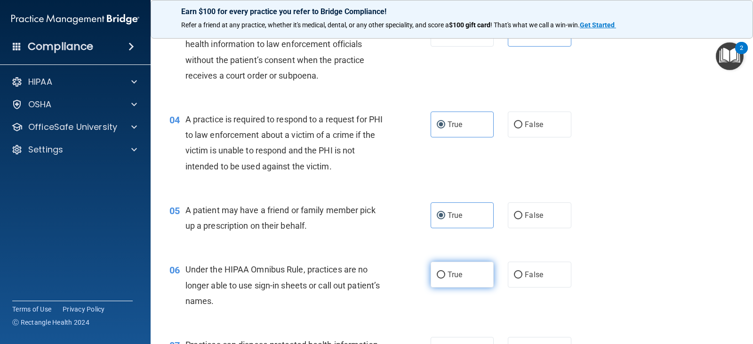
click at [464, 277] on label "True" at bounding box center [462, 275] width 63 height 26
click at [445, 277] on input "True" at bounding box center [441, 275] width 8 height 7
radio input "true"
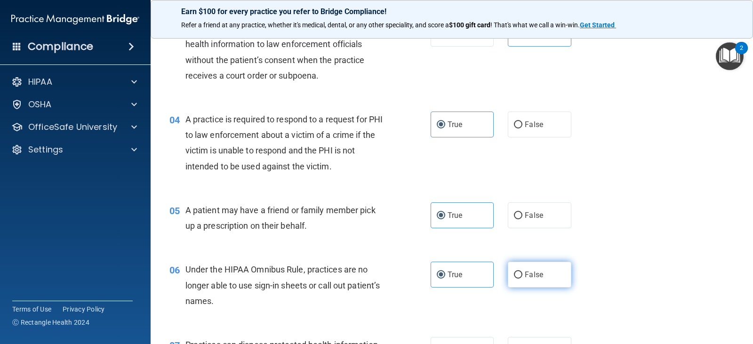
click at [537, 284] on label "False" at bounding box center [539, 275] width 63 height 26
click at [522, 279] on input "False" at bounding box center [518, 275] width 8 height 7
radio input "true"
radio input "false"
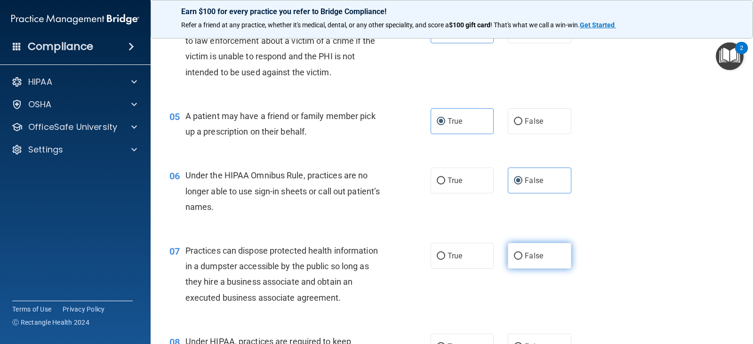
click at [535, 246] on label "False" at bounding box center [539, 256] width 63 height 26
click at [522, 253] on input "False" at bounding box center [518, 256] width 8 height 7
radio input "true"
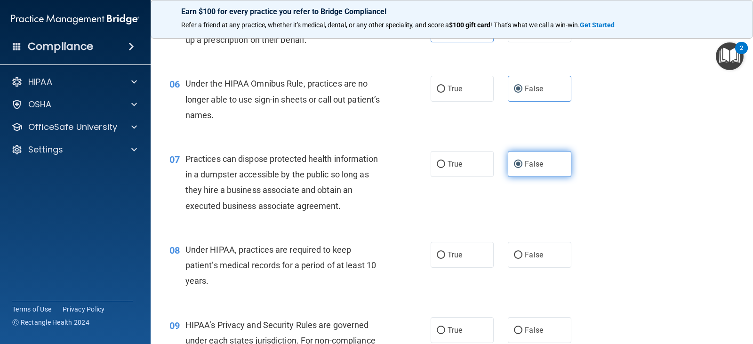
scroll to position [424, 0]
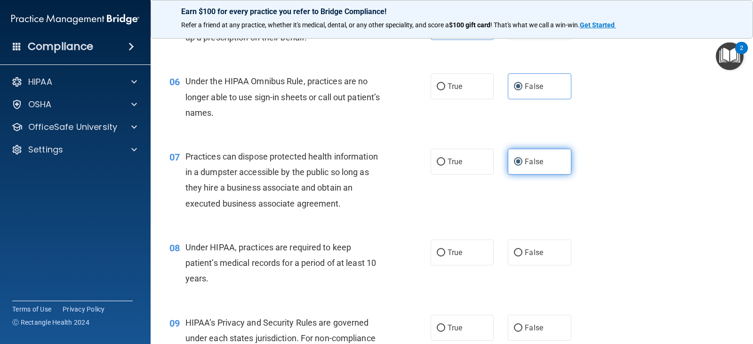
click at [539, 263] on label "False" at bounding box center [539, 253] width 63 height 26
click at [522, 256] on input "False" at bounding box center [518, 252] width 8 height 7
radio input "true"
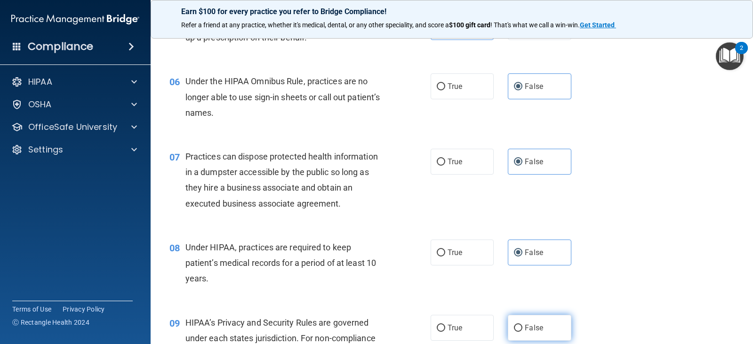
click at [538, 326] on span "False" at bounding box center [534, 327] width 18 height 9
click at [522, 326] on input "False" at bounding box center [518, 328] width 8 height 7
radio input "true"
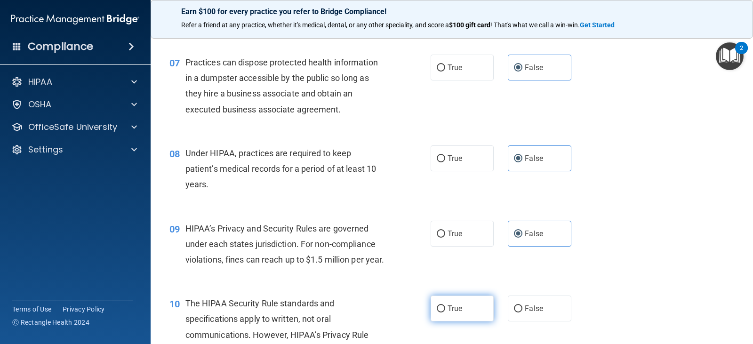
click at [458, 321] on label "True" at bounding box center [462, 309] width 63 height 26
click at [445, 312] on input "True" at bounding box center [441, 308] width 8 height 7
radio input "true"
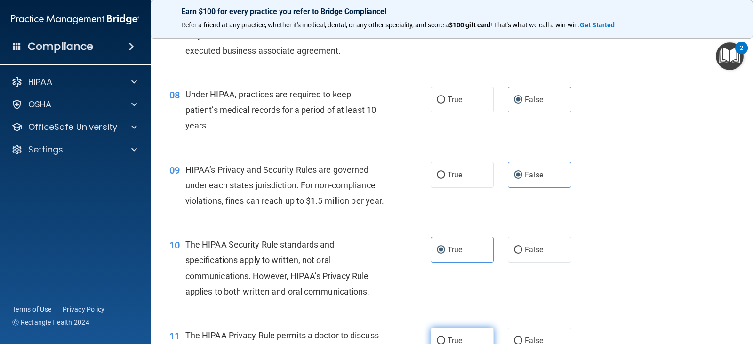
scroll to position [659, 0]
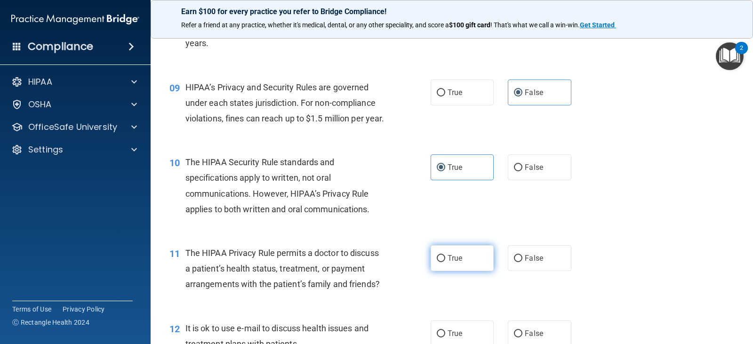
click at [467, 271] on label "True" at bounding box center [462, 258] width 63 height 26
click at [445, 262] on input "True" at bounding box center [441, 258] width 8 height 7
radio input "true"
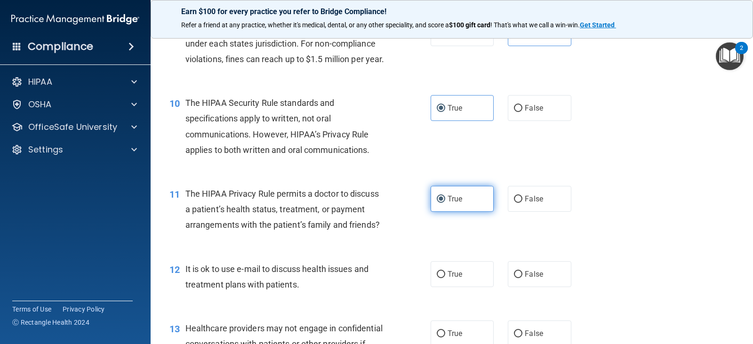
scroll to position [800, 0]
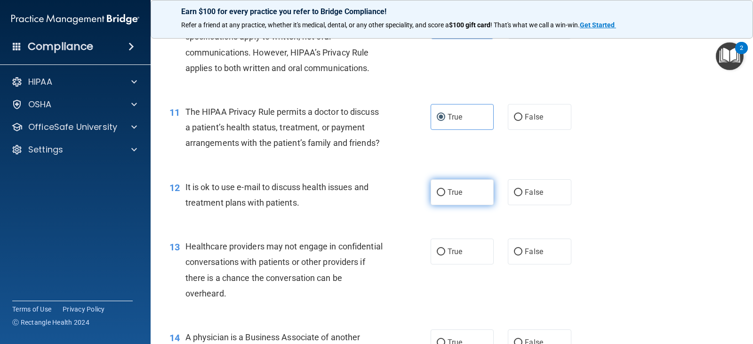
click at [460, 205] on label "True" at bounding box center [462, 192] width 63 height 26
click at [445, 196] on input "True" at bounding box center [441, 192] width 8 height 7
radio input "true"
click at [508, 259] on label "False" at bounding box center [539, 252] width 63 height 26
click at [514, 256] on input "False" at bounding box center [518, 251] width 8 height 7
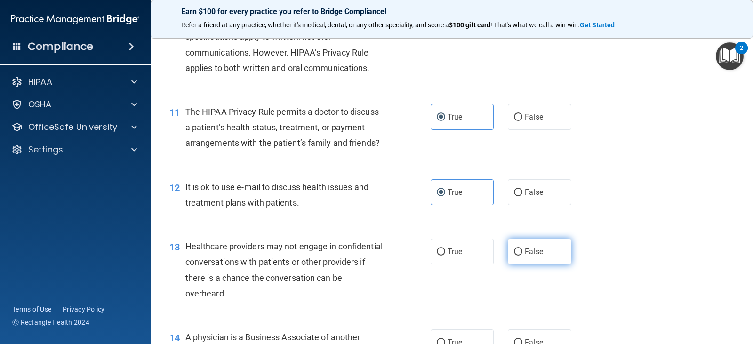
radio input "true"
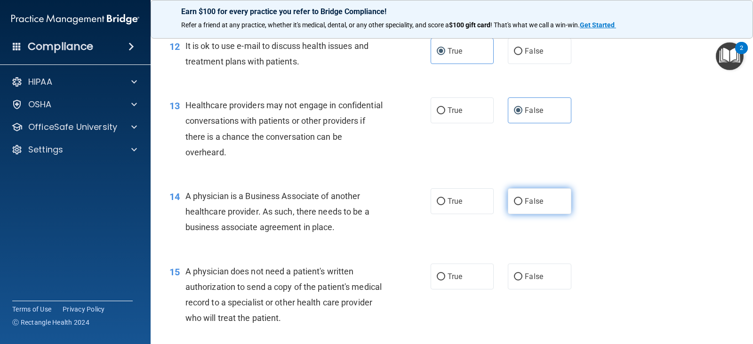
scroll to position [1082, 0]
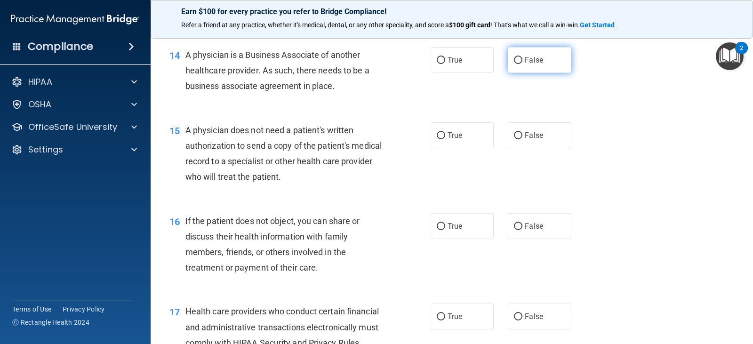
click at [542, 73] on label "False" at bounding box center [539, 60] width 63 height 26
click at [522, 64] on input "False" at bounding box center [518, 60] width 8 height 7
radio input "true"
click at [477, 148] on label "True" at bounding box center [462, 135] width 63 height 26
click at [445, 139] on input "True" at bounding box center [441, 135] width 8 height 7
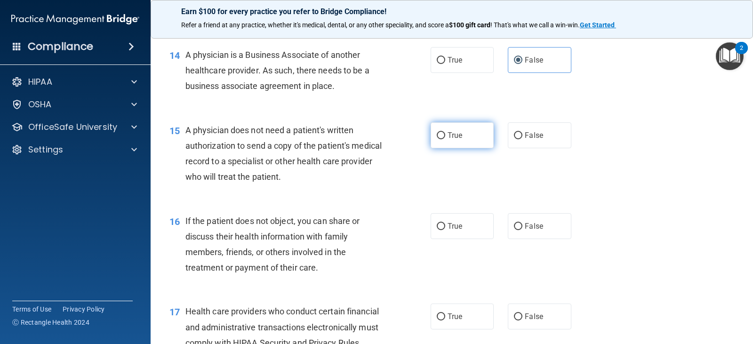
radio input "true"
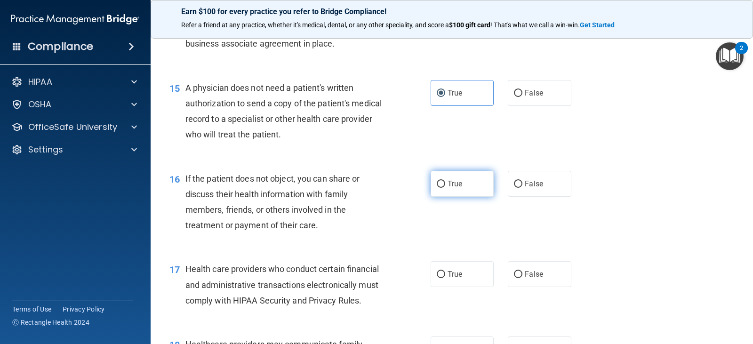
scroll to position [1176, 0]
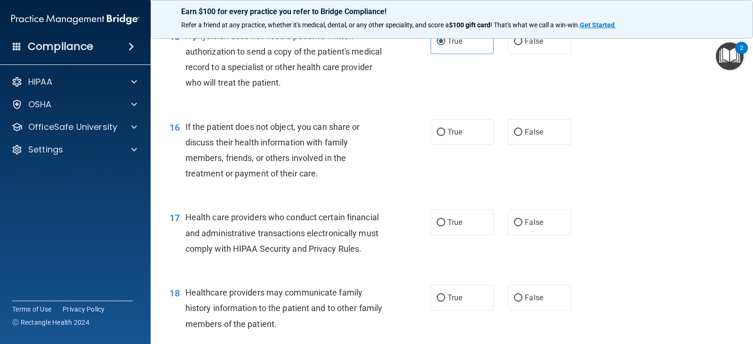
drag, startPoint x: 463, startPoint y: 156, endPoint x: 463, endPoint y: 209, distance: 53.2
click at [462, 145] on label "True" at bounding box center [462, 132] width 63 height 26
click at [445, 136] on input "True" at bounding box center [441, 132] width 8 height 7
radio input "true"
click at [464, 235] on label "True" at bounding box center [462, 222] width 63 height 26
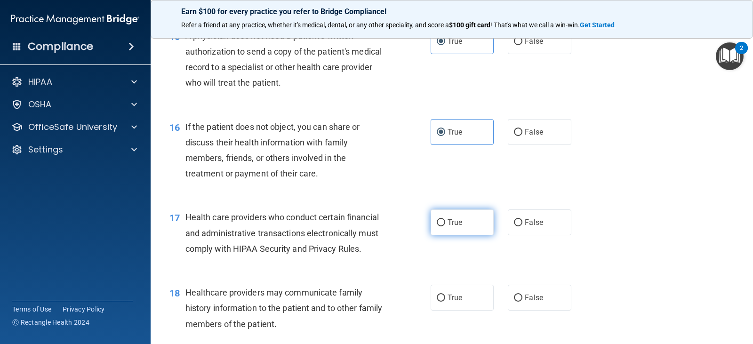
click at [445, 226] on input "True" at bounding box center [441, 222] width 8 height 7
radio input "true"
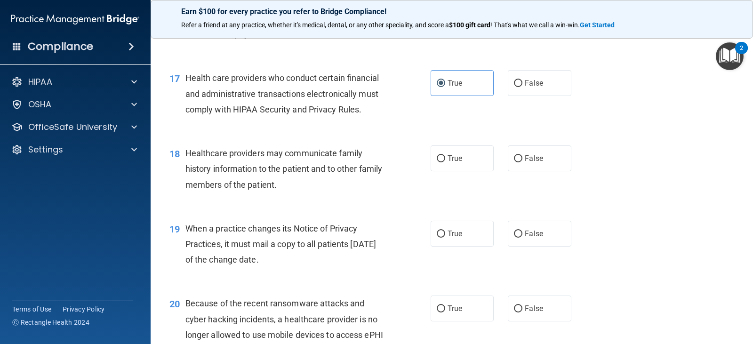
scroll to position [1318, 0]
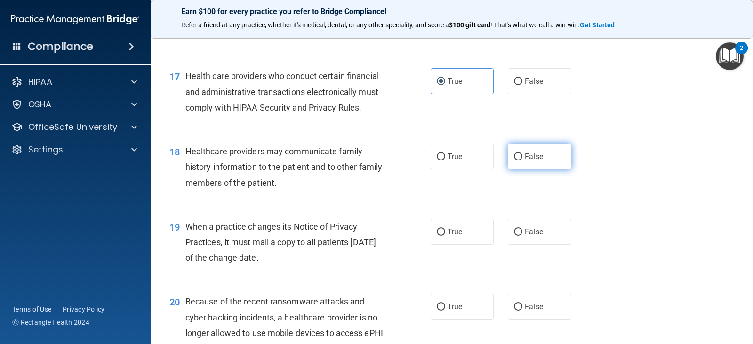
click at [525, 166] on label "False" at bounding box center [539, 157] width 63 height 26
click at [522, 160] on input "False" at bounding box center [518, 156] width 8 height 7
radio input "true"
click at [530, 236] on span "False" at bounding box center [534, 231] width 18 height 9
click at [522, 236] on input "False" at bounding box center [518, 232] width 8 height 7
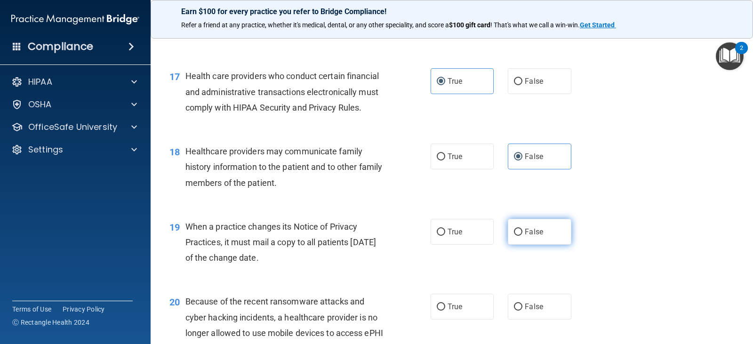
radio input "true"
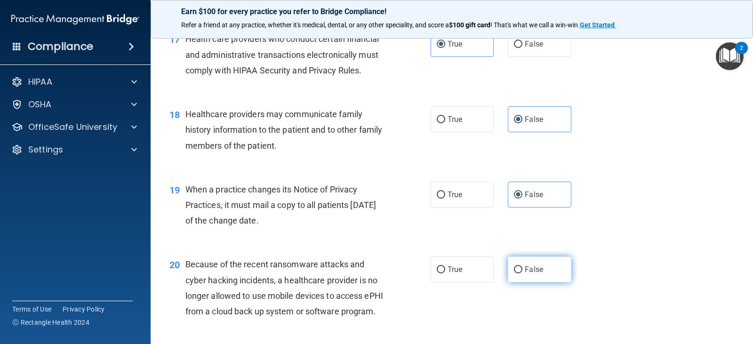
scroll to position [1412, 0]
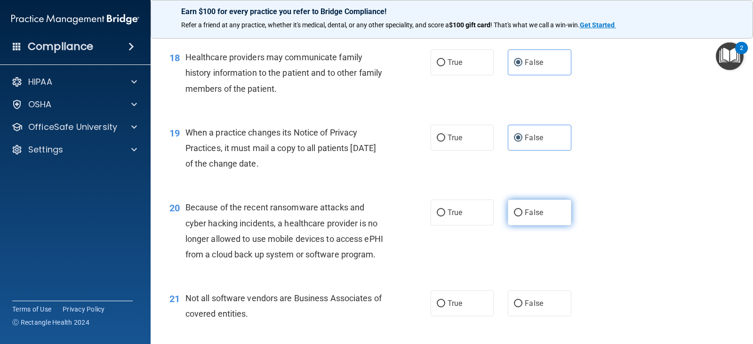
click at [541, 225] on label "False" at bounding box center [539, 213] width 63 height 26
click at [522, 216] on input "False" at bounding box center [518, 212] width 8 height 7
radio input "true"
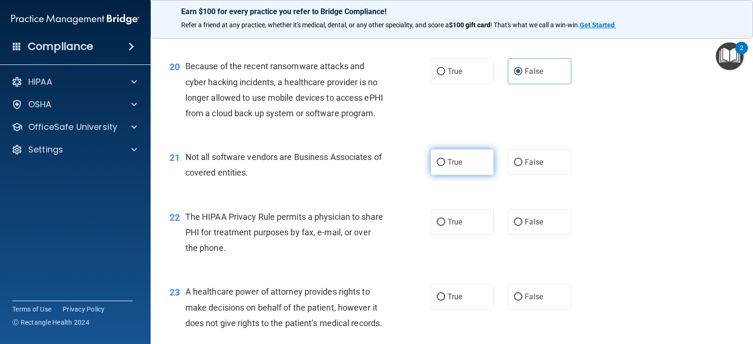
click at [471, 175] on label "True" at bounding box center [462, 162] width 63 height 26
click at [445, 166] on input "True" at bounding box center [441, 162] width 8 height 7
radio input "true"
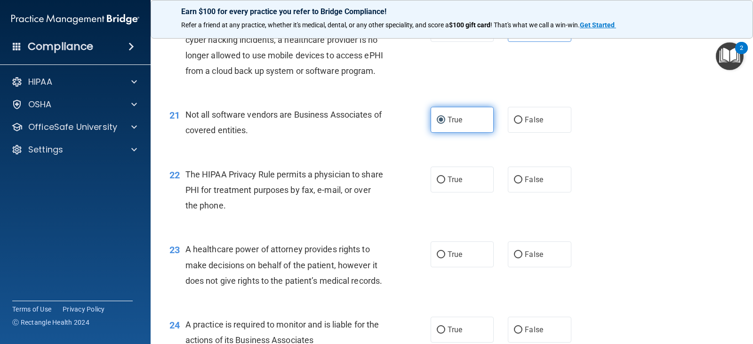
scroll to position [1647, 0]
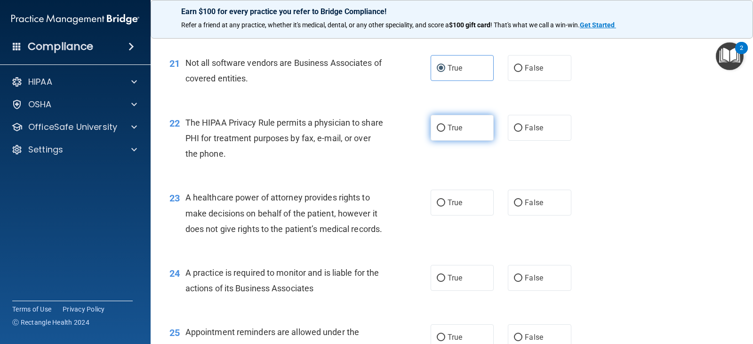
click at [461, 141] on label "True" at bounding box center [462, 128] width 63 height 26
click at [445, 132] on input "True" at bounding box center [441, 128] width 8 height 7
radio input "true"
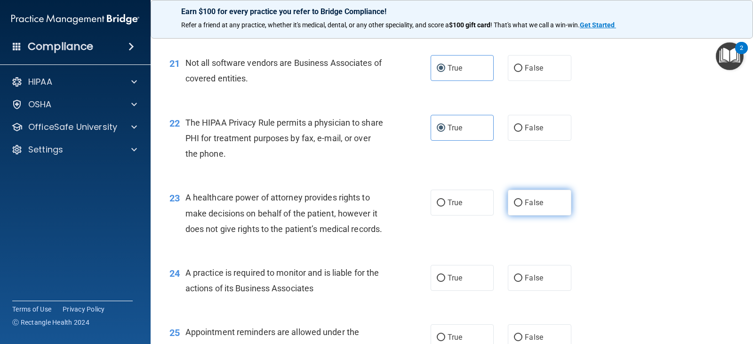
click at [518, 207] on input "False" at bounding box center [518, 203] width 8 height 7
radio input "true"
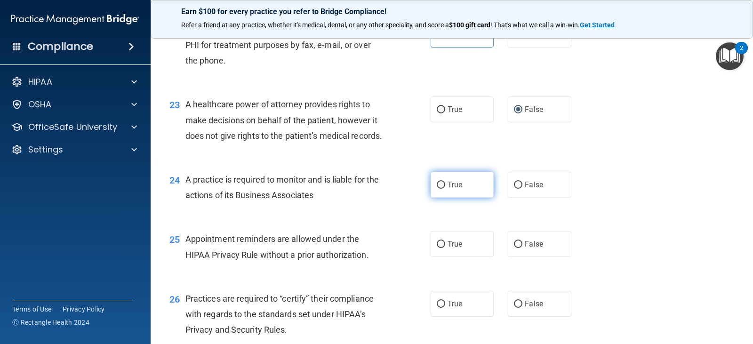
scroll to position [1741, 0]
click at [519, 197] on label "False" at bounding box center [539, 184] width 63 height 26
click at [519, 188] on input "False" at bounding box center [518, 184] width 8 height 7
radio input "true"
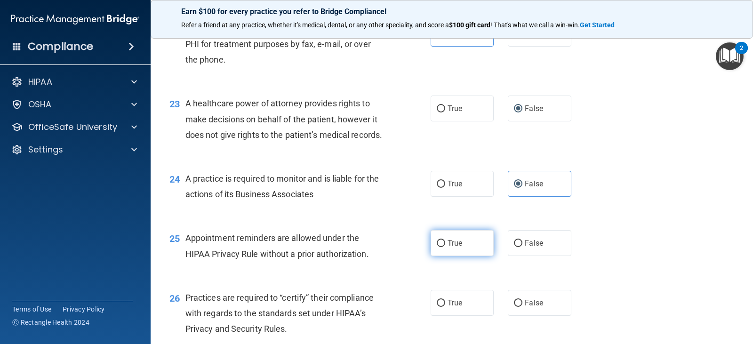
click at [441, 247] on input "True" at bounding box center [441, 243] width 8 height 7
radio input "true"
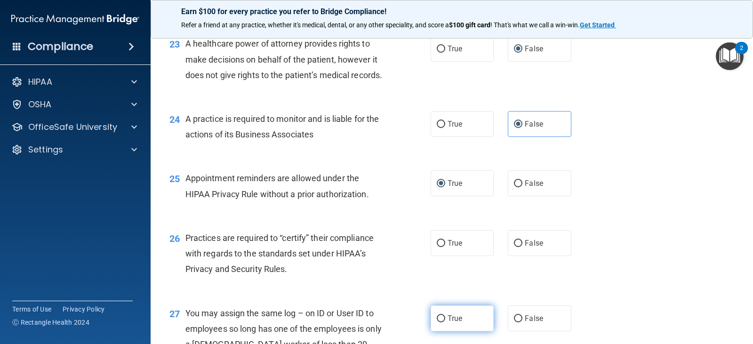
scroll to position [1882, 0]
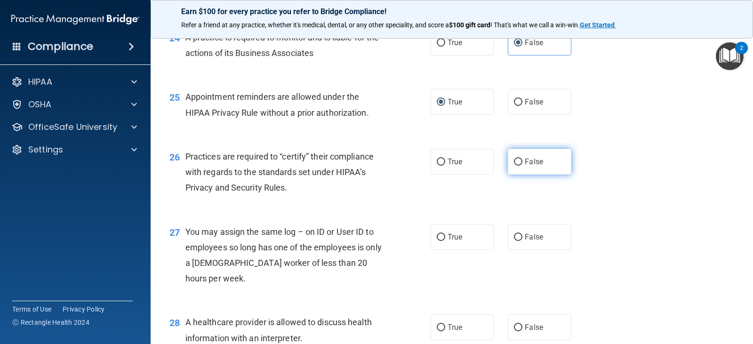
click at [544, 175] on label "False" at bounding box center [539, 162] width 63 height 26
click at [522, 166] on input "False" at bounding box center [518, 162] width 8 height 7
radio input "true"
click at [514, 250] on label "False" at bounding box center [539, 237] width 63 height 26
click at [514, 241] on input "False" at bounding box center [518, 237] width 8 height 7
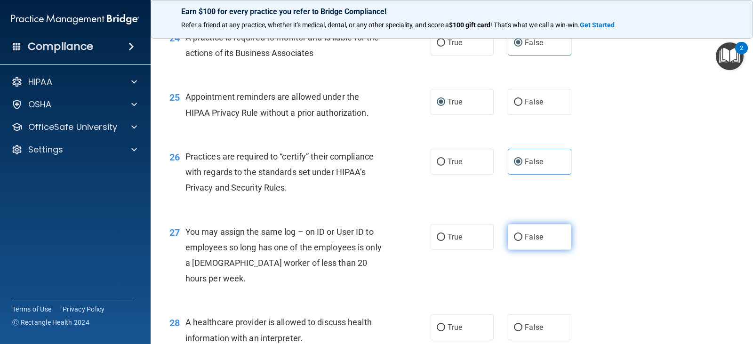
radio input "true"
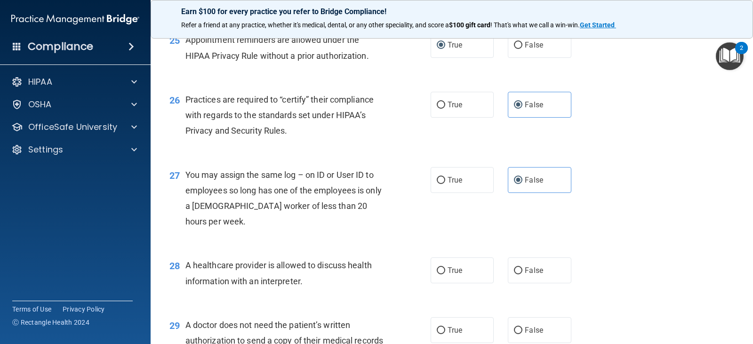
scroll to position [2023, 0]
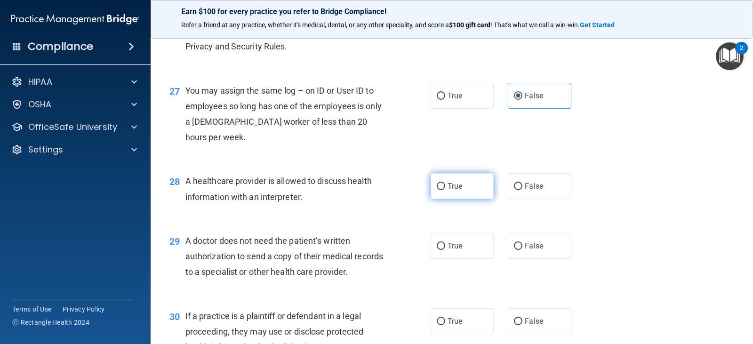
click at [477, 199] on label "True" at bounding box center [462, 186] width 63 height 26
click at [445, 190] on input "True" at bounding box center [441, 186] width 8 height 7
radio input "true"
click at [465, 259] on label "True" at bounding box center [462, 246] width 63 height 26
click at [445, 250] on input "True" at bounding box center [441, 246] width 8 height 7
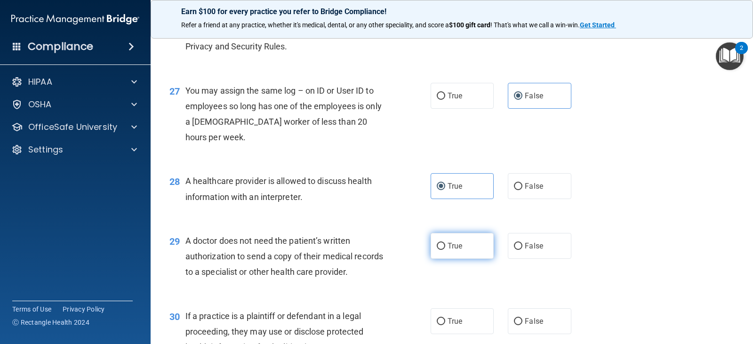
radio input "true"
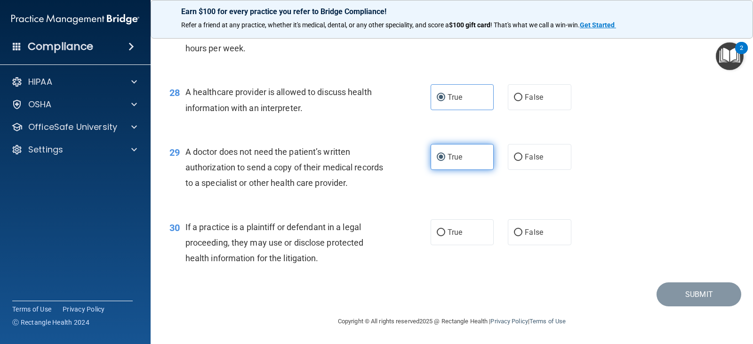
scroll to position [2159, 0]
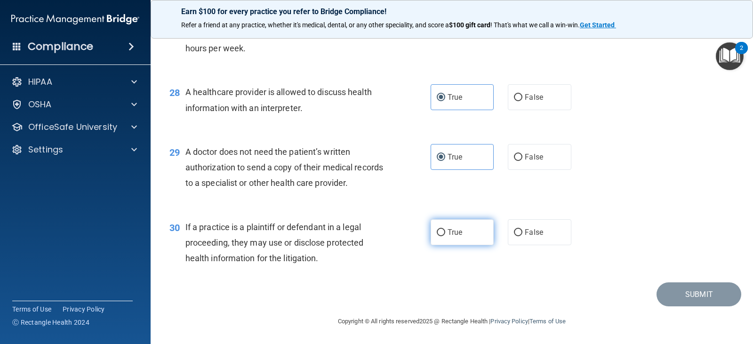
click at [463, 232] on label "True" at bounding box center [462, 232] width 63 height 26
click at [445, 232] on input "True" at bounding box center [441, 232] width 8 height 7
radio input "true"
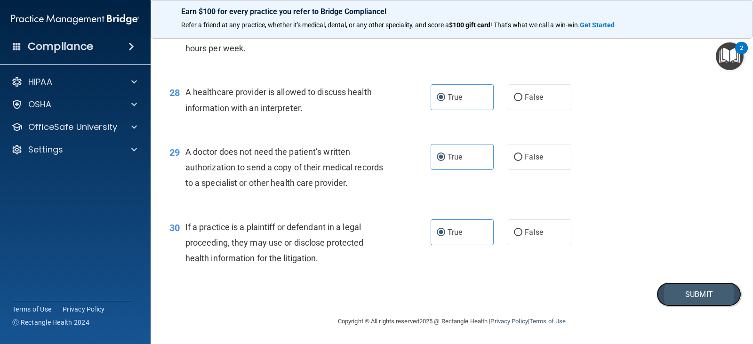
click at [690, 286] on button "Submit" at bounding box center [698, 294] width 85 height 24
click at [683, 293] on button "Submit" at bounding box center [698, 294] width 85 height 24
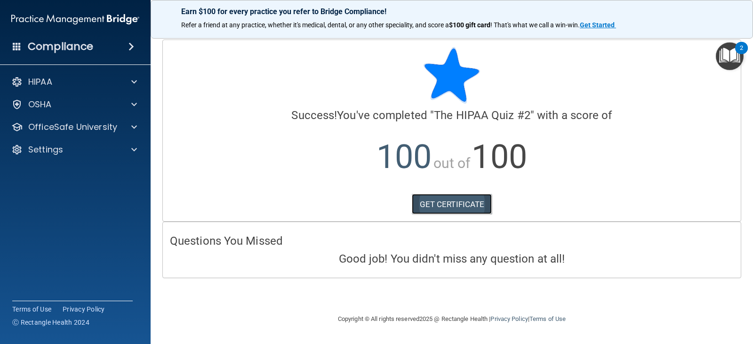
click at [421, 200] on link "GET CERTIFICATE" at bounding box center [452, 204] width 80 height 21
drag, startPoint x: 39, startPoint y: 124, endPoint x: 41, endPoint y: 129, distance: 5.7
click at [39, 124] on p "OfficeSafe University" at bounding box center [72, 126] width 89 height 11
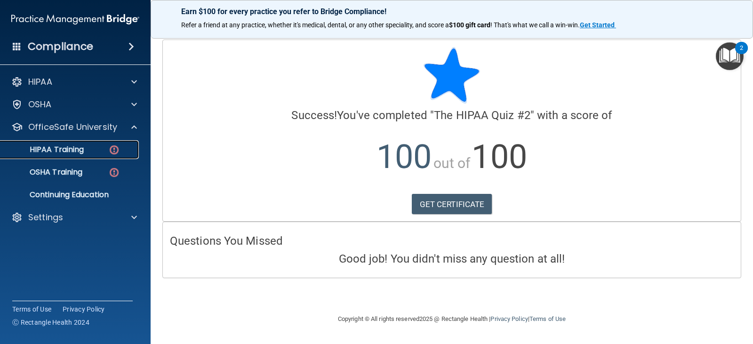
click at [55, 147] on p "HIPAA Training" at bounding box center [45, 149] width 78 height 9
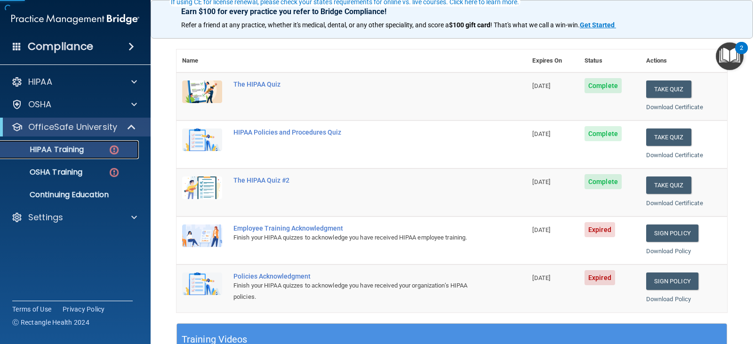
scroll to position [94, 0]
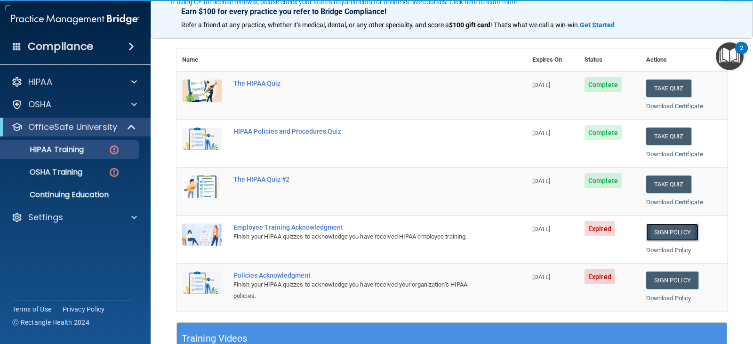
click at [671, 231] on link "Sign Policy" at bounding box center [672, 232] width 52 height 17
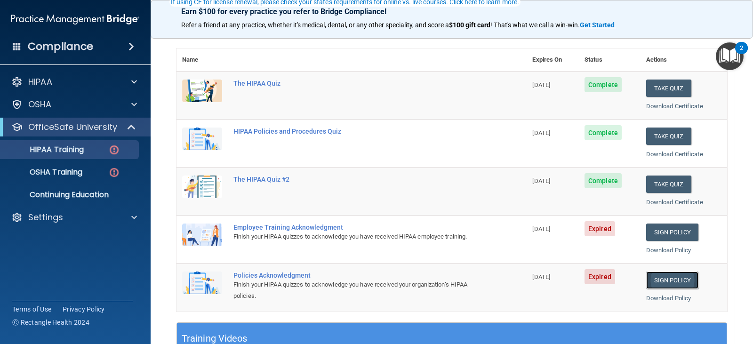
click at [674, 279] on link "Sign Policy" at bounding box center [672, 280] width 52 height 17
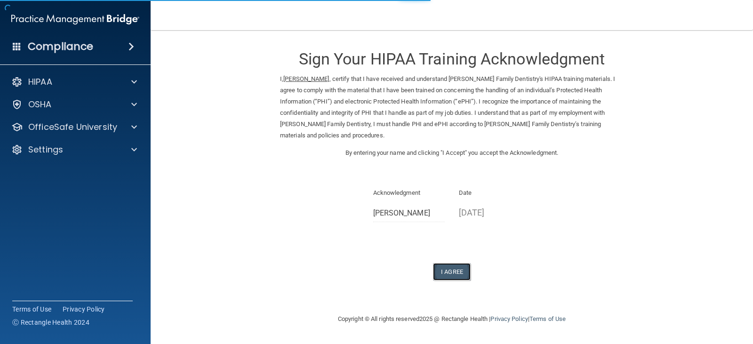
click at [467, 263] on button "I Agree" at bounding box center [452, 271] width 38 height 17
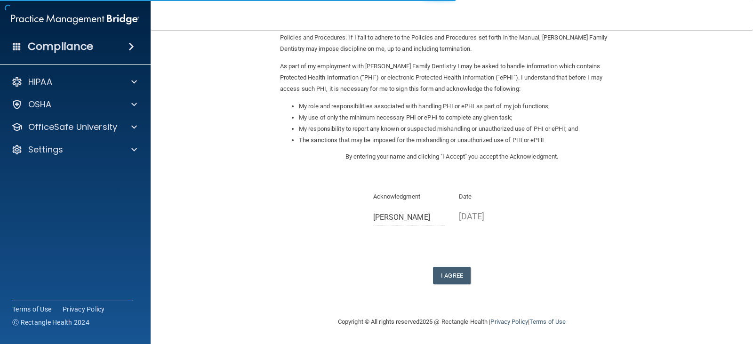
scroll to position [87, 0]
click at [453, 270] on button "I Agree" at bounding box center [452, 274] width 38 height 17
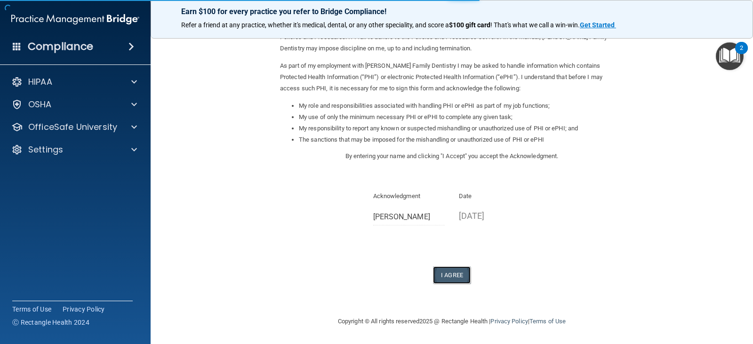
click at [452, 276] on button "I Agree" at bounding box center [452, 274] width 38 height 17
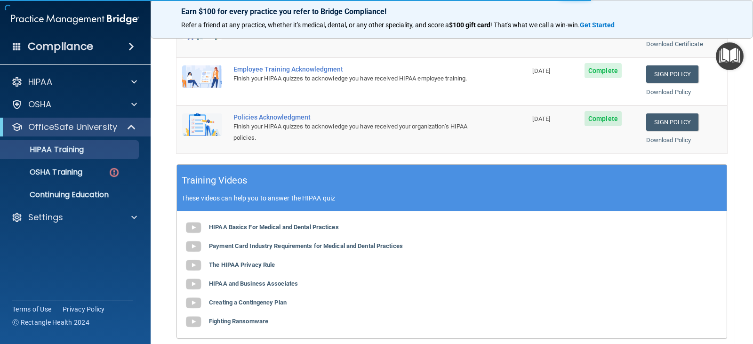
scroll to position [235, 0]
